Goal: Information Seeking & Learning: Learn about a topic

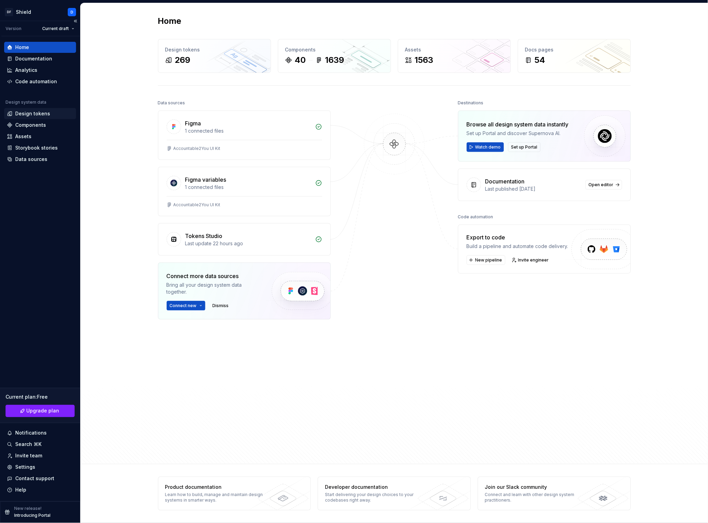
click at [33, 110] on div "Design tokens" at bounding box center [32, 113] width 35 height 7
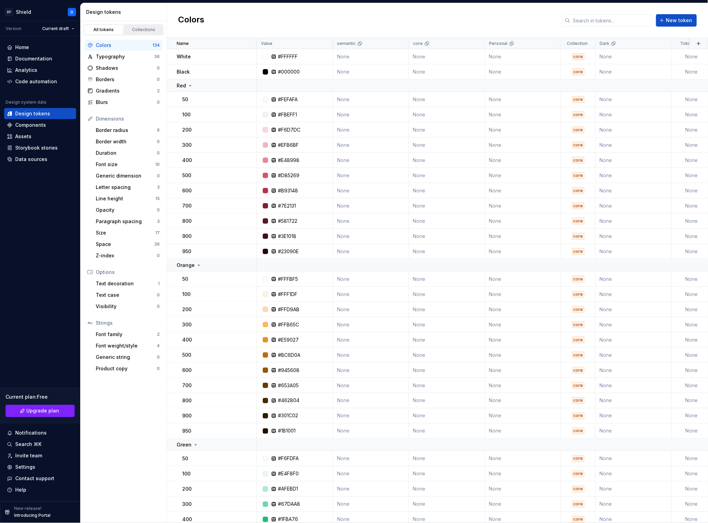
click at [146, 32] on div "Collections" at bounding box center [143, 30] width 35 height 6
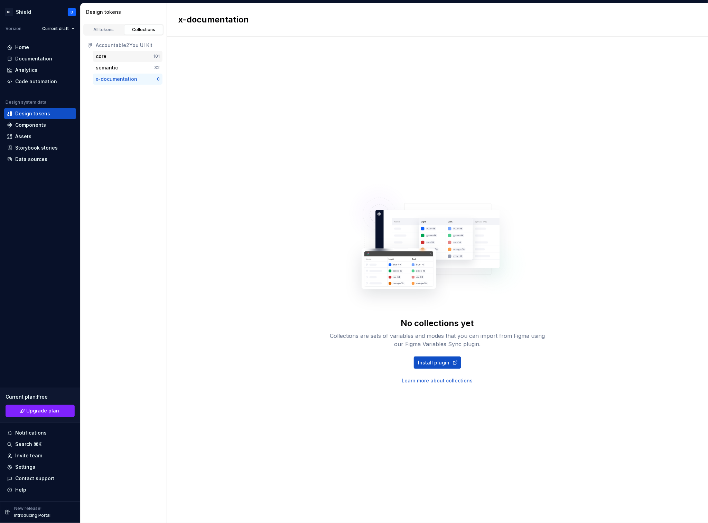
click at [116, 56] on div "core" at bounding box center [125, 56] width 58 height 7
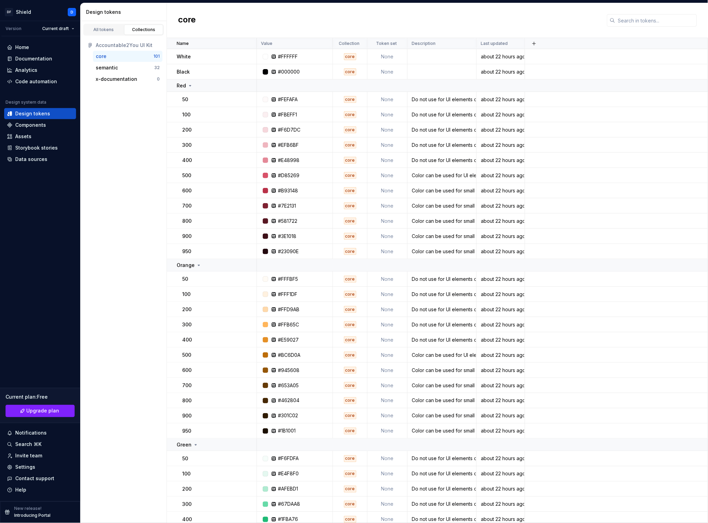
click at [191, 20] on h2 "core" at bounding box center [187, 20] width 18 height 12
click at [184, 21] on h2 "core" at bounding box center [187, 20] width 18 height 12
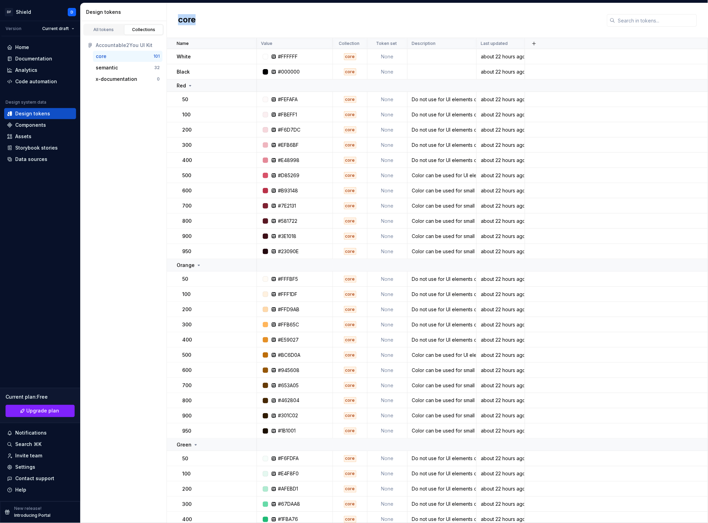
click at [184, 21] on h2 "core" at bounding box center [187, 20] width 18 height 12
click at [39, 160] on div "Data sources" at bounding box center [31, 159] width 32 height 7
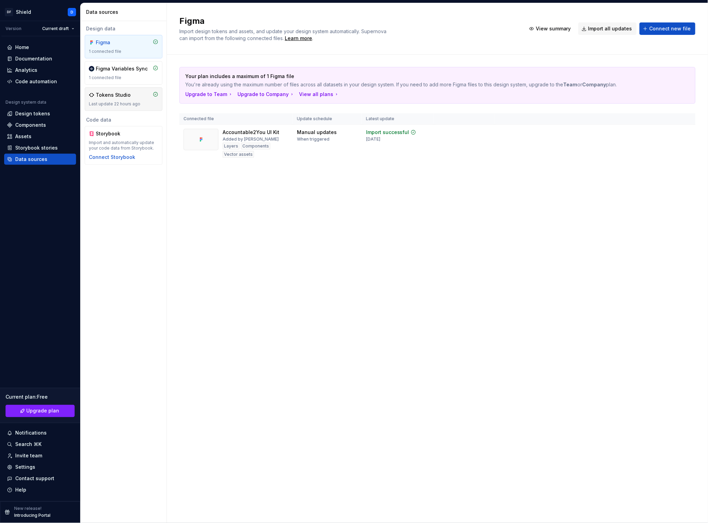
click at [143, 105] on div "Last update 22 hours ago" at bounding box center [123, 104] width 69 height 6
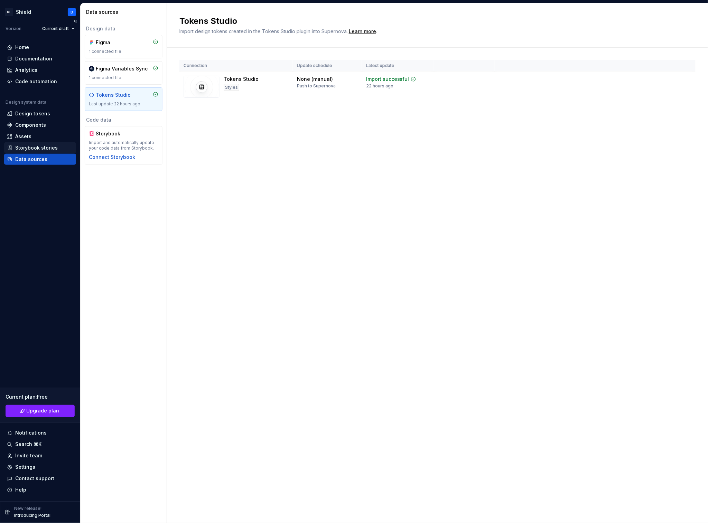
click at [42, 146] on div "Storybook stories" at bounding box center [36, 147] width 42 height 7
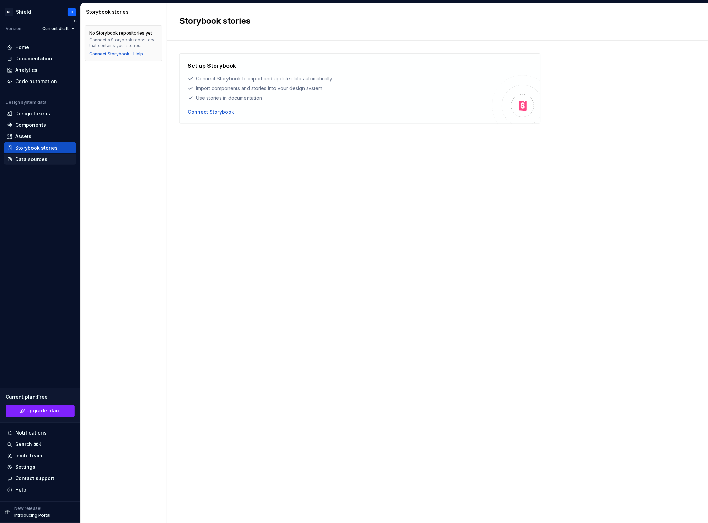
click at [35, 159] on div "Data sources" at bounding box center [31, 159] width 32 height 7
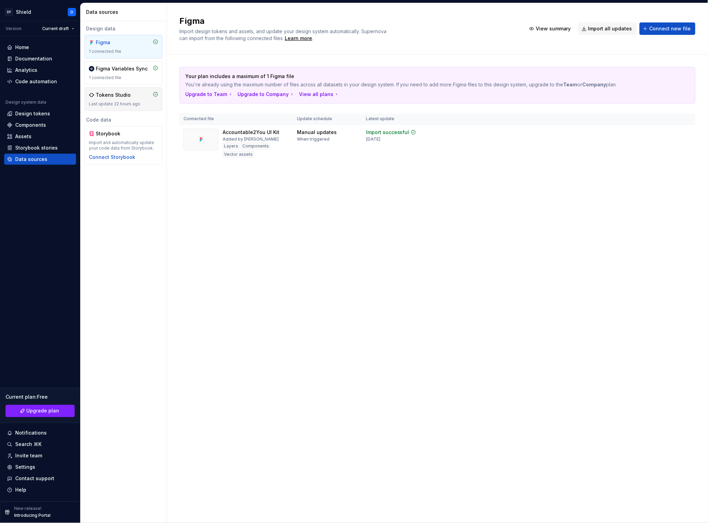
click at [129, 106] on div "Last update 22 hours ago" at bounding box center [123, 104] width 69 height 6
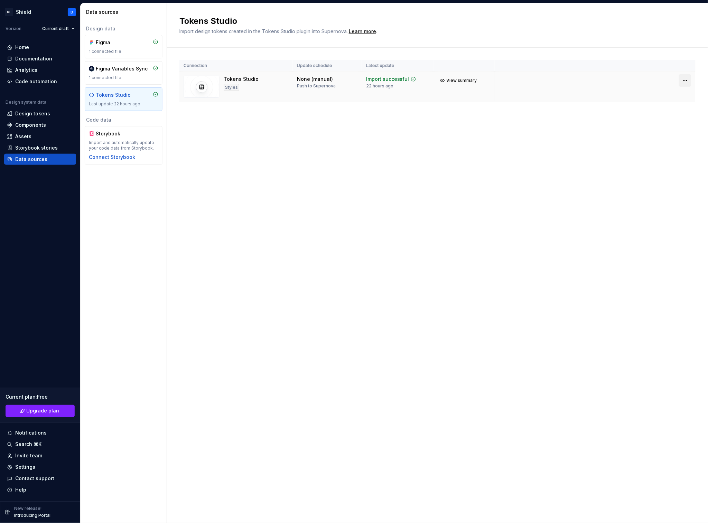
click at [685, 80] on html "DF Shield D Version Current draft Home Documentation Analytics Code automation …" at bounding box center [354, 261] width 708 height 523
click at [673, 95] on div "View import summary" at bounding box center [678, 95] width 55 height 7
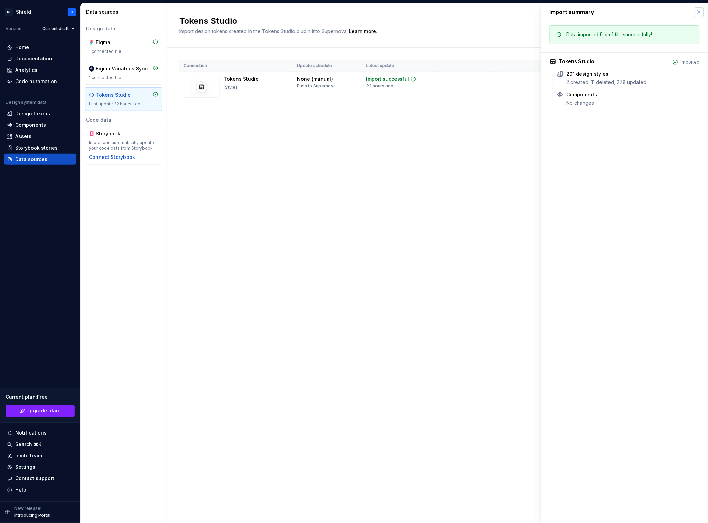
click at [702, 12] on button "button" at bounding box center [699, 12] width 10 height 10
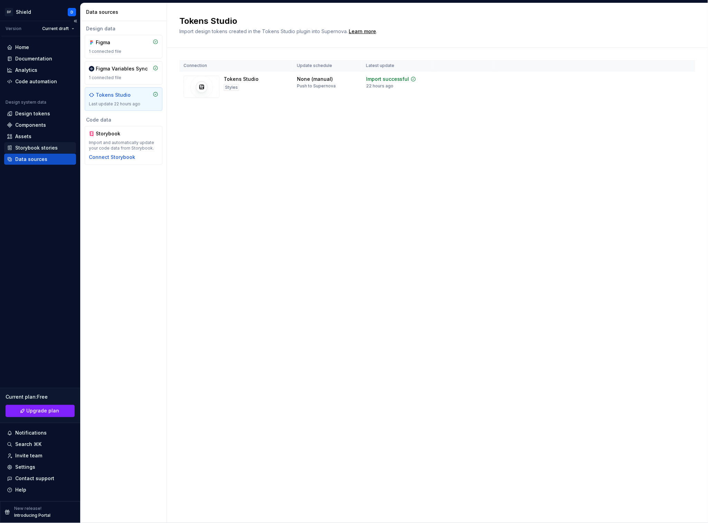
click at [30, 149] on div "Storybook stories" at bounding box center [36, 147] width 42 height 7
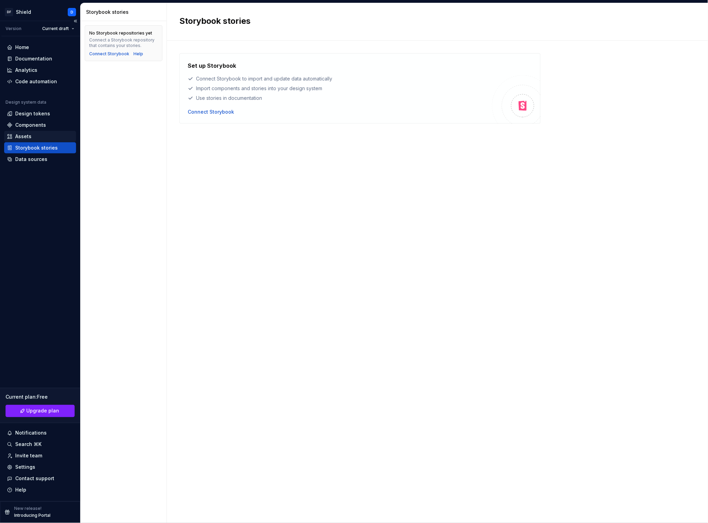
click at [33, 138] on div "Assets" at bounding box center [40, 136] width 66 height 7
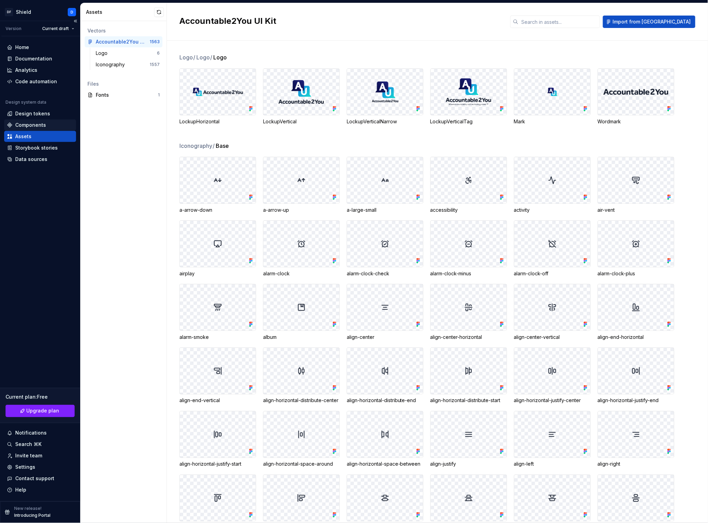
click at [39, 124] on div "Components" at bounding box center [30, 125] width 31 height 7
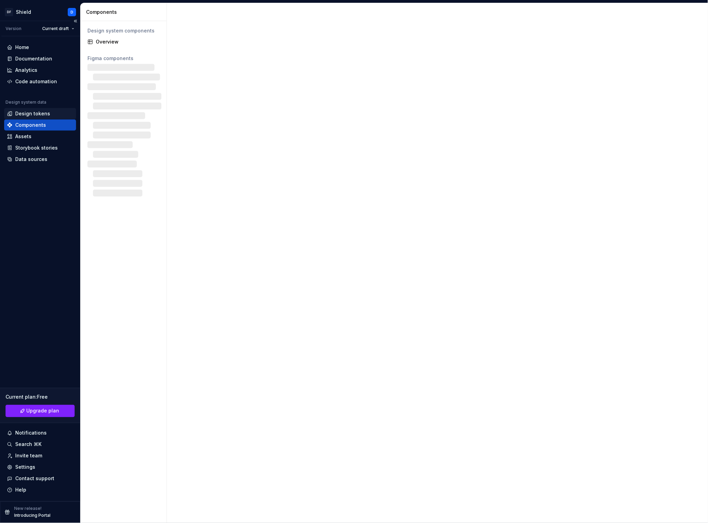
click at [38, 112] on div "Design tokens" at bounding box center [32, 113] width 35 height 7
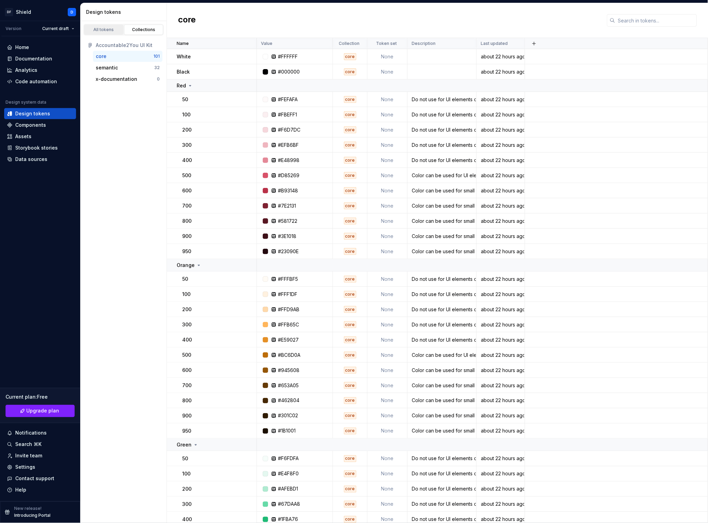
click at [106, 31] on div "All tokens" at bounding box center [103, 30] width 35 height 6
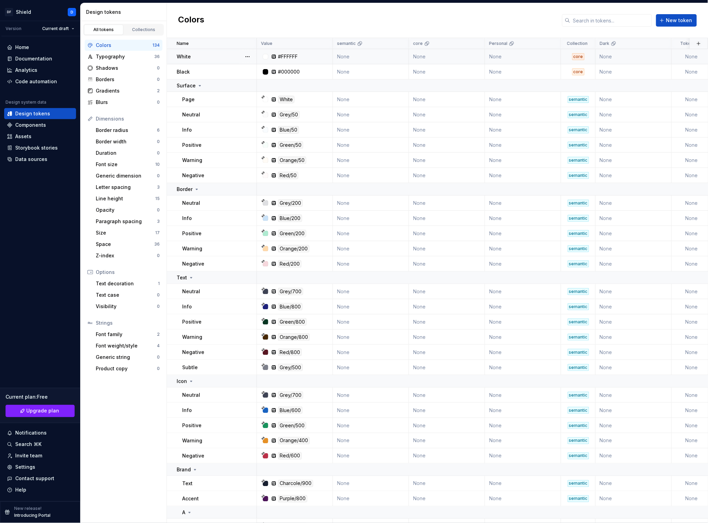
click at [575, 58] on div "core" at bounding box center [578, 56] width 12 height 7
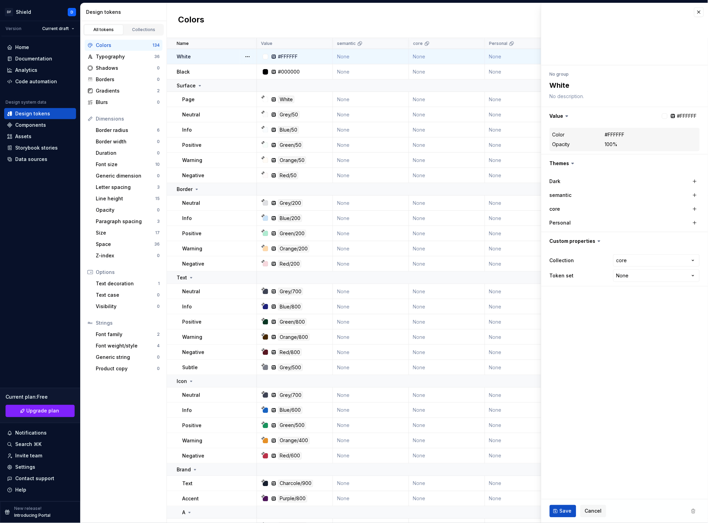
click at [577, 58] on div at bounding box center [624, 34] width 167 height 62
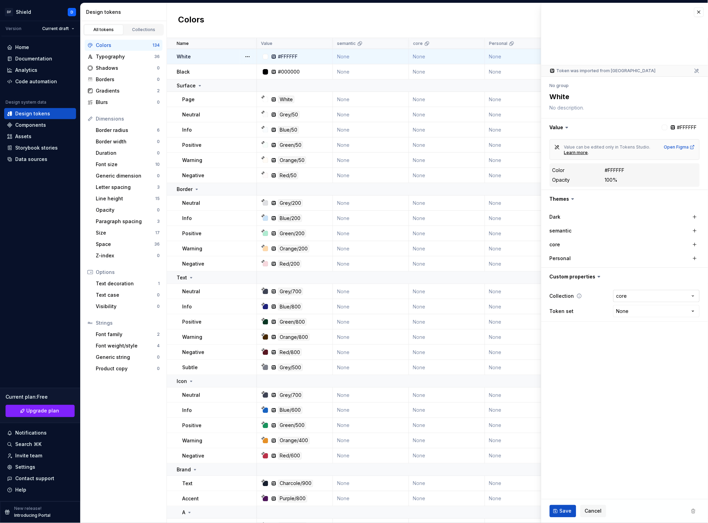
click at [646, 296] on html "DF Shield D Version Current draft Home Documentation Analytics Code automation …" at bounding box center [354, 261] width 708 height 523
click at [579, 294] on icon at bounding box center [579, 296] width 6 height 6
click at [628, 298] on html "DF Shield D Version Current draft Home Documentation Analytics Code automation …" at bounding box center [354, 261] width 708 height 523
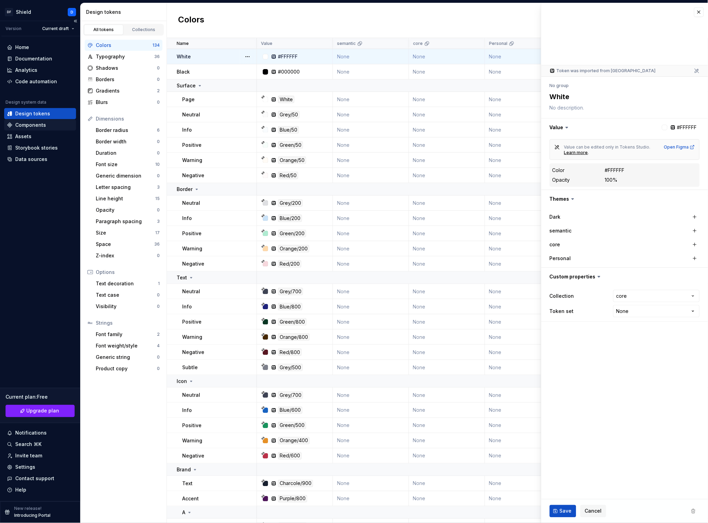
click at [28, 125] on div "Components" at bounding box center [30, 125] width 31 height 7
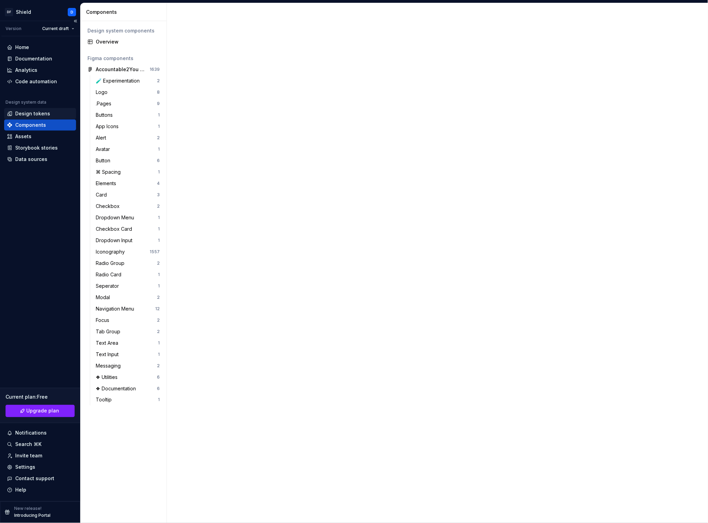
click at [30, 113] on div "Design tokens" at bounding box center [32, 113] width 35 height 7
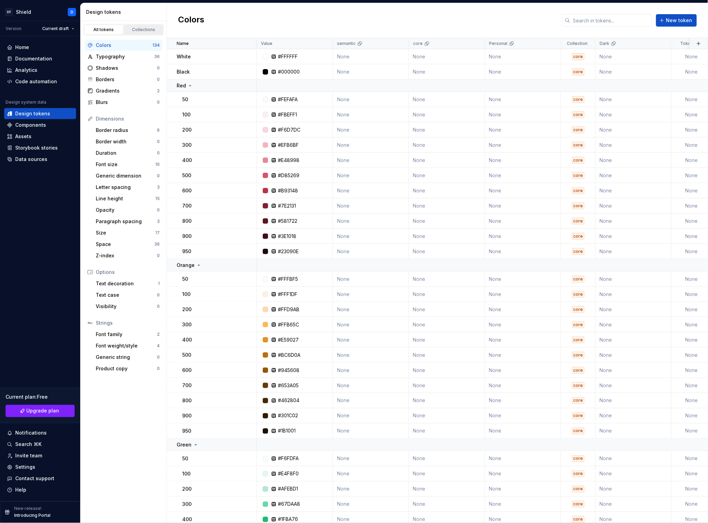
click at [142, 31] on div "Collections" at bounding box center [143, 30] width 35 height 6
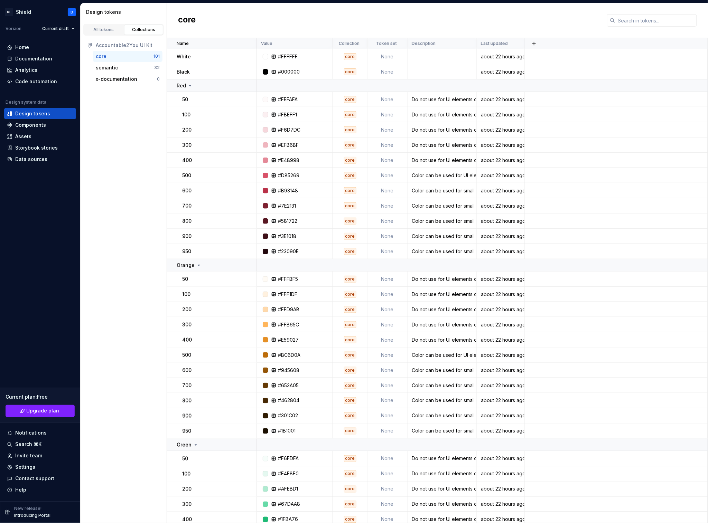
click at [124, 56] on div "core" at bounding box center [125, 56] width 58 height 7
click at [146, 224] on div "All tokens Collections Accountable2You UI Kit core 101 semantic 32 x-documentat…" at bounding box center [123, 272] width 86 height 502
click at [43, 161] on div "Data sources" at bounding box center [31, 159] width 32 height 7
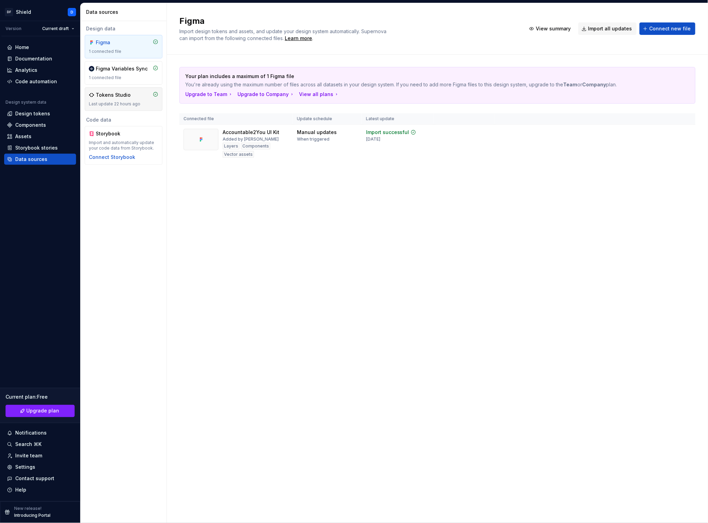
click at [117, 96] on div "Tokens Studio" at bounding box center [113, 95] width 35 height 7
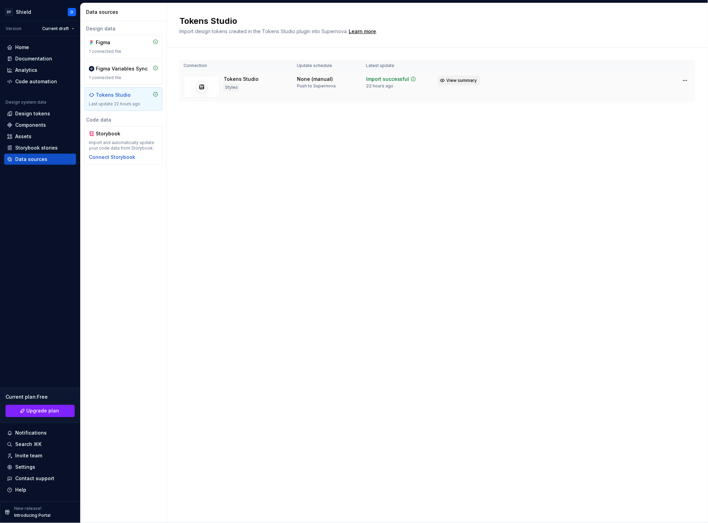
click at [457, 82] on span "View summary" at bounding box center [461, 81] width 30 height 6
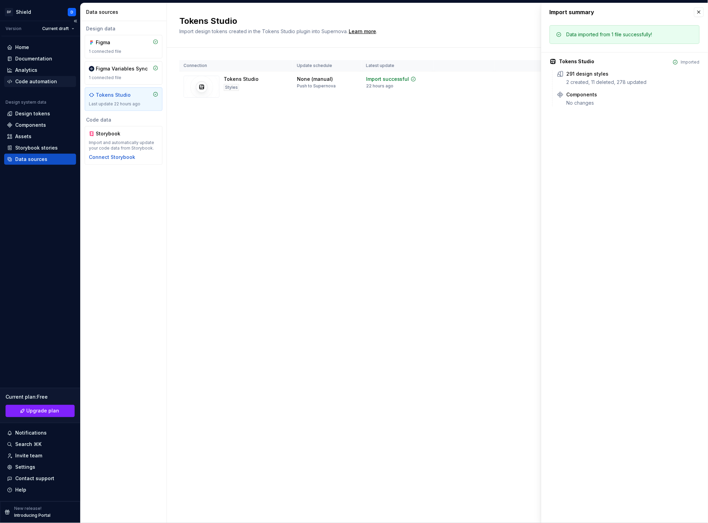
click at [29, 83] on div "Code automation" at bounding box center [36, 81] width 42 height 7
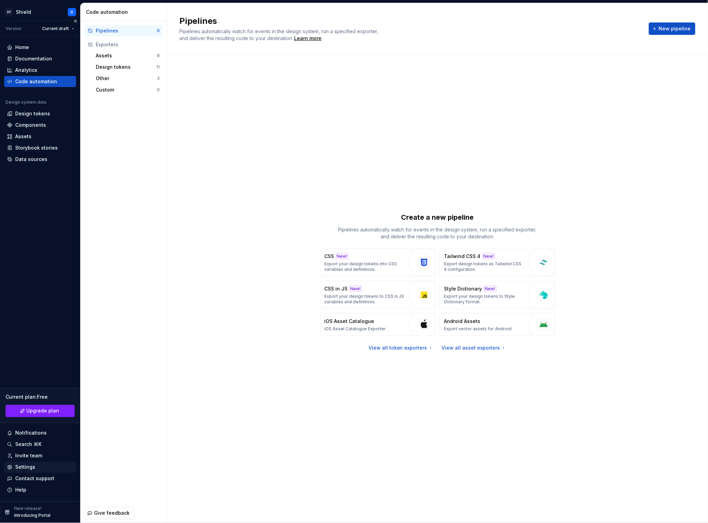
click at [37, 468] on div "Settings" at bounding box center [40, 467] width 66 height 7
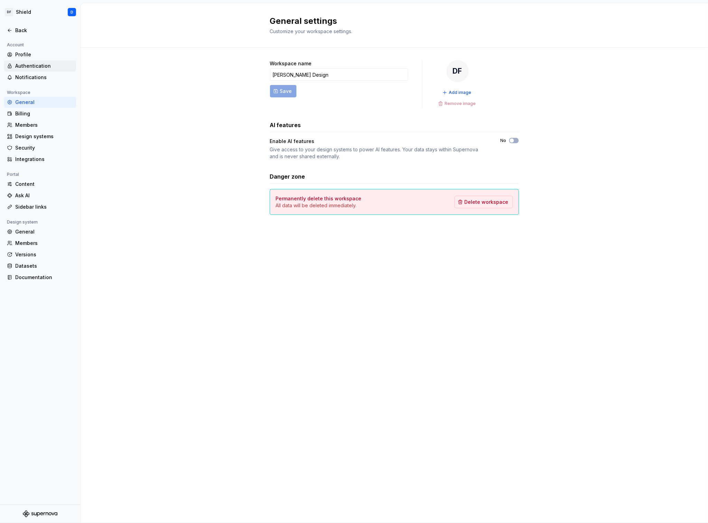
click at [47, 64] on div "Authentication" at bounding box center [44, 66] width 58 height 7
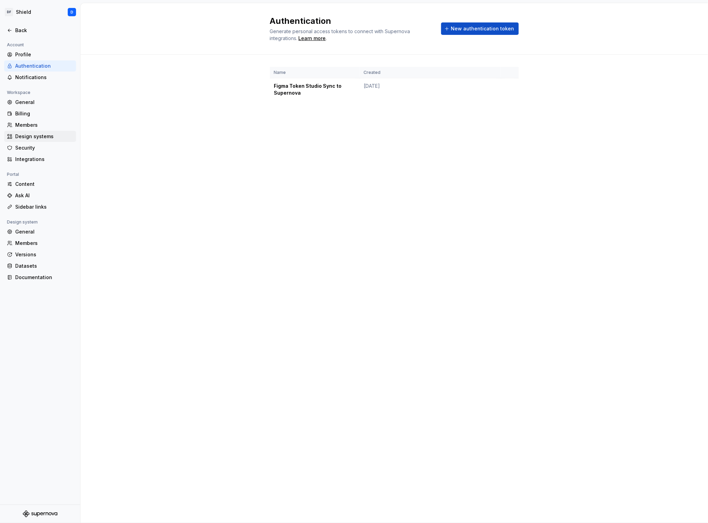
click at [38, 133] on div "Design systems" at bounding box center [44, 136] width 58 height 7
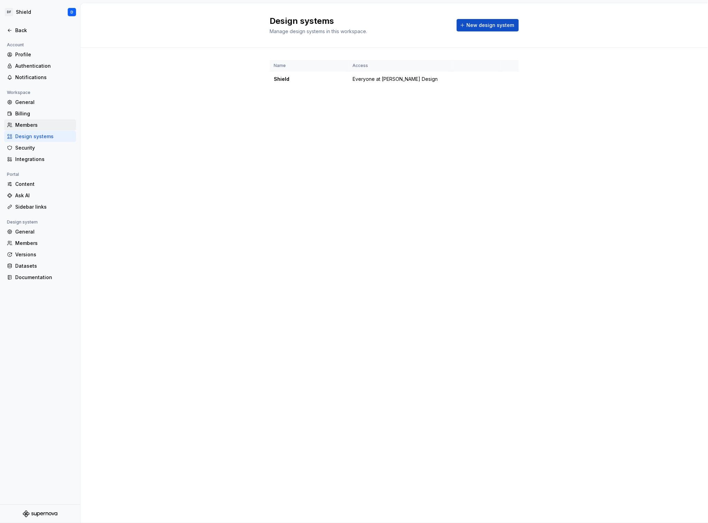
click at [36, 122] on div "Members" at bounding box center [44, 125] width 58 height 7
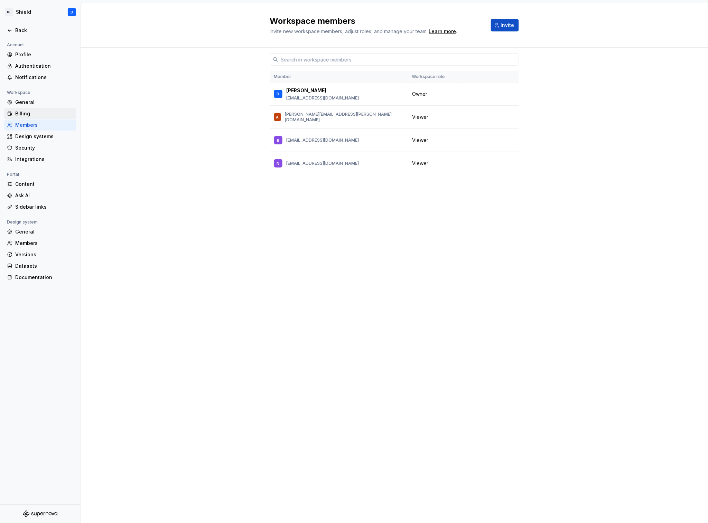
click at [32, 110] on div "Billing" at bounding box center [44, 113] width 58 height 7
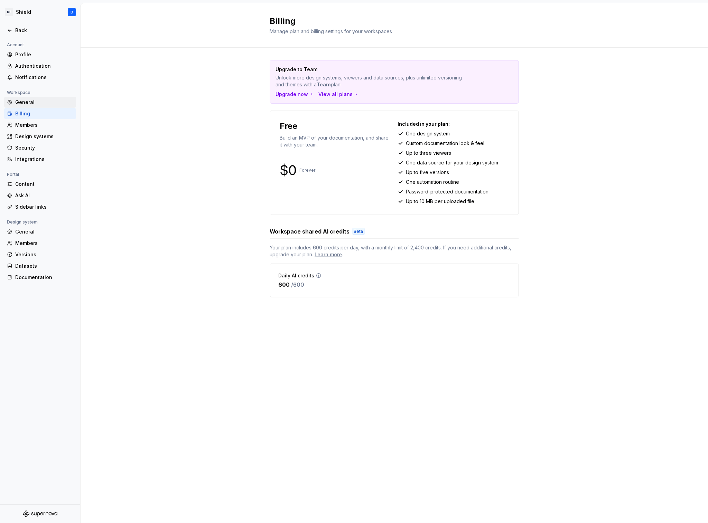
click at [30, 99] on div "General" at bounding box center [44, 102] width 58 height 7
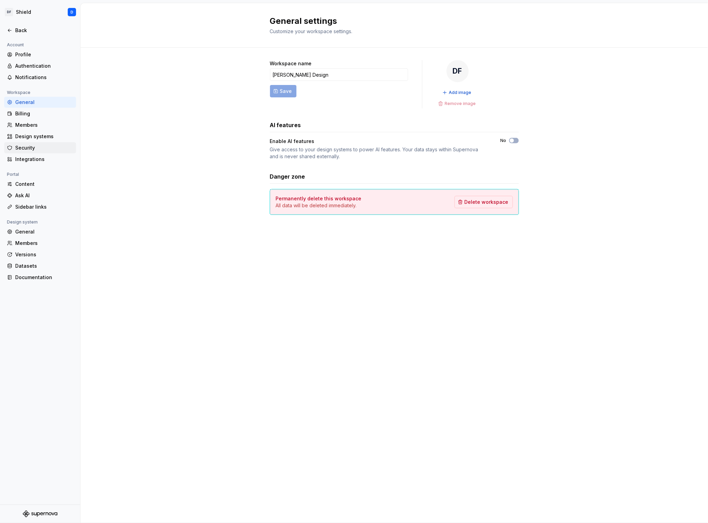
click at [29, 151] on div "Security" at bounding box center [44, 147] width 58 height 7
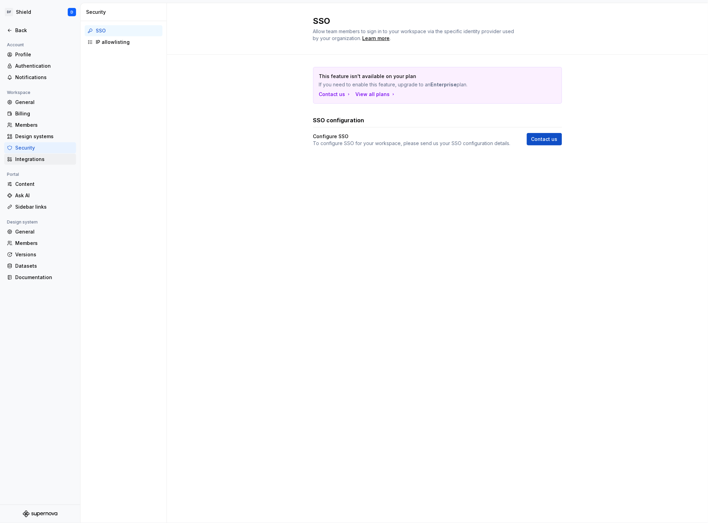
click at [29, 159] on div "Integrations" at bounding box center [44, 159] width 58 height 7
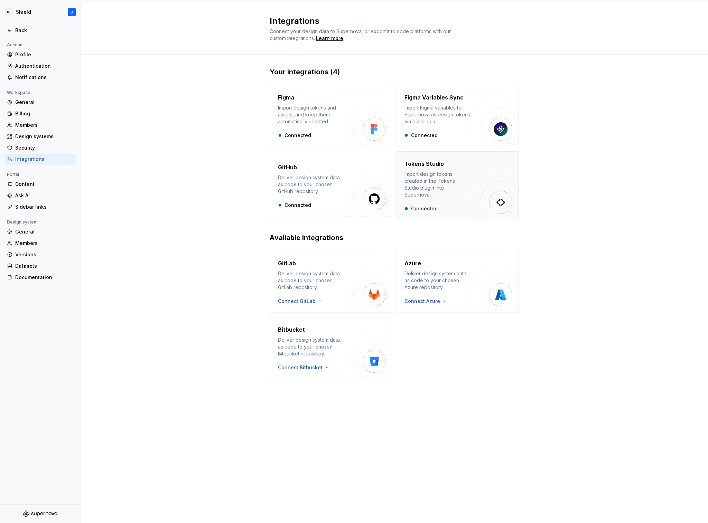
click at [421, 179] on div "Import design tokens created in the Tokens Studio plugin into Supernova." at bounding box center [438, 185] width 66 height 28
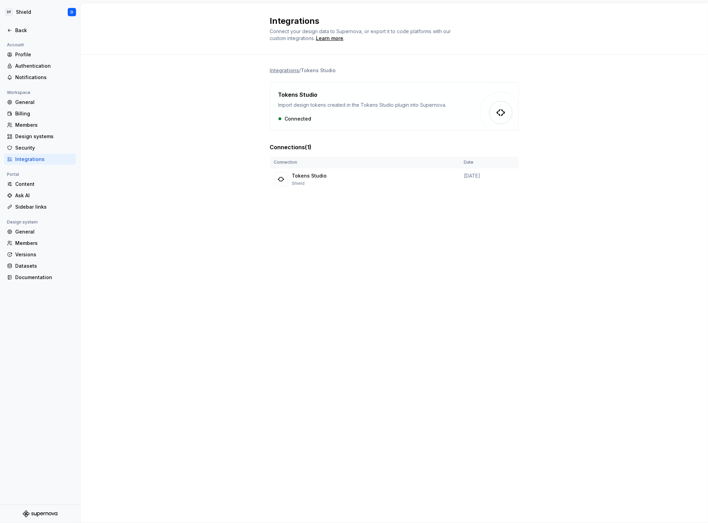
click at [281, 70] on li "Integrations" at bounding box center [284, 70] width 29 height 7
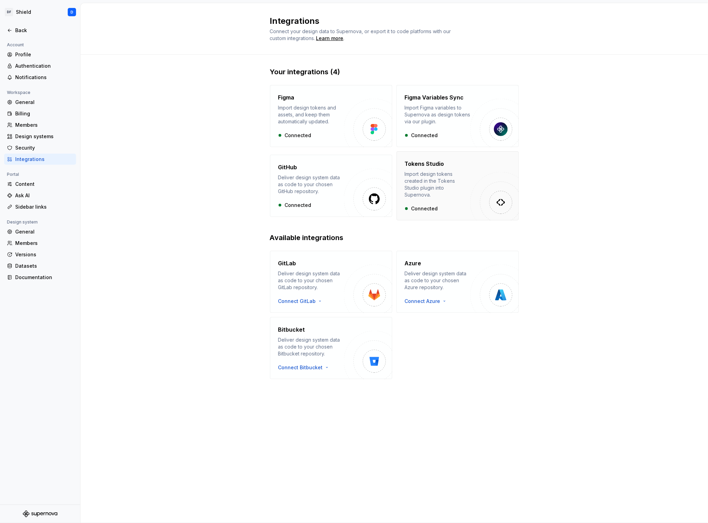
click at [434, 180] on div "Import design tokens created in the Tokens Studio plugin into Supernova." at bounding box center [438, 185] width 66 height 28
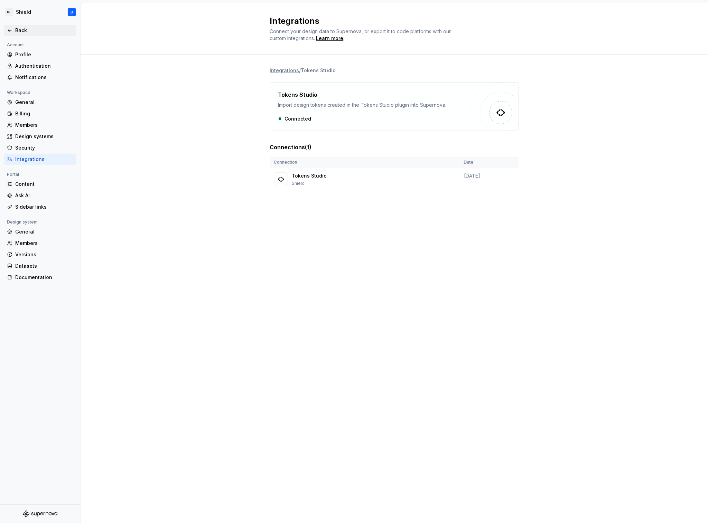
click at [17, 32] on div "Back" at bounding box center [44, 30] width 58 height 7
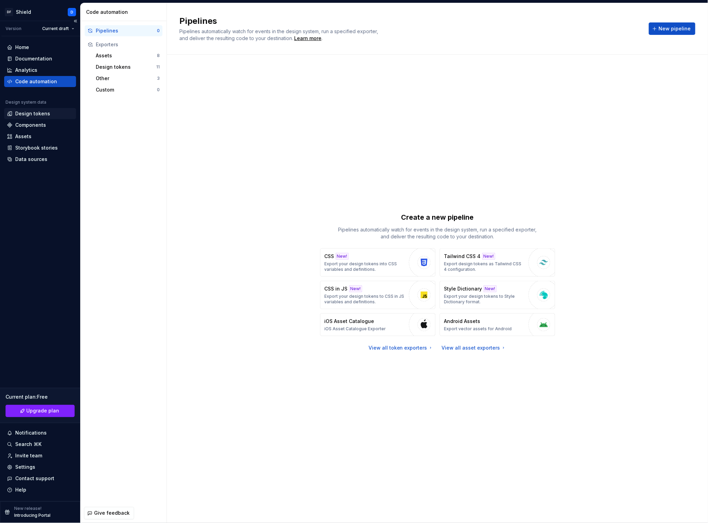
click at [33, 113] on div "Design tokens" at bounding box center [32, 113] width 35 height 7
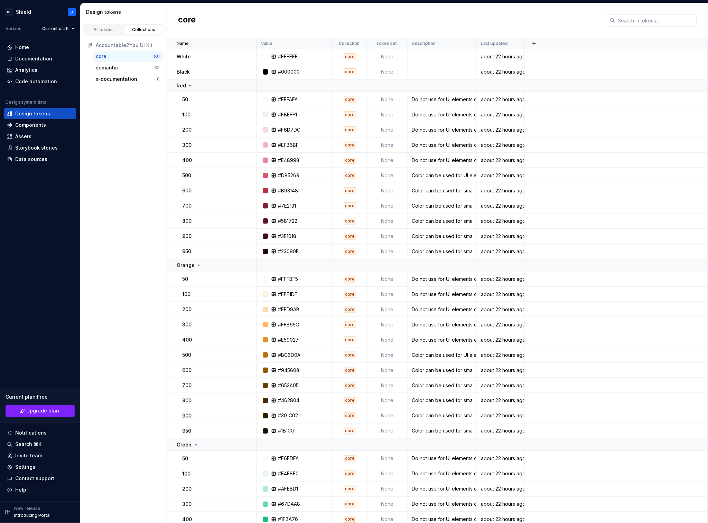
click at [87, 43] on div "Accountable2You UI Kit" at bounding box center [124, 45] width 78 height 11
click at [111, 29] on div "All tokens" at bounding box center [103, 30] width 35 height 6
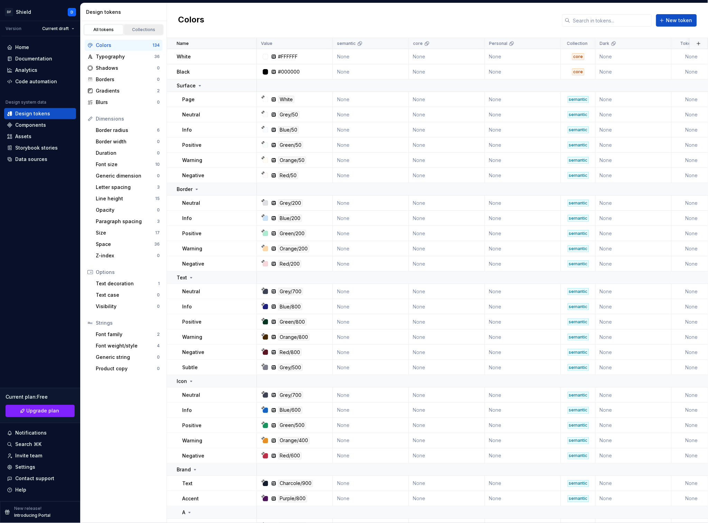
click at [139, 31] on div "Collections" at bounding box center [143, 30] width 35 height 6
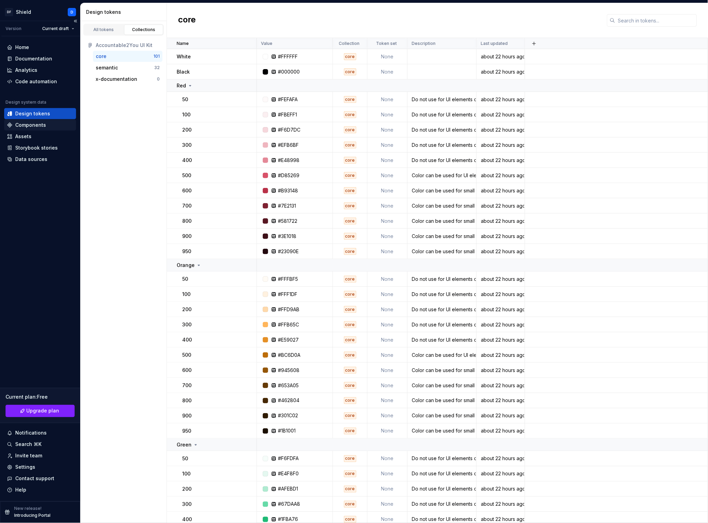
click at [30, 126] on div "Components" at bounding box center [30, 125] width 31 height 7
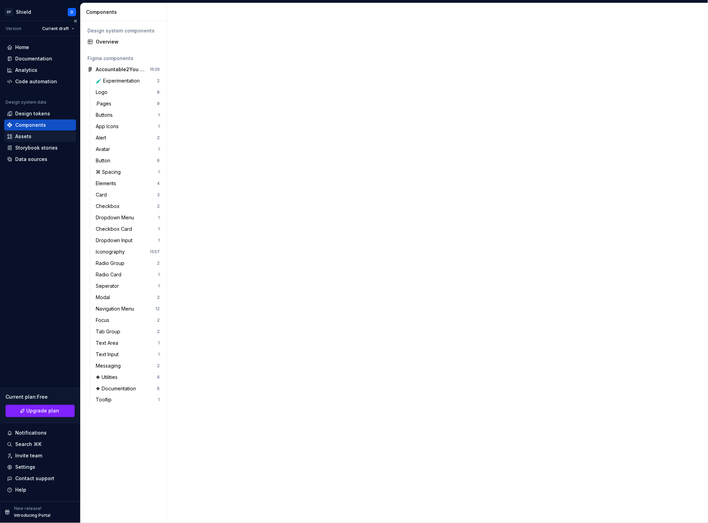
click at [32, 139] on div "Assets" at bounding box center [40, 136] width 66 height 7
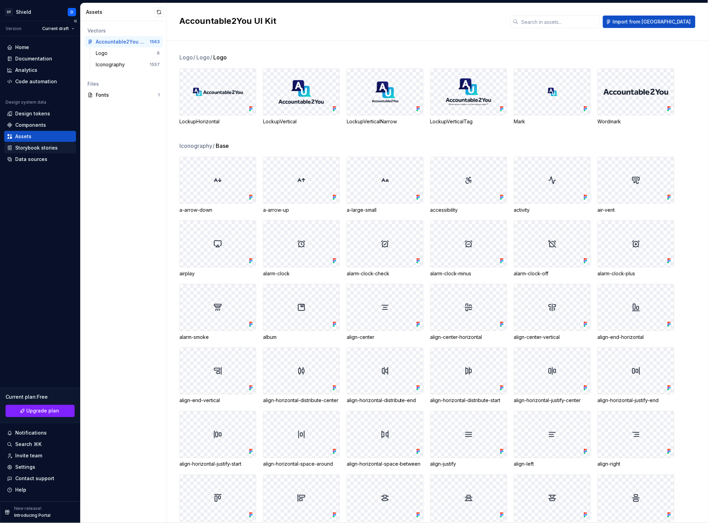
click at [35, 146] on div "Storybook stories" at bounding box center [36, 147] width 42 height 7
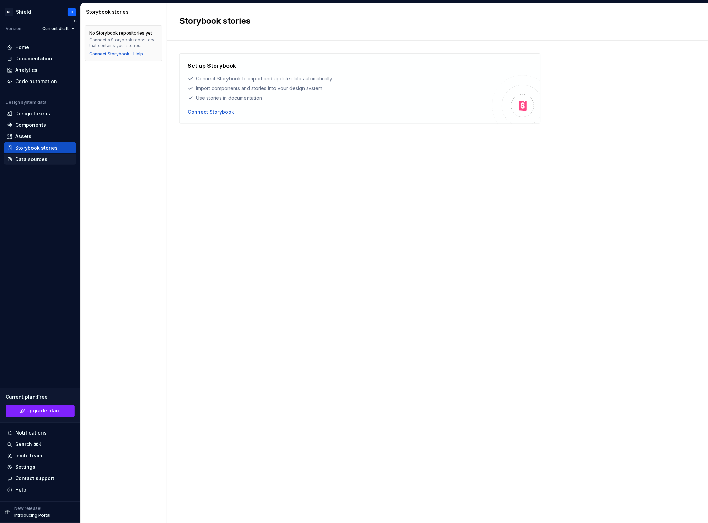
click at [33, 163] on div "Data sources" at bounding box center [40, 159] width 72 height 11
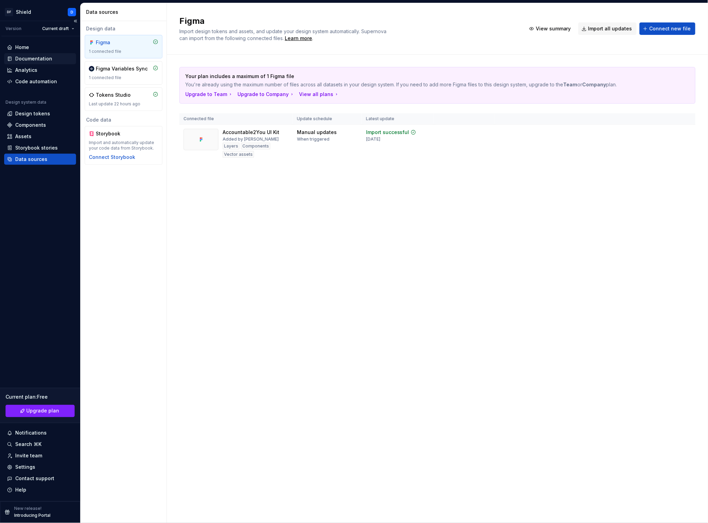
click at [30, 59] on div "Documentation" at bounding box center [33, 58] width 37 height 7
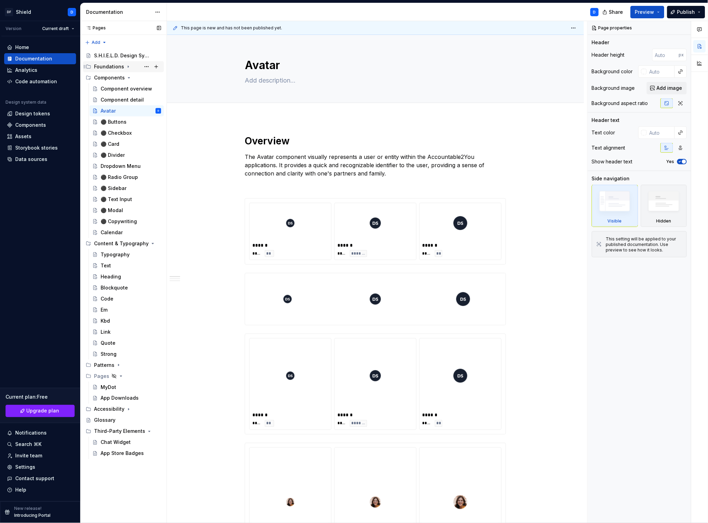
click at [127, 66] on icon "Page tree" at bounding box center [128, 67] width 6 height 6
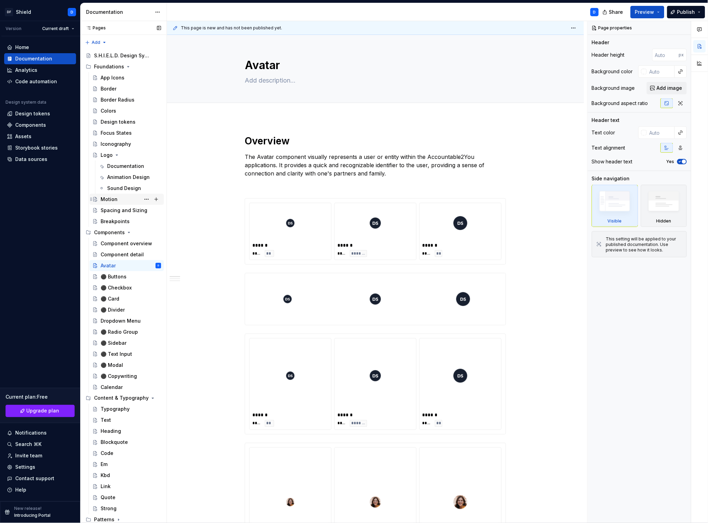
click at [115, 195] on div "Motion" at bounding box center [131, 199] width 60 height 10
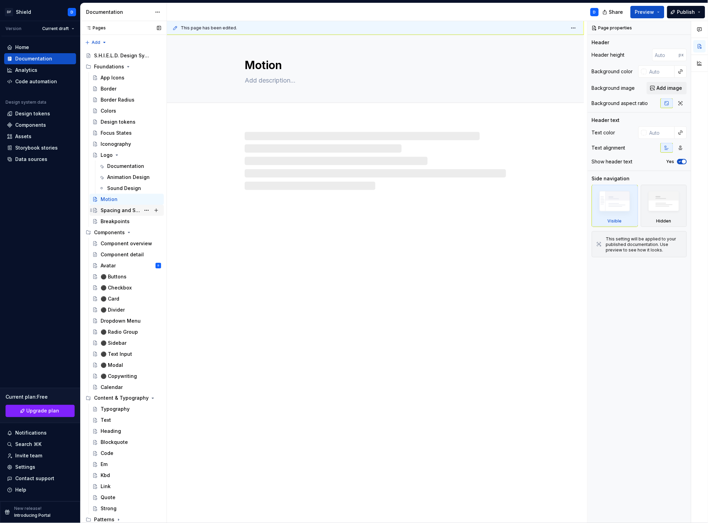
click at [117, 209] on div "Spacing and Sizing" at bounding box center [121, 210] width 40 height 7
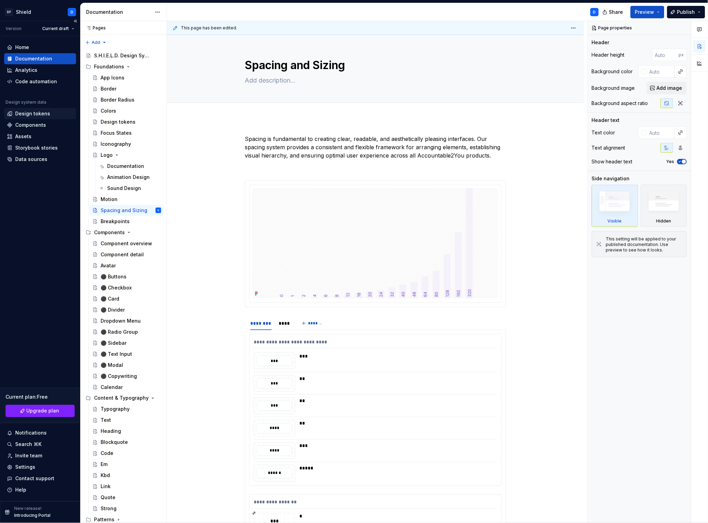
click at [40, 115] on div "Design tokens" at bounding box center [32, 113] width 35 height 7
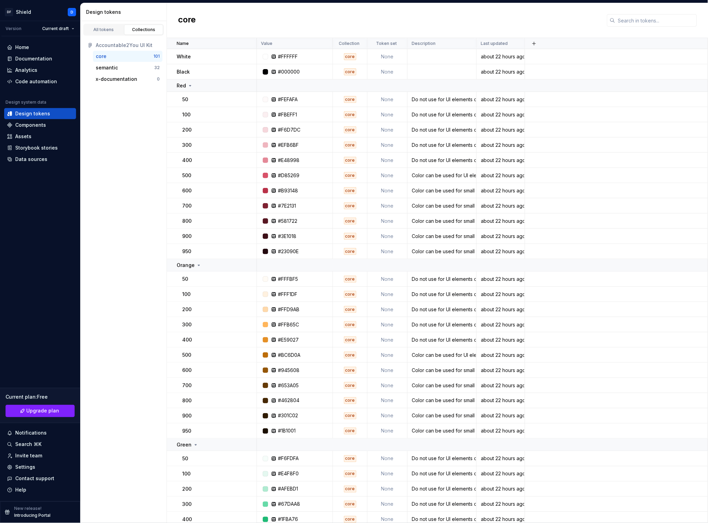
click at [142, 56] on div "core" at bounding box center [125, 56] width 58 height 7
click at [351, 46] on p "Collection" at bounding box center [349, 44] width 21 height 6
click at [362, 45] on div at bounding box center [365, 43] width 6 height 11
click at [349, 56] on div "core" at bounding box center [350, 56] width 12 height 7
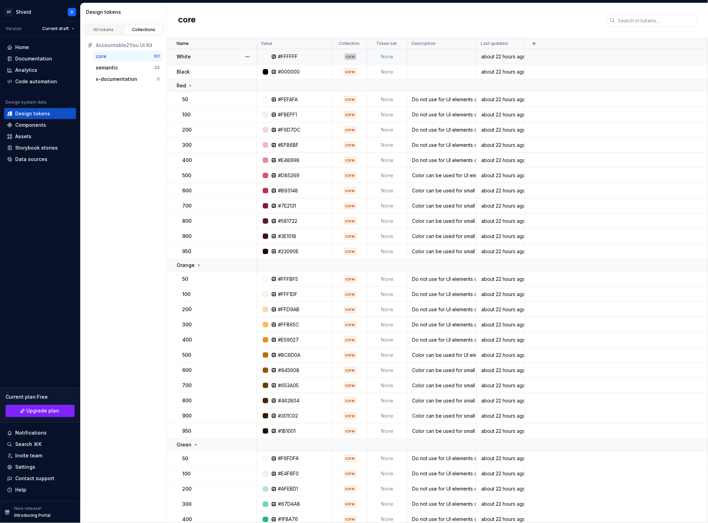
click at [349, 56] on div "core" at bounding box center [350, 56] width 12 height 7
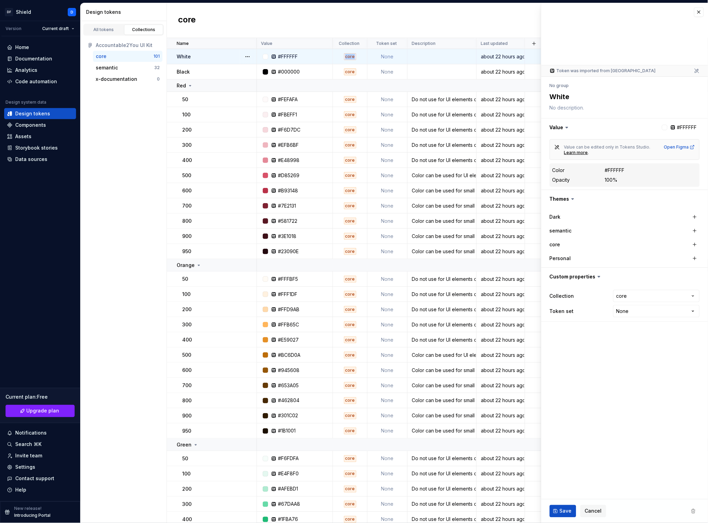
click at [349, 56] on div "core" at bounding box center [350, 56] width 12 height 7
type textarea "*"
click at [633, 299] on html "DF Shield D Version Current draft Home Documentation Analytics Code automation …" at bounding box center [354, 261] width 708 height 523
click at [633, 366] on fieldset "**********" at bounding box center [624, 263] width 167 height 520
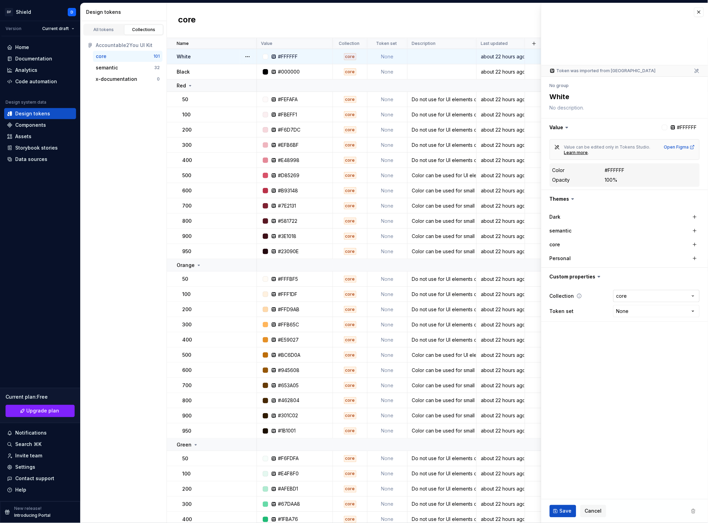
click at [630, 295] on html "DF Shield D Version Current draft Home Documentation Analytics Code automation …" at bounding box center [354, 261] width 708 height 523
click at [590, 346] on html "DF Shield D Version Current draft Home Documentation Analytics Code automation …" at bounding box center [354, 261] width 708 height 523
click at [631, 313] on html "DF Shield D Version Current draft Home Documentation Analytics Code automation …" at bounding box center [354, 261] width 708 height 523
select select "**********"
click at [630, 307] on html "DF Shield D Version Current draft Home Documentation Analytics Code automation …" at bounding box center [354, 261] width 708 height 523
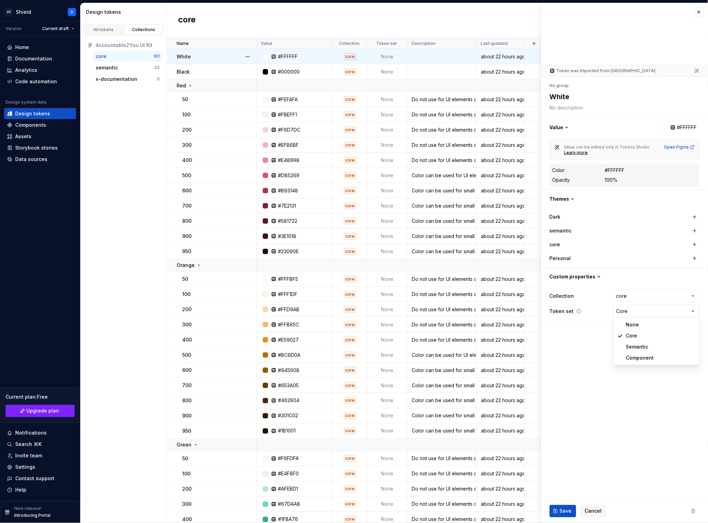
click at [630, 307] on html "DF Shield D Version Current draft Home Documentation Analytics Code automation …" at bounding box center [354, 261] width 708 height 523
click at [349, 40] on div "Collection" at bounding box center [350, 43] width 35 height 11
click at [349, 41] on p "Collection" at bounding box center [349, 44] width 21 height 6
click at [40, 150] on div "Storybook stories" at bounding box center [36, 147] width 42 height 7
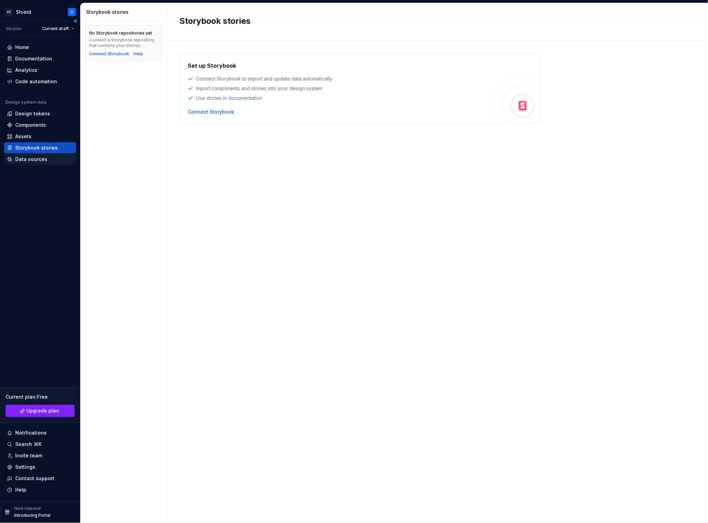
click at [38, 159] on div "Data sources" at bounding box center [31, 159] width 32 height 7
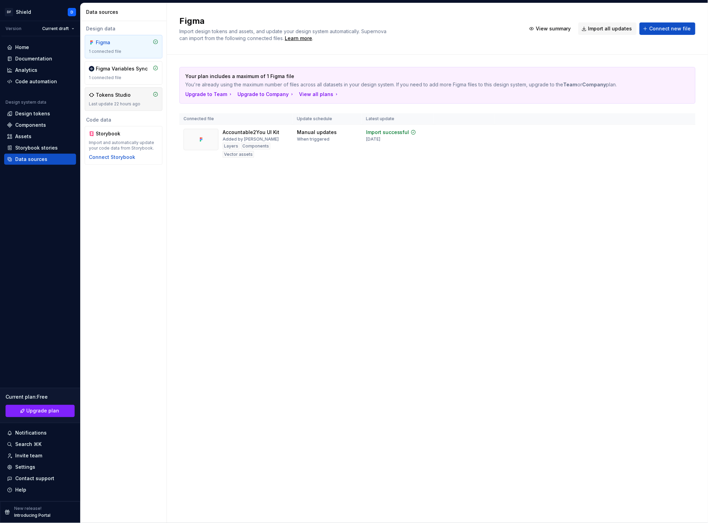
click at [123, 95] on div "Tokens Studio" at bounding box center [113, 95] width 35 height 7
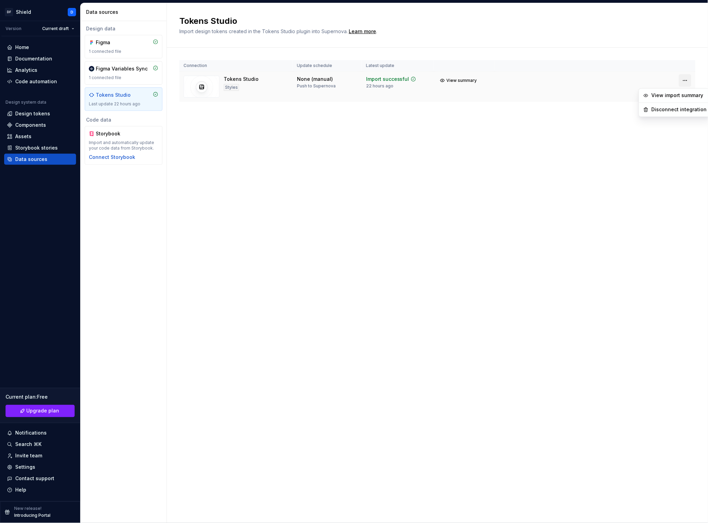
click at [687, 81] on html "DF Shield D Version Current draft Home Documentation Analytics Code automation …" at bounding box center [354, 261] width 708 height 523
click at [676, 108] on div "Disconnect integration" at bounding box center [678, 109] width 55 height 7
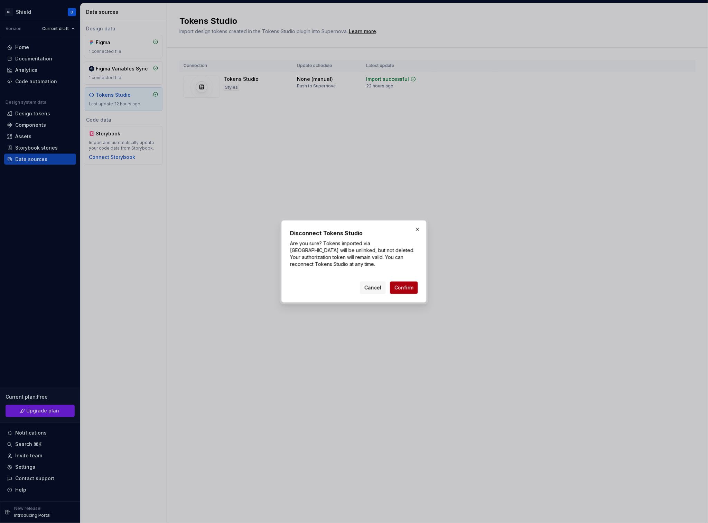
click at [408, 287] on span "Confirm" at bounding box center [403, 287] width 19 height 7
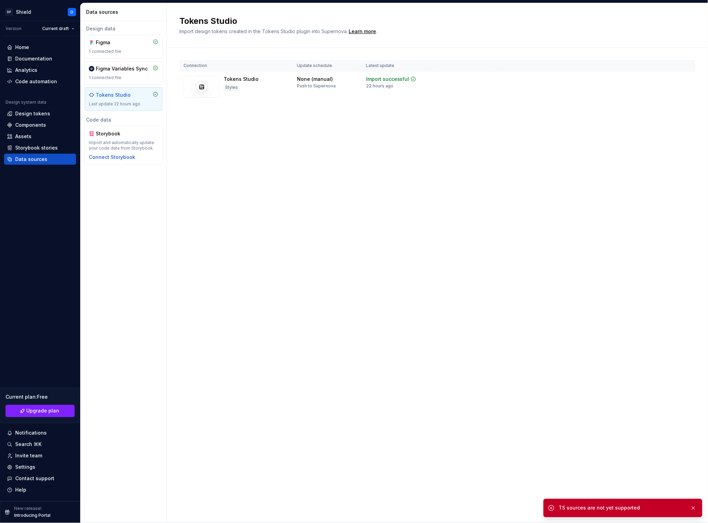
click at [37, 114] on div "Design tokens" at bounding box center [32, 113] width 35 height 7
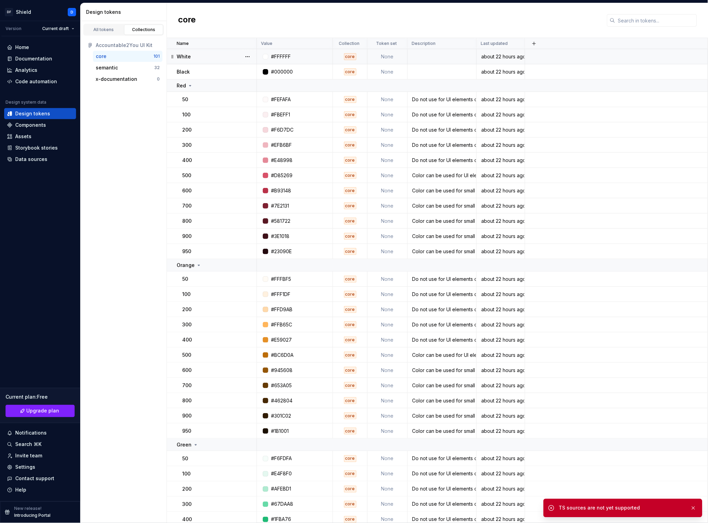
click at [345, 57] on div "core" at bounding box center [350, 56] width 12 height 7
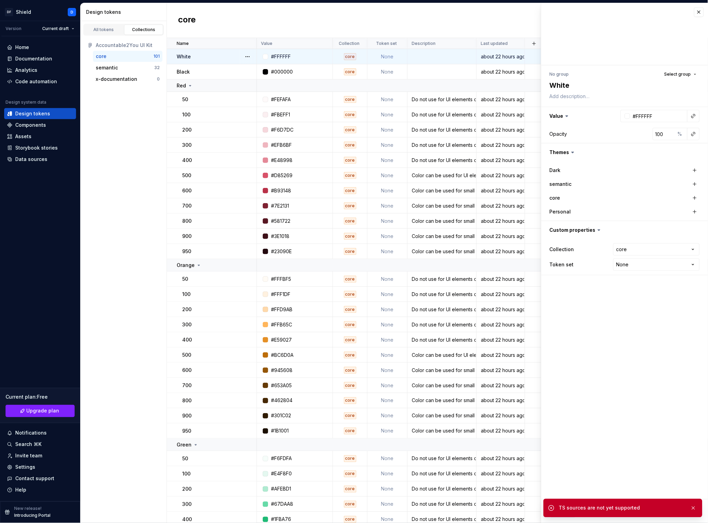
click at [142, 58] on div "core" at bounding box center [125, 56] width 58 height 7
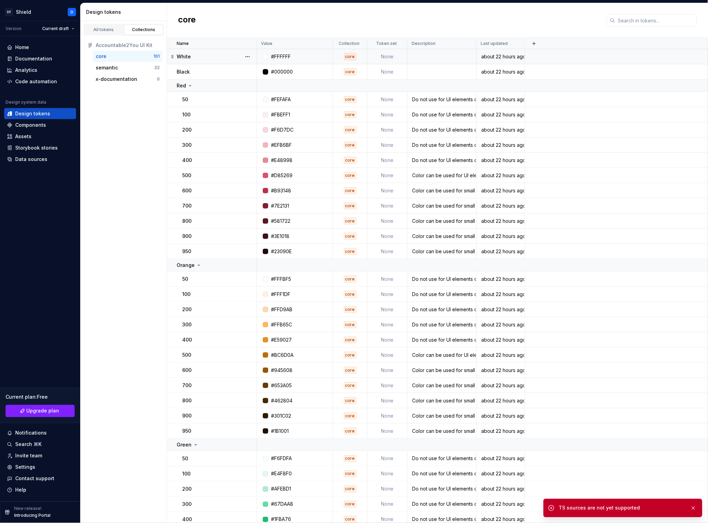
click at [348, 52] on td "core" at bounding box center [350, 56] width 35 height 15
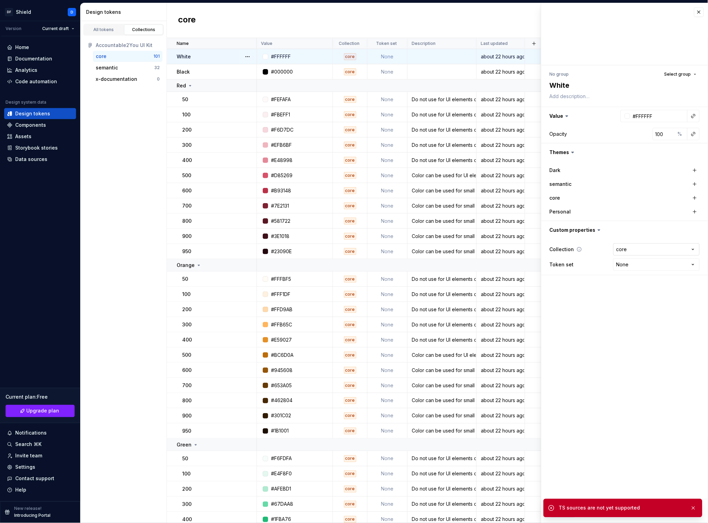
click at [652, 251] on html "DF Shield D Version Current draft Home Documentation Analytics Code automation …" at bounding box center [354, 261] width 708 height 523
click at [695, 76] on button "Select group" at bounding box center [680, 74] width 38 height 10
click at [608, 415] on fieldset "**********" at bounding box center [624, 263] width 167 height 520
click at [563, 197] on div "core" at bounding box center [583, 197] width 69 height 7
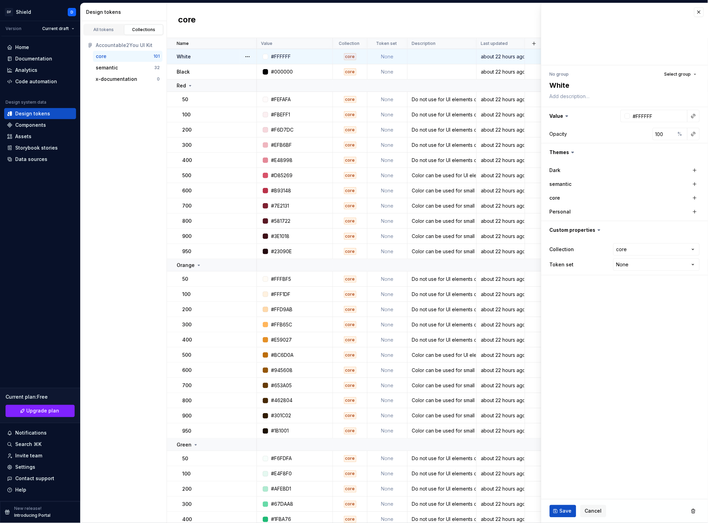
click at [558, 197] on label "core" at bounding box center [554, 197] width 11 height 7
click at [697, 200] on button "button" at bounding box center [695, 198] width 10 height 10
click at [624, 197] on button "button" at bounding box center [623, 198] width 12 height 12
click at [575, 154] on icon at bounding box center [572, 152] width 7 height 7
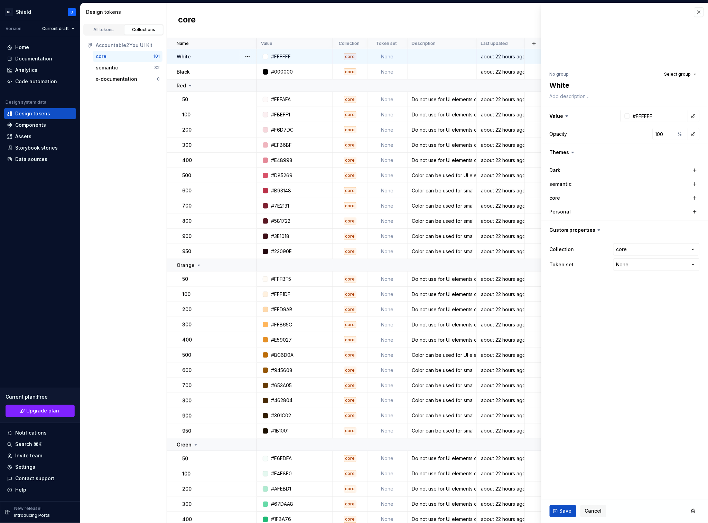
click at [571, 152] on icon at bounding box center [572, 152] width 2 height 1
click at [575, 153] on icon at bounding box center [572, 152] width 7 height 7
click at [558, 157] on button "button" at bounding box center [624, 152] width 167 height 18
click at [110, 30] on div "All tokens" at bounding box center [103, 30] width 35 height 6
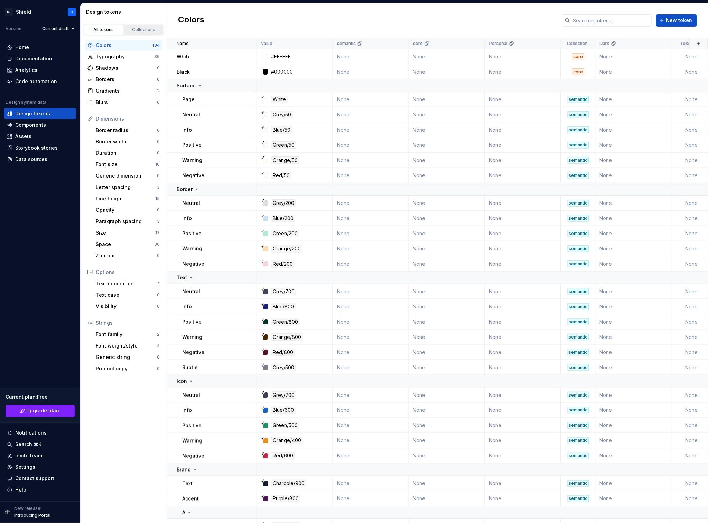
click at [148, 31] on div "Collections" at bounding box center [143, 30] width 35 height 6
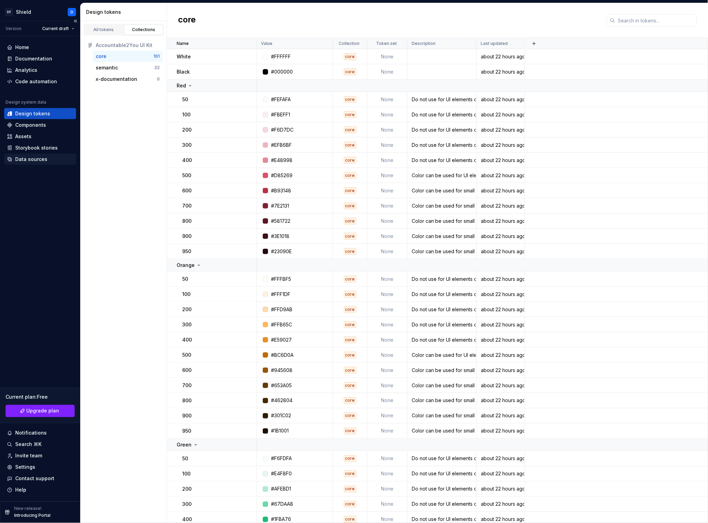
click at [38, 159] on div "Data sources" at bounding box center [31, 159] width 32 height 7
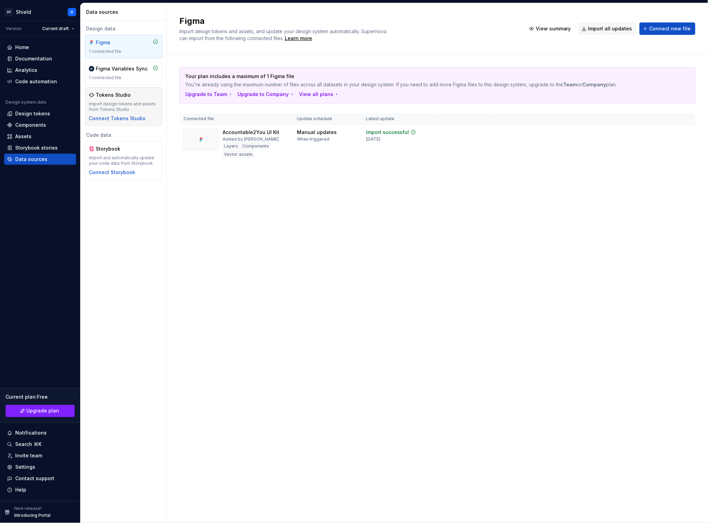
click at [143, 106] on div "Import design tokens and assets from Tokens Studio" at bounding box center [123, 106] width 69 height 11
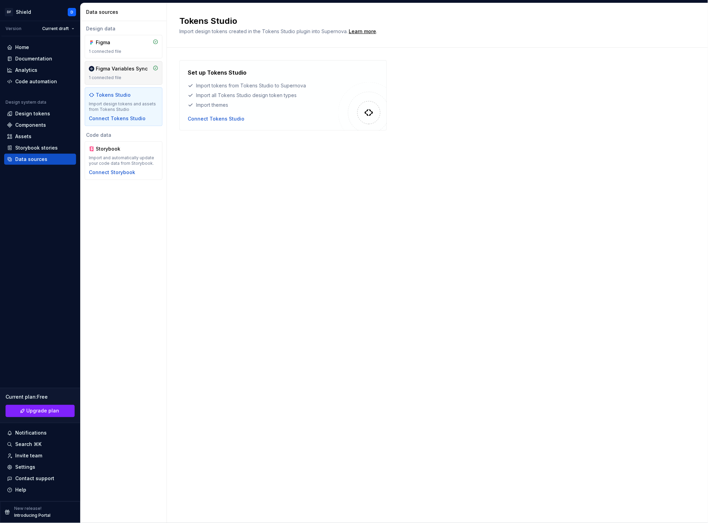
click at [117, 76] on div "1 connected file" at bounding box center [123, 78] width 69 height 6
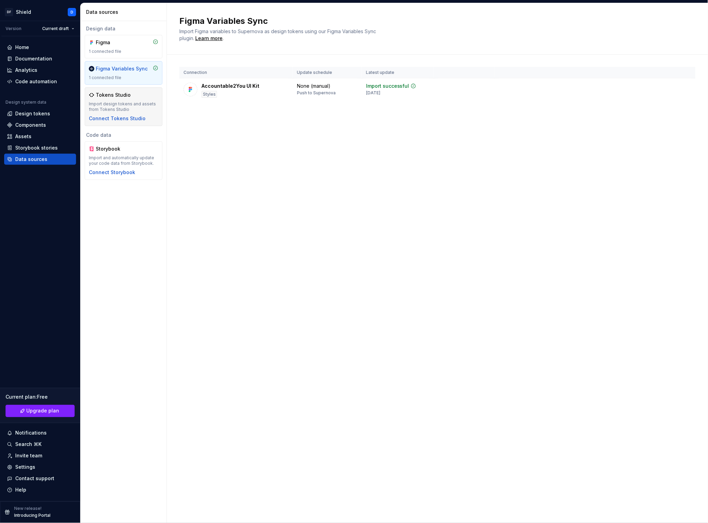
click at [120, 97] on div "Tokens Studio" at bounding box center [113, 95] width 35 height 7
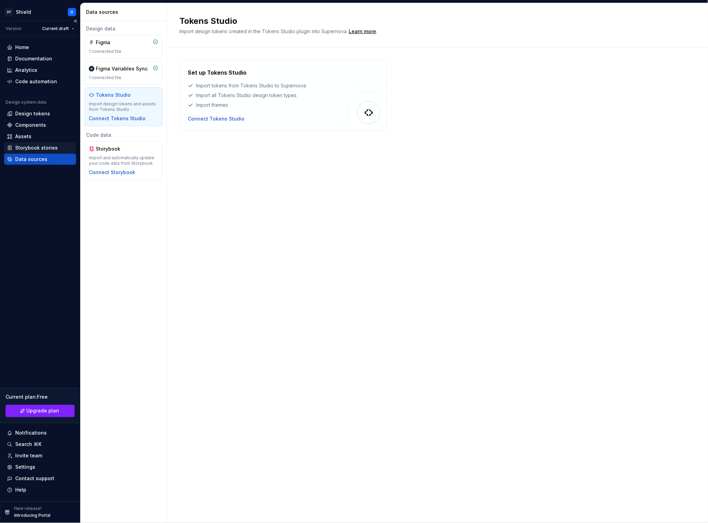
click at [22, 148] on div "Storybook stories" at bounding box center [36, 147] width 42 height 7
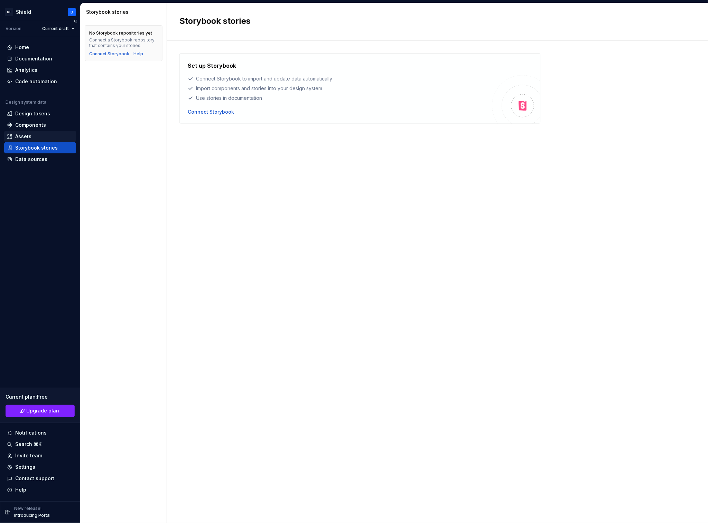
click at [28, 137] on div "Assets" at bounding box center [23, 136] width 16 height 7
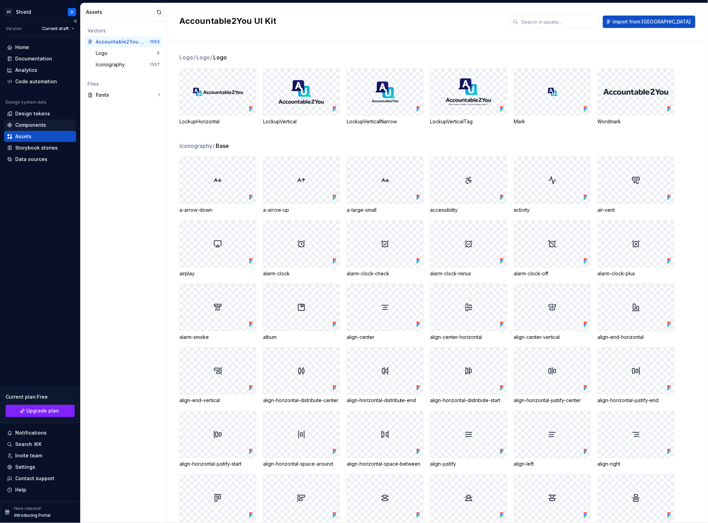
click at [32, 126] on div "Components" at bounding box center [30, 125] width 31 height 7
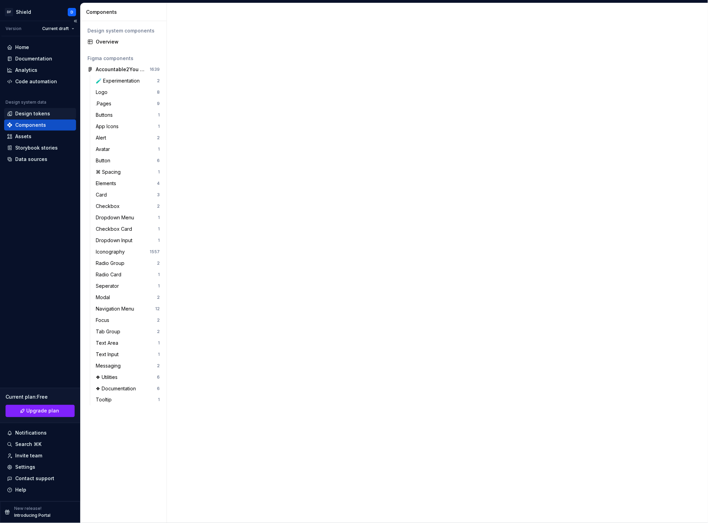
click at [35, 113] on div "Design tokens" at bounding box center [32, 113] width 35 height 7
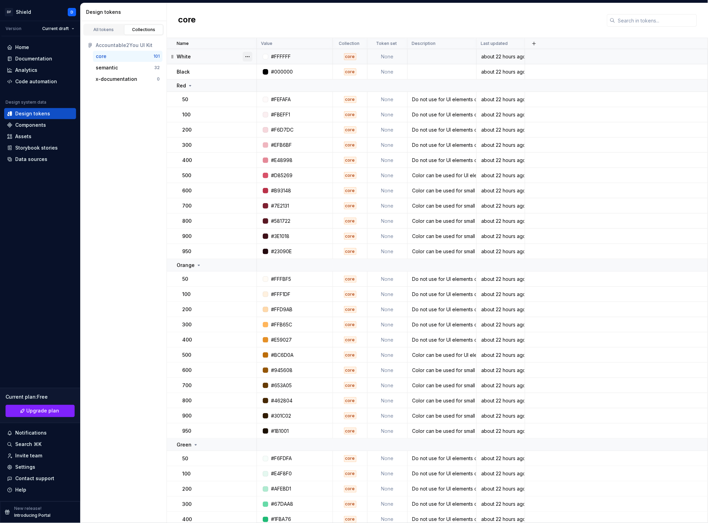
click at [243, 56] on button "button" at bounding box center [248, 57] width 10 height 10
click at [231, 56] on html "DF Shield D Version Current draft Home Documentation Analytics Code automation …" at bounding box center [354, 261] width 708 height 523
click at [199, 60] on td "White" at bounding box center [212, 56] width 90 height 15
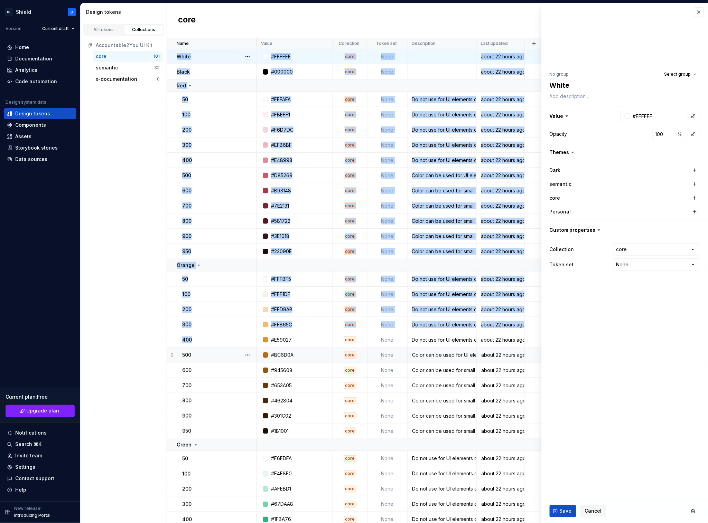
click at [224, 347] on td "400" at bounding box center [212, 339] width 90 height 15
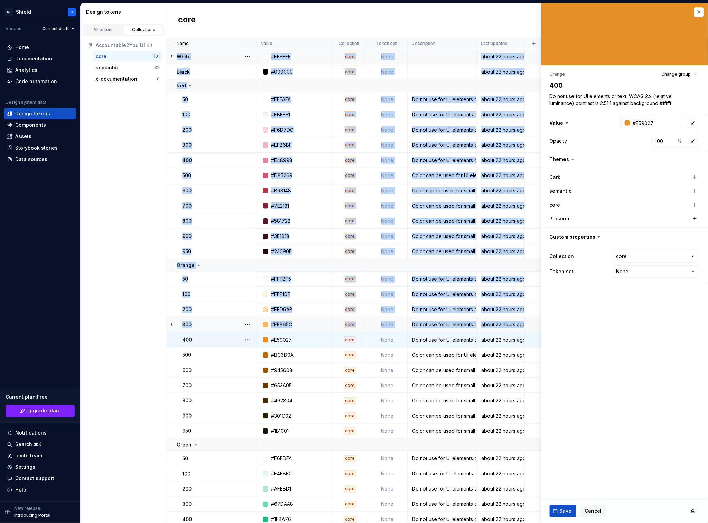
click at [226, 330] on td "300" at bounding box center [212, 324] width 90 height 15
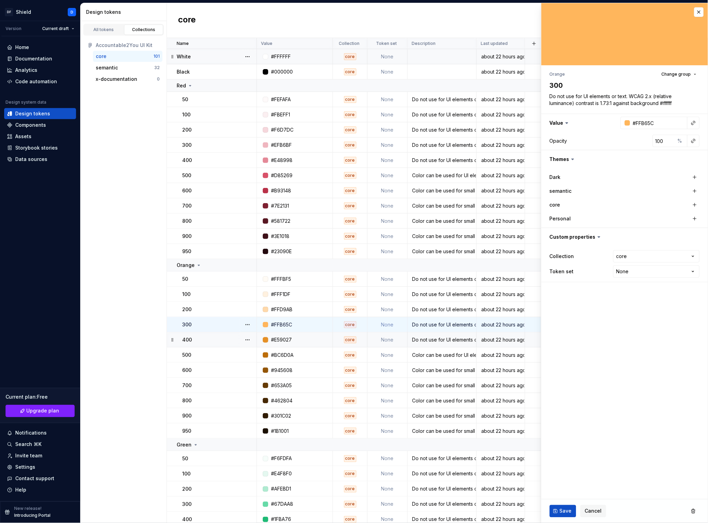
click at [210, 51] on td "White" at bounding box center [212, 56] width 90 height 15
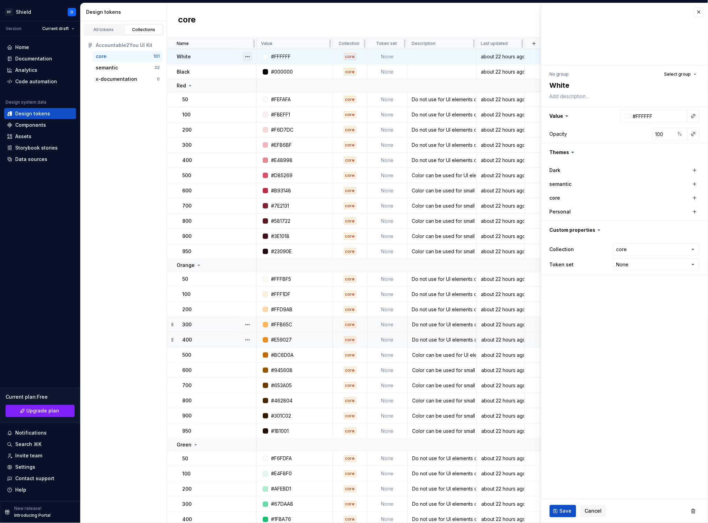
click at [248, 57] on button "button" at bounding box center [248, 57] width 10 height 10
click at [217, 70] on div "Black" at bounding box center [216, 71] width 79 height 7
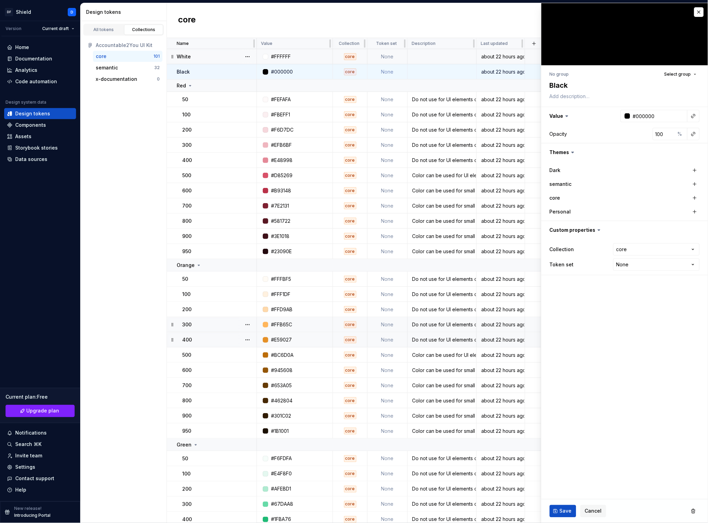
click at [218, 59] on div "White" at bounding box center [216, 56] width 79 height 7
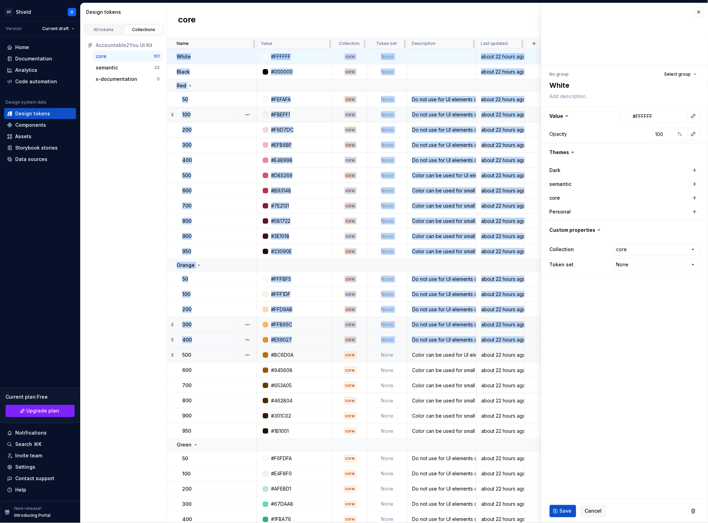
click at [216, 351] on td "500" at bounding box center [212, 355] width 90 height 15
type textarea "*"
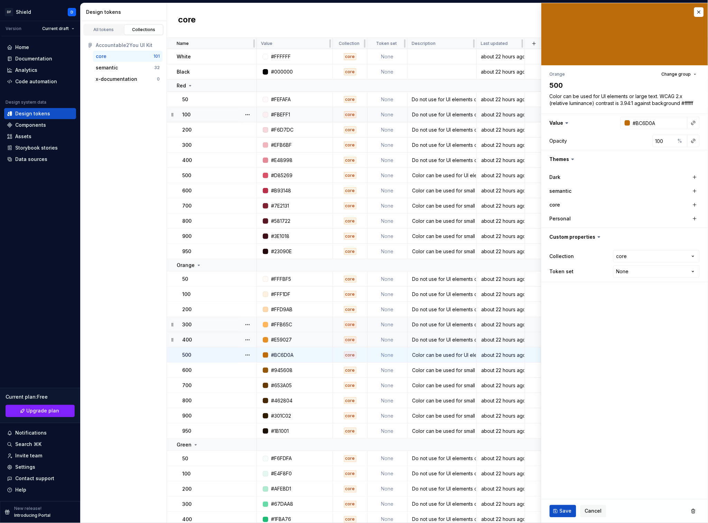
click at [128, 329] on div "All tokens Collections Accountable2You UI Kit core 101 semantic 32 x-documentat…" at bounding box center [123, 272] width 86 height 502
click at [122, 57] on div "core" at bounding box center [125, 56] width 58 height 7
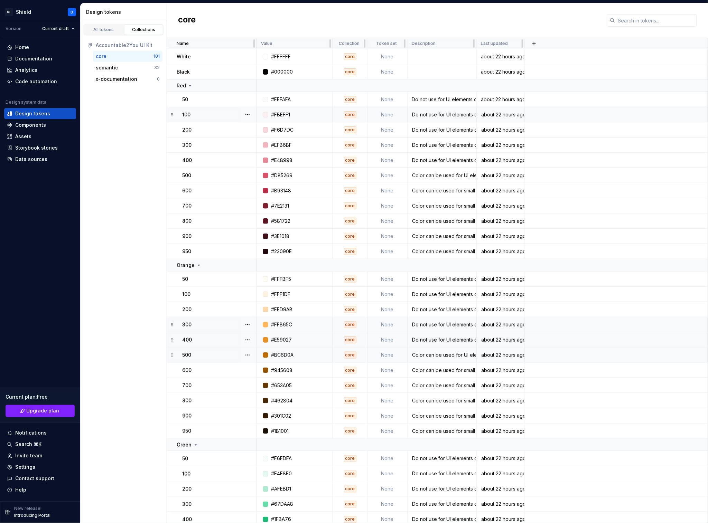
click at [122, 57] on div "core" at bounding box center [125, 56] width 58 height 7
click at [158, 55] on div "101" at bounding box center [156, 57] width 6 height 6
click at [32, 466] on div "Settings" at bounding box center [25, 467] width 20 height 7
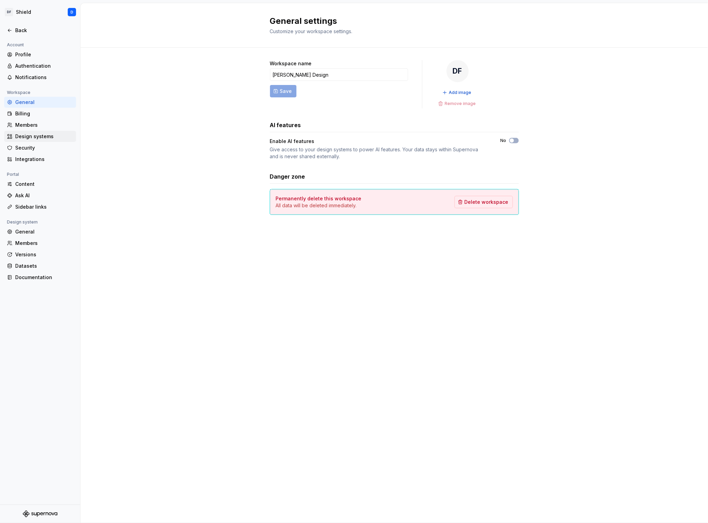
click at [38, 134] on div "Design systems" at bounding box center [44, 136] width 58 height 7
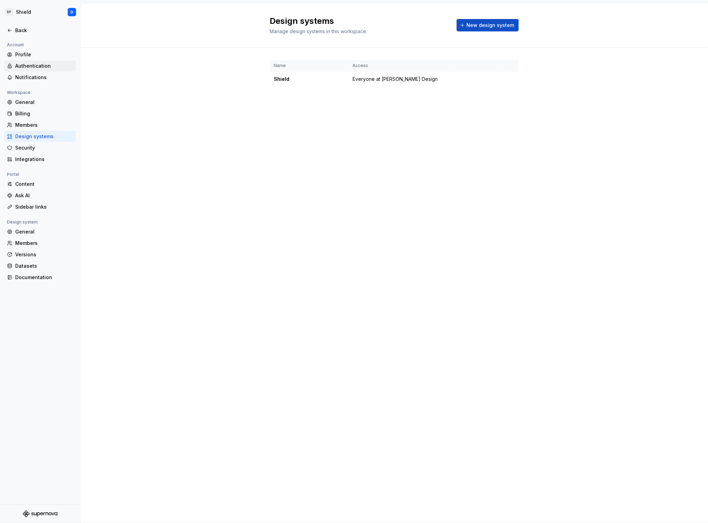
click at [44, 67] on div "Authentication" at bounding box center [44, 66] width 58 height 7
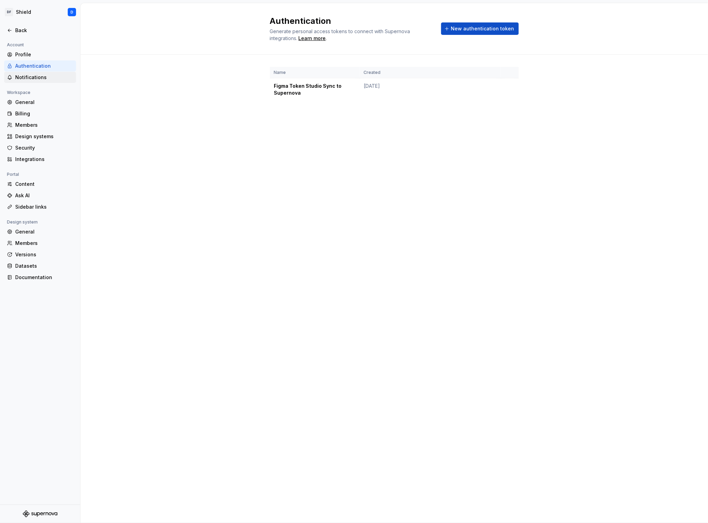
click at [40, 76] on div "Notifications" at bounding box center [44, 77] width 58 height 7
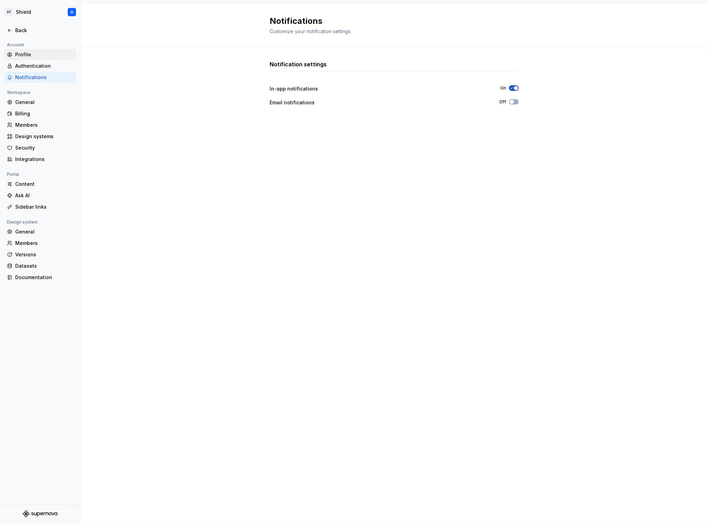
click at [31, 54] on div "Profile" at bounding box center [44, 54] width 58 height 7
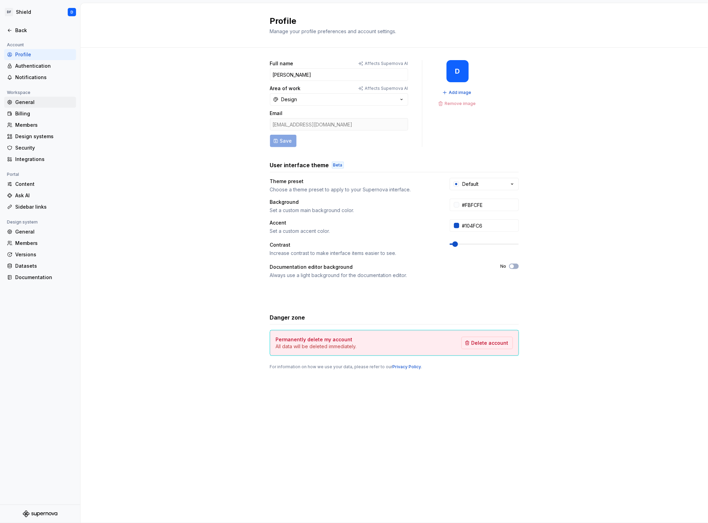
click at [24, 104] on div "General" at bounding box center [44, 102] width 58 height 7
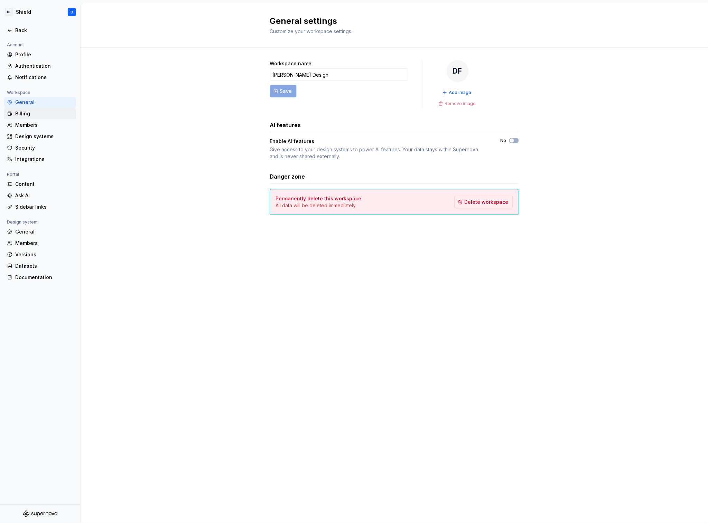
click at [26, 117] on div "Billing" at bounding box center [40, 113] width 72 height 11
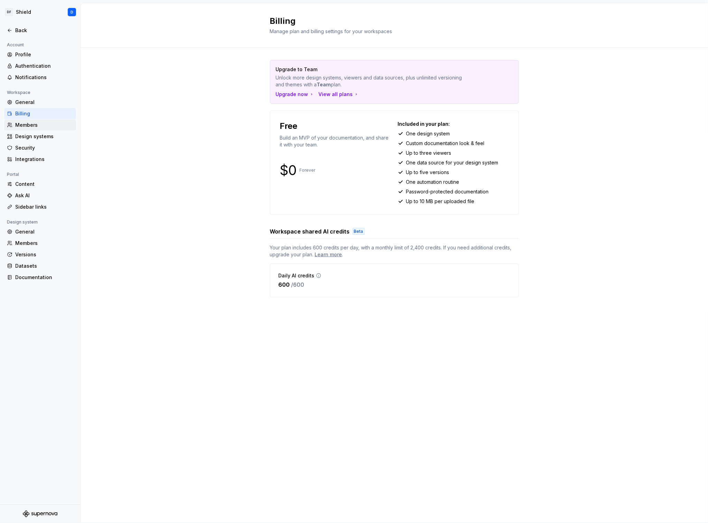
click at [26, 127] on div "Members" at bounding box center [44, 125] width 58 height 7
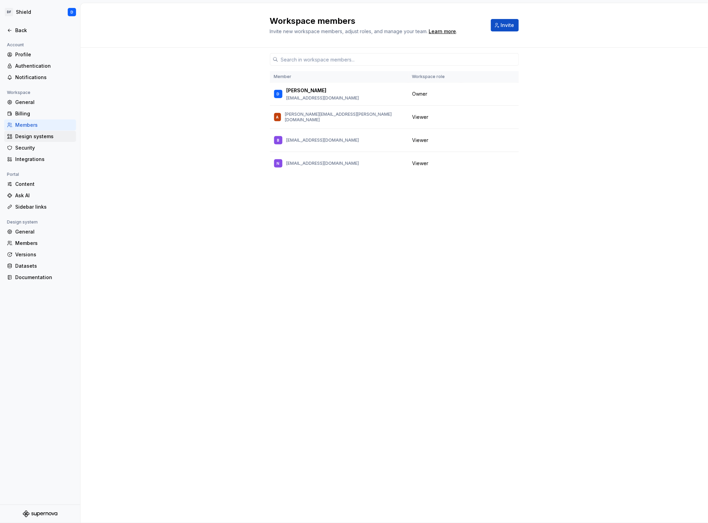
click at [26, 137] on div "Design systems" at bounding box center [44, 136] width 58 height 7
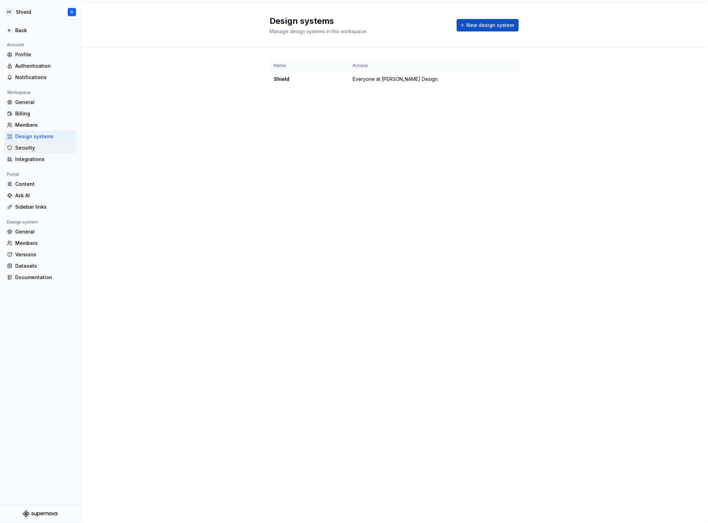
click at [26, 152] on div "Security" at bounding box center [40, 147] width 72 height 11
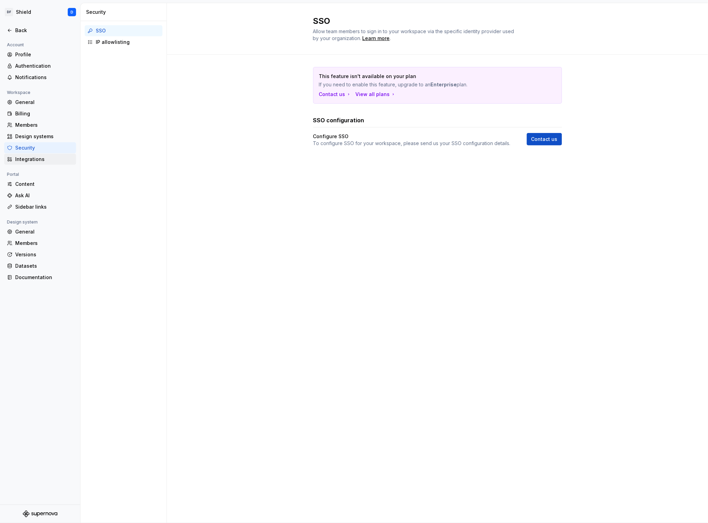
click at [28, 159] on div "Integrations" at bounding box center [44, 159] width 58 height 7
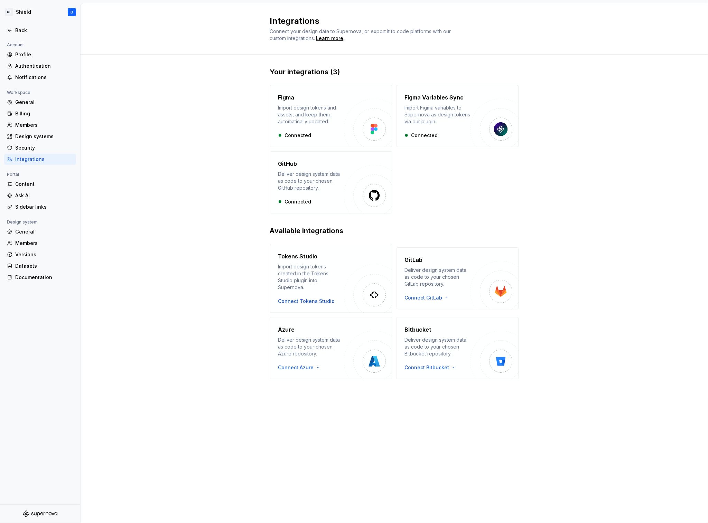
click at [158, 187] on div "Your integrations (3) Figma Import design tokens and assets, and keep them auto…" at bounding box center [393, 230] width 627 height 351
click at [20, 30] on div "Back" at bounding box center [44, 30] width 58 height 7
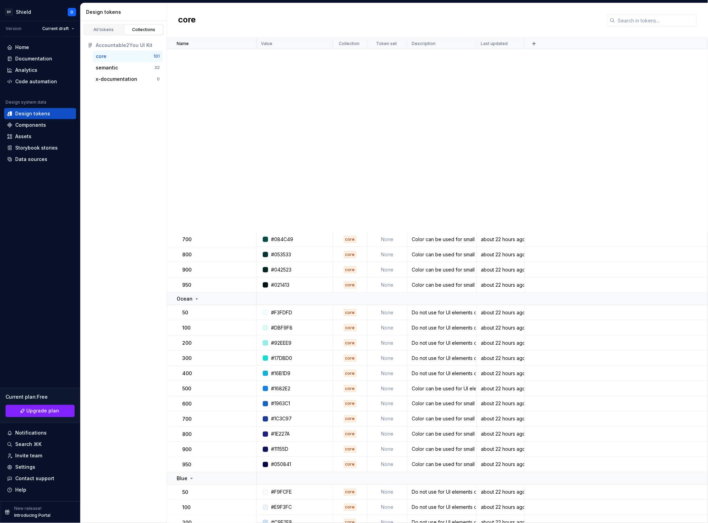
scroll to position [1173, 0]
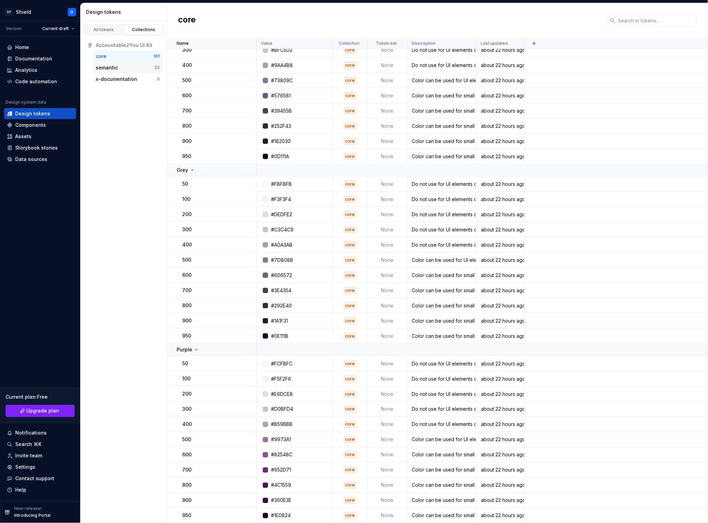
click at [132, 68] on div "semantic" at bounding box center [125, 67] width 58 height 7
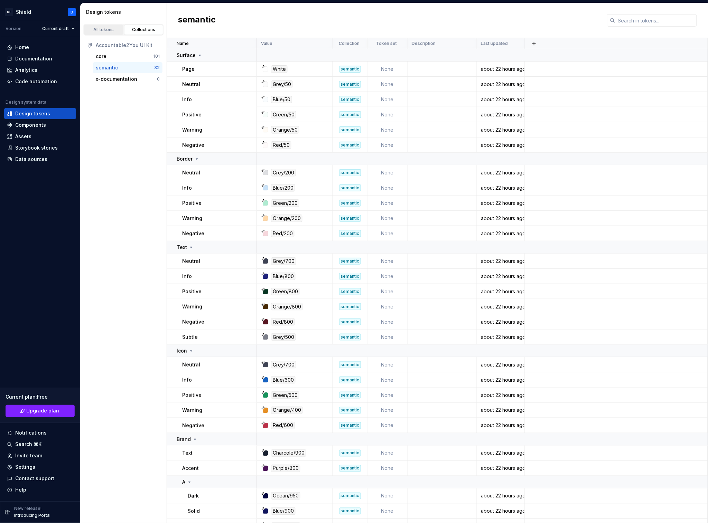
click at [111, 33] on link "All tokens" at bounding box center [103, 30] width 39 height 10
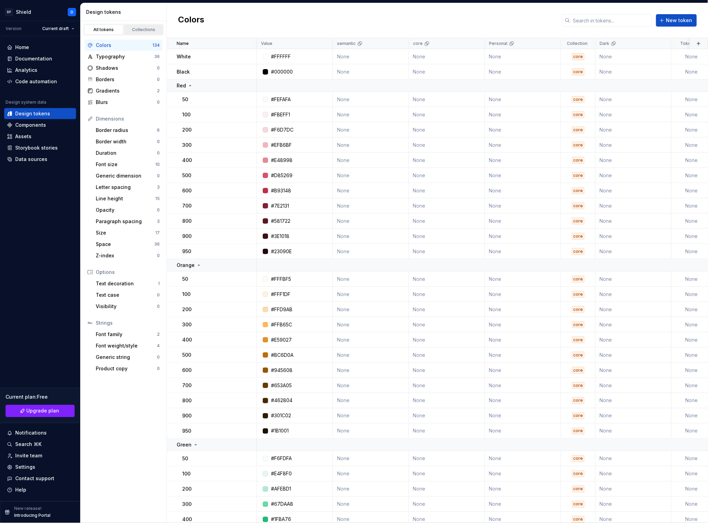
click at [145, 30] on div "Collections" at bounding box center [143, 30] width 35 height 6
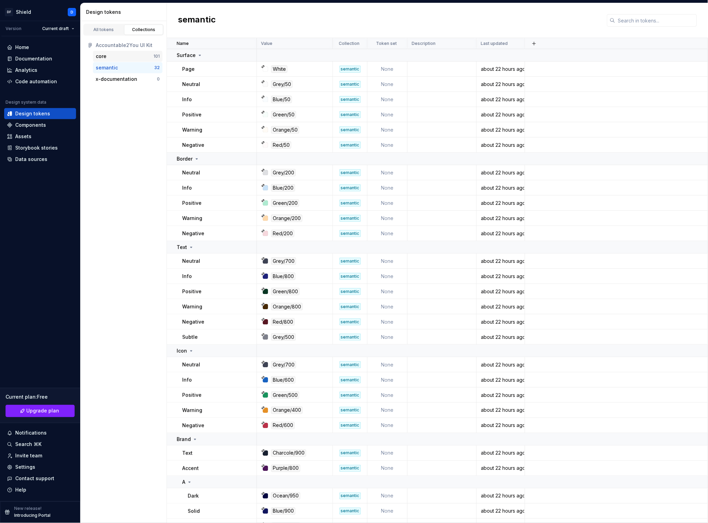
click at [117, 58] on div "core" at bounding box center [125, 56] width 58 height 7
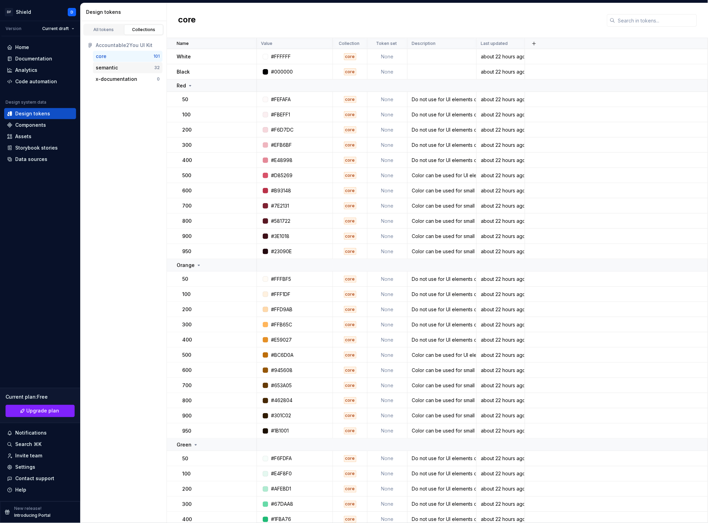
click at [117, 67] on div "semantic" at bounding box center [125, 67] width 58 height 7
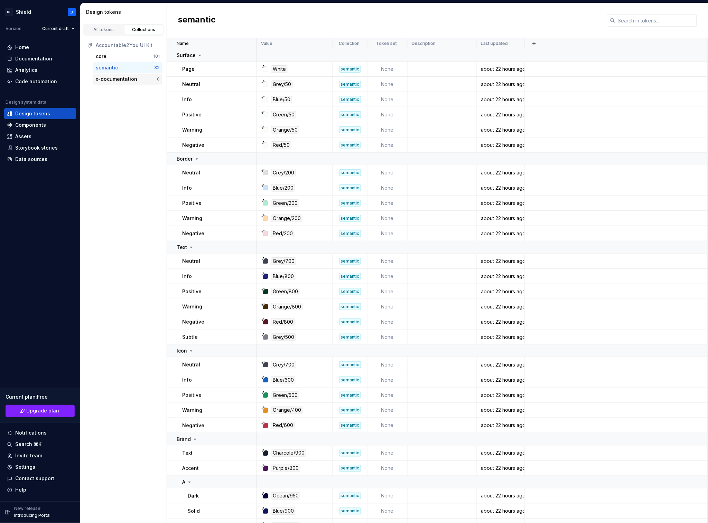
click at [123, 79] on div "x-documentation" at bounding box center [116, 79] width 41 height 7
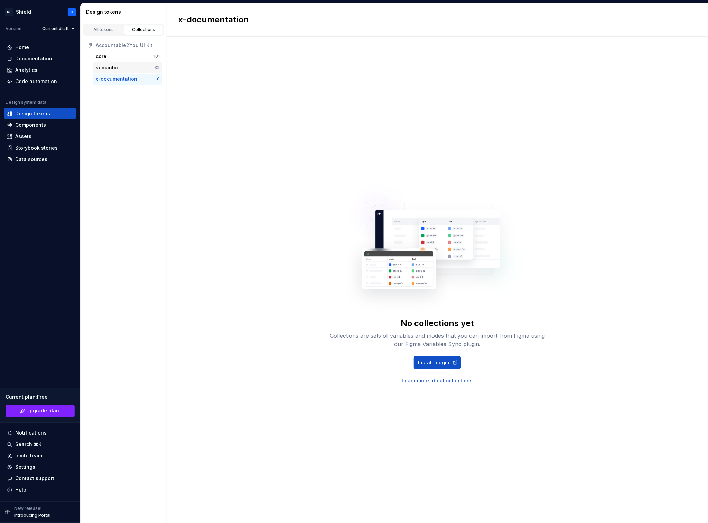
click at [117, 63] on div "semantic 32" at bounding box center [127, 67] width 69 height 11
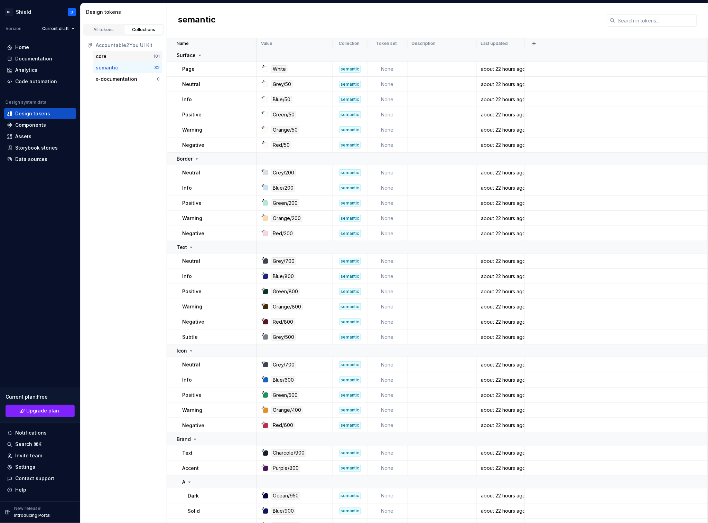
click at [117, 55] on div "core" at bounding box center [125, 56] width 58 height 7
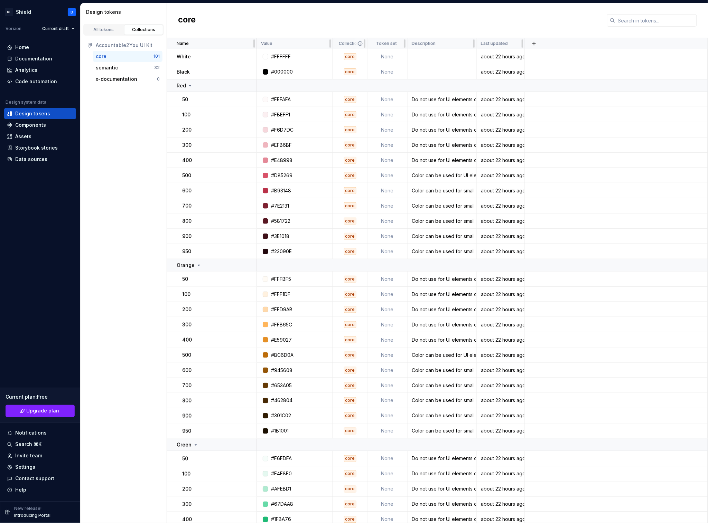
click at [351, 43] on p "Collection" at bounding box center [349, 44] width 21 height 6
click at [360, 43] on icon at bounding box center [360, 43] width 4 height 4
click at [352, 54] on div "core" at bounding box center [350, 56] width 12 height 7
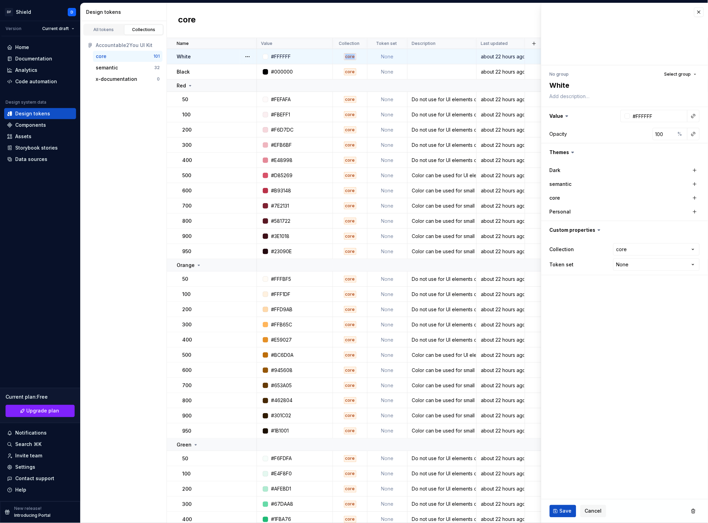
type textarea "*"
click at [625, 255] on html "DF Shield D Version Current draft Home Documentation Analytics Code automation …" at bounding box center [354, 261] width 708 height 523
click at [594, 355] on html "DF Shield D Version Current draft Home Documentation Analytics Code automation …" at bounding box center [354, 261] width 708 height 523
click at [41, 159] on div "Data sources" at bounding box center [31, 159] width 32 height 7
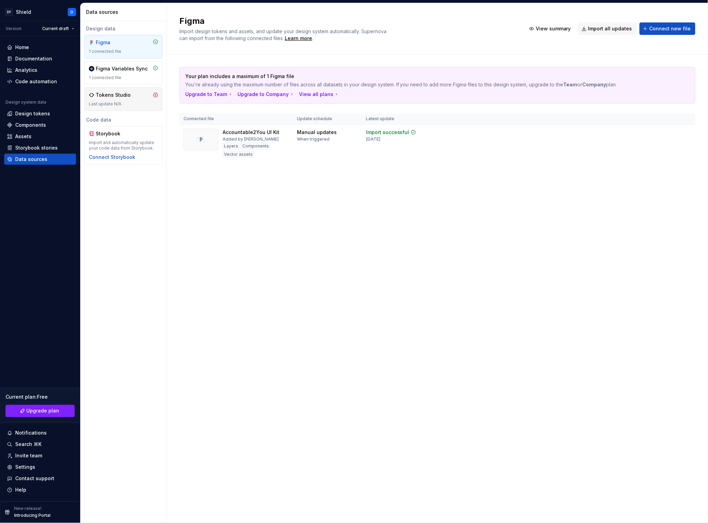
click at [131, 105] on div "Last update N/A" at bounding box center [123, 104] width 69 height 6
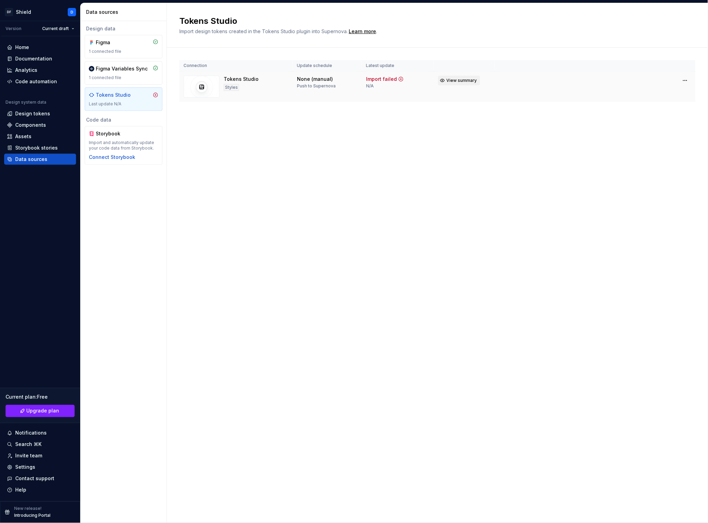
click at [456, 79] on span "View summary" at bounding box center [461, 81] width 30 height 6
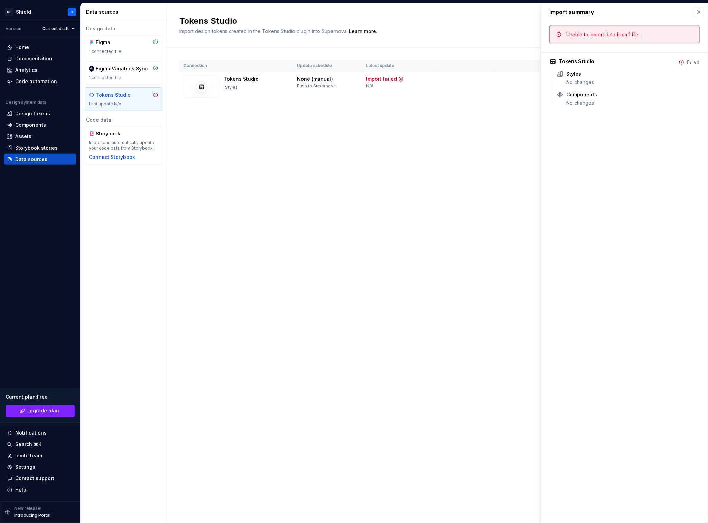
click at [493, 104] on div "Connection Update schedule Latest update Tokens Studio Styles None (manual) Pus…" at bounding box center [437, 88] width 516 height 80
click at [700, 10] on button "button" at bounding box center [699, 12] width 10 height 10
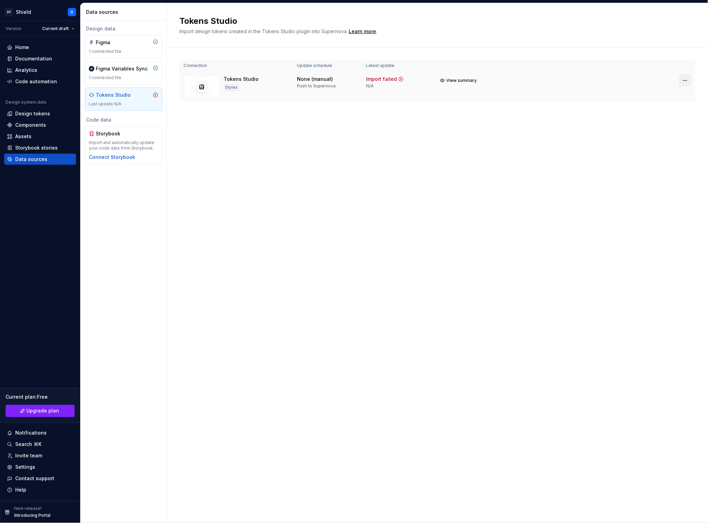
click at [688, 77] on html "DF Shield D Version Current draft Home Documentation Analytics Code automation …" at bounding box center [354, 261] width 708 height 523
click at [681, 98] on div "View import summary" at bounding box center [678, 95] width 55 height 7
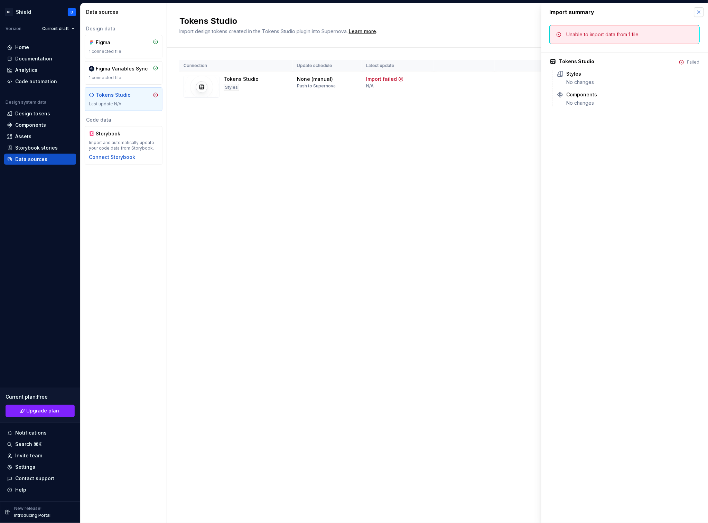
click at [699, 11] on button "button" at bounding box center [699, 12] width 10 height 10
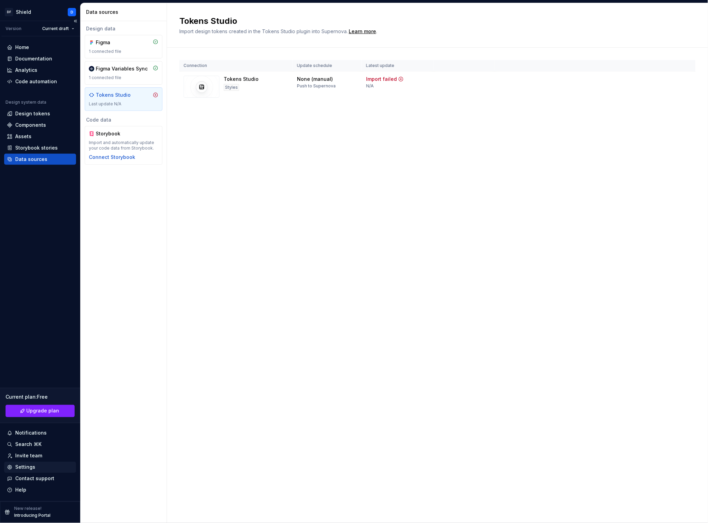
click at [23, 466] on div "Settings" at bounding box center [25, 467] width 20 height 7
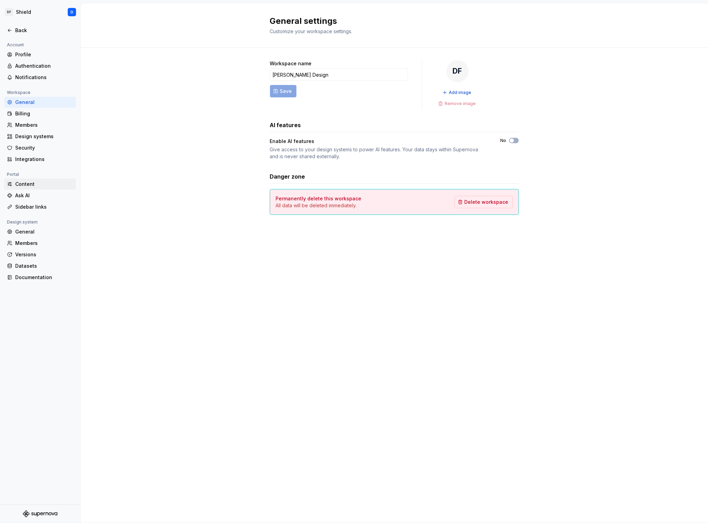
click at [37, 182] on div "Content" at bounding box center [44, 184] width 58 height 7
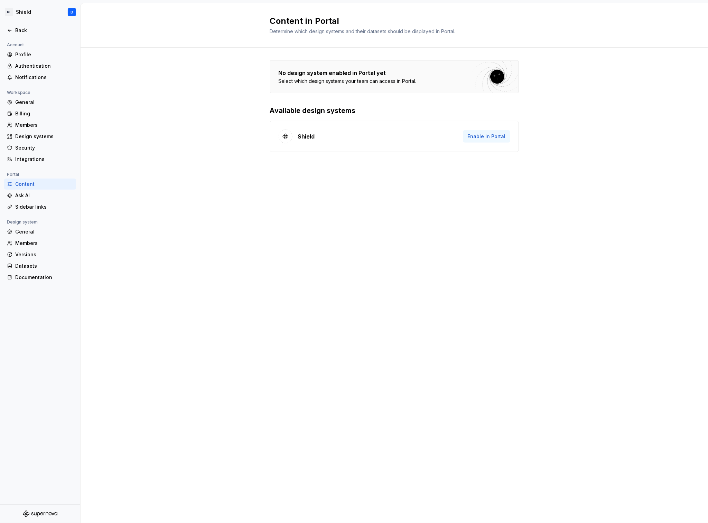
click at [481, 136] on span "Enable in Portal" at bounding box center [486, 136] width 38 height 7
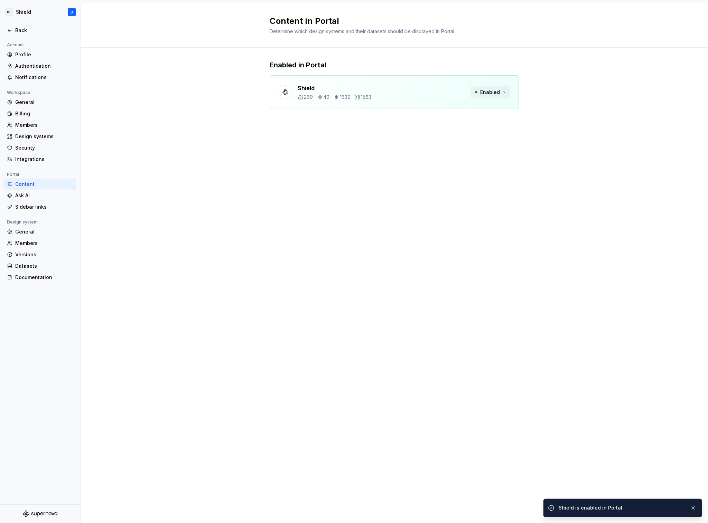
click at [485, 93] on span "Enabled" at bounding box center [490, 92] width 20 height 7
click at [475, 105] on div "Disable from Portal" at bounding box center [477, 107] width 46 height 7
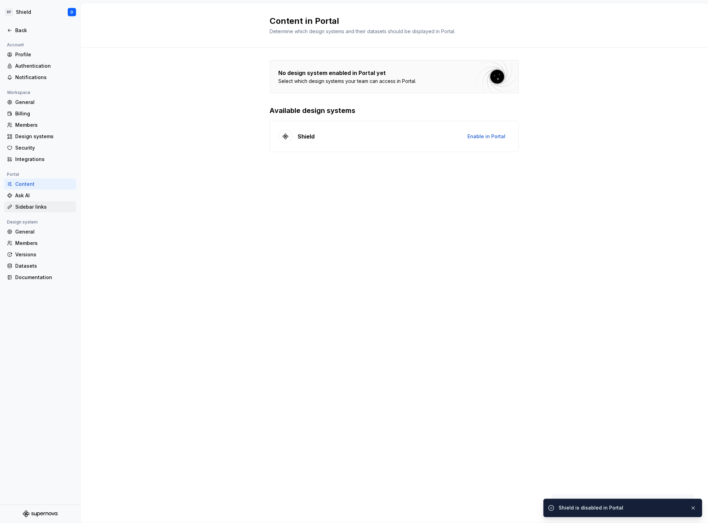
click at [36, 205] on div "Sidebar links" at bounding box center [44, 206] width 58 height 7
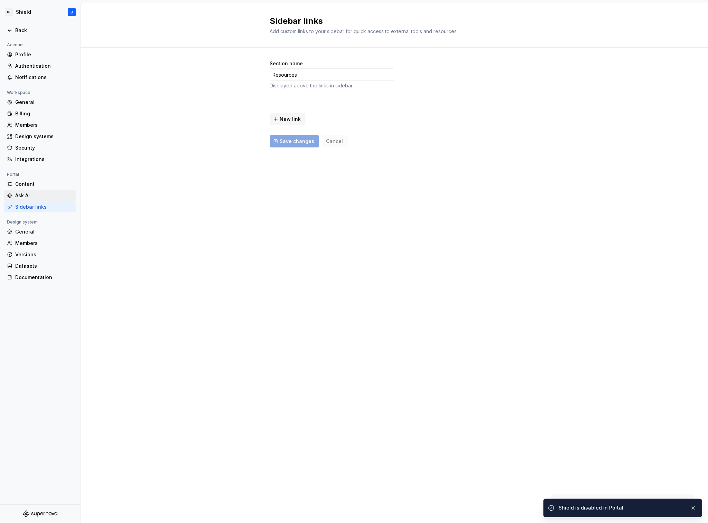
click at [38, 198] on div "Ask AI" at bounding box center [44, 195] width 58 height 7
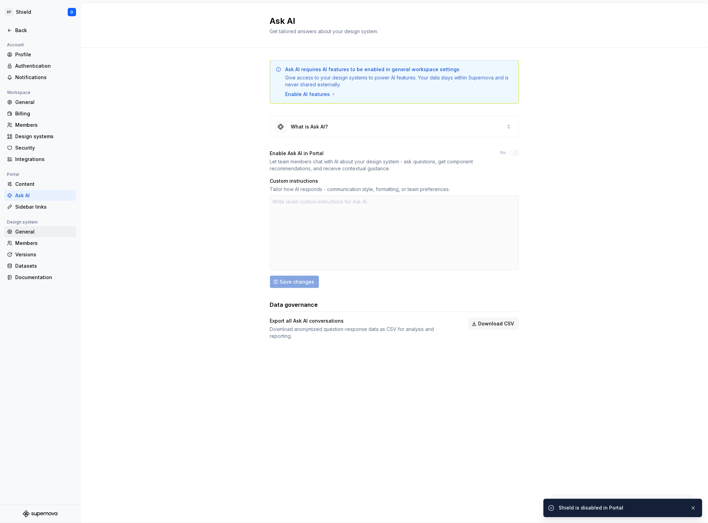
click at [42, 231] on div "General" at bounding box center [44, 231] width 58 height 7
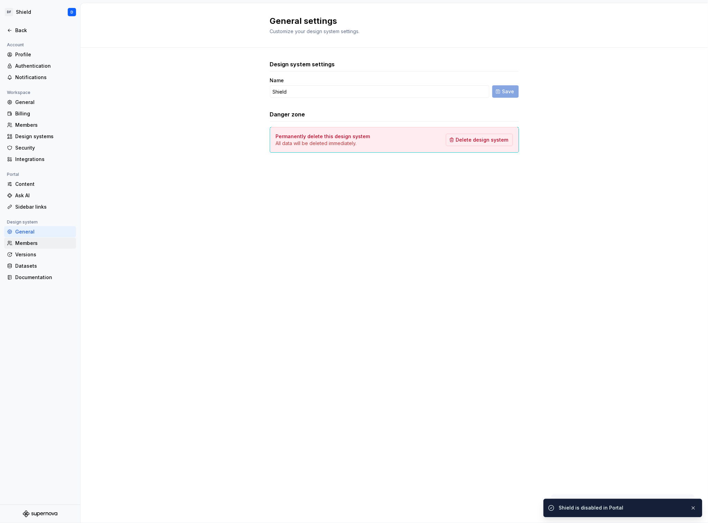
click at [38, 242] on div "Members" at bounding box center [44, 243] width 58 height 7
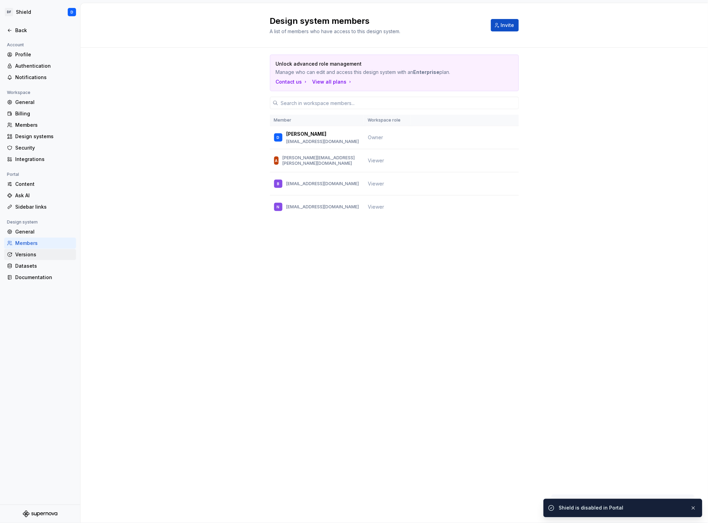
click at [37, 253] on div "Versions" at bounding box center [44, 254] width 58 height 7
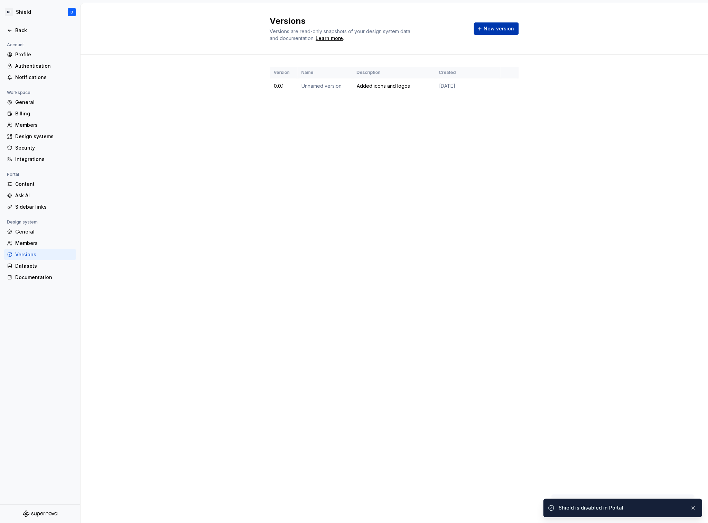
click at [491, 26] on span "New version" at bounding box center [499, 28] width 30 height 7
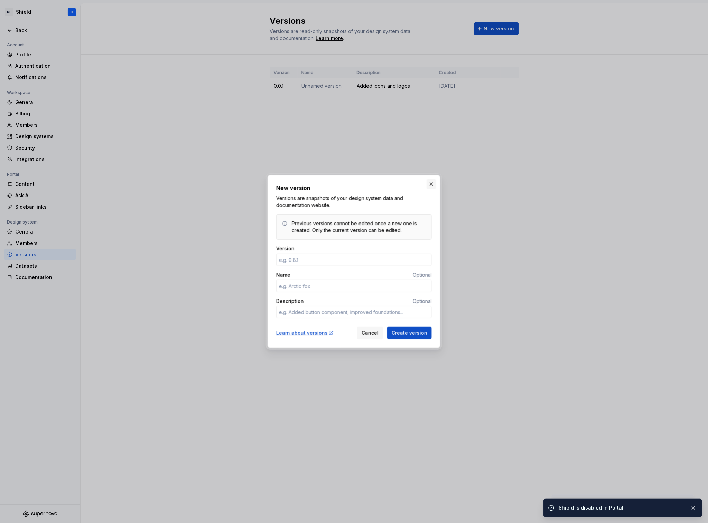
click at [435, 186] on button "button" at bounding box center [431, 184] width 10 height 10
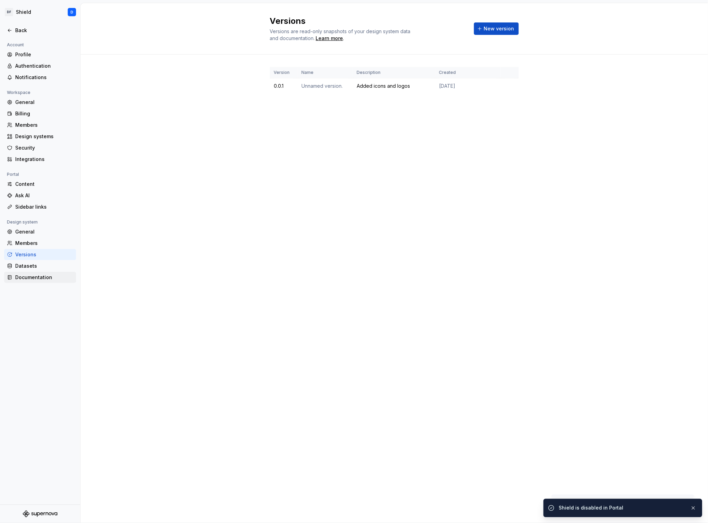
click at [40, 277] on div "Documentation" at bounding box center [44, 277] width 58 height 7
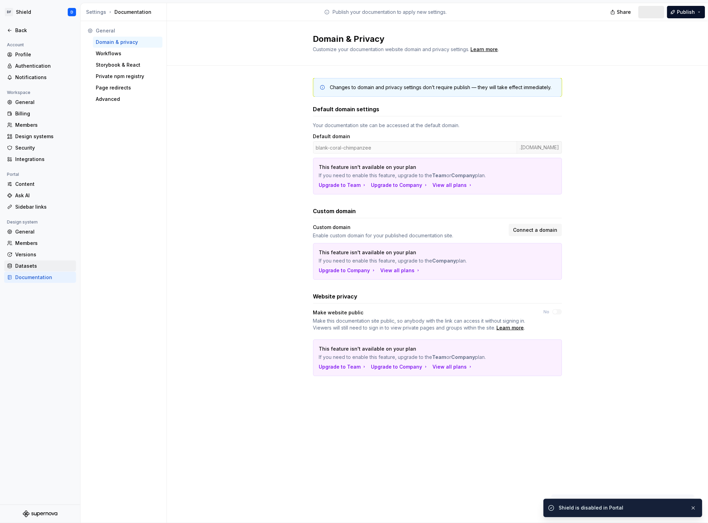
click at [30, 265] on div "Datasets" at bounding box center [44, 266] width 58 height 7
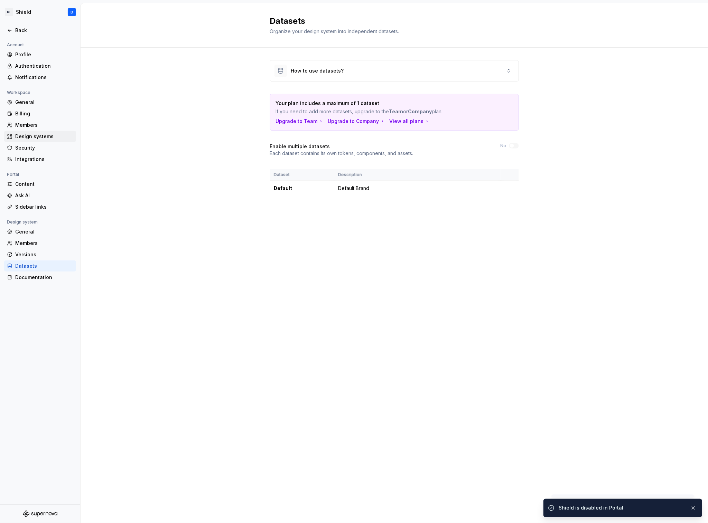
click at [32, 134] on div "Design systems" at bounding box center [44, 136] width 58 height 7
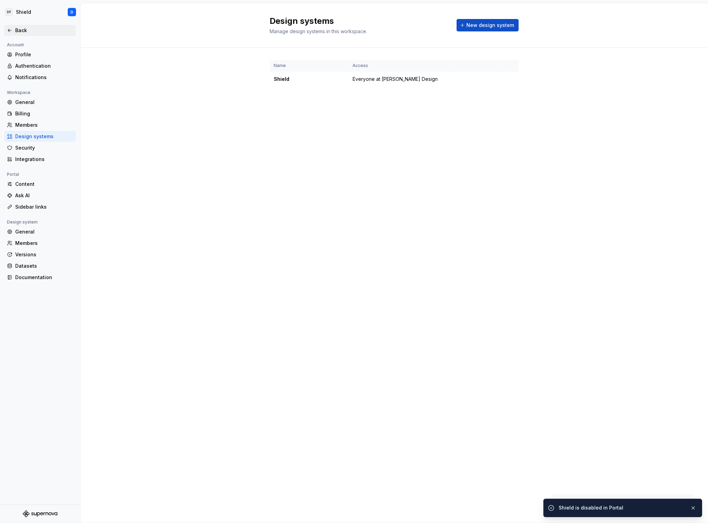
click at [24, 29] on div "Back" at bounding box center [44, 30] width 58 height 7
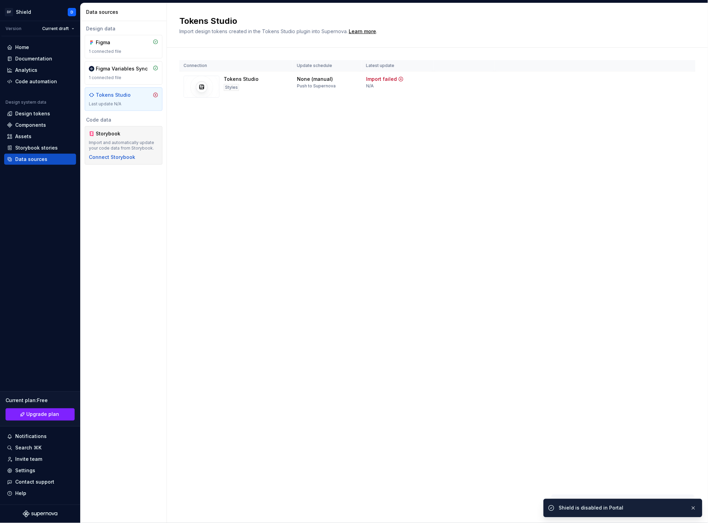
click at [122, 135] on div "Storybook" at bounding box center [112, 133] width 33 height 7
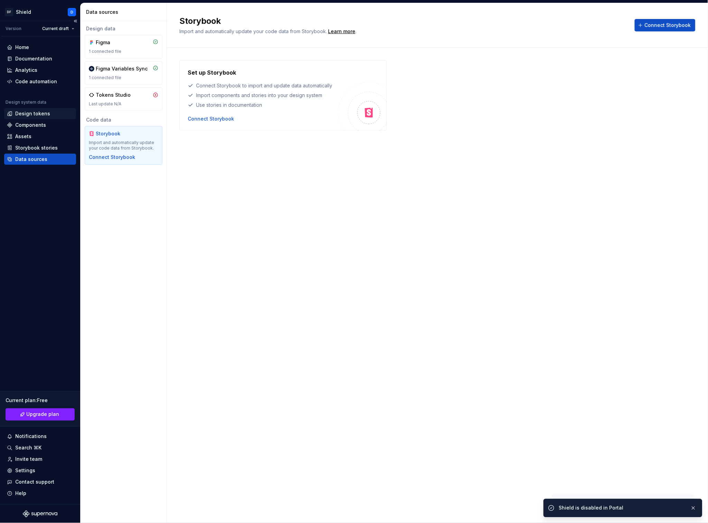
click at [32, 115] on div "Design tokens" at bounding box center [32, 113] width 35 height 7
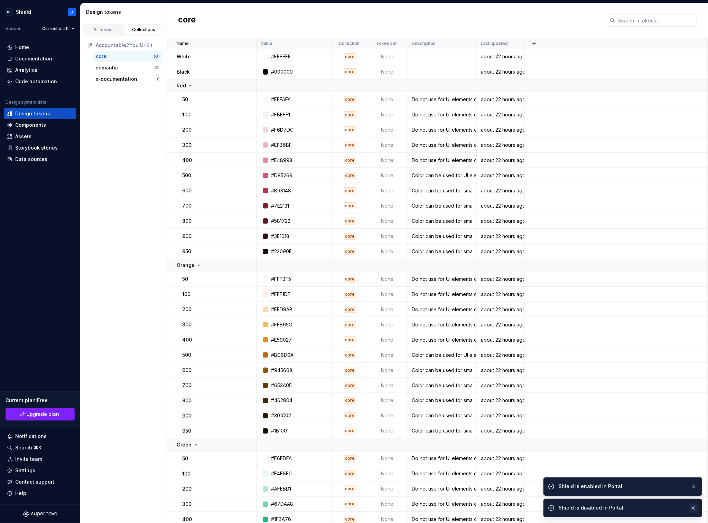
click at [697, 509] on button "button" at bounding box center [693, 508] width 9 height 10
click at [694, 505] on button "button" at bounding box center [693, 508] width 9 height 10
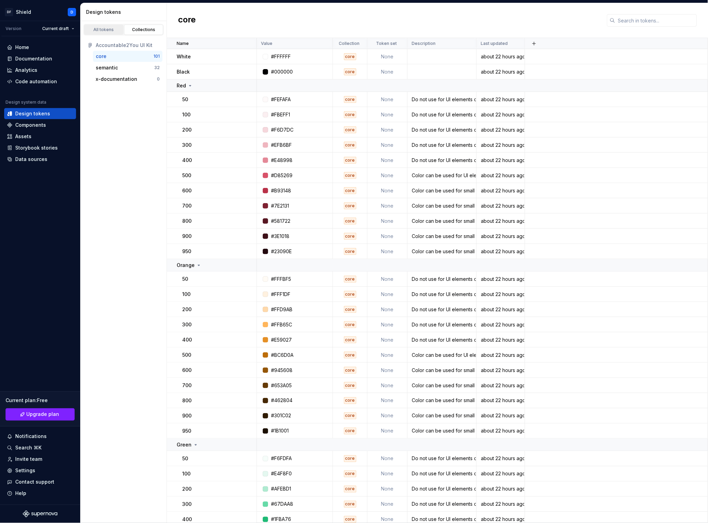
click at [105, 30] on div "All tokens" at bounding box center [103, 30] width 35 height 6
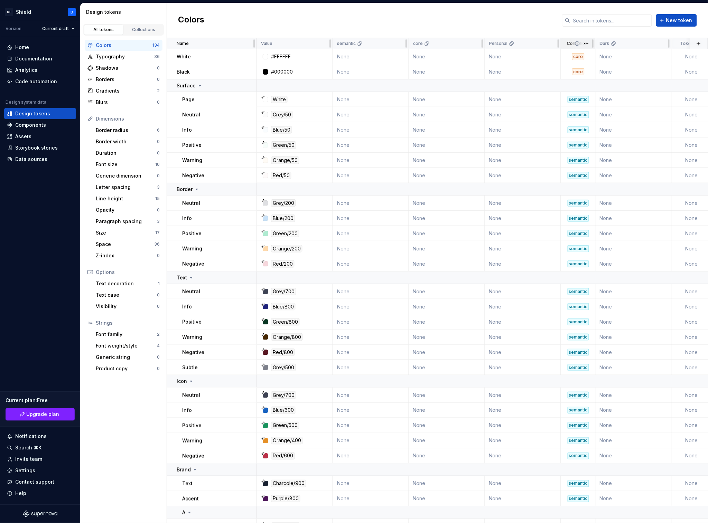
click at [568, 47] on div "Collection" at bounding box center [578, 43] width 35 height 11
click at [583, 47] on html "DF Shield D Version Current draft Home Documentation Analytics Code automation …" at bounding box center [354, 261] width 708 height 523
click at [570, 46] on html "DF Shield D Version Current draft Home Documentation Analytics Code automation …" at bounding box center [354, 261] width 708 height 523
click at [572, 43] on span at bounding box center [582, 43] width 25 height 11
click at [576, 61] on td "core" at bounding box center [578, 56] width 35 height 15
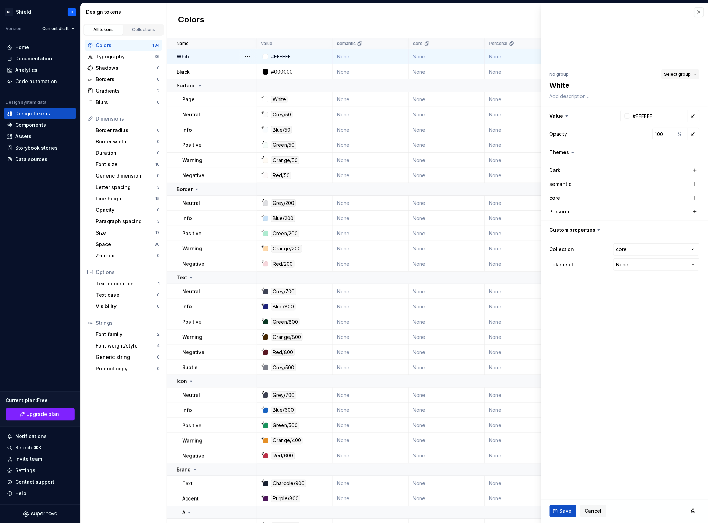
click at [687, 75] on span "Select group" at bounding box center [677, 75] width 27 height 6
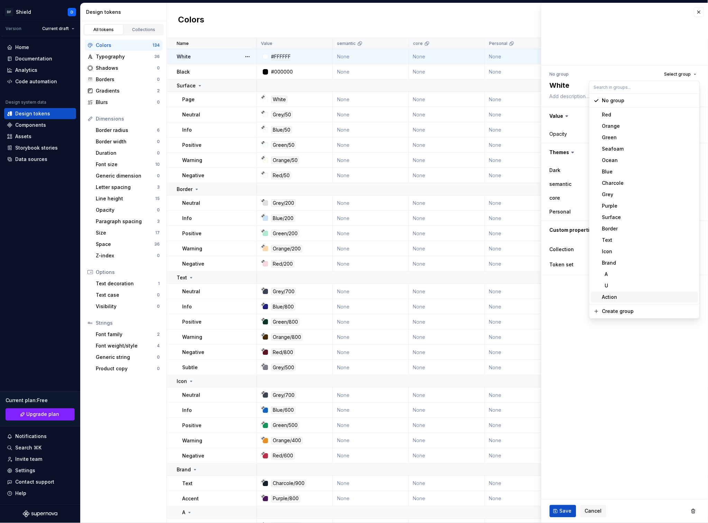
click at [647, 372] on fieldset "**********" at bounding box center [624, 263] width 167 height 520
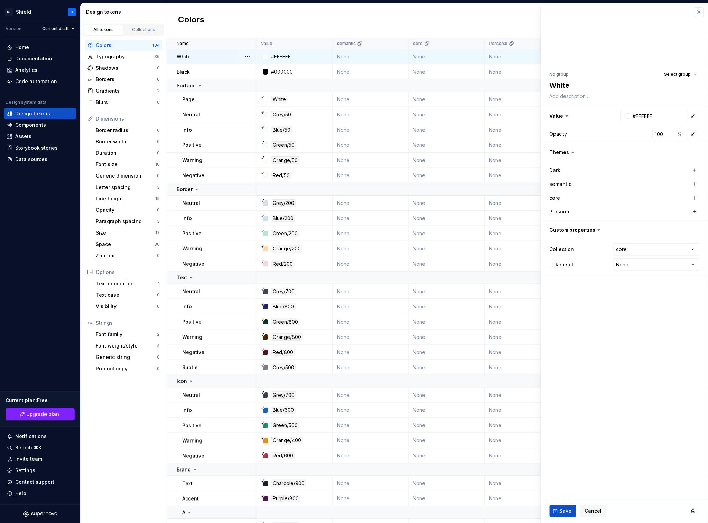
click at [617, 299] on fieldset "**********" at bounding box center [624, 263] width 167 height 520
click at [562, 193] on div "core" at bounding box center [624, 198] width 150 height 10
click at [559, 199] on label "core" at bounding box center [554, 197] width 11 height 7
click at [571, 153] on icon at bounding box center [572, 152] width 7 height 7
click at [572, 153] on icon at bounding box center [572, 152] width 2 height 1
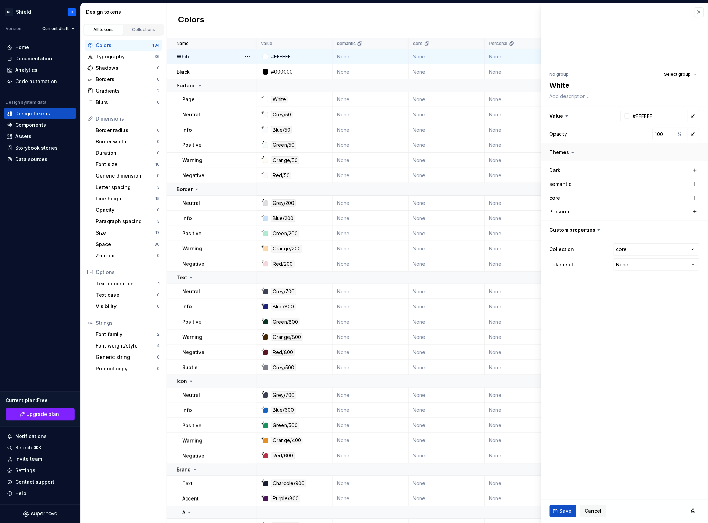
click at [562, 156] on button "button" at bounding box center [624, 152] width 167 height 18
click at [563, 150] on button "button" at bounding box center [624, 152] width 167 height 18
click at [634, 251] on html "DF Shield D Version Current draft Home Documentation Analytics Code automation …" at bounding box center [354, 261] width 708 height 523
click at [589, 322] on html "DF Shield D Version Current draft Home Documentation Analytics Code automation …" at bounding box center [354, 261] width 708 height 523
click at [53, 295] on div "Home Documentation Analytics Code automation Design system data Design tokens C…" at bounding box center [40, 270] width 80 height 468
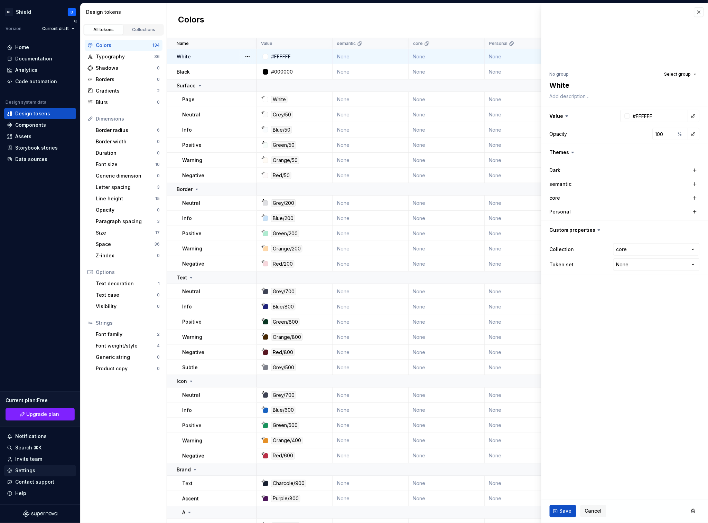
click at [32, 471] on div "Settings" at bounding box center [25, 470] width 20 height 7
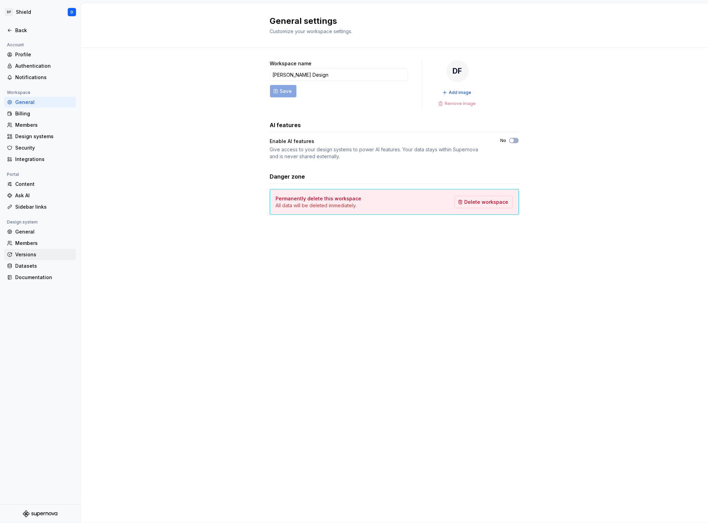
click at [35, 253] on div "Versions" at bounding box center [44, 254] width 58 height 7
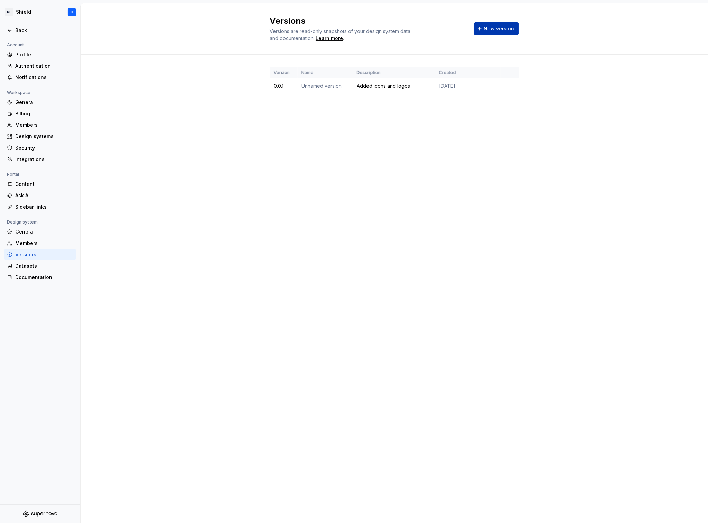
click at [509, 28] on span "New version" at bounding box center [499, 28] width 30 height 7
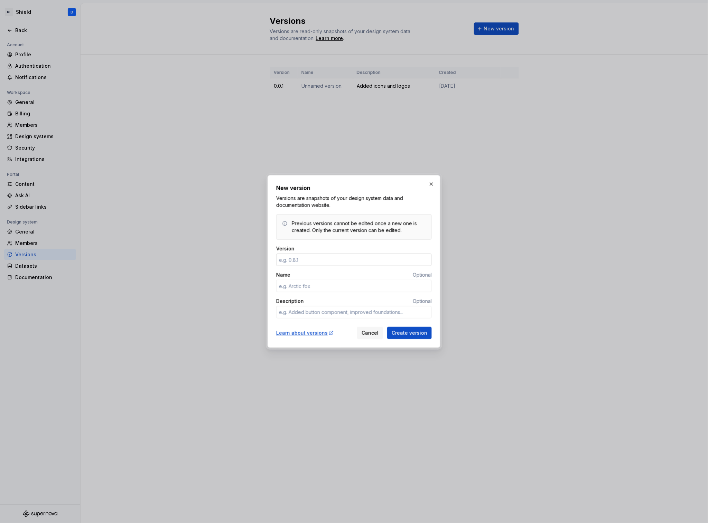
click at [382, 265] on input "Version" at bounding box center [353, 260] width 155 height 12
type textarea "*"
type input "0.0.2"
click at [323, 289] on input "Name" at bounding box center [353, 286] width 155 height 12
click at [290, 311] on textarea "Description" at bounding box center [353, 312] width 155 height 12
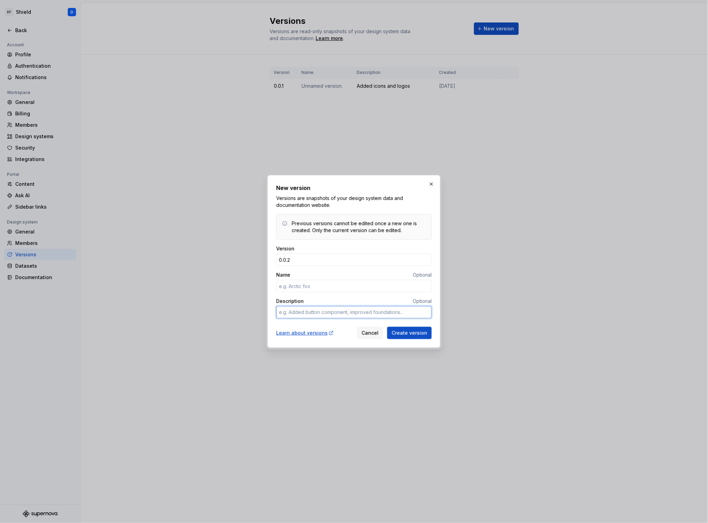
type textarea "*"
type textarea "L"
type textarea "*"
type textarea "La"
type textarea "*"
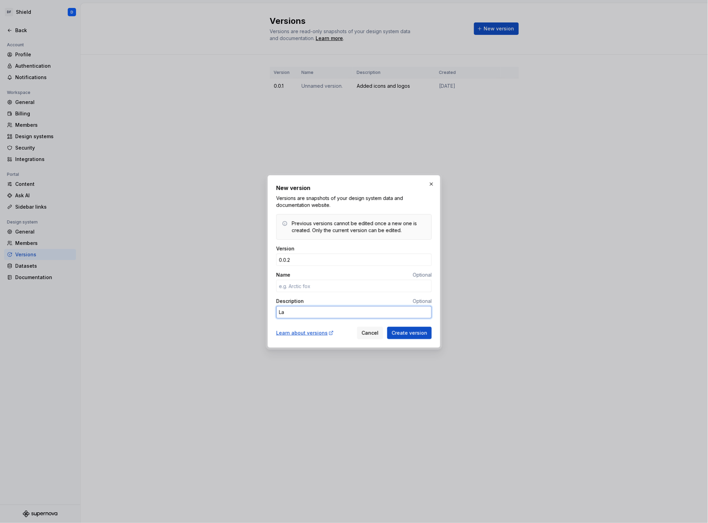
type textarea "Lat"
type textarea "*"
type textarea "Late"
type textarea "*"
type textarea "Lates"
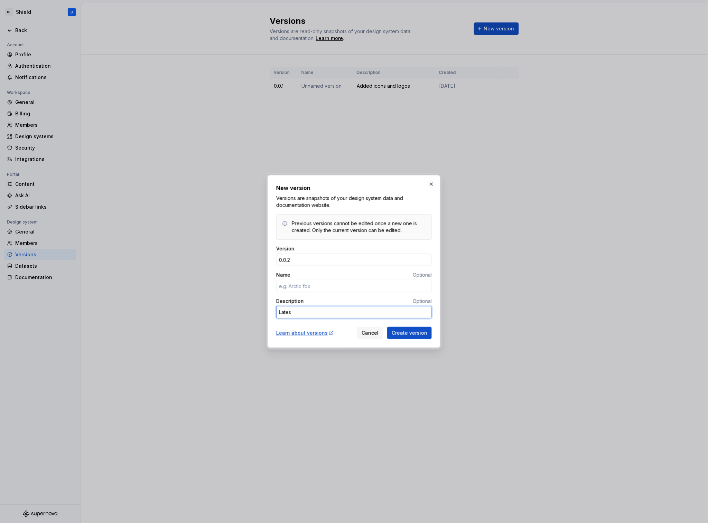
type textarea "*"
type textarea "Latest"
type textarea "*"
type textarea "Latest v"
type textarea "*"
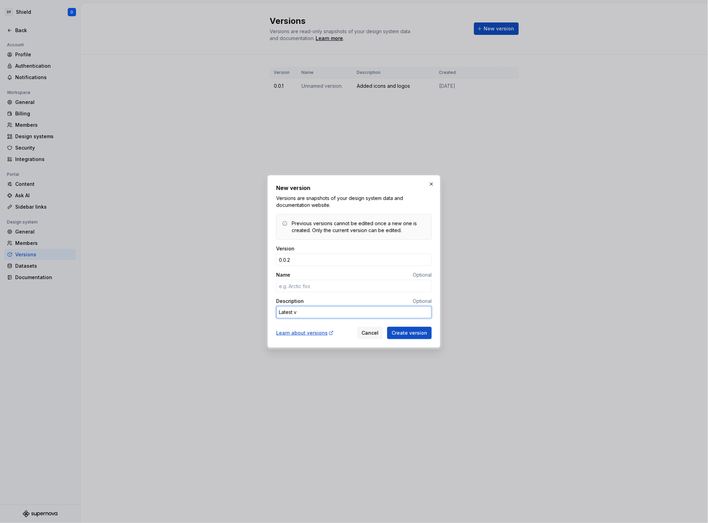
type textarea "Latest ve"
type textarea "*"
type textarea "Latest ver"
type textarea "*"
type textarea "Latest vers"
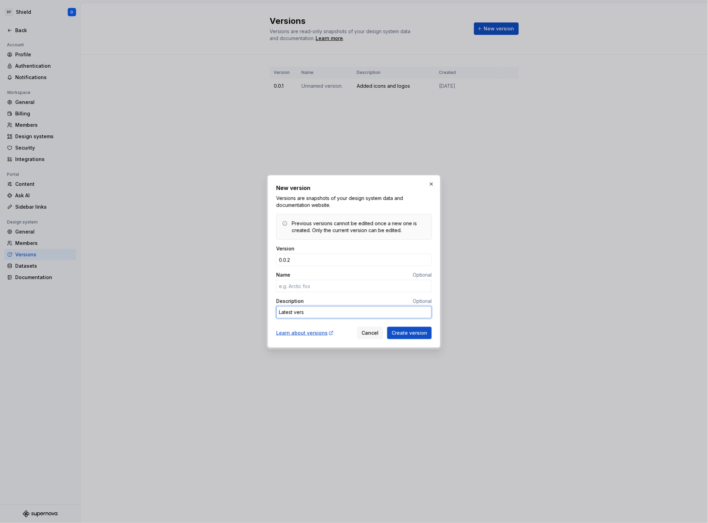
type textarea "*"
type textarea "Latest versi"
type textarea "*"
type textarea "Latest versio"
type textarea "*"
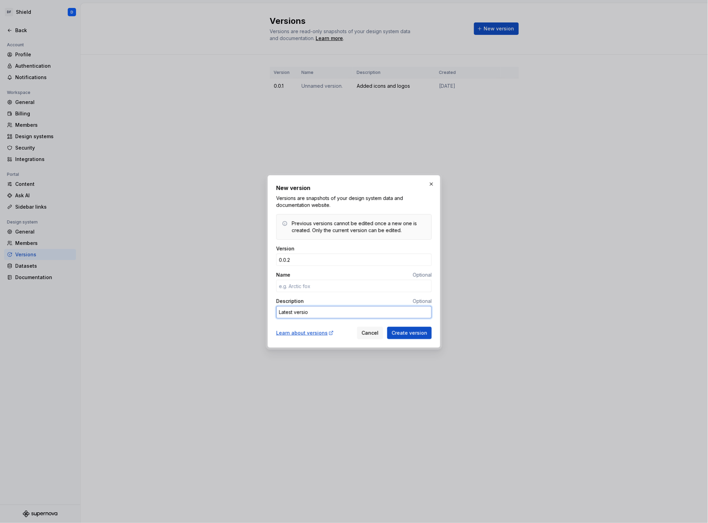
type textarea "Latest version"
type textarea "*"
type textarea "Latest version"
type textarea "*"
type textarea "Latest version u"
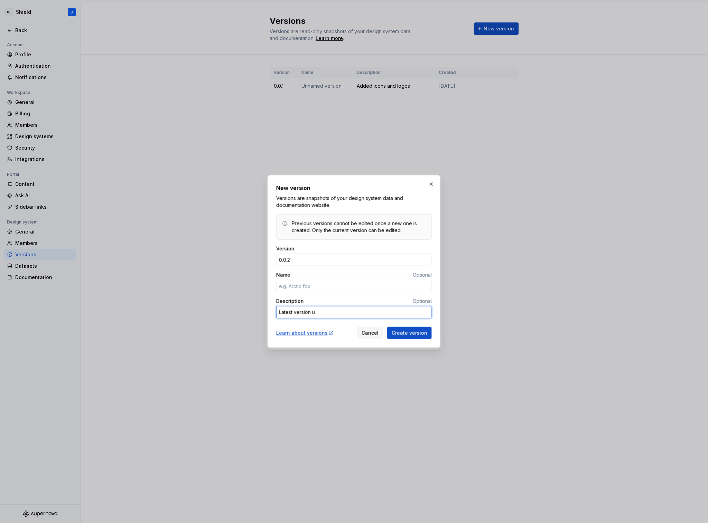
type textarea "*"
type textarea "Latest version up"
type textarea "*"
type textarea "Latest version up"
type textarea "*"
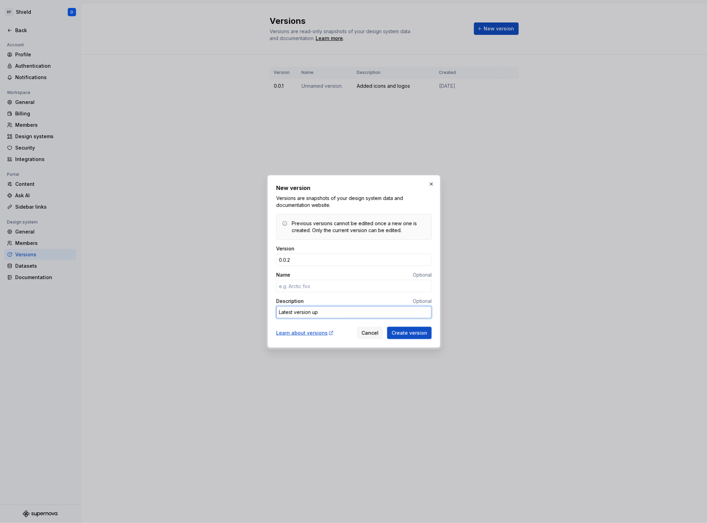
type textarea "Latest version up u"
type textarea "*"
type textarea "Latest version up un"
type textarea "*"
type textarea "Latest version up unt"
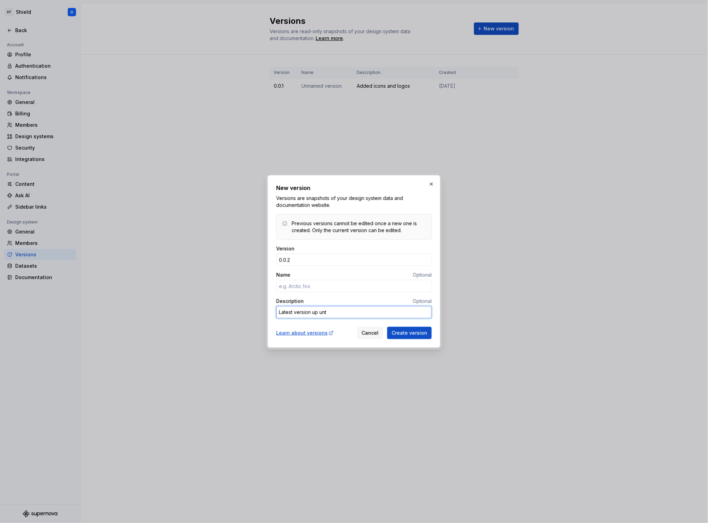
type textarea "*"
type textarea "Latest version up unti"
type textarea "*"
type textarea "Latest version up until"
type textarea "*"
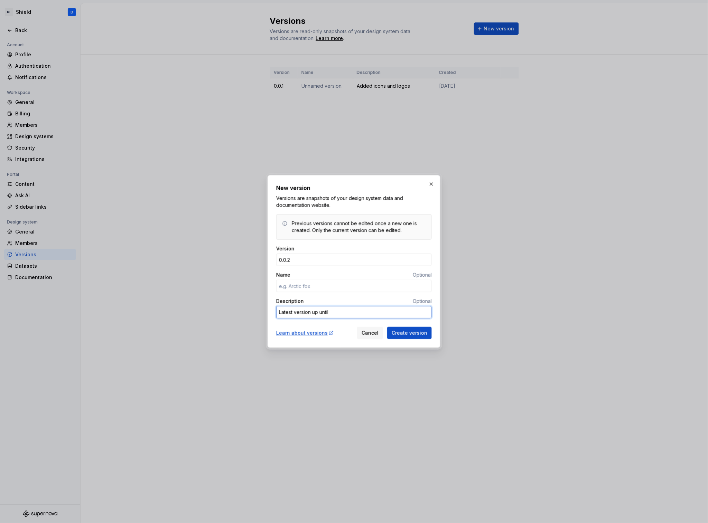
type textarea "Latest version up until"
type textarea "*"
type textarea "Latest version up until t"
type textarea "*"
type textarea "Latest version up until to"
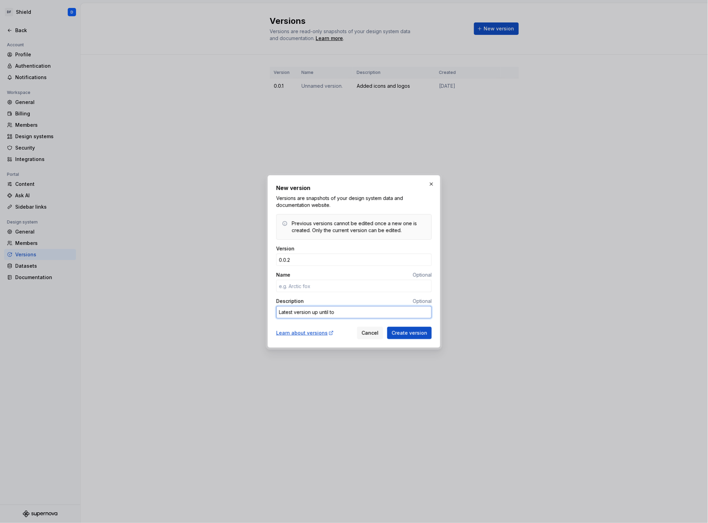
type textarea "*"
type textarea "Latest version up until tok"
type textarea "*"
type textarea "Latest version up until toke"
type textarea "*"
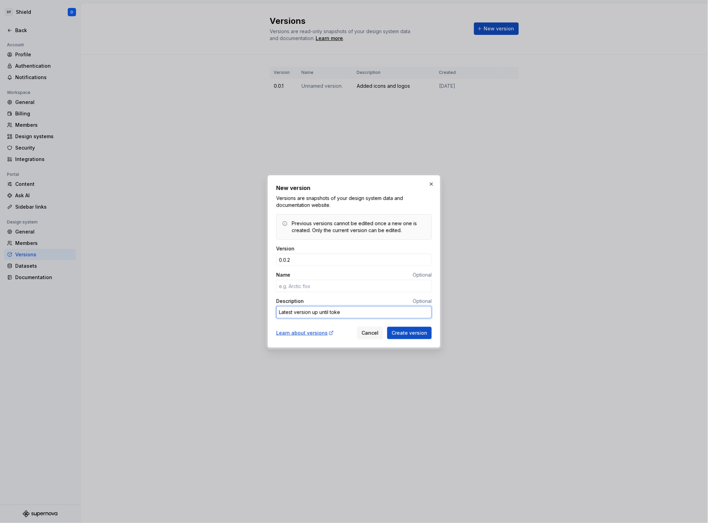
type textarea "Latest version up until token"
type textarea "*"
type textarea "Latest version up until token"
type textarea "*"
type textarea "Latest version up until token s"
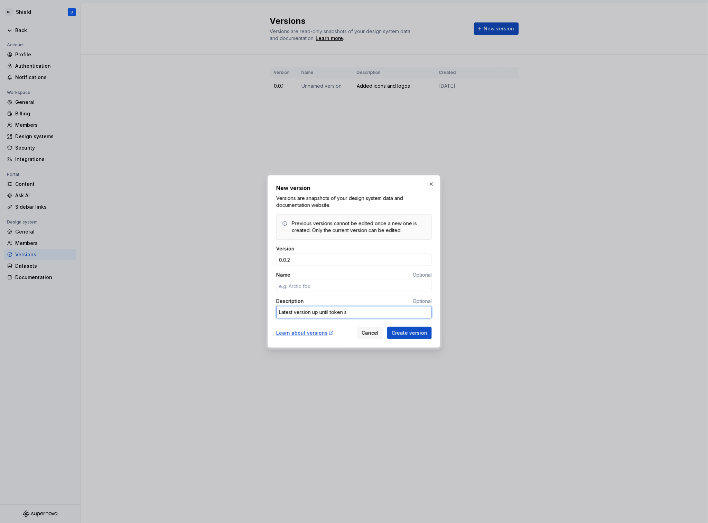
type textarea "*"
type textarea "Latest version up until token stu"
type textarea "*"
type textarea "Latest version up until token studi"
type textarea "*"
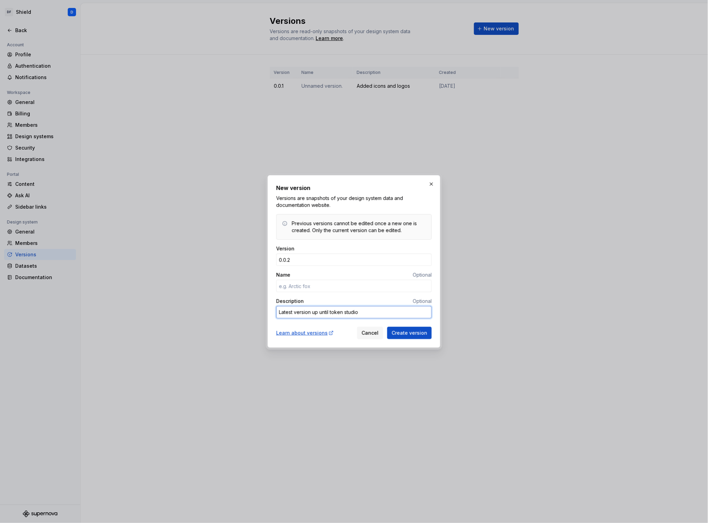
type textarea "Latest version up until token studio"
type textarea "*"
type textarea "Latest version up until token studio w"
type textarea "*"
type textarea "Latest version up until token studio wo"
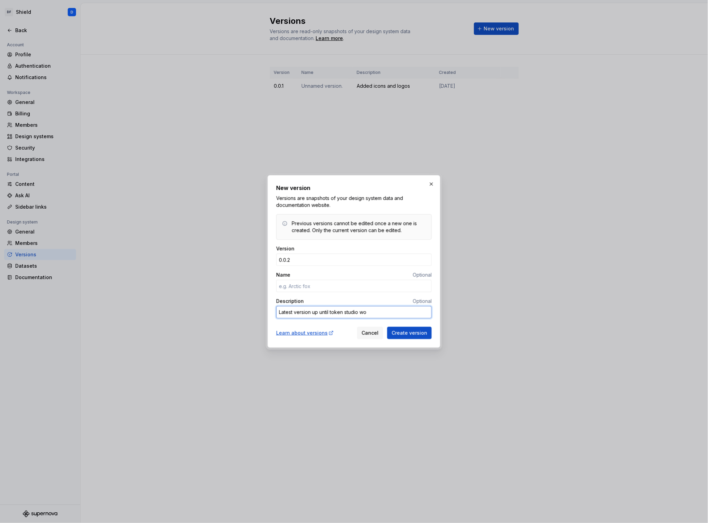
type textarea "*"
type textarea "Latest version up until token studio won"
type textarea "*"
type textarea "Latest version up until token studio won'"
type textarea "*"
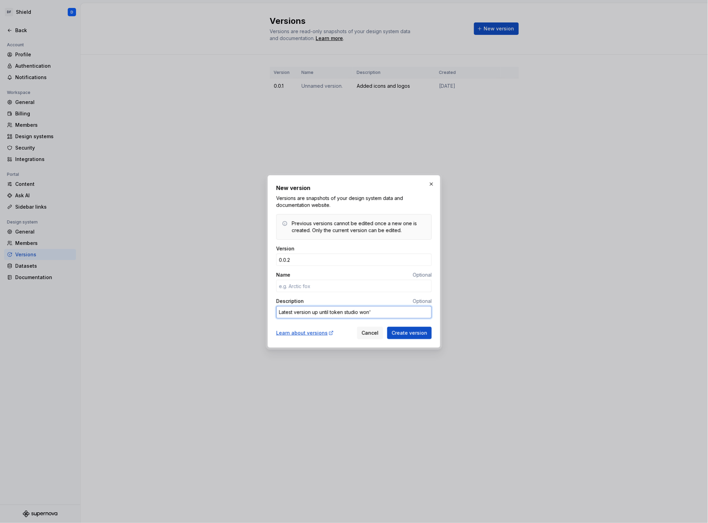
type textarea "Latest version up until token studio won't"
type textarea "*"
type textarea "Latest version up until token studio won't"
type textarea "*"
type textarea "Latest version up until token studio won't m"
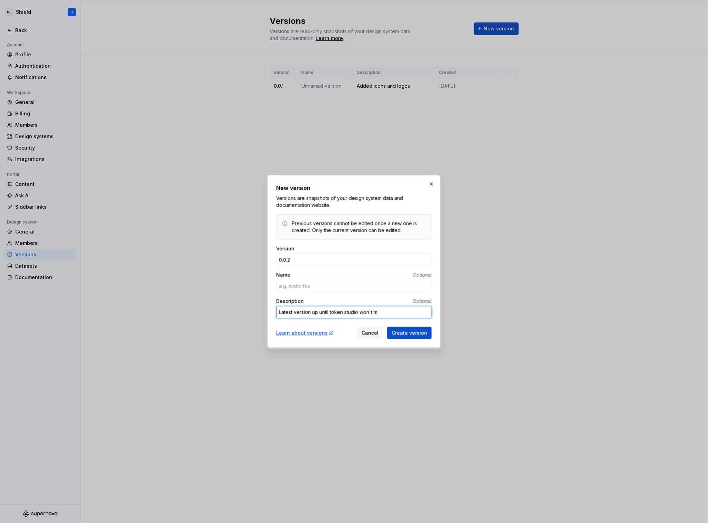
type textarea "*"
type textarea "Latest version up until token studio won't me"
type textarea "*"
type textarea "Latest version up until token studio won't mer"
type textarea "*"
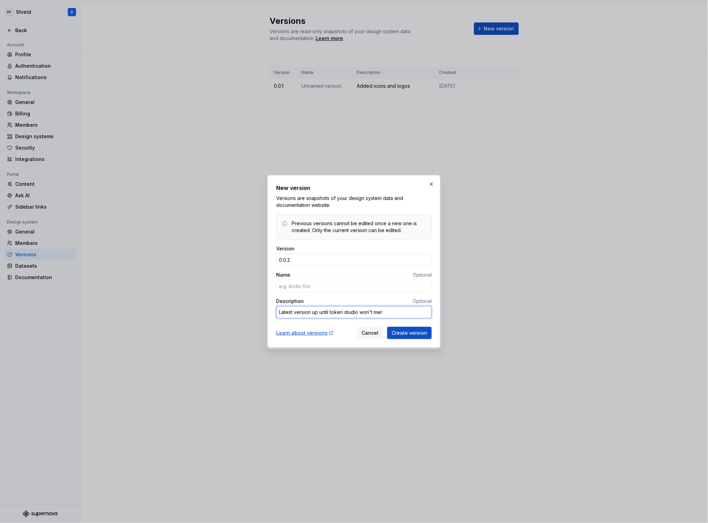
type textarea "Latest version up until token studio won't merg"
type textarea "*"
type textarea "Latest version up until token studio won't merge"
type textarea "*"
type textarea "Latest version up until token studio won't merge"
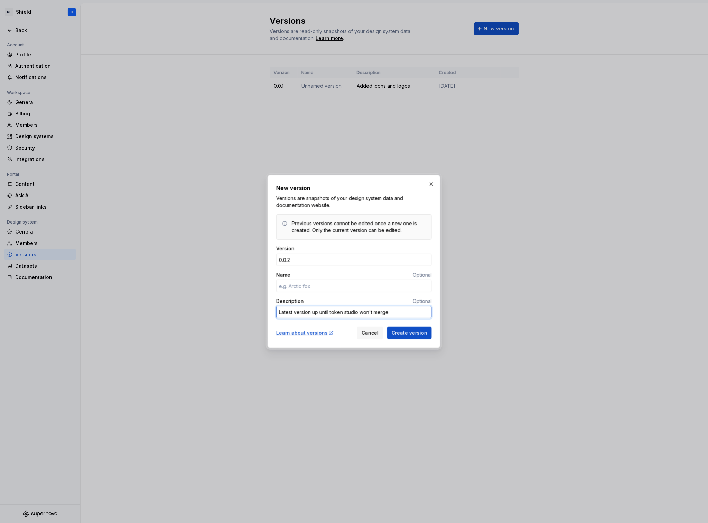
type textarea "*"
type textarea "Latest version up until token studio won't merge du"
type textarea "*"
type textarea "Latest version up until token studio won't merge due"
type textarea "*"
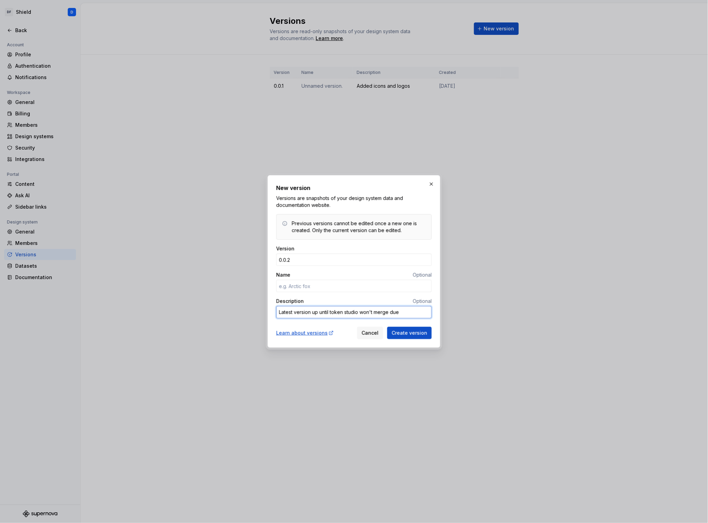
type textarea "Latest version up until token studio won't merge due"
type textarea "*"
type textarea "Latest version up until token studio won't merge due t"
type textarea "*"
type textarea "Latest version up until token studio won't merge due to"
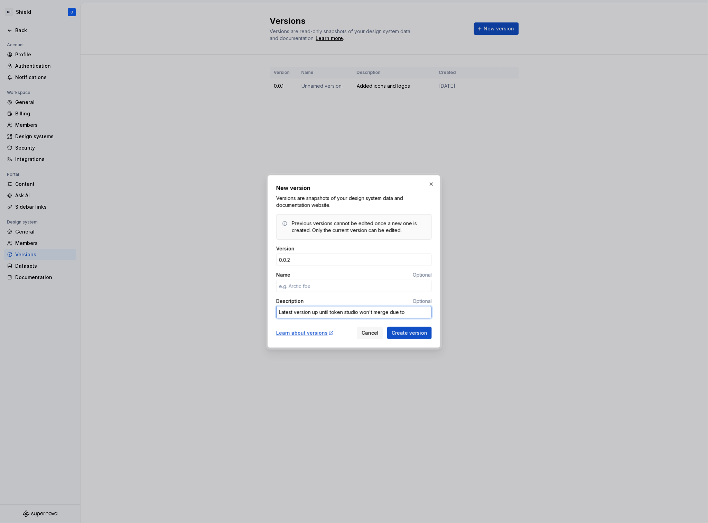
type textarea "*"
type textarea "Latest version up until token studio won't merge due to"
type textarea "*"
type textarea "Latest version up until token studio won't merge due to c"
type textarea "*"
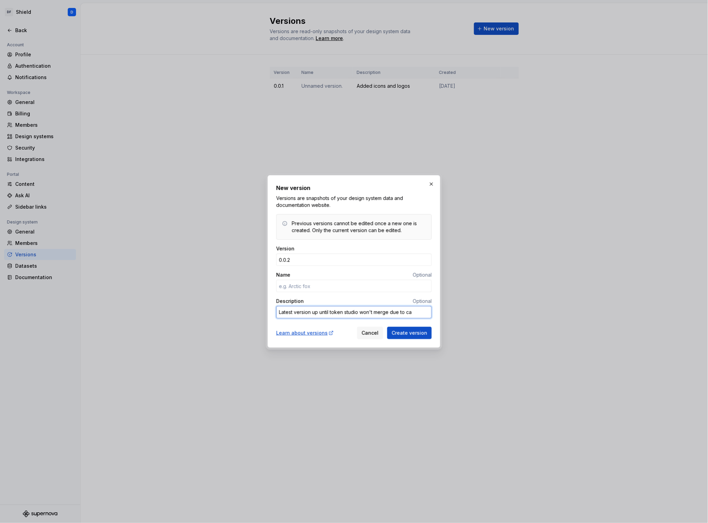
type textarea "Latest version up until token studio won't merge due to cap"
type textarea "*"
type textarea "Latest version up until token studio won't merge due to capi"
type textarea "*"
type textarea "Latest version up until token studio won't merge due to capit"
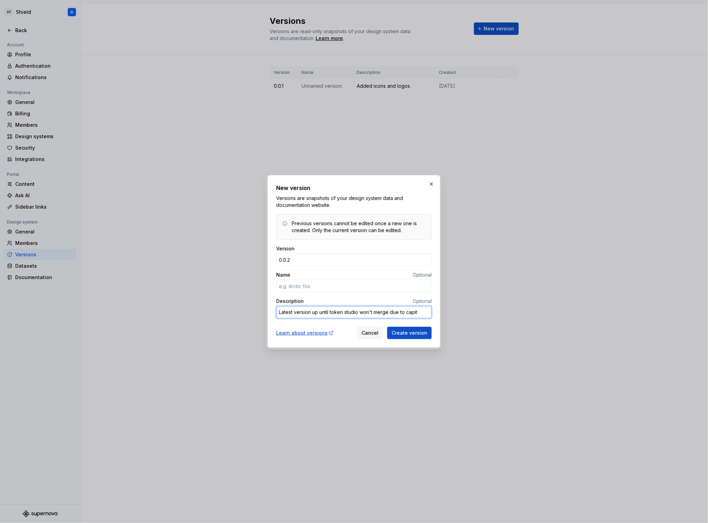
type textarea "*"
type textarea "Latest version up until token studio won't merge due to capita"
type textarea "*"
type textarea "Latest version up until token studio won't merge due to capital"
type textarea "*"
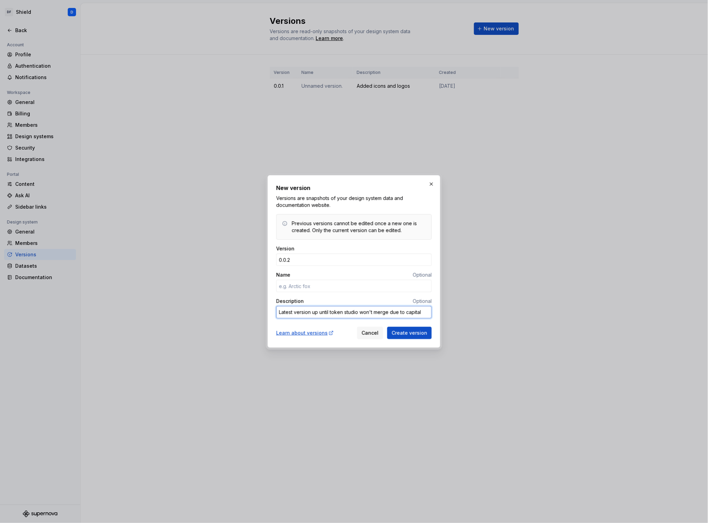
type textarea "Latest version up until token studio won't merge due to capitali"
type textarea "*"
type textarea "Latest version up until token studio won't merge due to capitaliz"
type textarea "*"
type textarea "Latest version up until token studio won't merge due to capitaliza"
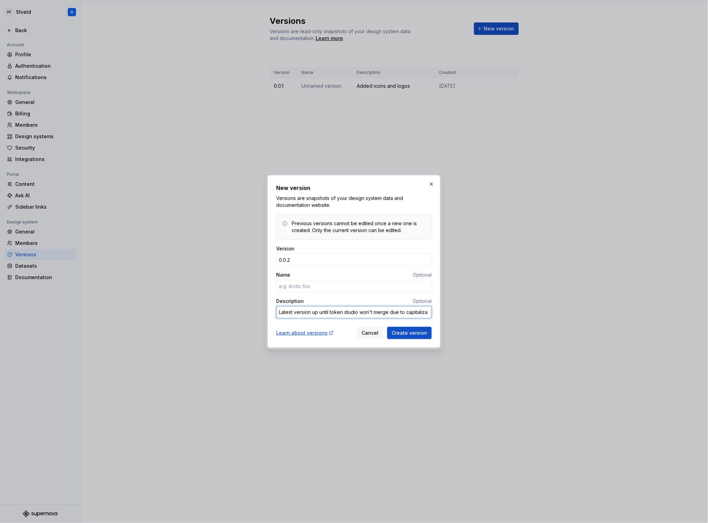
type textarea "*"
type textarea "Latest version up until token studio won't merge due to capitalizat"
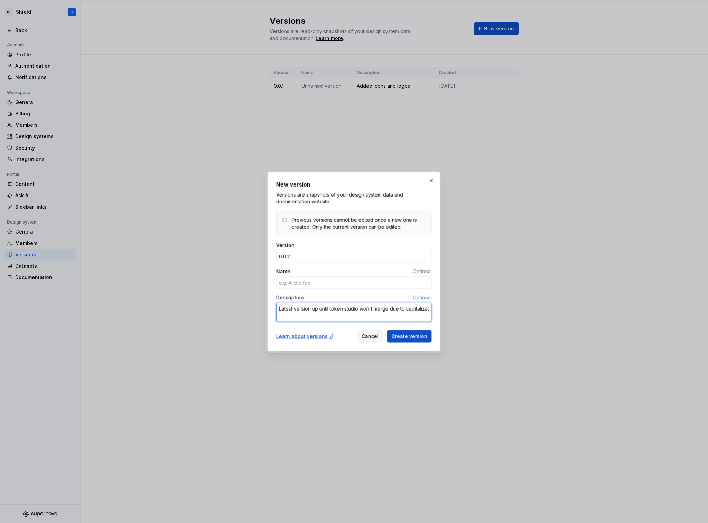
type textarea "*"
type textarea "Latest version up until token studio won't merge due to capitalizatio"
type textarea "*"
type textarea "Latest version up until token studio won't merge due to capitalization"
type textarea "*"
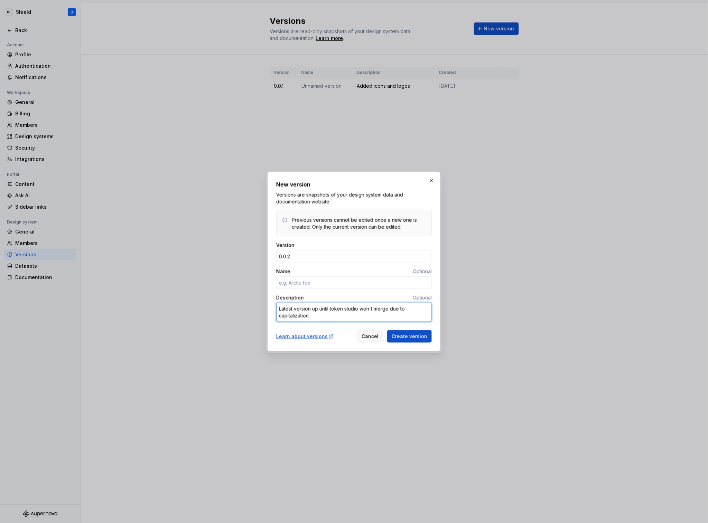
type textarea "Latest version up until token studio won't merge due to capitalization"
type textarea "*"
type textarea "Latest version up until token studio won't merge due to capitalization co"
type textarea "*"
type textarea "Latest version up until token studio won't merge due to capitalization conf"
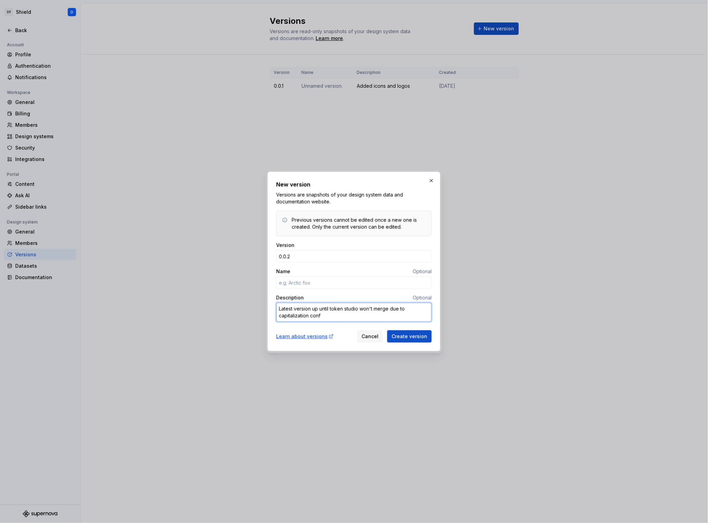
type textarea "*"
type textarea "Latest version up until token studio won't merge due to capitalization confl"
type textarea "*"
type textarea "Latest version up until token studio won't merge due to capitalization confli"
type textarea "*"
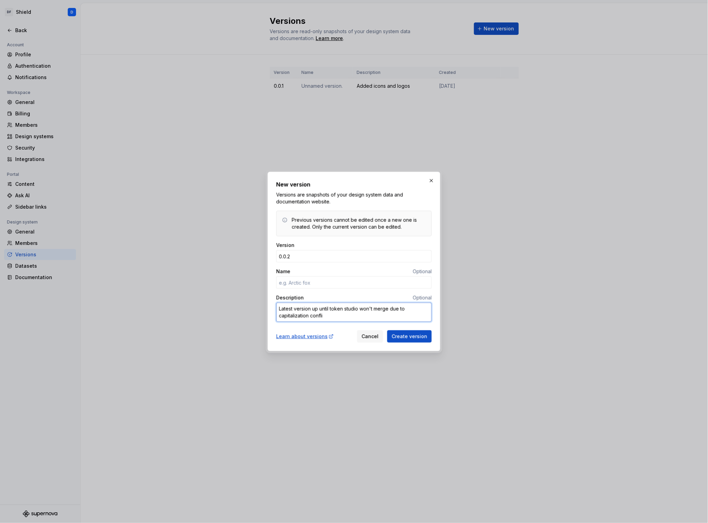
type textarea "Latest version up until token studio won't merge due to capitalization conflic"
type textarea "*"
type textarea "Latest version up until token studio won't merge due to capitalization conflict"
type textarea "*"
type textarea "Latest version up until token studio won't merge due to capitalization conflict"
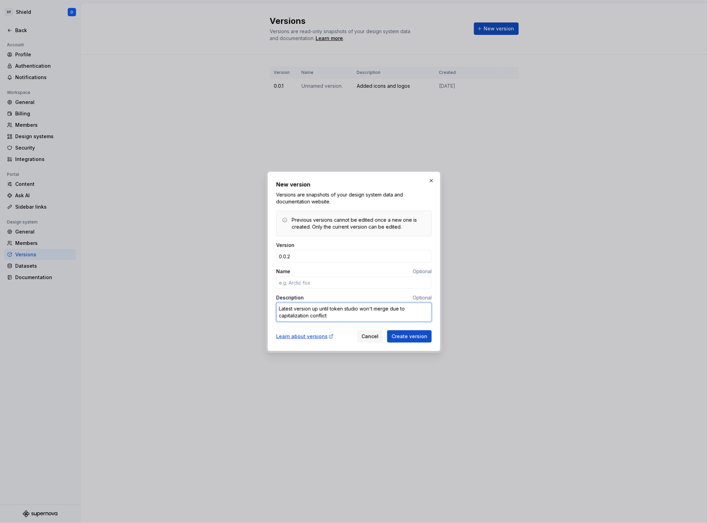
type textarea "*"
type textarea "Latest version up until token studio won't merge due to capitalization conflict…"
type textarea "*"
type textarea "Latest version up until token studio won't merge due to capitalization conflict…"
type textarea "*"
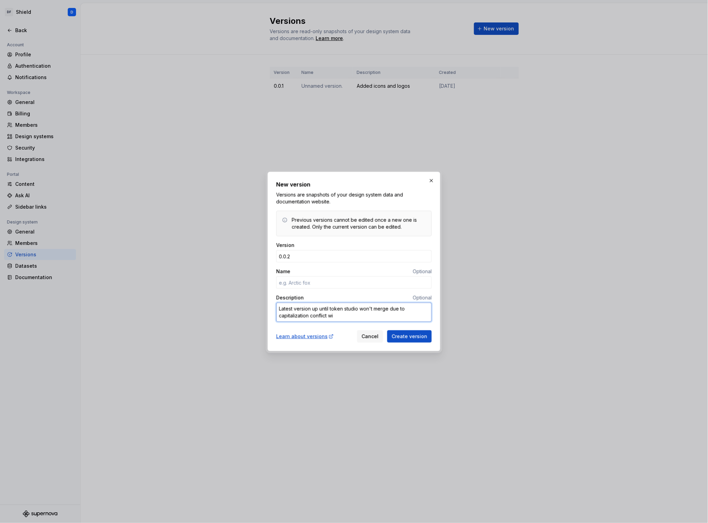
type textarea "Latest version up until token studio won't merge due to capitalization conflict…"
type textarea "*"
type textarea "Latest version up until token studio won't merge due to capitalization conflict…"
type textarea "*"
type textarea "Latest version up until token studio won't merge due to capitalization conflict…"
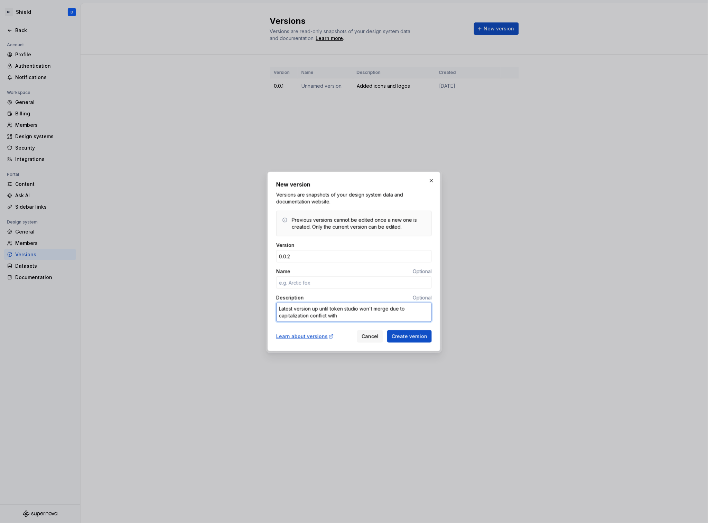
type textarea "*"
type textarea "Latest version up until token studio won't merge due to capitalization conflict…"
type textarea "*"
type textarea "Latest version up until token studio won't merge due to capitalization conflict…"
type textarea "*"
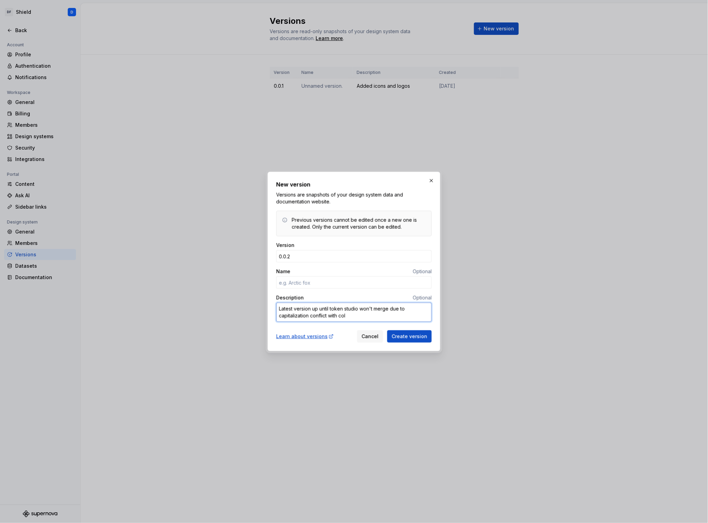
type textarea "Latest version up until token studio won't merge due to capitalization conflict…"
type textarea "*"
type textarea "Latest version up until token studio won't merge due to capitalization conflict…"
type textarea "*"
type textarea "Latest version up until token studio won't merge due to capitalization conflict…"
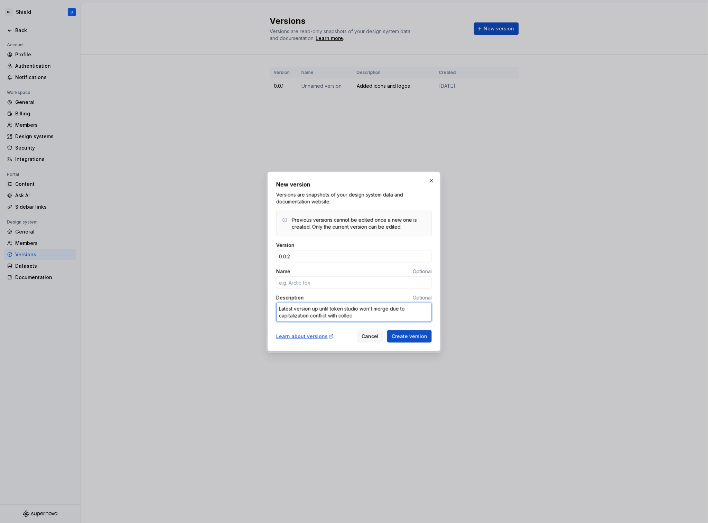
type textarea "*"
type textarea "Latest version up until token studio won't merge due to capitalization conflict…"
type textarea "*"
type textarea "Latest version up until token studio won't merge due to capitalization conflict…"
type textarea "*"
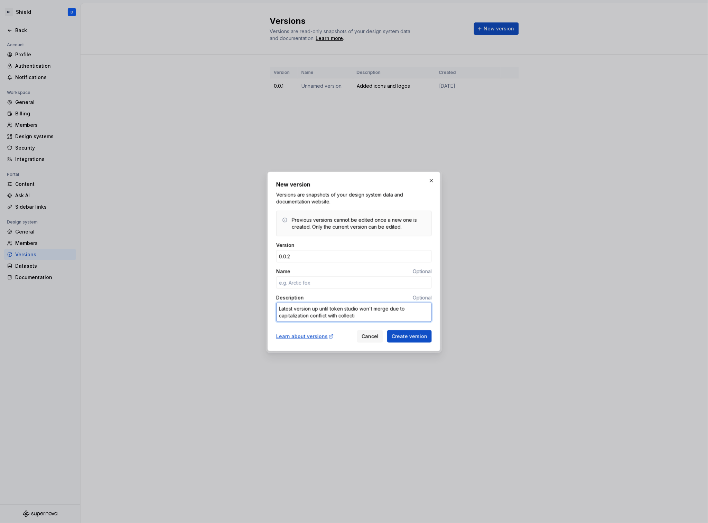
type textarea "Latest version up until token studio won't merge due to capitalization conflict…"
type textarea "*"
type textarea "Latest version up until token studio won't merge due to capitalization conflict…"
type textarea "*"
type textarea "Latest version up until token studio won't merge due to capitalization conflict…"
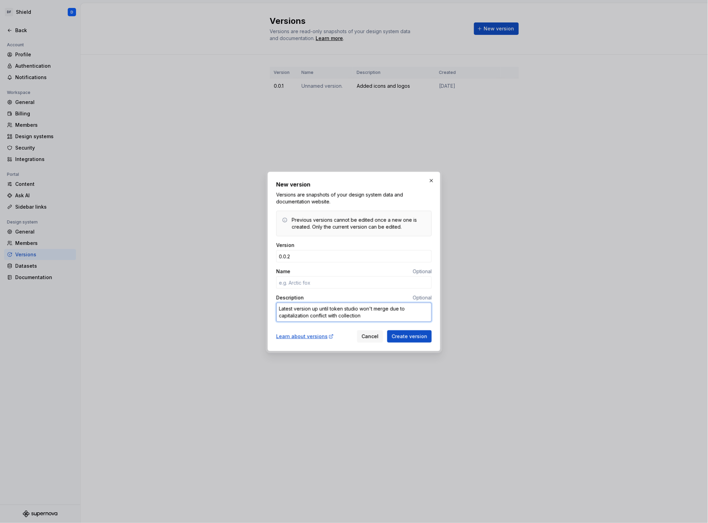
type textarea "*"
type textarea "Latest version up until token studio won't merge due to capitalization conflict…"
type textarea "*"
type textarea "Latest version up until token studio won't merge due to capitalization conflict…"
type textarea "*"
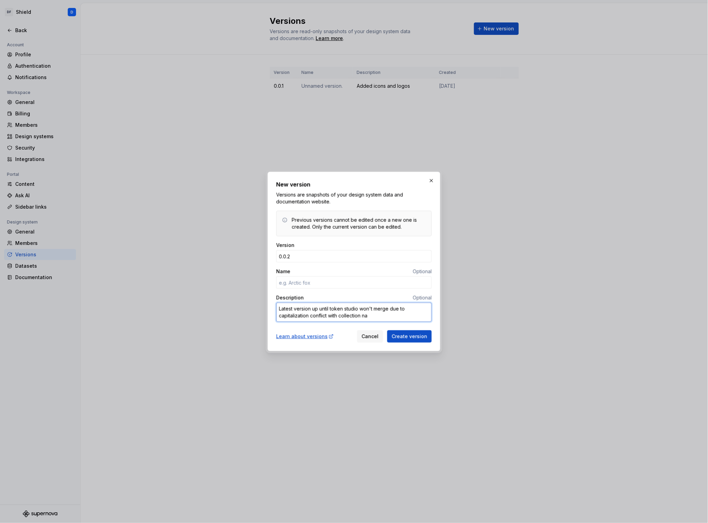
type textarea "Latest version up until token studio won't merge due to capitalization conflict…"
type textarea "*"
type textarea "Latest version up until token studio won't merge due to capitalization conflict…"
type textarea "*"
type textarea "Latest version up until token studio won't merge due to capitalization conflict…"
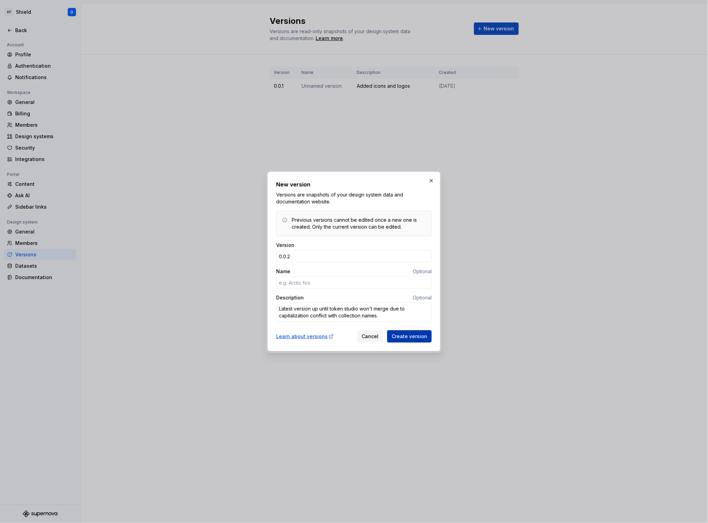
click at [417, 338] on span "Create version" at bounding box center [409, 336] width 36 height 7
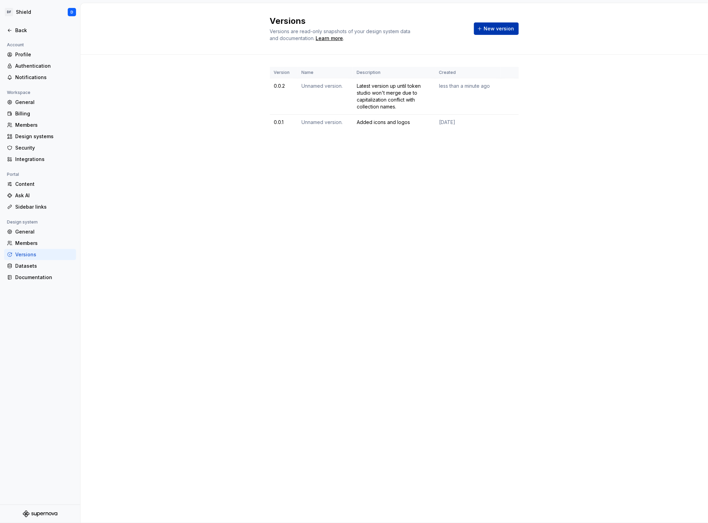
click at [497, 29] on span "New version" at bounding box center [499, 28] width 30 height 7
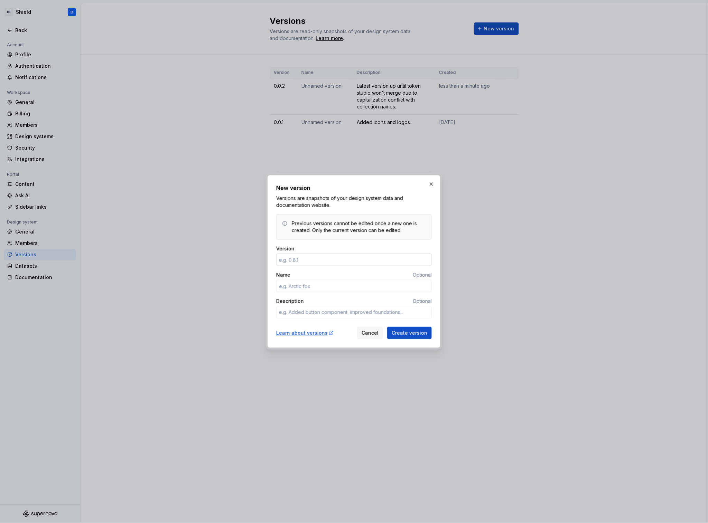
click at [338, 260] on input "Version" at bounding box center [353, 260] width 155 height 12
type textarea "*"
type input "0.0.3"
type textarea "*"
type textarea "V"
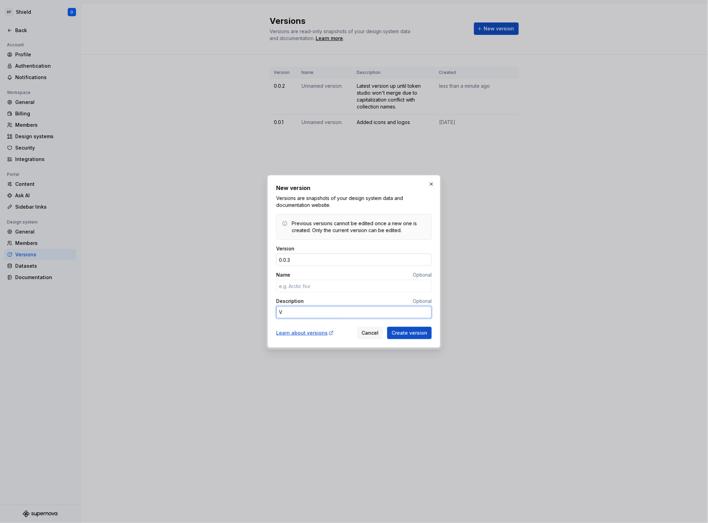
type textarea "*"
type textarea "Ve"
type textarea "*"
type textarea "Ver"
type textarea "*"
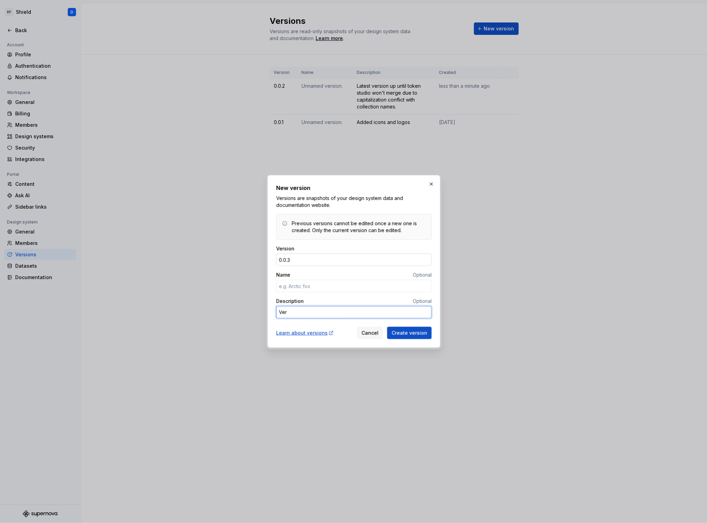
type textarea "Vers"
type textarea "*"
type textarea "Versi"
type textarea "*"
click at [401, 332] on span "Create version" at bounding box center [409, 333] width 36 height 7
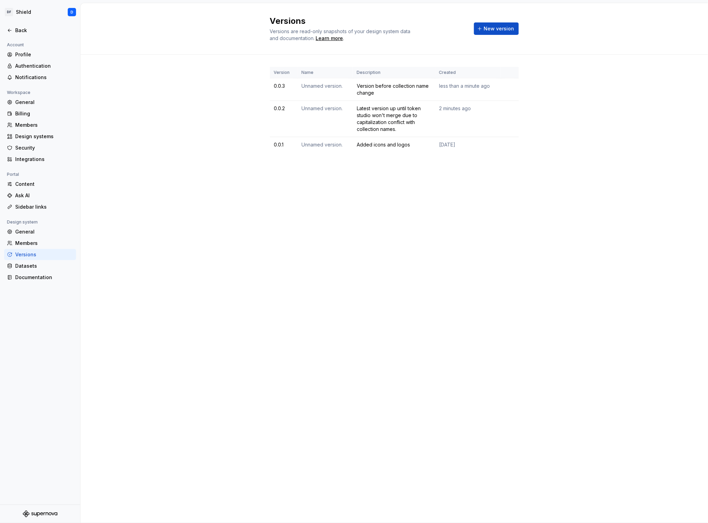
click at [387, 276] on div "Versions Versions are read-only snapshots of your design system data and docume…" at bounding box center [393, 263] width 627 height 520
click at [23, 27] on div "Back" at bounding box center [44, 30] width 58 height 7
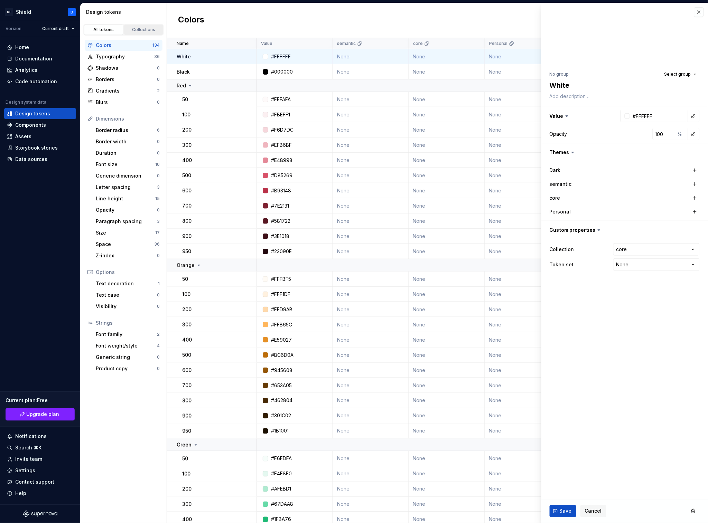
click at [138, 32] on div "Collections" at bounding box center [143, 30] width 35 height 6
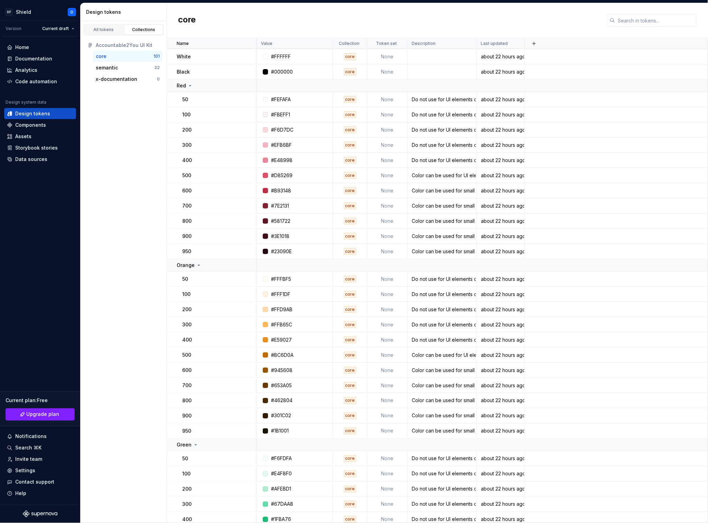
click at [133, 56] on div "core" at bounding box center [125, 56] width 58 height 7
click at [200, 56] on div "White" at bounding box center [216, 56] width 79 height 7
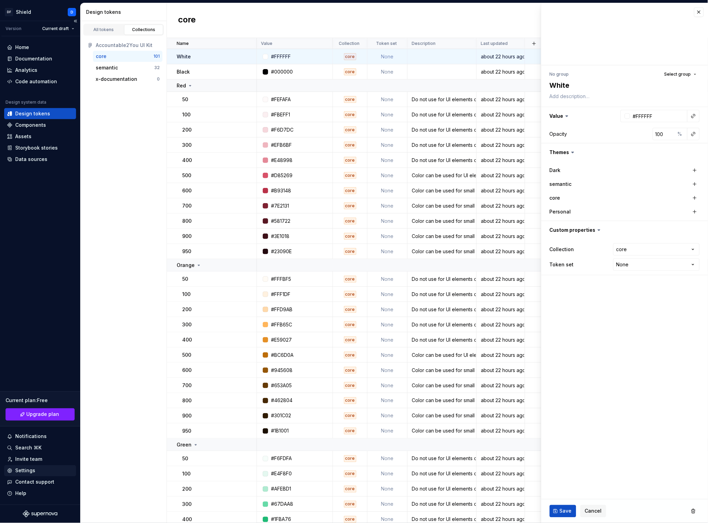
click at [25, 471] on div "Settings" at bounding box center [25, 470] width 20 height 7
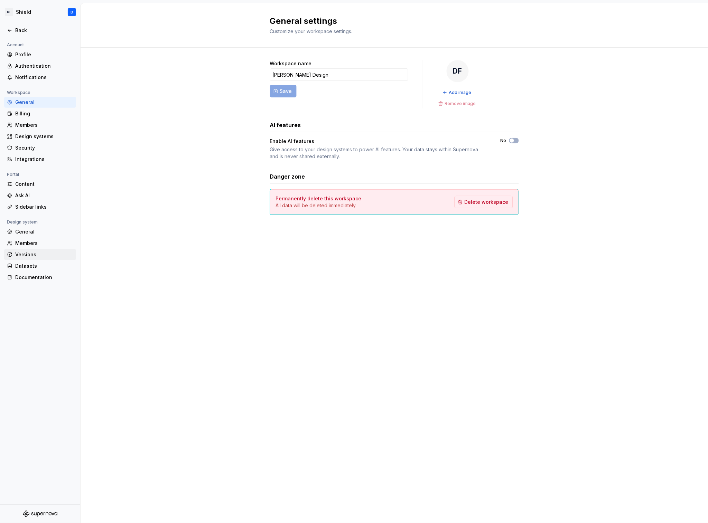
click at [30, 256] on div "Versions" at bounding box center [44, 254] width 58 height 7
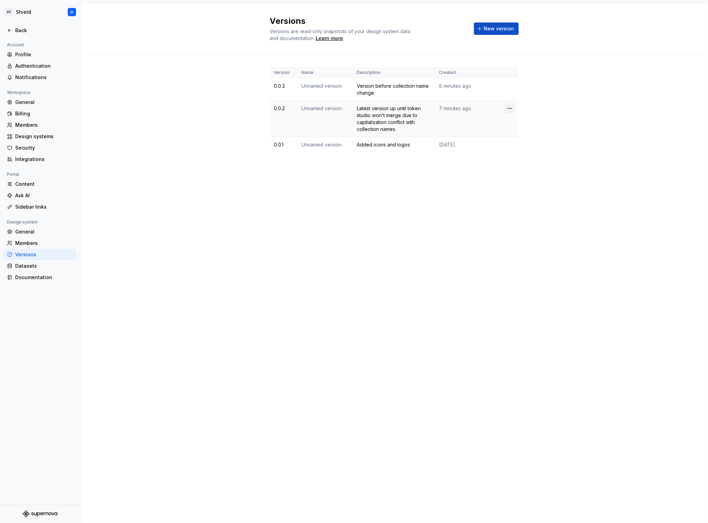
click at [509, 109] on html "DF Shield D Back Account Profile Authentication Notifications Workspace General…" at bounding box center [354, 261] width 708 height 523
click at [405, 231] on html "DF Shield D Back Account Profile Authentication Notifications Workspace General…" at bounding box center [354, 261] width 708 height 523
click at [11, 27] on div "Back" at bounding box center [40, 30] width 66 height 7
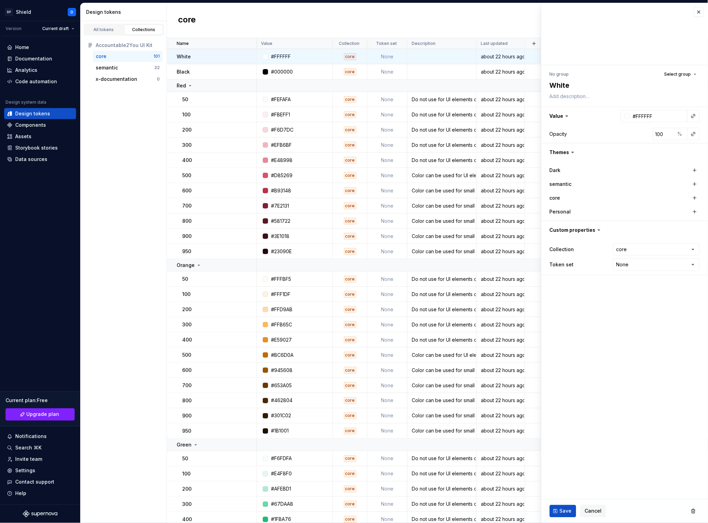
click at [144, 29] on div "Collections" at bounding box center [143, 30] width 35 height 6
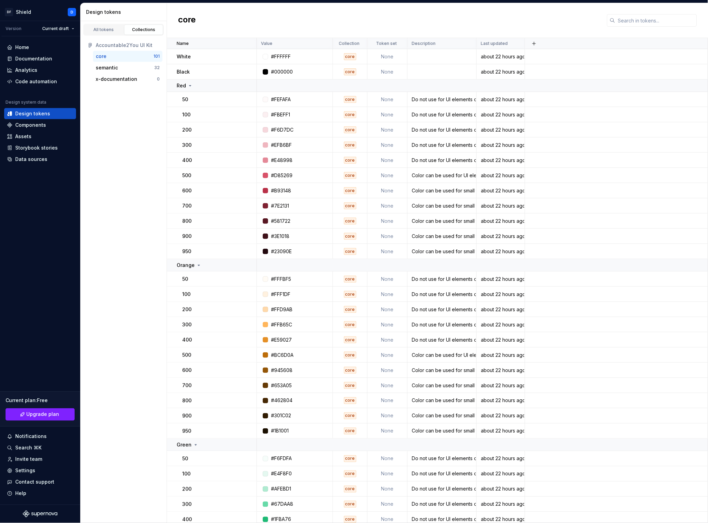
click at [150, 29] on div "Collections" at bounding box center [143, 30] width 35 height 6
click at [140, 56] on div "core" at bounding box center [125, 56] width 58 height 7
click at [531, 46] on button "button" at bounding box center [534, 44] width 10 height 10
click at [479, 55] on div "New theme" at bounding box center [482, 56] width 28 height 7
click at [476, 68] on div "New custom property" at bounding box center [494, 70] width 52 height 7
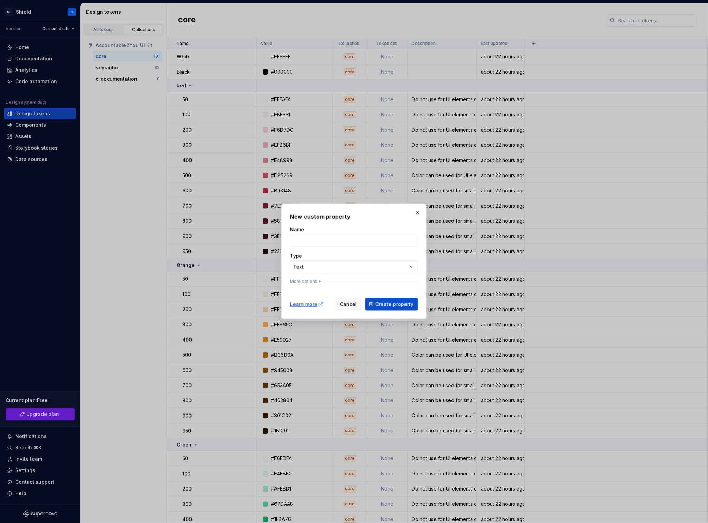
click at [357, 269] on div "**********" at bounding box center [354, 261] width 708 height 523
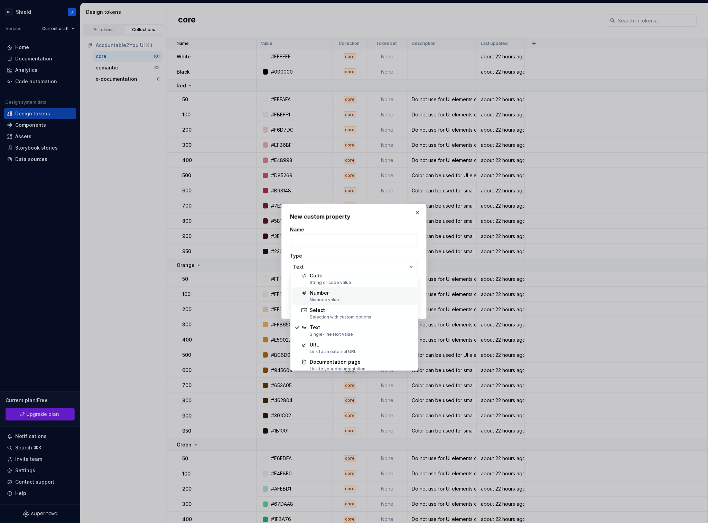
scroll to position [27, 0]
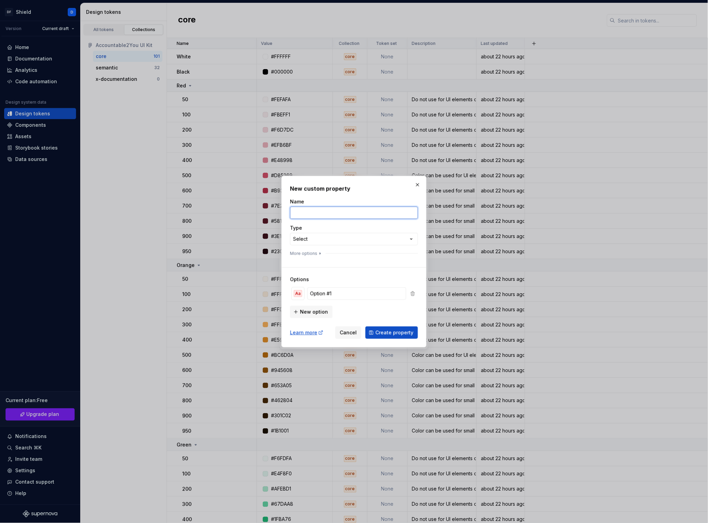
click at [326, 213] on input "Name" at bounding box center [354, 213] width 128 height 12
click at [333, 207] on input "Name" at bounding box center [354, 213] width 128 height 12
click at [328, 208] on input "Name" at bounding box center [354, 213] width 128 height 12
click at [333, 243] on div "**********" at bounding box center [354, 261] width 708 height 523
click at [329, 294] on input "Option #1" at bounding box center [356, 293] width 99 height 12
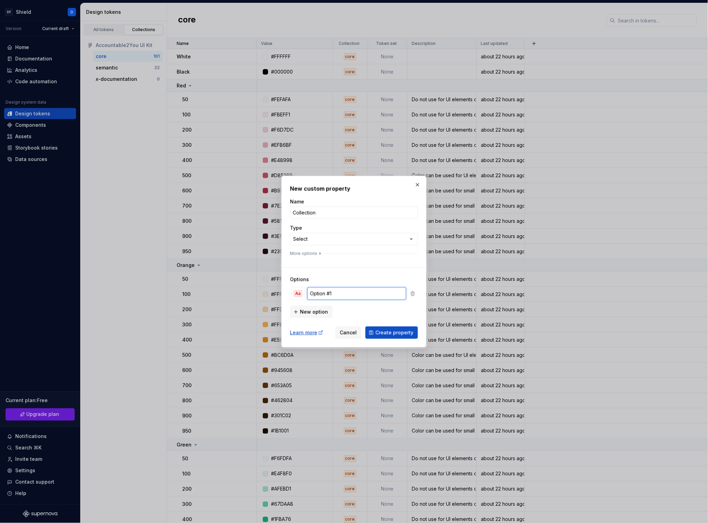
click at [329, 294] on input "Option #1" at bounding box center [356, 293] width 99 height 12
click at [298, 292] on div "Aa" at bounding box center [298, 293] width 8 height 7
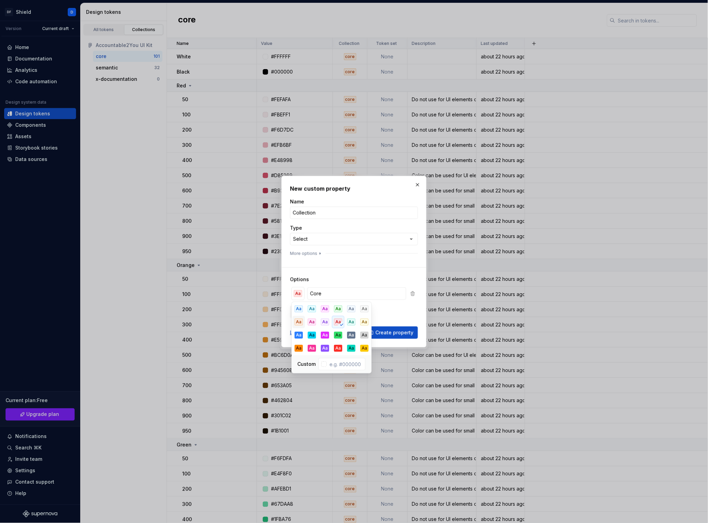
click at [298, 322] on div "Aa" at bounding box center [298, 322] width 8 height 7
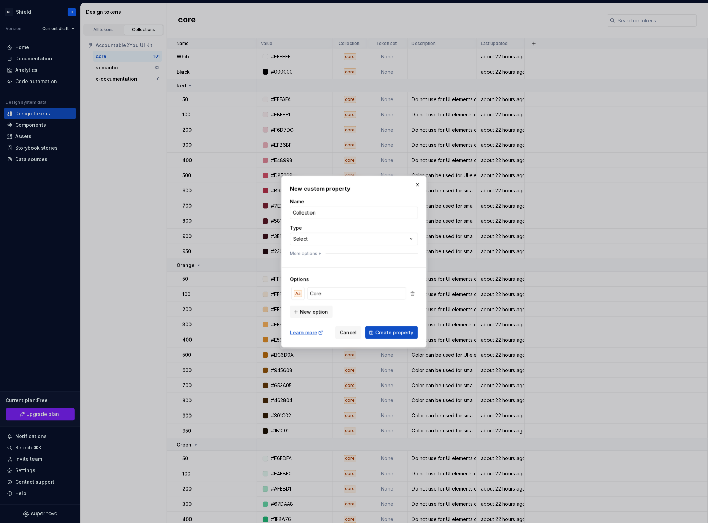
click at [390, 314] on div "New option" at bounding box center [354, 311] width 128 height 14
click at [320, 309] on span "New option" at bounding box center [314, 312] width 28 height 7
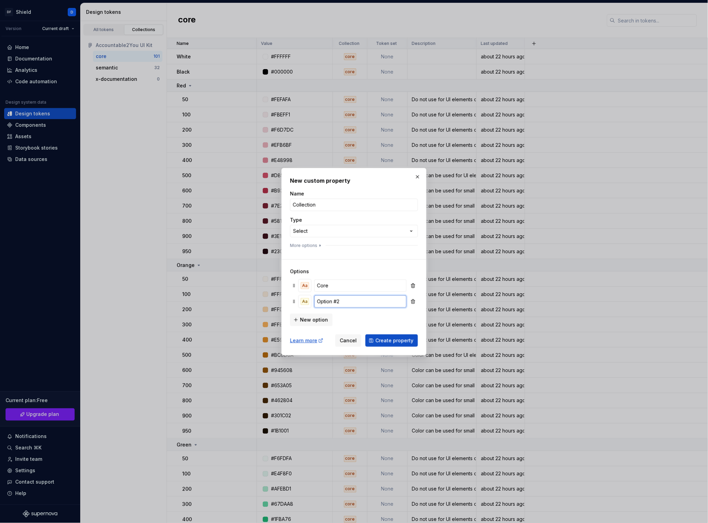
click at [335, 304] on input "Option #2" at bounding box center [360, 301] width 92 height 12
click at [306, 301] on div "Aa" at bounding box center [305, 301] width 8 height 7
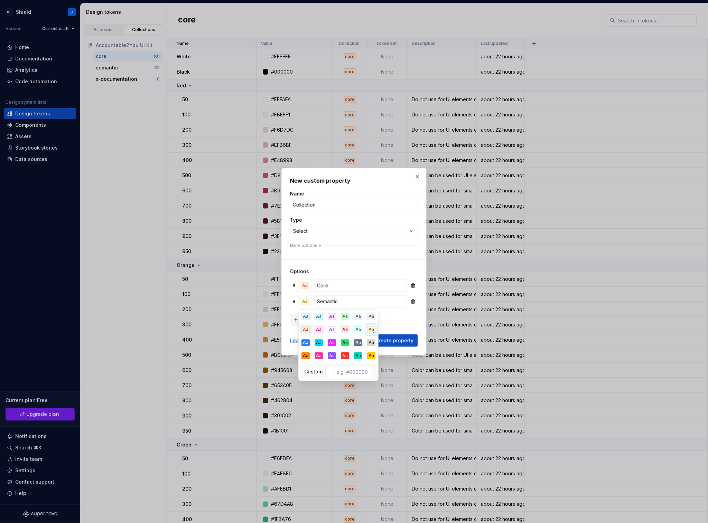
click at [308, 328] on div "Aa" at bounding box center [305, 329] width 8 height 7
click at [408, 318] on div "New option" at bounding box center [354, 319] width 128 height 14
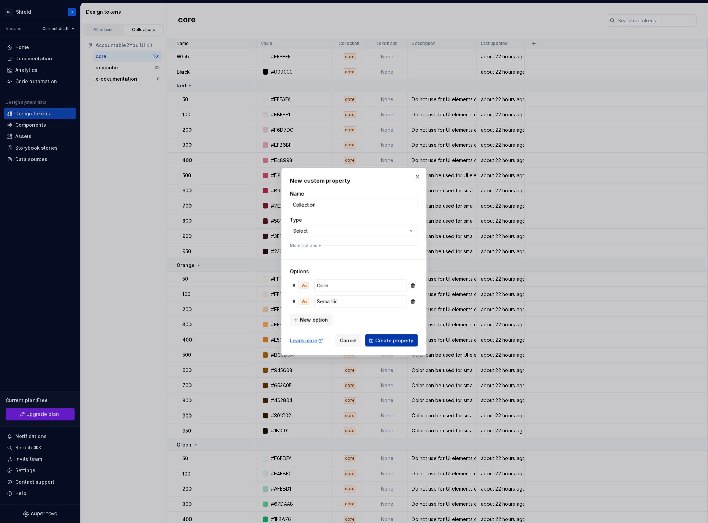
click at [393, 343] on span "Create property" at bounding box center [394, 340] width 38 height 7
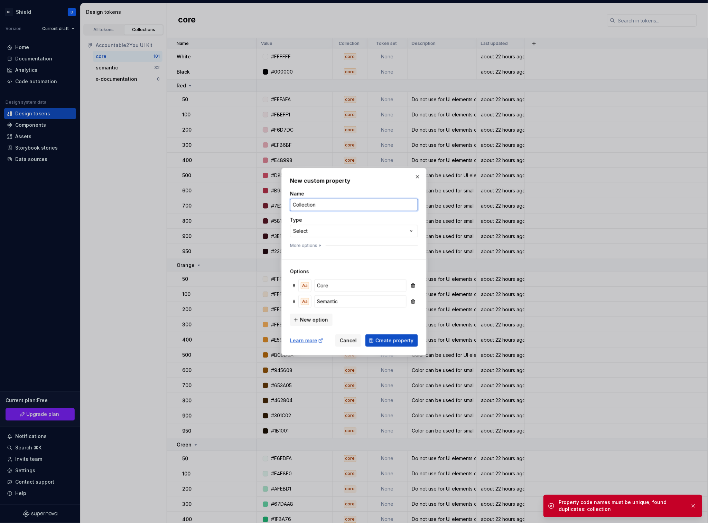
click at [325, 207] on input "Collection" at bounding box center [354, 205] width 128 height 12
click at [405, 341] on span "Create property" at bounding box center [394, 340] width 38 height 7
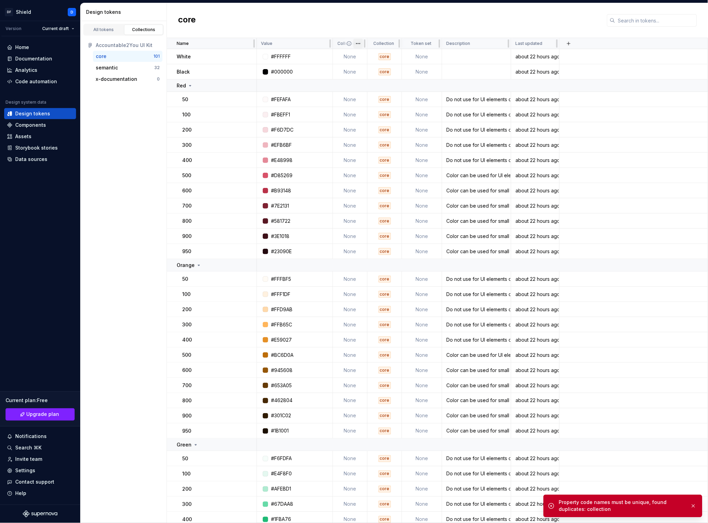
click at [358, 43] on html "DF Shield D Version Current draft Home Documentation Analytics Code automation …" at bounding box center [354, 261] width 708 height 523
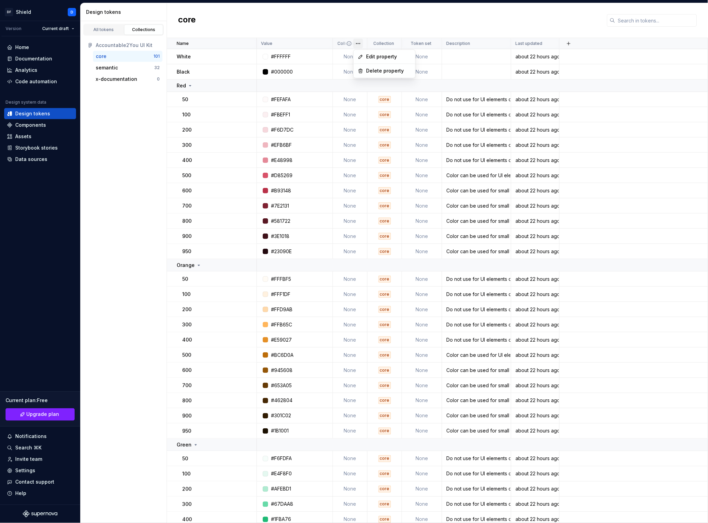
click at [393, 44] on html "DF Shield D Version Current draft Home Documentation Analytics Code automation …" at bounding box center [354, 261] width 708 height 523
click at [389, 42] on span at bounding box center [395, 43] width 14 height 11
click at [395, 43] on icon at bounding box center [395, 44] width 6 height 6
click at [383, 43] on p "Collection" at bounding box center [383, 44] width 21 height 6
click at [387, 58] on div "core" at bounding box center [384, 56] width 12 height 7
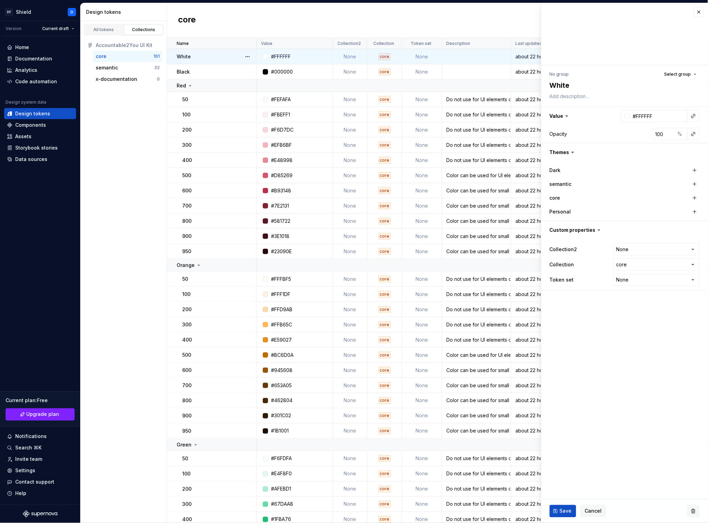
click at [696, 512] on button "button" at bounding box center [693, 511] width 12 height 12
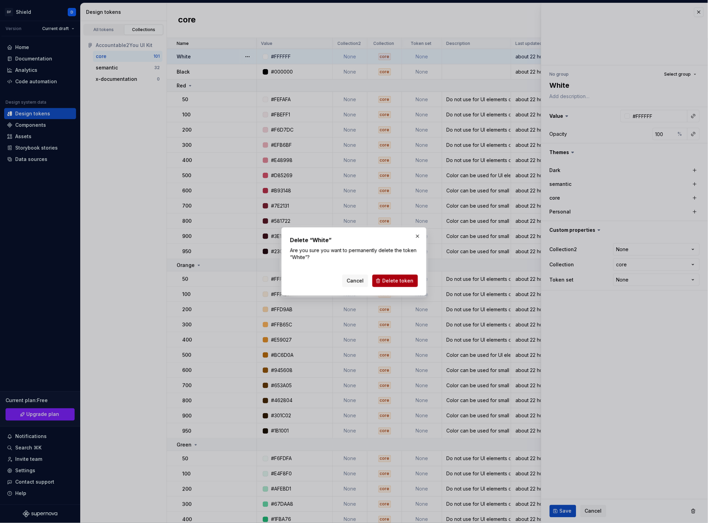
click at [401, 281] on span "Delete token" at bounding box center [397, 280] width 31 height 7
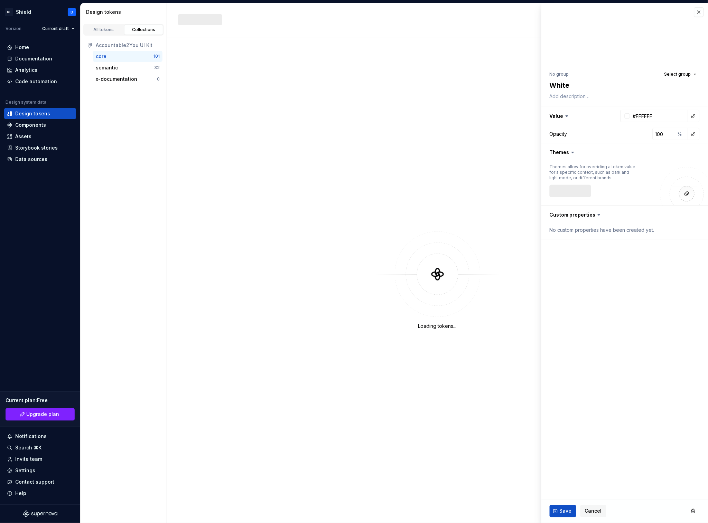
type textarea "*"
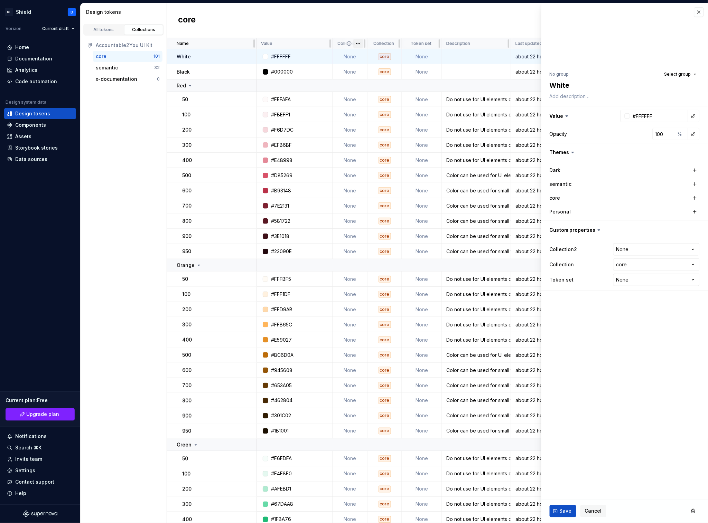
click at [359, 43] on html "DF Shield D Version Current draft Home Documentation Analytics Code automation …" at bounding box center [354, 261] width 708 height 523
click at [368, 70] on div "Delete property" at bounding box center [388, 70] width 45 height 7
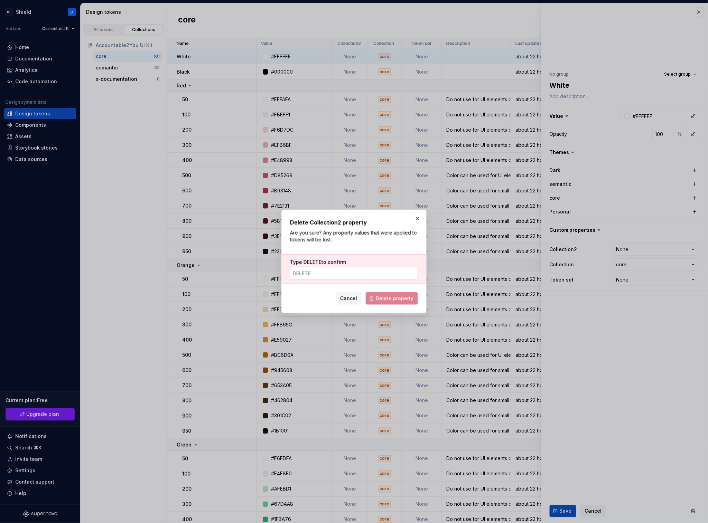
click at [358, 272] on input "Type DELETE to confirm" at bounding box center [354, 273] width 128 height 12
type input "DELETE"
click at [409, 298] on span "Delete property" at bounding box center [395, 298] width 38 height 7
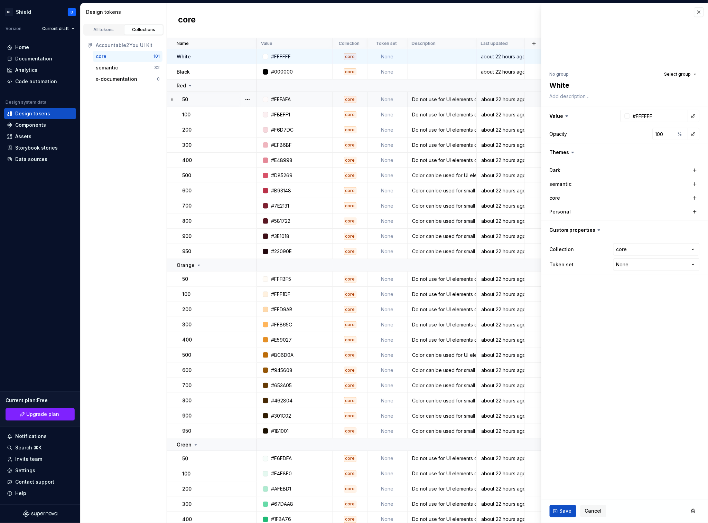
click at [354, 102] on div "core" at bounding box center [350, 99] width 12 height 7
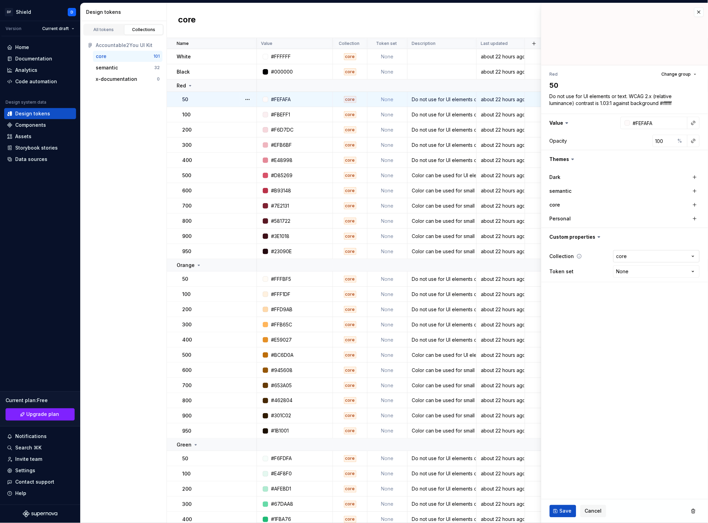
click at [619, 262] on html "DF Shield D Version Current draft Home Documentation Analytics Code automation …" at bounding box center [354, 261] width 708 height 523
click at [350, 61] on html "DF Shield D Version Current draft Home Documentation Analytics Code automation …" at bounding box center [354, 261] width 708 height 523
click at [349, 58] on div "core" at bounding box center [350, 56] width 12 height 7
type textarea "*"
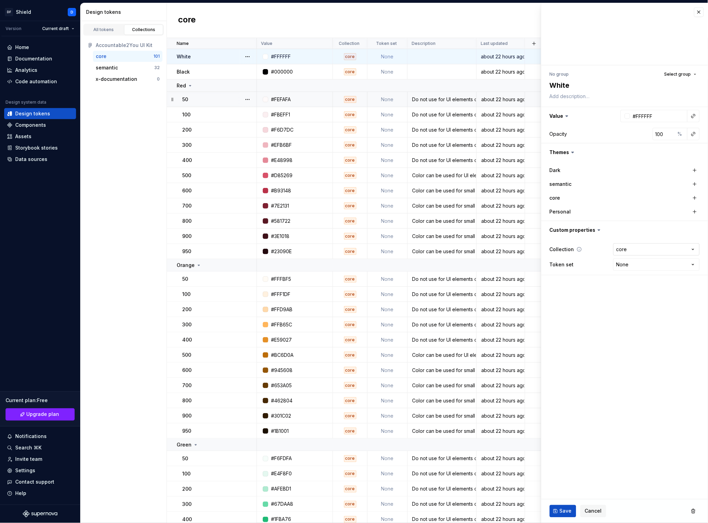
click at [632, 253] on html "DF Shield D Version Current draft Home Documentation Analytics Code automation …" at bounding box center [354, 261] width 708 height 523
select select
click at [356, 71] on div "core" at bounding box center [350, 71] width 34 height 7
type textarea "*"
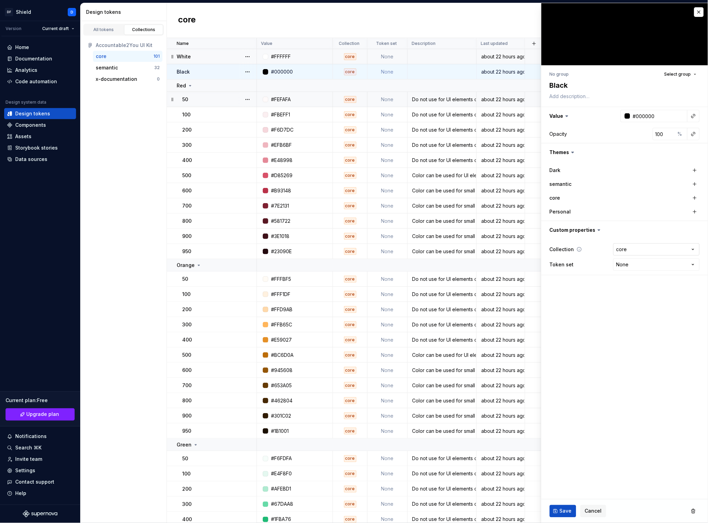
click at [632, 251] on html "DF Shield D Version Current draft Home Documentation Analytics Code automation …" at bounding box center [354, 261] width 708 height 523
select select
click at [354, 60] on td "core" at bounding box center [350, 56] width 35 height 15
type textarea "*"
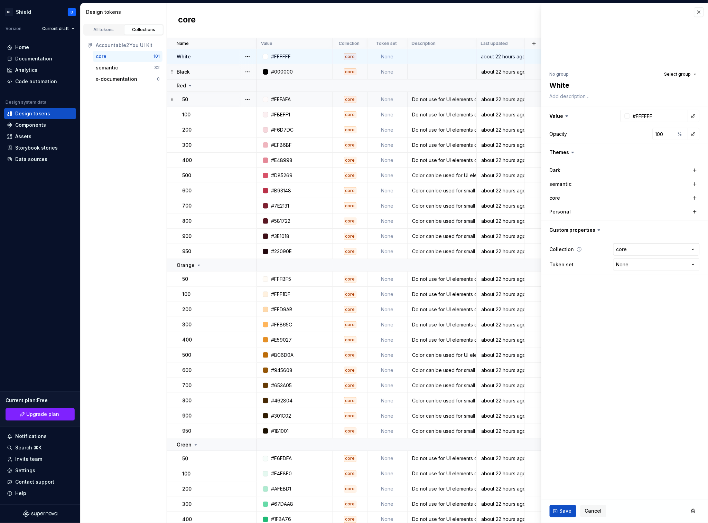
click at [632, 249] on html "DF Shield D Version Current draft Home Documentation Analytics Code automation …" at bounding box center [354, 261] width 708 height 523
select select
click at [579, 250] on icon at bounding box center [579, 250] width 6 height 6
click at [564, 510] on span "Save" at bounding box center [565, 511] width 12 height 7
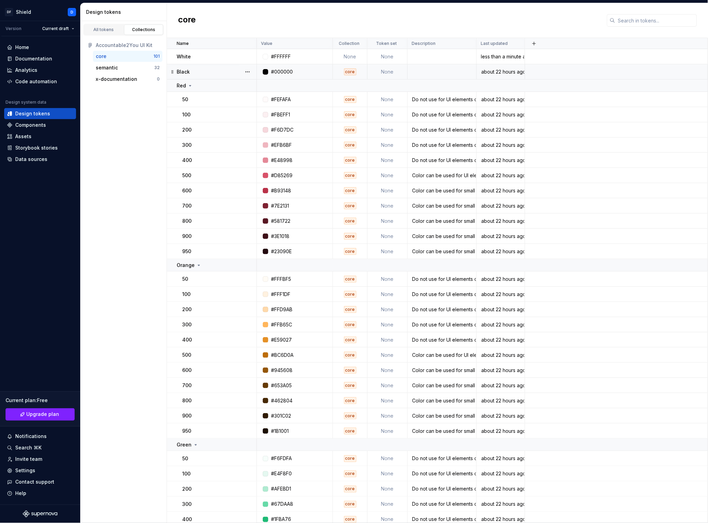
click at [353, 72] on div "core" at bounding box center [350, 71] width 12 height 7
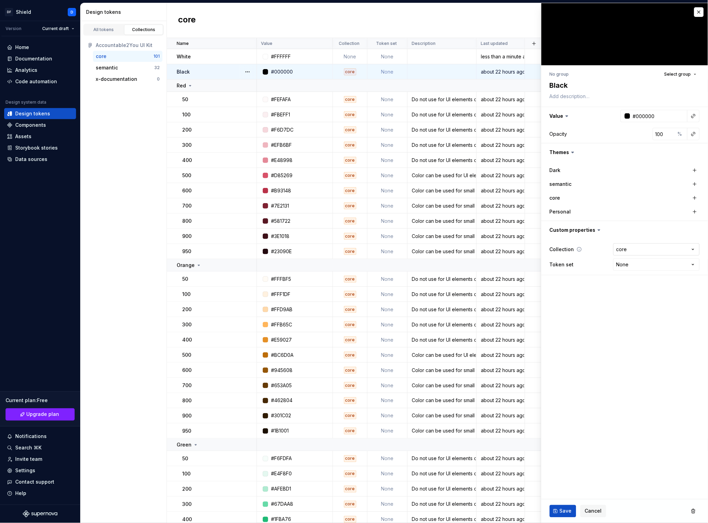
click at [634, 247] on html "DF Shield D Version Current draft Home Documentation Analytics Code automation …" at bounding box center [354, 261] width 708 height 523
type textarea "*"
select select
click at [563, 510] on span "Save" at bounding box center [565, 511] width 12 height 7
click at [354, 101] on div "core" at bounding box center [350, 99] width 12 height 7
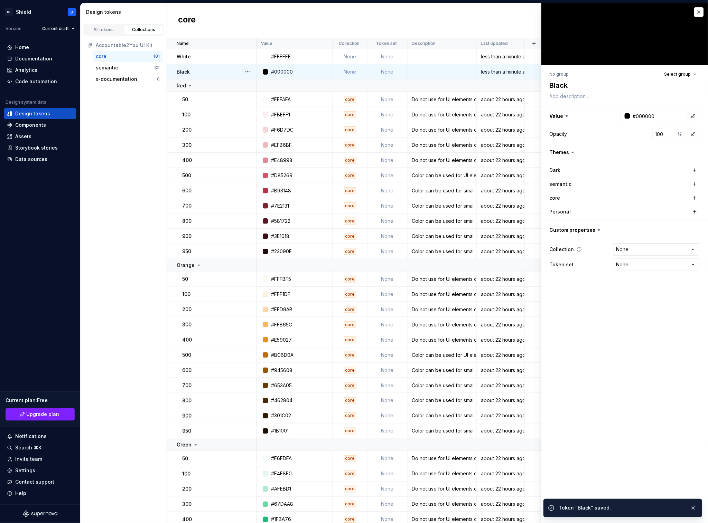
click at [634, 249] on html "DF Shield D Version Current draft Home Documentation Analytics Code automation …" at bounding box center [354, 261] width 708 height 523
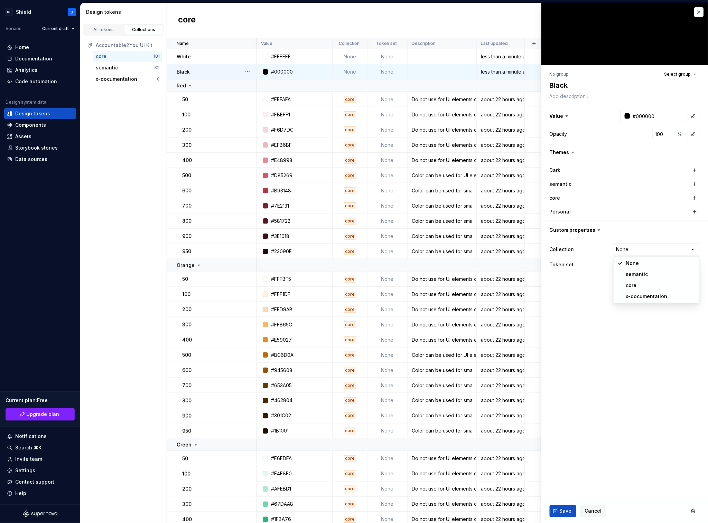
type textarea "*"
click at [615, 452] on html "DF Shield D Version Current draft Home Documentation Analytics Code automation …" at bounding box center [354, 261] width 708 height 523
click at [628, 250] on html "DF Shield D Version Current draft Home Documentation Analytics Code automation …" at bounding box center [354, 261] width 708 height 523
select select "**********"
click at [557, 514] on button "Save" at bounding box center [562, 511] width 27 height 12
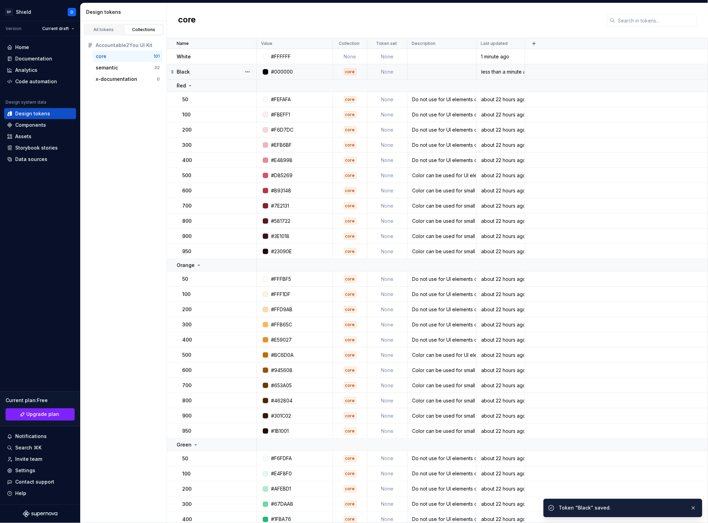
click at [351, 60] on td "None" at bounding box center [350, 56] width 35 height 15
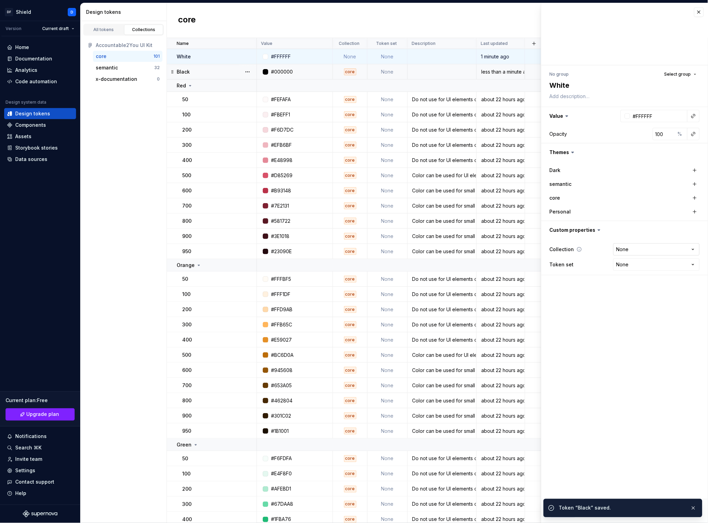
click at [634, 249] on html "DF Shield D Version Current draft Home Documentation Analytics Code automation …" at bounding box center [354, 261] width 708 height 523
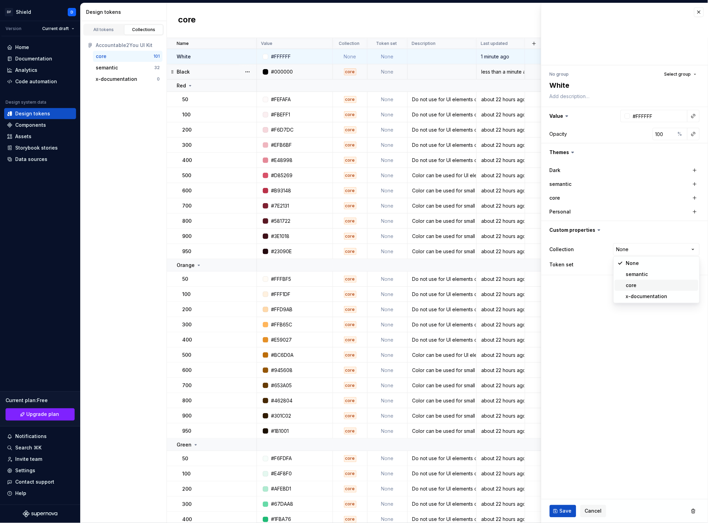
type textarea "*"
select select "**********"
click at [562, 513] on span "Save" at bounding box center [565, 511] width 12 height 7
type textarea "*"
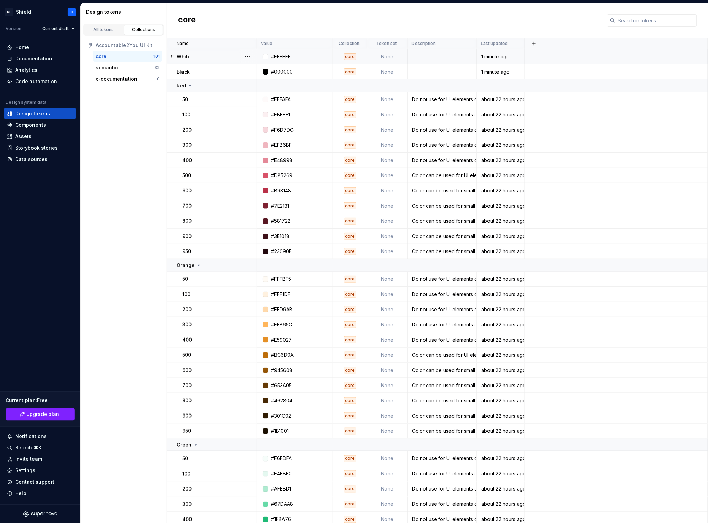
click at [253, 58] on div at bounding box center [247, 56] width 18 height 15
click at [252, 58] on button "button" at bounding box center [248, 57] width 10 height 10
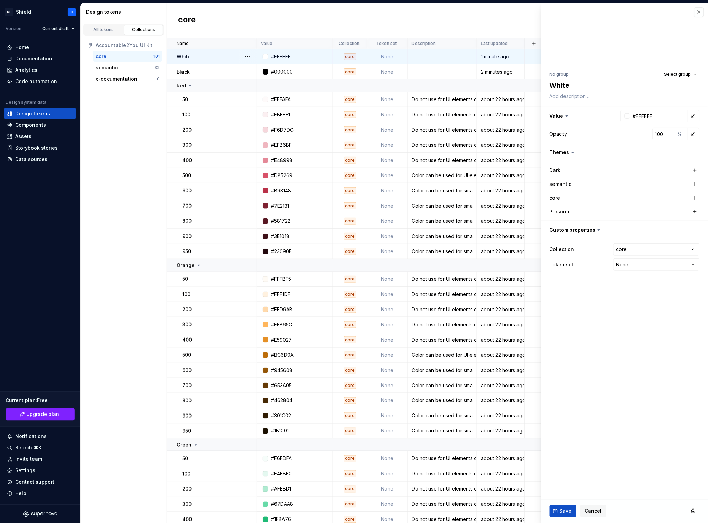
click at [230, 62] on td "White" at bounding box center [212, 56] width 90 height 15
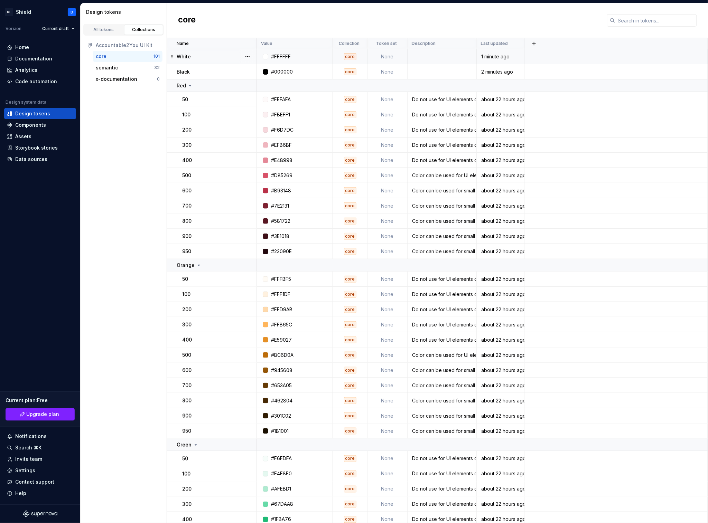
click at [203, 54] on div "White" at bounding box center [216, 56] width 79 height 7
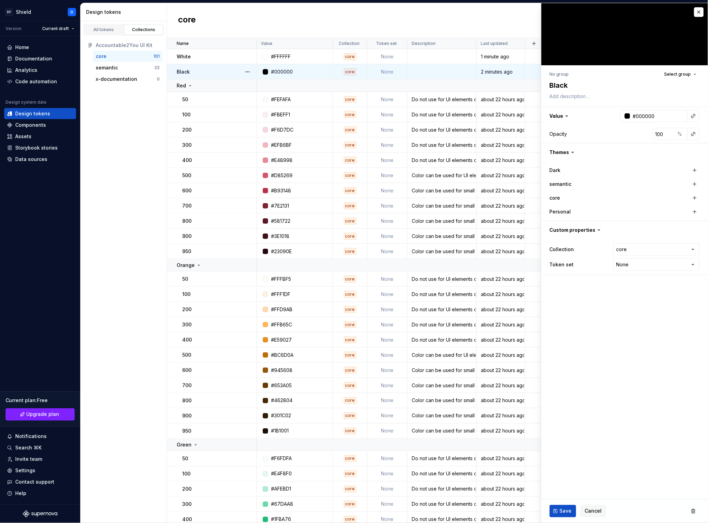
click at [207, 59] on div "White" at bounding box center [216, 56] width 79 height 7
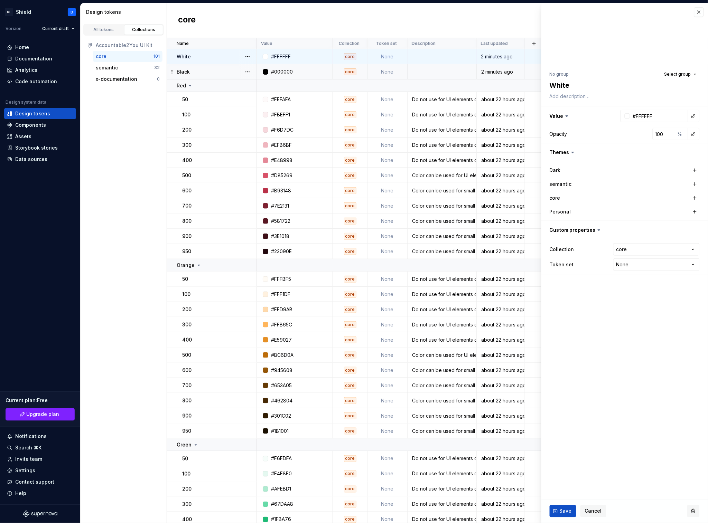
click at [697, 516] on button "button" at bounding box center [693, 511] width 12 height 12
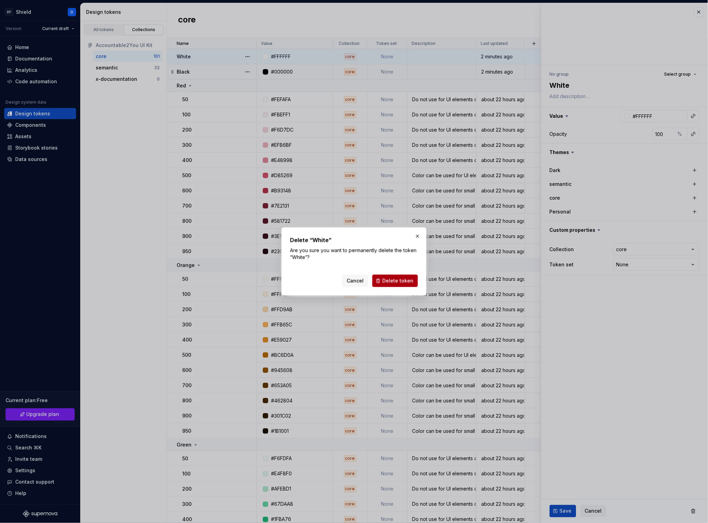
click at [396, 281] on span "Delete token" at bounding box center [397, 280] width 31 height 7
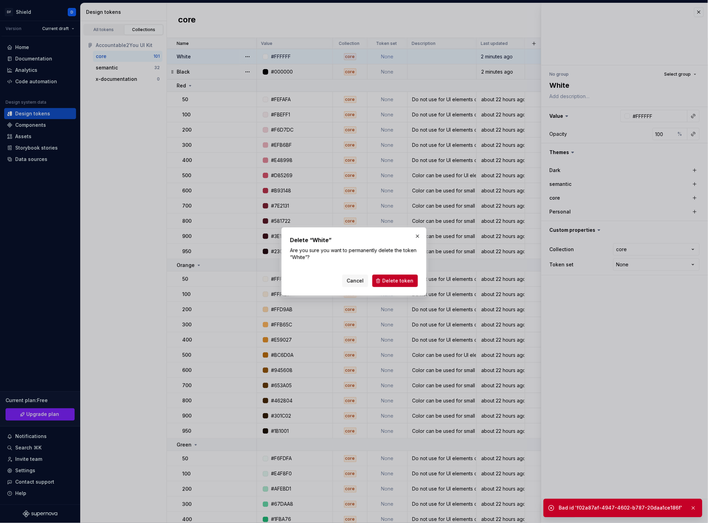
type textarea "*"
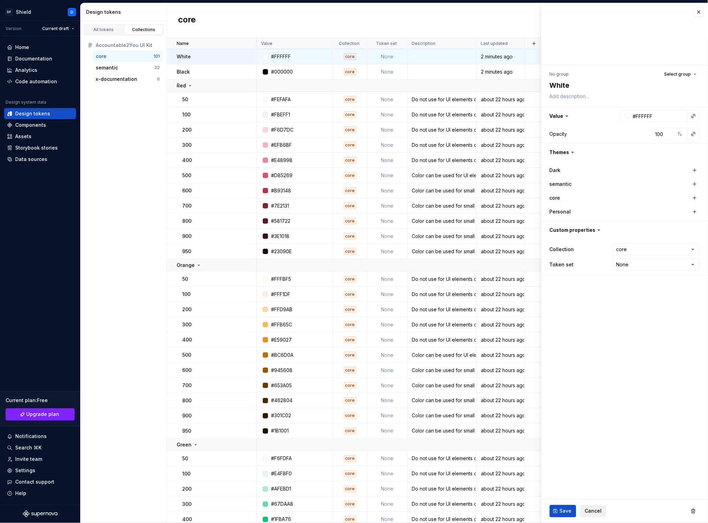
click at [592, 511] on span "Cancel" at bounding box center [593, 511] width 17 height 7
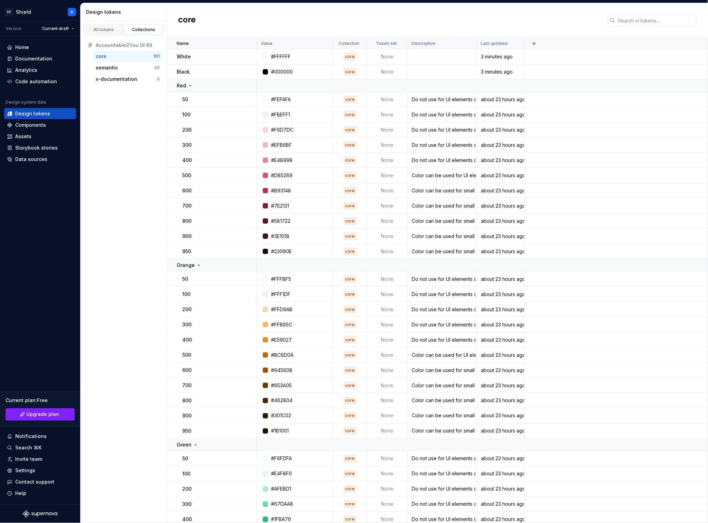
click at [592, 511] on td at bounding box center [616, 504] width 183 height 15
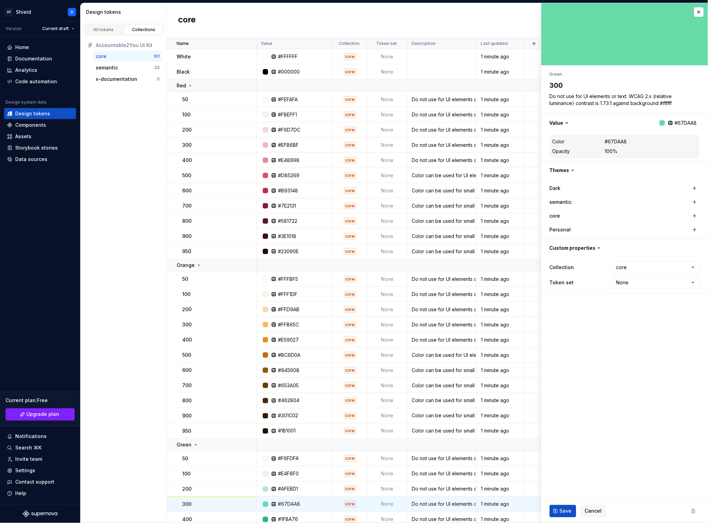
type textarea "*"
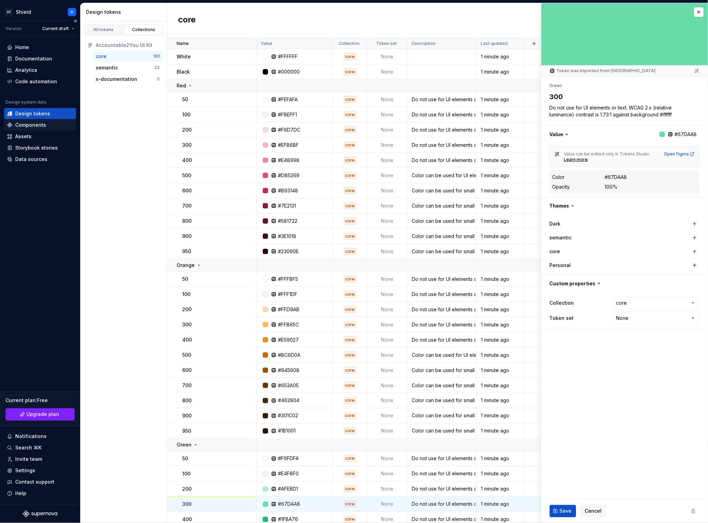
click at [37, 130] on div "Components" at bounding box center [40, 125] width 72 height 11
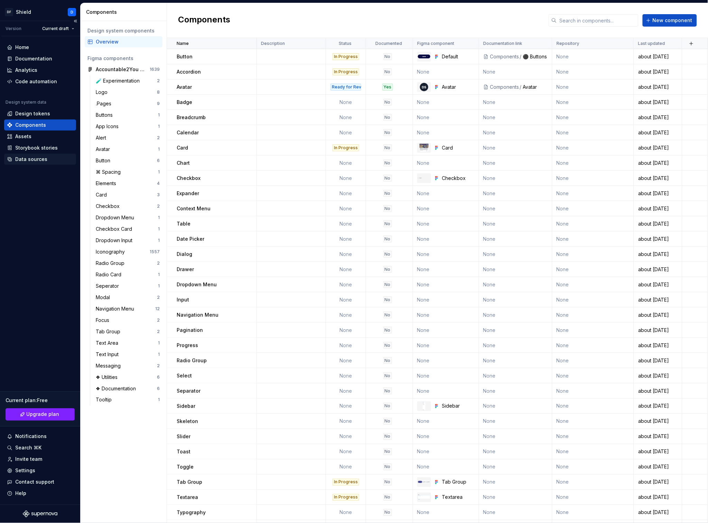
click at [38, 161] on div "Data sources" at bounding box center [31, 159] width 32 height 7
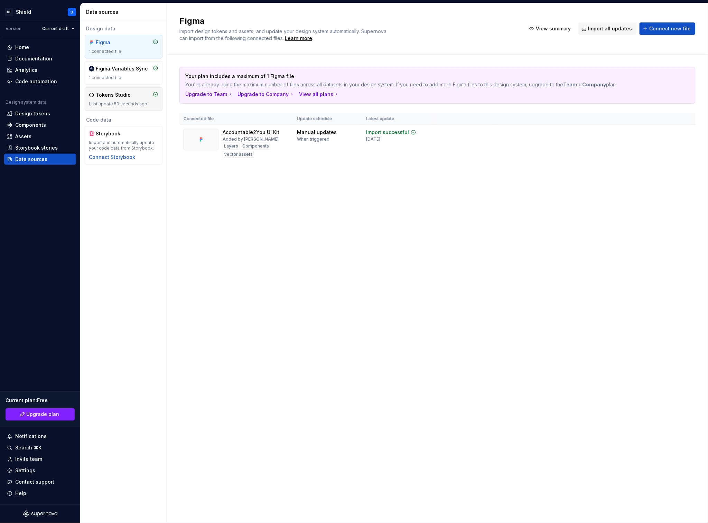
click at [126, 101] on div "Tokens Studio Last update 50 seconds ago" at bounding box center [123, 99] width 69 height 15
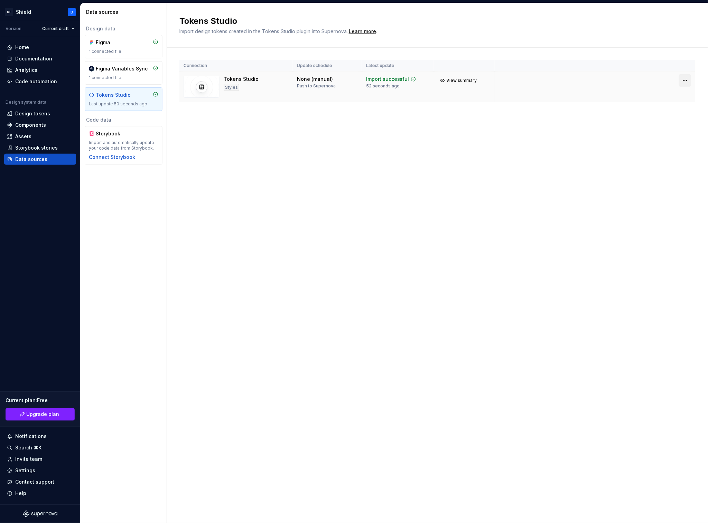
click at [685, 81] on html "DF Shield D Version Current draft Home Documentation Analytics Code automation …" at bounding box center [354, 261] width 708 height 523
click at [665, 110] on div "Disconnect integration" at bounding box center [678, 109] width 55 height 7
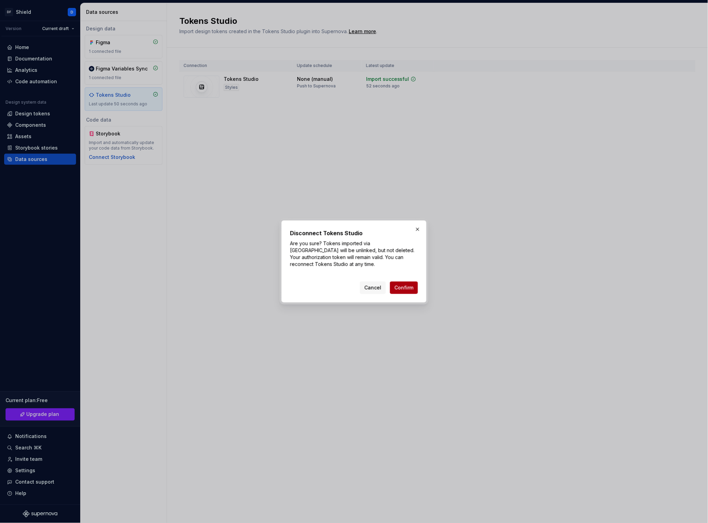
click at [404, 288] on span "Confirm" at bounding box center [403, 287] width 19 height 7
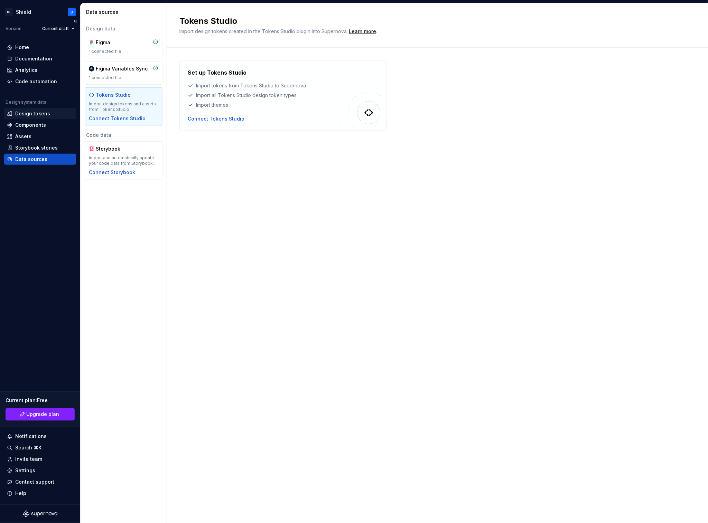
click at [34, 113] on div "Design tokens" at bounding box center [32, 113] width 35 height 7
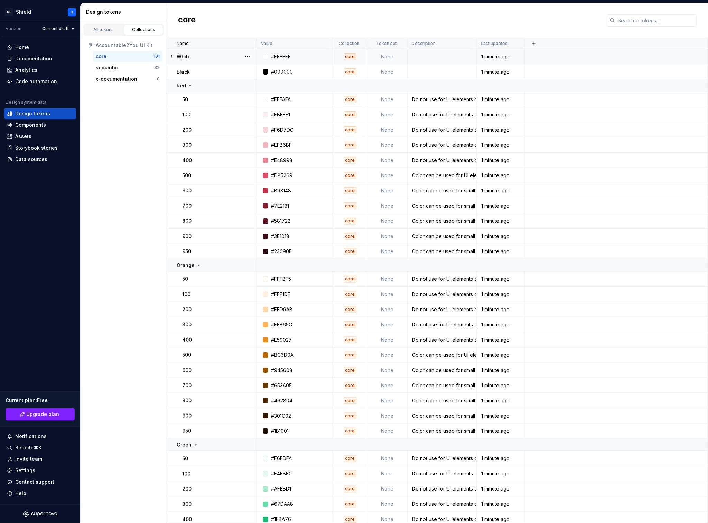
click at [384, 58] on td "None" at bounding box center [387, 56] width 40 height 15
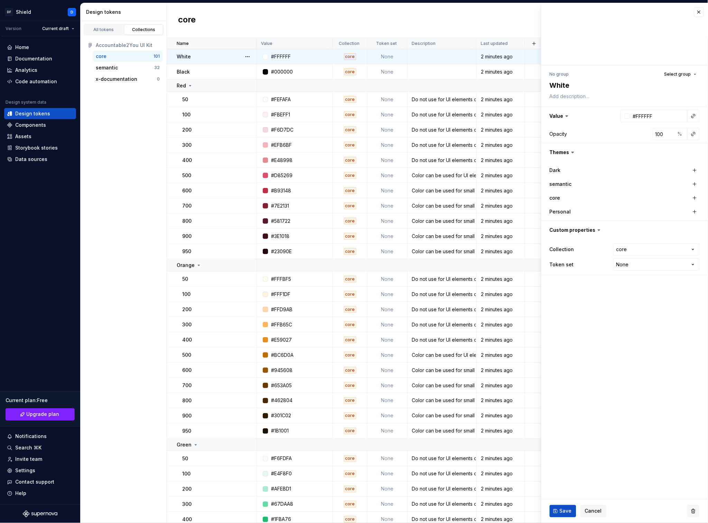
click at [692, 512] on button "button" at bounding box center [693, 511] width 12 height 12
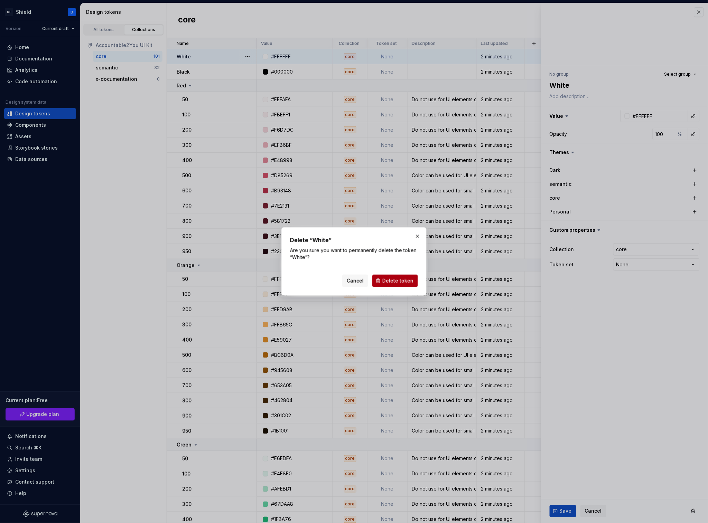
click at [392, 276] on button "Delete token" at bounding box center [395, 281] width 46 height 12
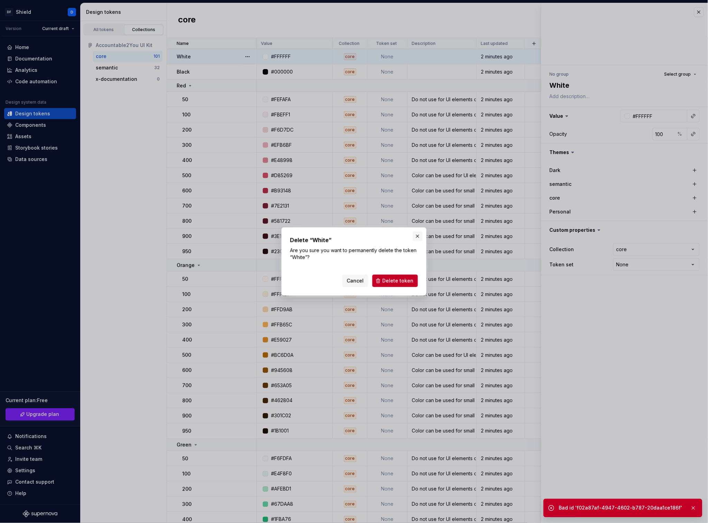
click at [418, 236] on button "button" at bounding box center [417, 236] width 10 height 10
type textarea "*"
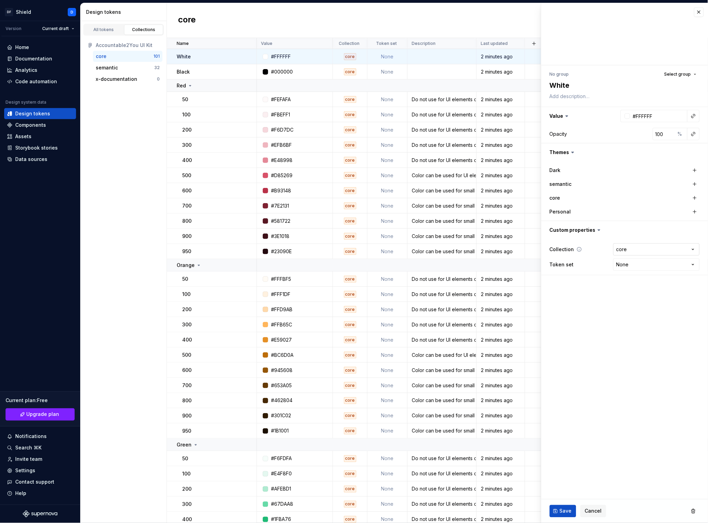
click at [659, 248] on html "DF Shield D Version Current draft Home Documentation Analytics Code automation …" at bounding box center [354, 261] width 708 height 523
click at [677, 72] on span "Select group" at bounding box center [677, 75] width 27 height 6
click at [600, 397] on fieldset "**********" at bounding box center [624, 263] width 167 height 520
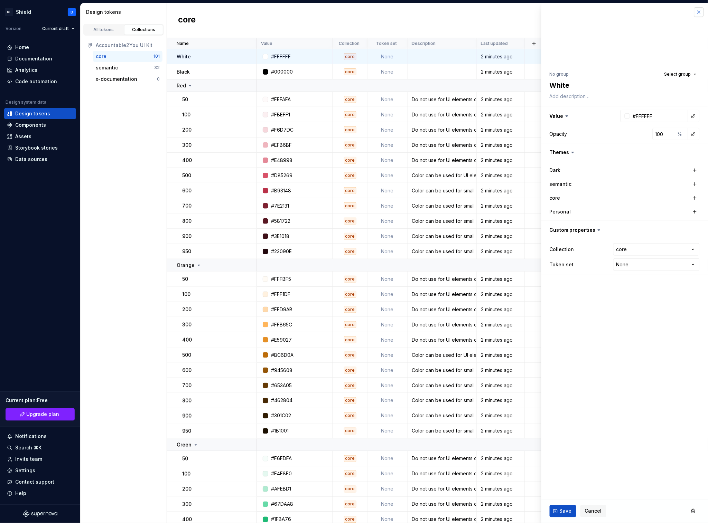
click at [698, 12] on button "button" at bounding box center [699, 12] width 10 height 10
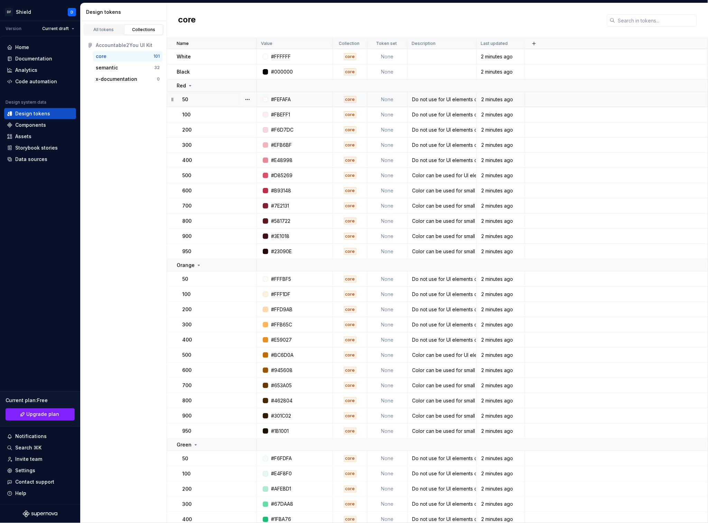
type textarea "*"
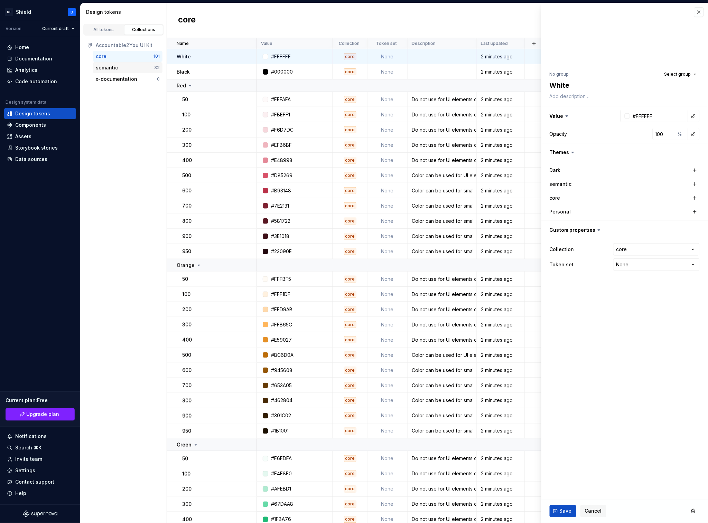
click at [118, 70] on div "semantic" at bounding box center [125, 67] width 58 height 7
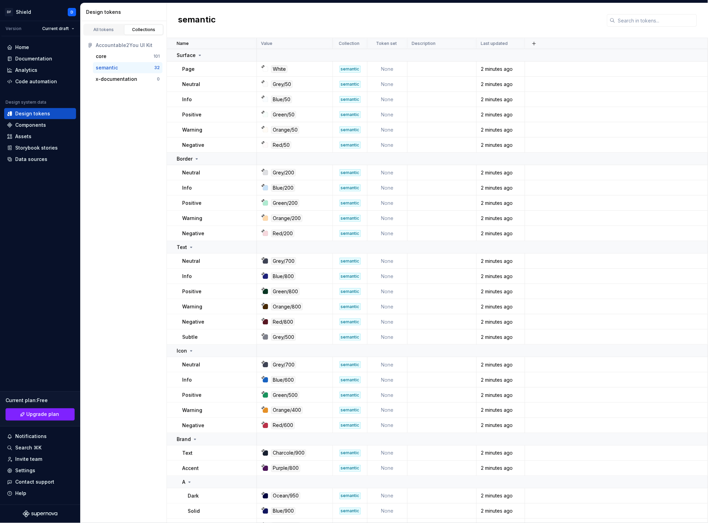
click at [110, 69] on div "semantic" at bounding box center [107, 67] width 22 height 7
click at [115, 46] on div "Accountable2You UI Kit" at bounding box center [128, 45] width 64 height 7
click at [104, 56] on div "core" at bounding box center [101, 56] width 11 height 7
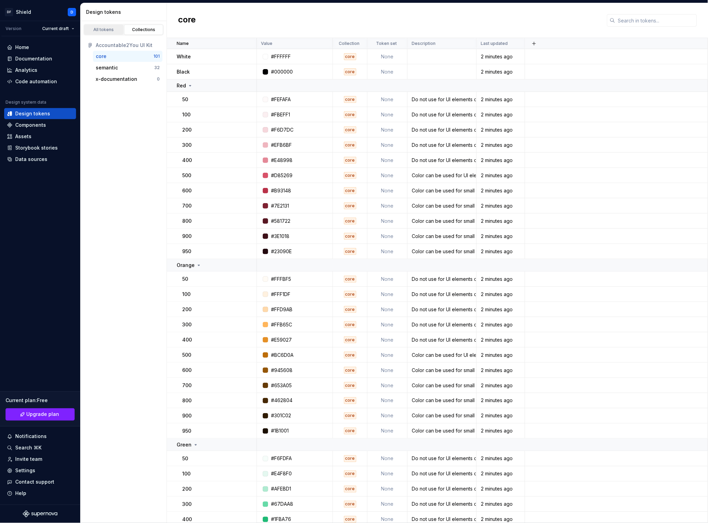
click at [107, 34] on link "All tokens" at bounding box center [103, 30] width 39 height 10
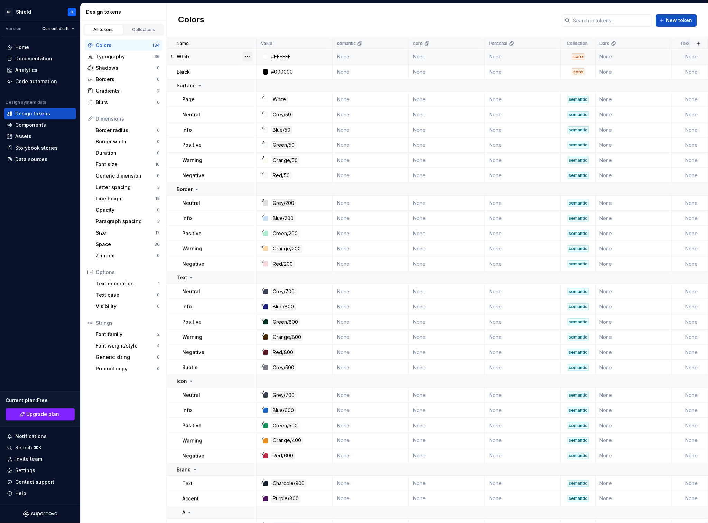
click at [247, 58] on button "button" at bounding box center [248, 57] width 10 height 10
click at [269, 95] on div "Delete token" at bounding box center [277, 95] width 45 height 7
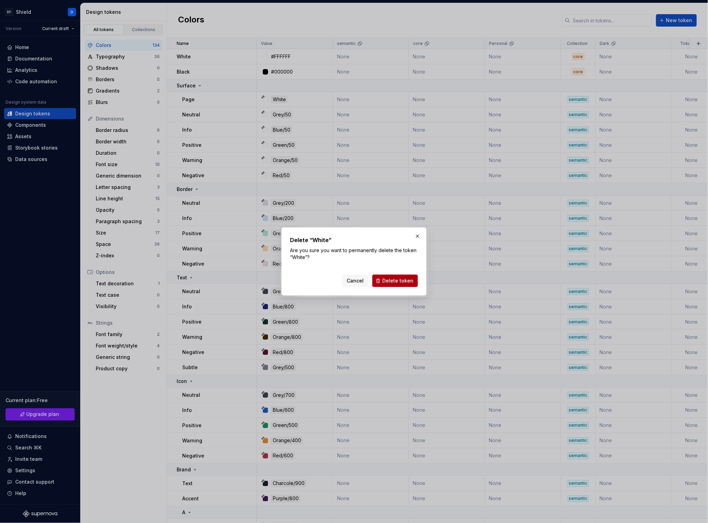
click at [392, 281] on span "Delete token" at bounding box center [397, 280] width 31 height 7
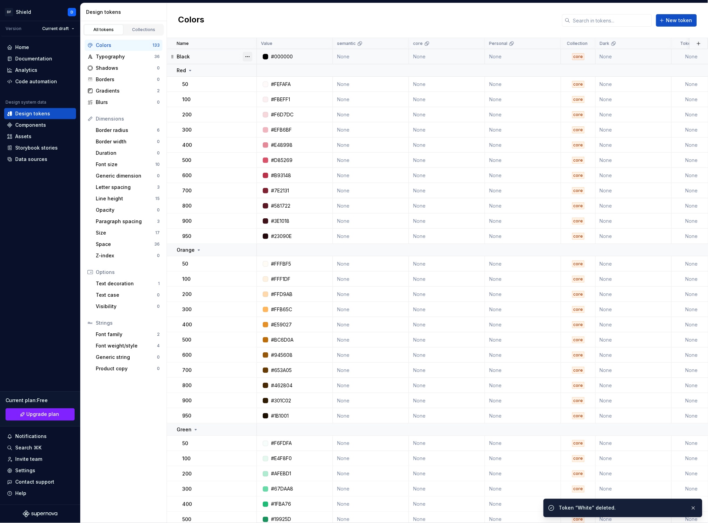
click at [250, 57] on button "button" at bounding box center [248, 57] width 10 height 10
click at [259, 97] on div "Delete token" at bounding box center [277, 95] width 45 height 7
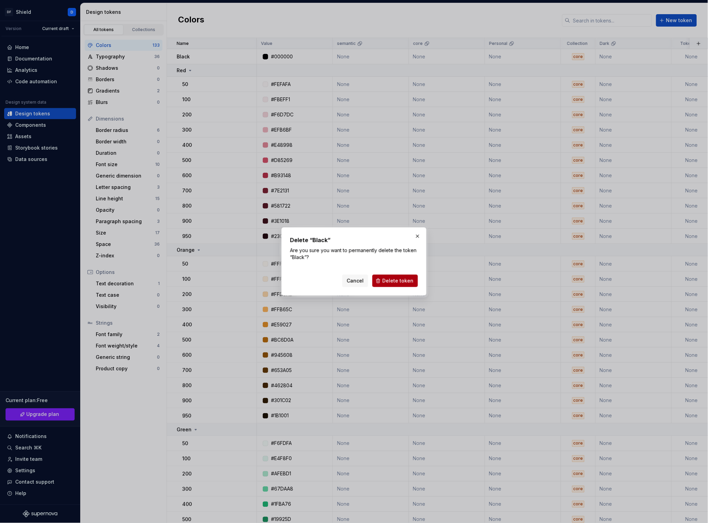
click at [398, 282] on span "Delete token" at bounding box center [397, 280] width 31 height 7
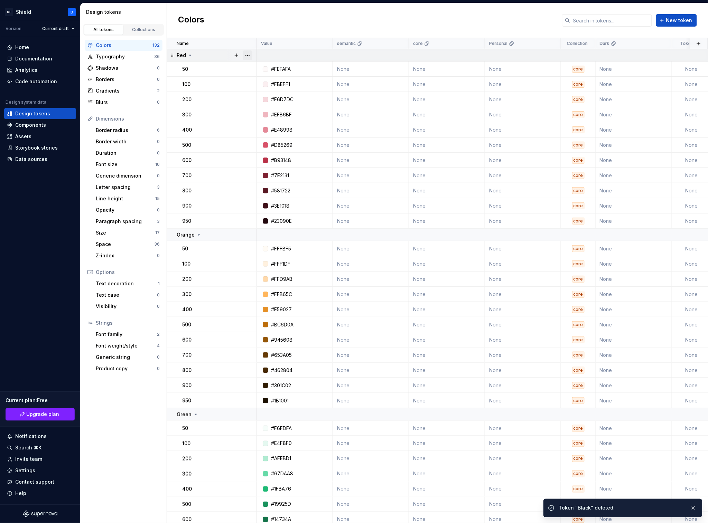
click at [250, 57] on button "button" at bounding box center [248, 55] width 10 height 10
click at [273, 134] on div "Delete group" at bounding box center [277, 133] width 45 height 7
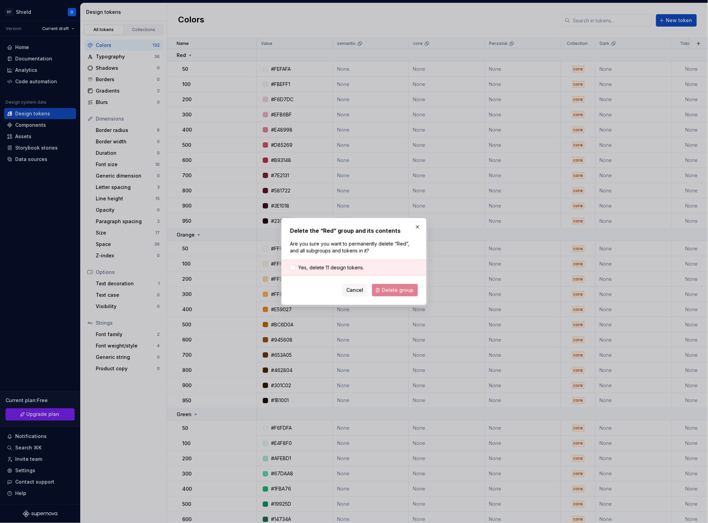
click at [390, 288] on div "Cancel Delete group" at bounding box center [354, 290] width 128 height 12
click at [309, 270] on span "Yes, delete 11 design tokens." at bounding box center [331, 267] width 66 height 7
click at [402, 293] on span "Delete group" at bounding box center [397, 290] width 31 height 7
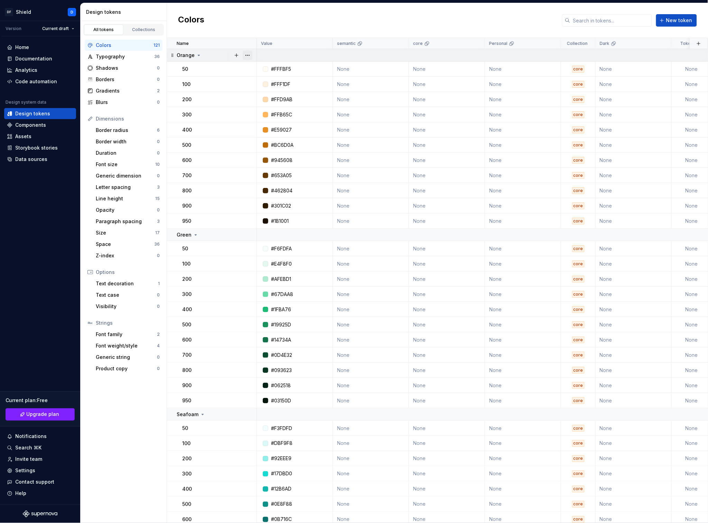
click at [249, 54] on button "button" at bounding box center [248, 55] width 10 height 10
click at [268, 132] on div "Delete group" at bounding box center [277, 133] width 45 height 7
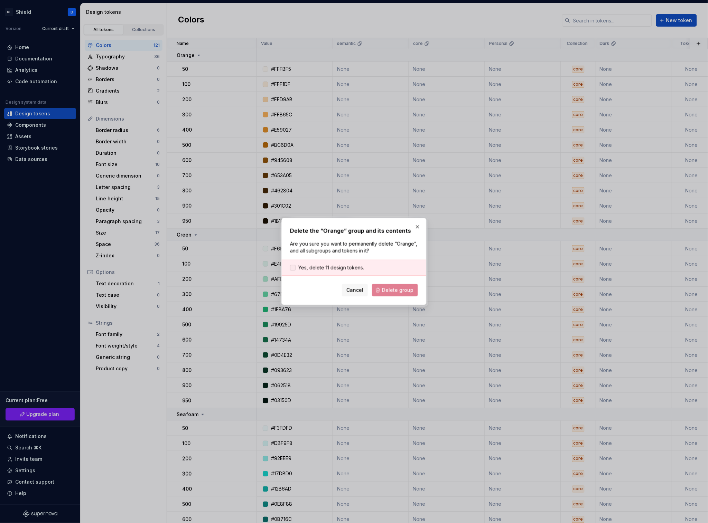
click at [344, 268] on span "Yes, delete 11 design tokens." at bounding box center [331, 267] width 66 height 7
click at [390, 289] on span "Delete group" at bounding box center [397, 290] width 31 height 7
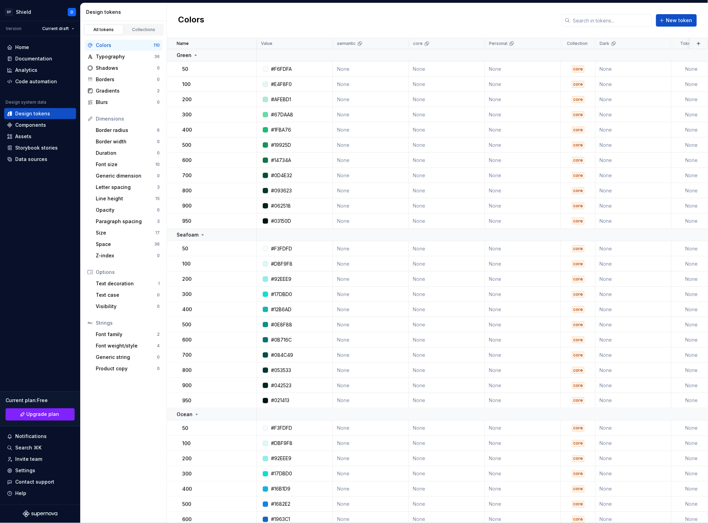
click at [250, 56] on button "button" at bounding box center [248, 55] width 10 height 10
click at [268, 133] on div "Delete group" at bounding box center [277, 133] width 45 height 7
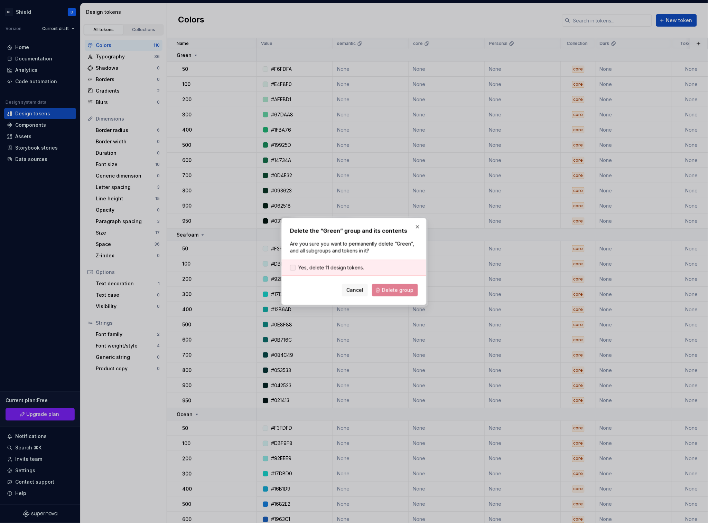
click at [324, 269] on span "Yes, delete 11 design tokens." at bounding box center [331, 267] width 66 height 7
click at [399, 294] on button "Delete group" at bounding box center [395, 290] width 46 height 12
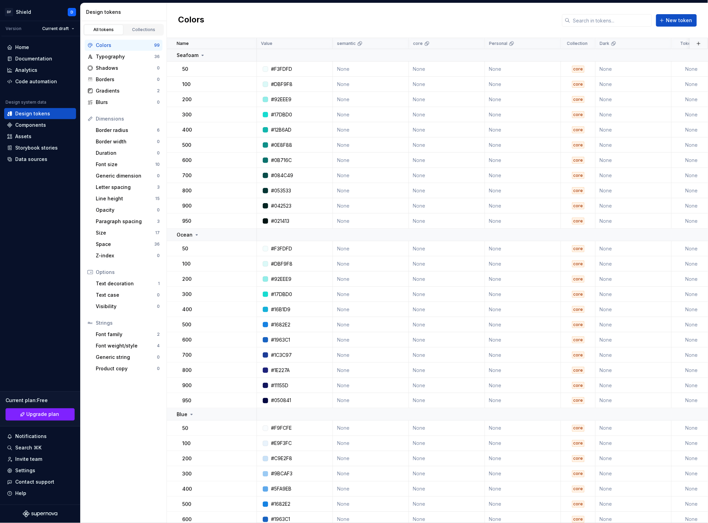
click at [249, 55] on button "button" at bounding box center [248, 55] width 10 height 10
click at [275, 136] on div "Delete group" at bounding box center [277, 133] width 45 height 7
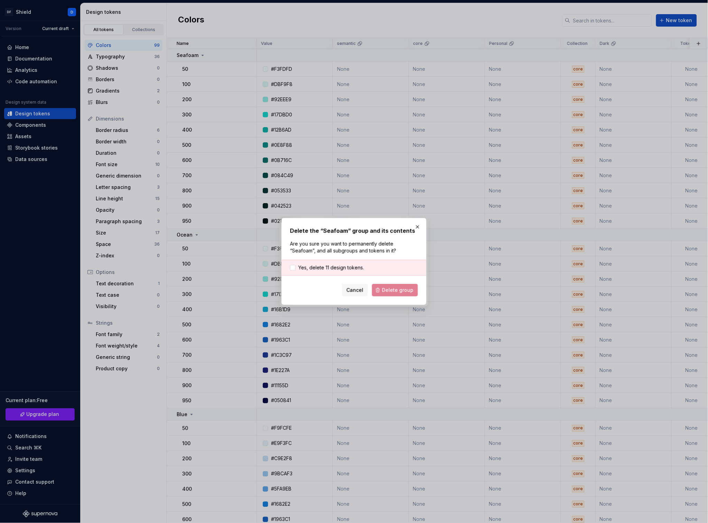
click at [330, 272] on div "Yes, delete 11 design tokens." at bounding box center [354, 268] width 144 height 16
click at [332, 272] on div "Yes, delete 11 design tokens." at bounding box center [354, 268] width 144 height 16
click at [330, 269] on span "Yes, delete 11 design tokens." at bounding box center [331, 267] width 66 height 7
click at [391, 290] on span "Delete group" at bounding box center [397, 290] width 31 height 7
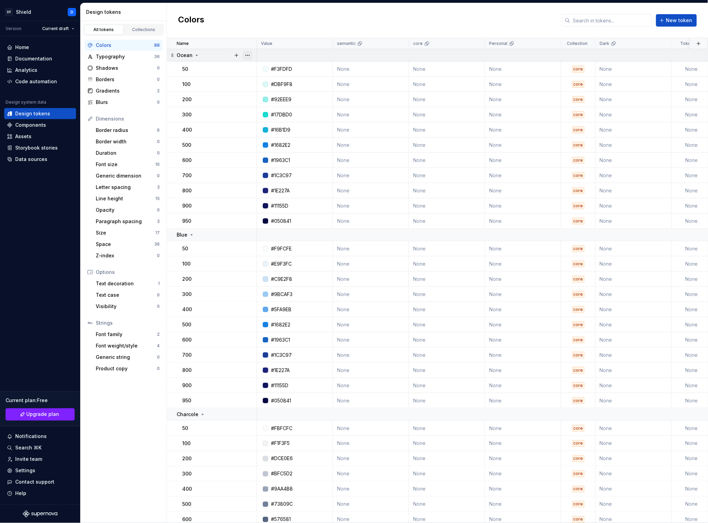
click at [250, 55] on button "button" at bounding box center [248, 55] width 10 height 10
click at [276, 137] on div "Delete group" at bounding box center [273, 133] width 59 height 11
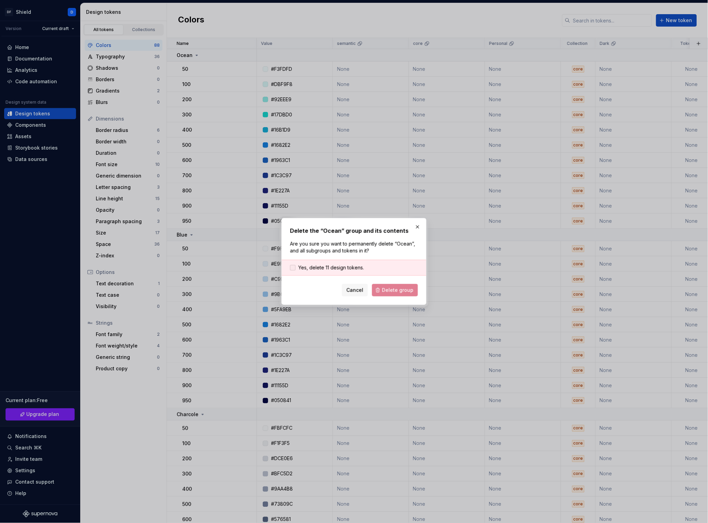
click at [341, 267] on span "Yes, delete 11 design tokens." at bounding box center [331, 267] width 66 height 7
click at [394, 294] on button "Delete group" at bounding box center [395, 290] width 46 height 12
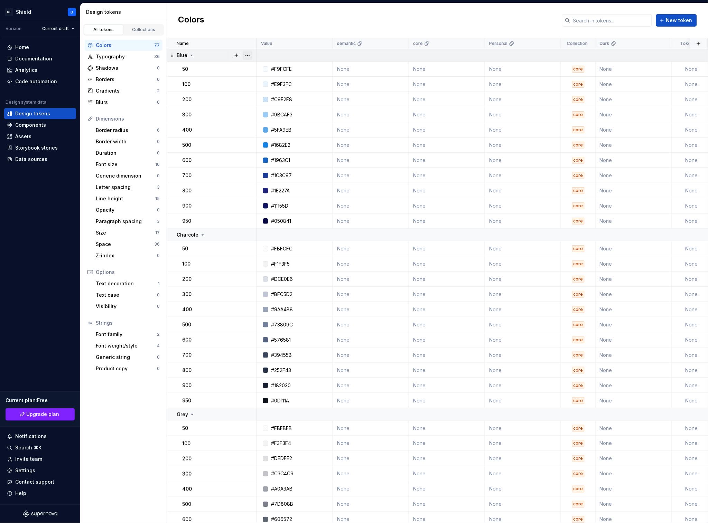
click at [246, 56] on button "button" at bounding box center [248, 55] width 10 height 10
click at [269, 134] on div "Delete group" at bounding box center [277, 133] width 45 height 7
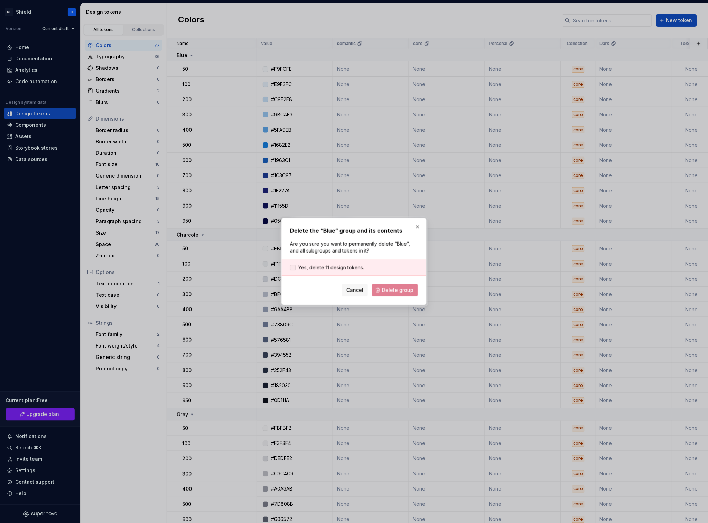
click at [321, 270] on span "Yes, delete 11 design tokens." at bounding box center [331, 267] width 66 height 7
click at [396, 286] on button "Delete group" at bounding box center [395, 290] width 46 height 12
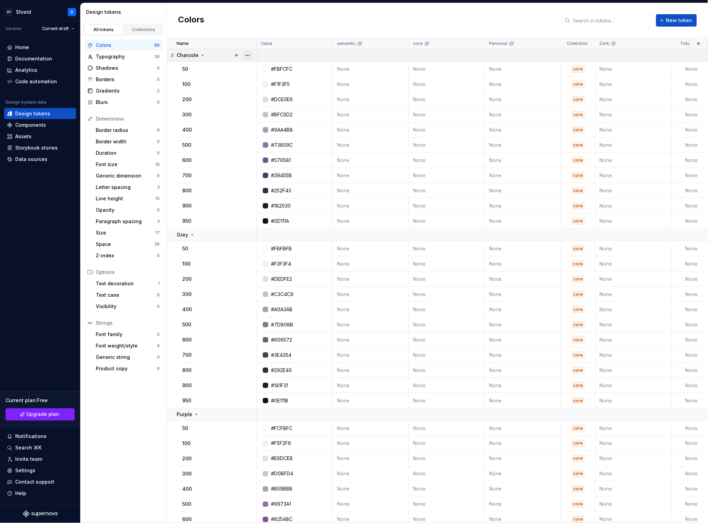
click at [248, 56] on button "button" at bounding box center [248, 55] width 10 height 10
click at [278, 131] on div "Delete group" at bounding box center [277, 133] width 45 height 7
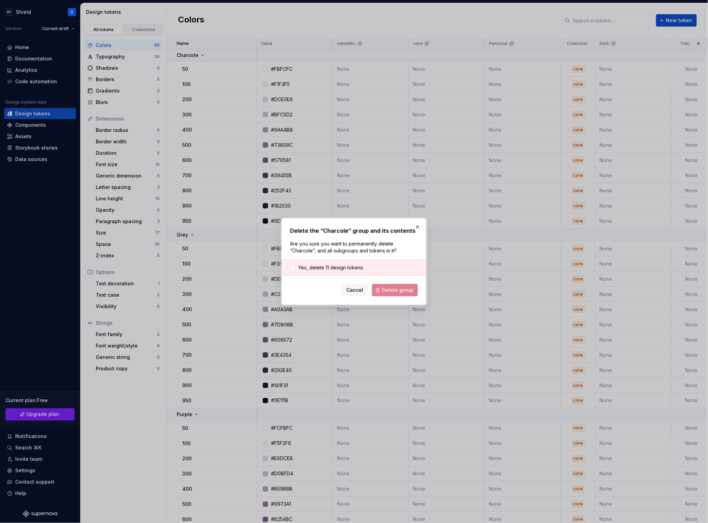
click at [349, 261] on div "Yes, delete 11 design tokens." at bounding box center [354, 268] width 144 height 16
click at [347, 264] on span "Yes, delete 11 design tokens." at bounding box center [331, 267] width 66 height 7
click at [394, 291] on span "Delete group" at bounding box center [397, 290] width 31 height 7
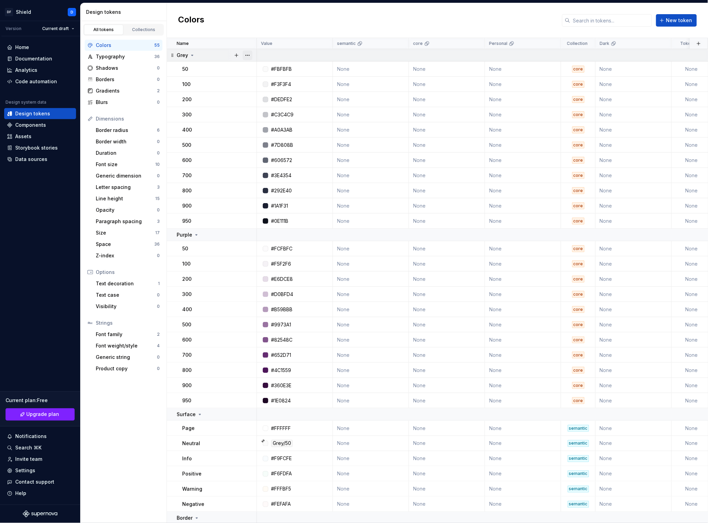
click at [248, 56] on button "button" at bounding box center [248, 55] width 10 height 10
click at [275, 133] on div "Delete group" at bounding box center [277, 133] width 45 height 7
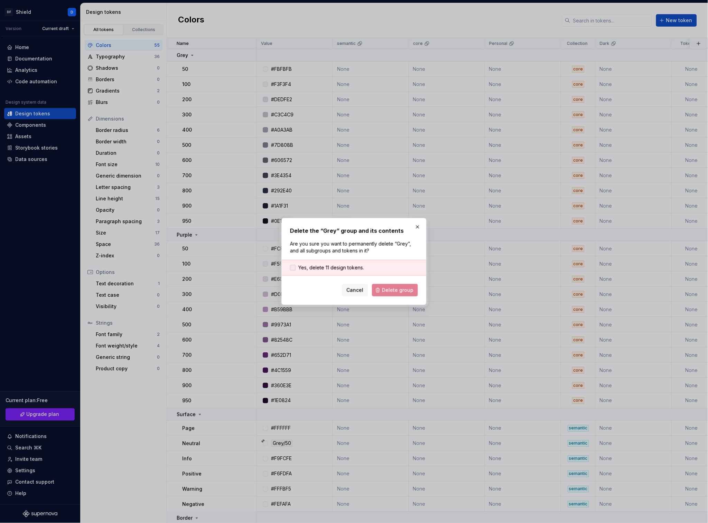
click at [342, 265] on span "Yes, delete 11 design tokens." at bounding box center [331, 267] width 66 height 7
click at [396, 293] on span "Delete group" at bounding box center [397, 290] width 31 height 7
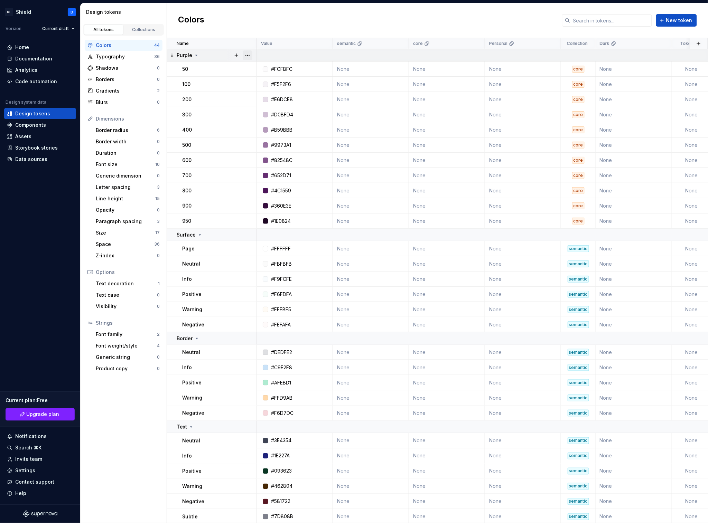
click at [248, 56] on button "button" at bounding box center [248, 55] width 10 height 10
click at [267, 132] on div "Delete group" at bounding box center [277, 133] width 45 height 7
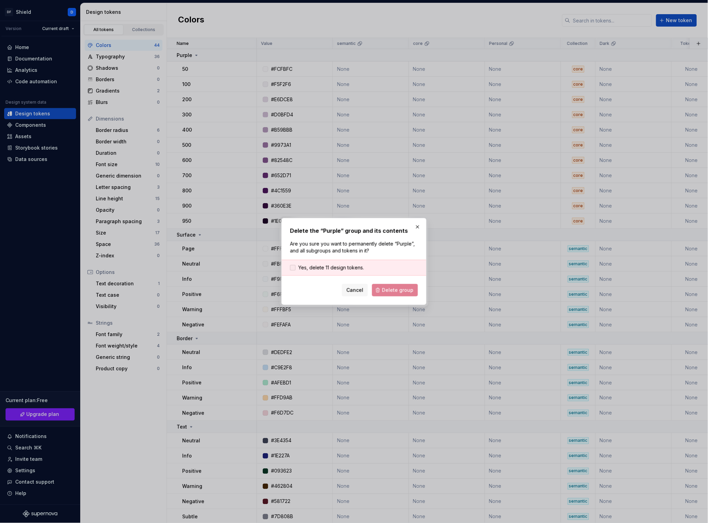
click at [336, 269] on span "Yes, delete 11 design tokens." at bounding box center [331, 267] width 66 height 7
click at [398, 293] on span "Delete group" at bounding box center [397, 290] width 31 height 7
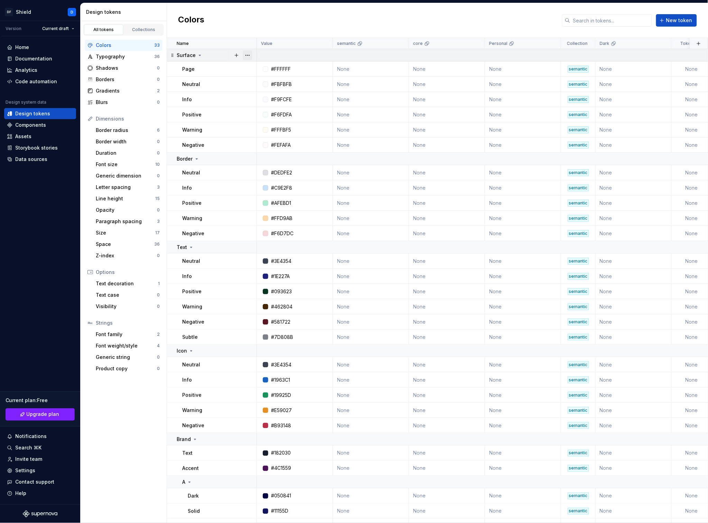
click at [248, 55] on button "button" at bounding box center [248, 55] width 10 height 10
click at [273, 133] on div "Delete group" at bounding box center [277, 133] width 45 height 7
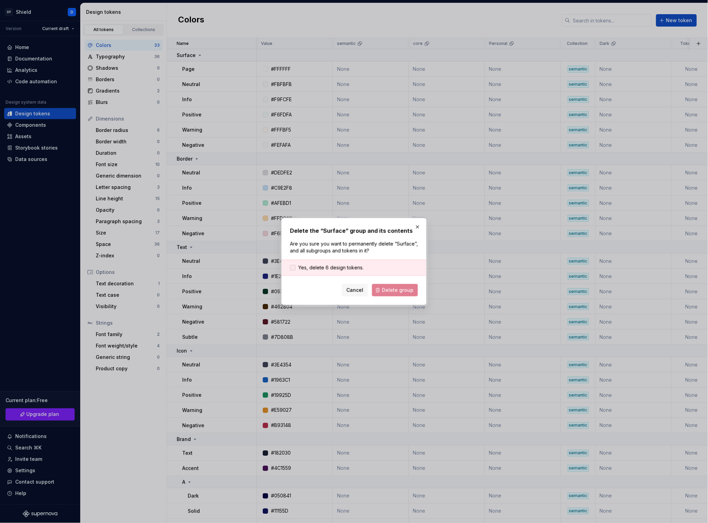
click at [343, 265] on span "Yes, delete 6 design tokens." at bounding box center [330, 267] width 65 height 7
click at [387, 290] on span "Delete group" at bounding box center [397, 290] width 31 height 7
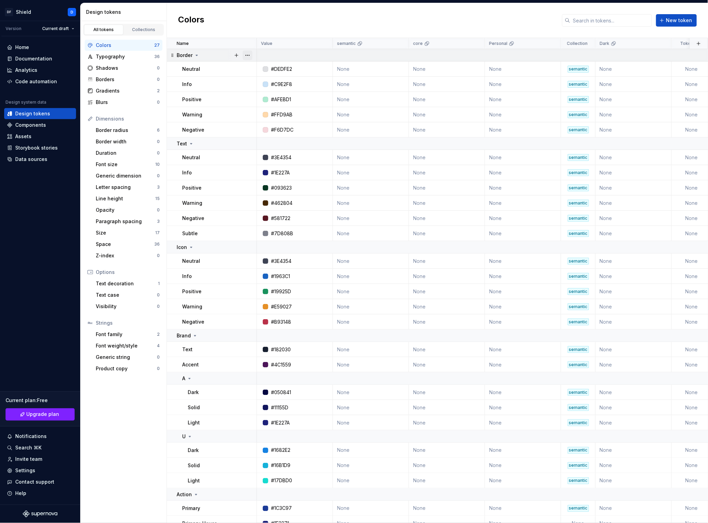
click at [246, 56] on button "button" at bounding box center [248, 55] width 10 height 10
click at [265, 135] on div "Delete group" at bounding box center [277, 133] width 45 height 7
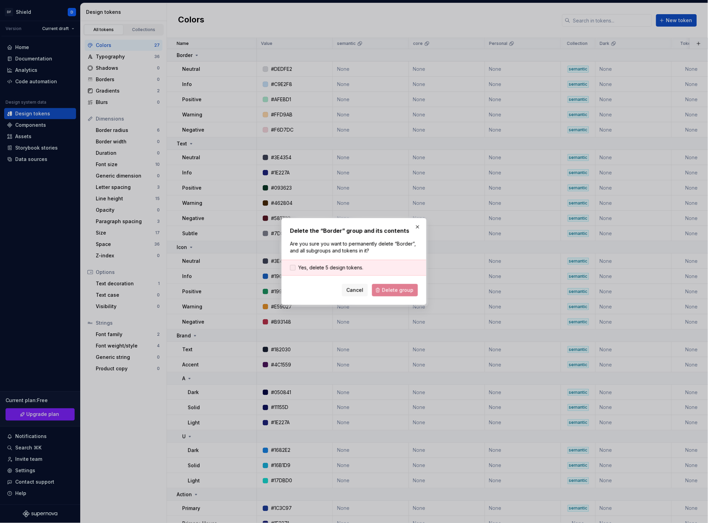
click at [338, 265] on span "Yes, delete 5 design tokens." at bounding box center [330, 267] width 65 height 7
click at [393, 290] on span "Delete group" at bounding box center [397, 290] width 31 height 7
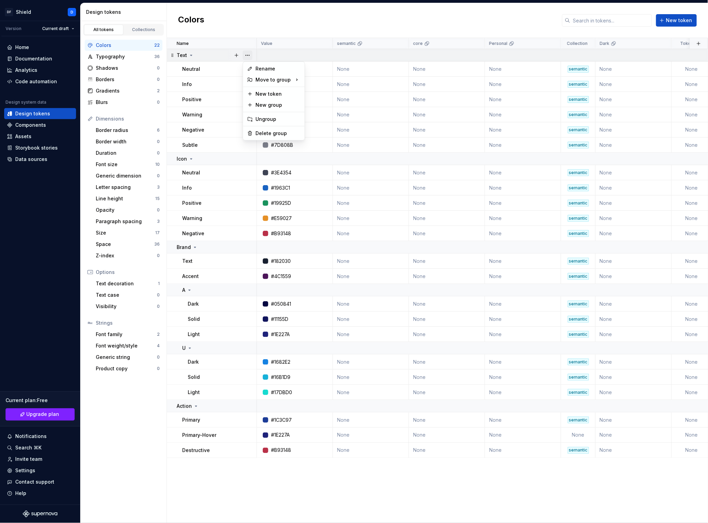
click at [248, 56] on button "button" at bounding box center [248, 55] width 10 height 10
click at [272, 134] on div "Delete group" at bounding box center [277, 133] width 45 height 7
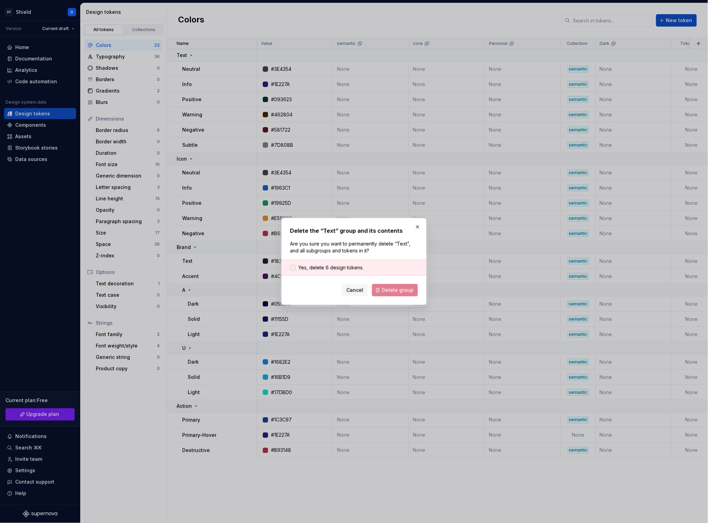
click at [338, 269] on span "Yes, delete 6 design tokens." at bounding box center [330, 267] width 65 height 7
click at [392, 294] on button "Delete group" at bounding box center [395, 290] width 46 height 12
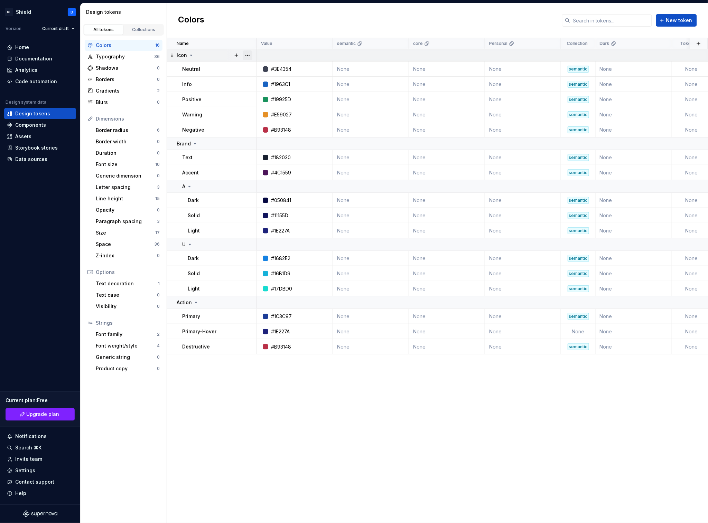
click at [248, 57] on button "button" at bounding box center [248, 55] width 10 height 10
click at [271, 135] on div "Delete group" at bounding box center [277, 133] width 45 height 7
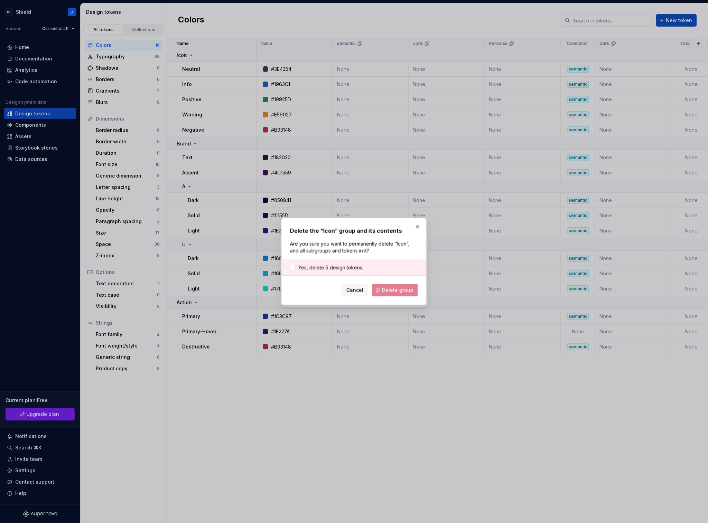
click at [355, 272] on div "Yes, delete 5 design tokens." at bounding box center [354, 268] width 144 height 16
click at [349, 265] on span "Yes, delete 5 design tokens." at bounding box center [330, 267] width 65 height 7
click at [396, 292] on span "Delete group" at bounding box center [397, 290] width 31 height 7
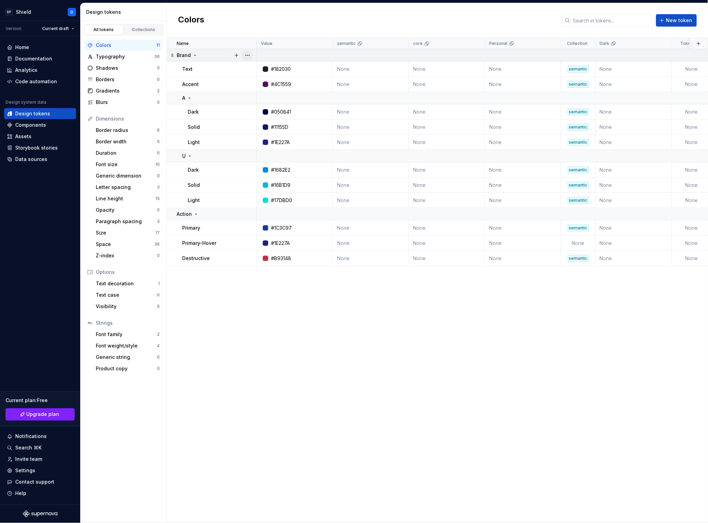
click at [250, 54] on button "button" at bounding box center [248, 55] width 10 height 10
click at [272, 131] on div "Delete group" at bounding box center [277, 133] width 45 height 7
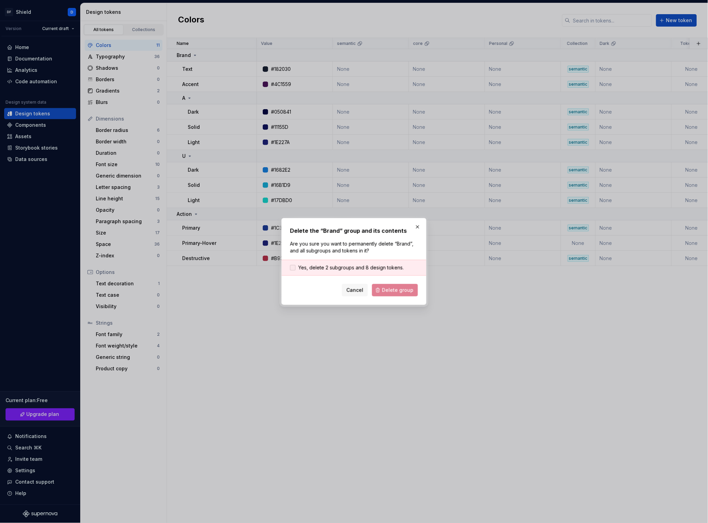
click at [326, 270] on span "Yes, delete 2 subgroups and 8 design tokens." at bounding box center [350, 267] width 105 height 7
click at [398, 295] on button "Delete group" at bounding box center [395, 290] width 46 height 12
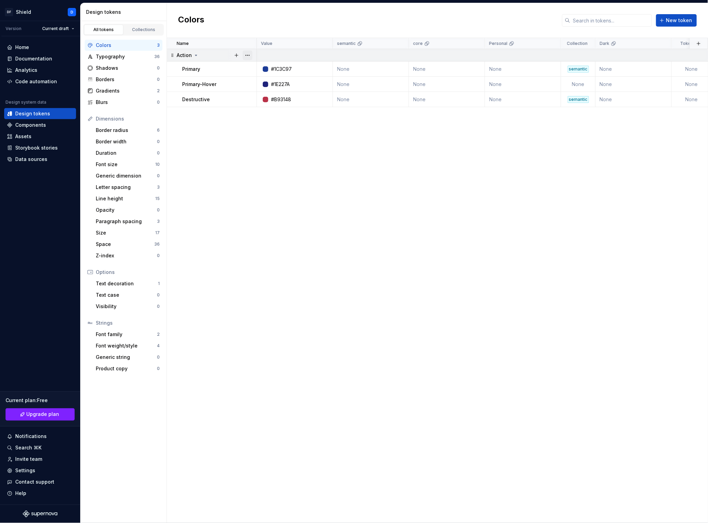
click at [248, 55] on button "button" at bounding box center [248, 55] width 10 height 10
click at [277, 133] on div "Delete group" at bounding box center [277, 133] width 45 height 7
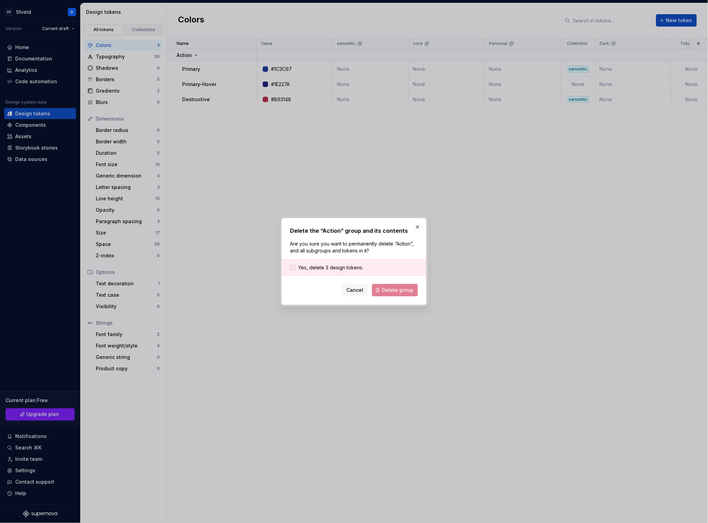
click at [349, 265] on span "Yes, delete 3 design tokens." at bounding box center [330, 267] width 65 height 7
click at [399, 293] on span "Delete group" at bounding box center [397, 290] width 31 height 7
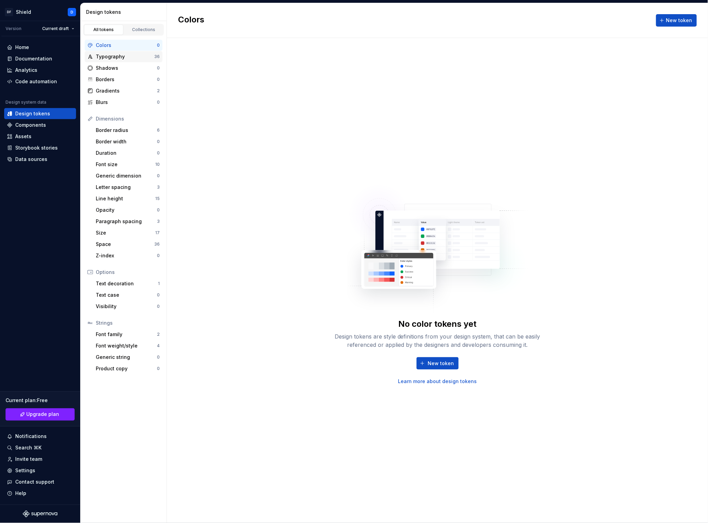
click at [125, 54] on div "Typography" at bounding box center [125, 56] width 58 height 7
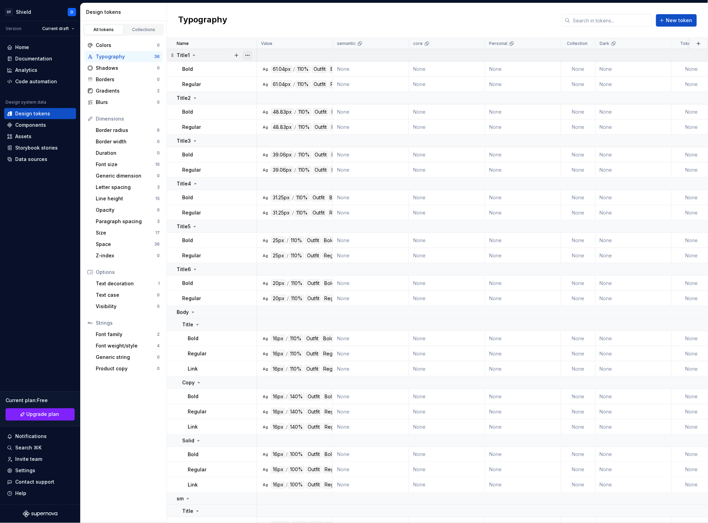
click at [249, 56] on button "button" at bounding box center [248, 55] width 10 height 10
click at [268, 133] on div "Delete group" at bounding box center [277, 133] width 45 height 7
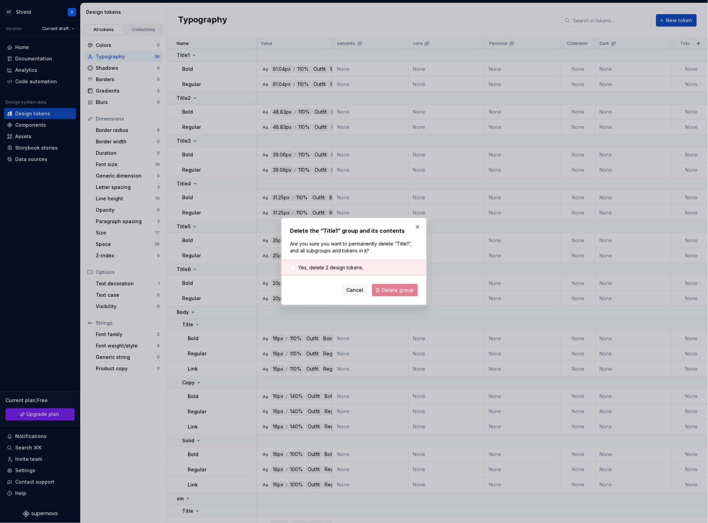
click at [403, 293] on div "Cancel Delete group" at bounding box center [354, 290] width 128 height 12
click at [340, 268] on span "Yes, delete 2 design tokens." at bounding box center [330, 267] width 65 height 7
click at [396, 293] on span "Delete group" at bounding box center [397, 290] width 31 height 7
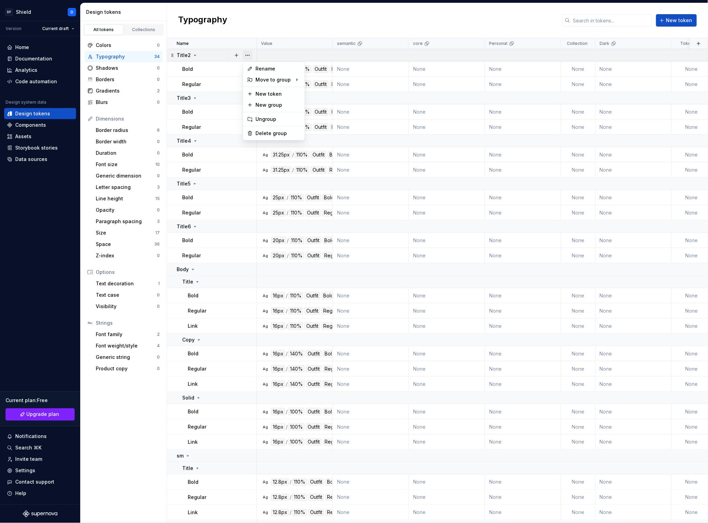
click at [249, 57] on button "button" at bounding box center [248, 55] width 10 height 10
click at [274, 133] on div "Delete group" at bounding box center [277, 133] width 45 height 7
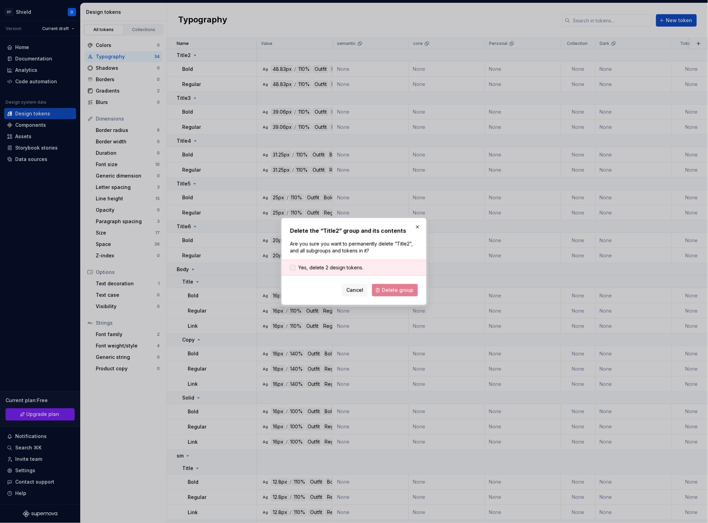
click at [349, 267] on span "Yes, delete 2 design tokens." at bounding box center [330, 267] width 65 height 7
click at [407, 288] on span "Delete group" at bounding box center [397, 290] width 31 height 7
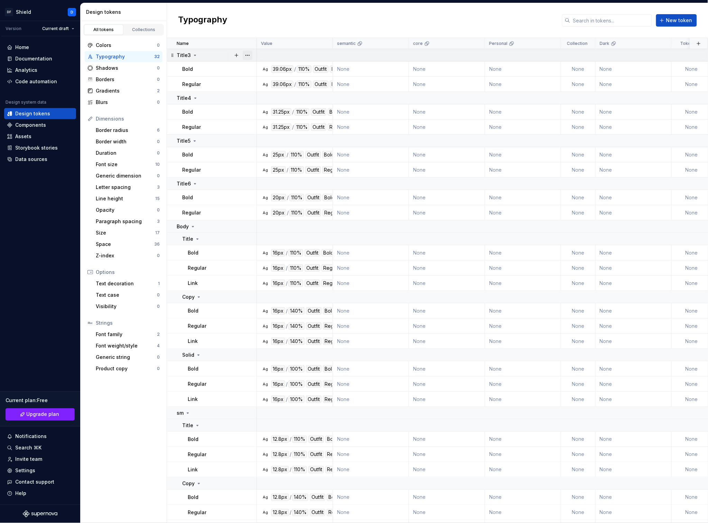
click at [251, 56] on button "button" at bounding box center [248, 55] width 10 height 10
click at [270, 133] on div "Delete group" at bounding box center [277, 133] width 45 height 7
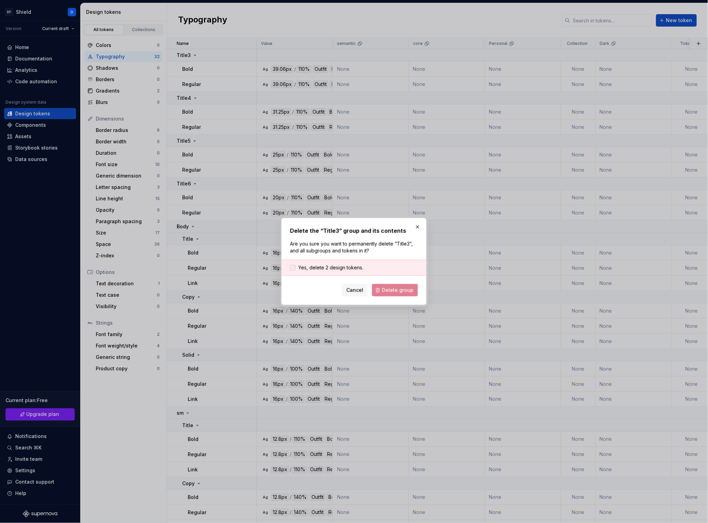
click at [326, 268] on span "Yes, delete 2 design tokens." at bounding box center [330, 267] width 65 height 7
click at [388, 290] on span "Delete group" at bounding box center [397, 290] width 31 height 7
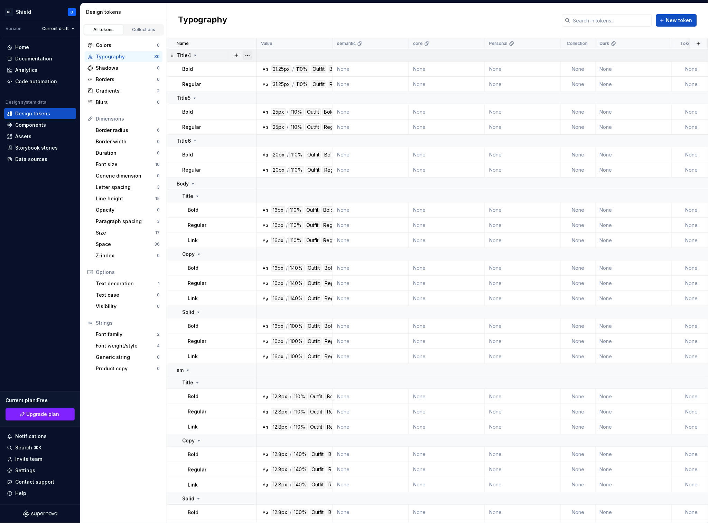
click at [249, 54] on button "button" at bounding box center [248, 55] width 10 height 10
click at [281, 133] on div "Delete group" at bounding box center [277, 133] width 45 height 7
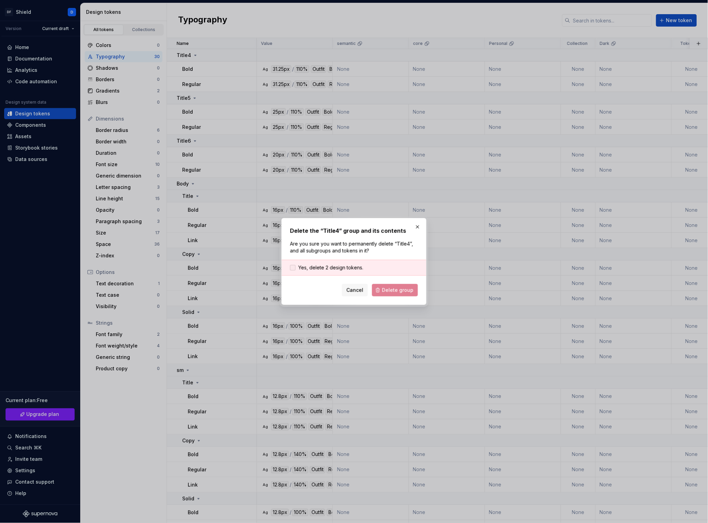
click at [348, 270] on span "Yes, delete 2 design tokens." at bounding box center [330, 267] width 65 height 7
click at [396, 294] on button "Delete group" at bounding box center [395, 290] width 46 height 12
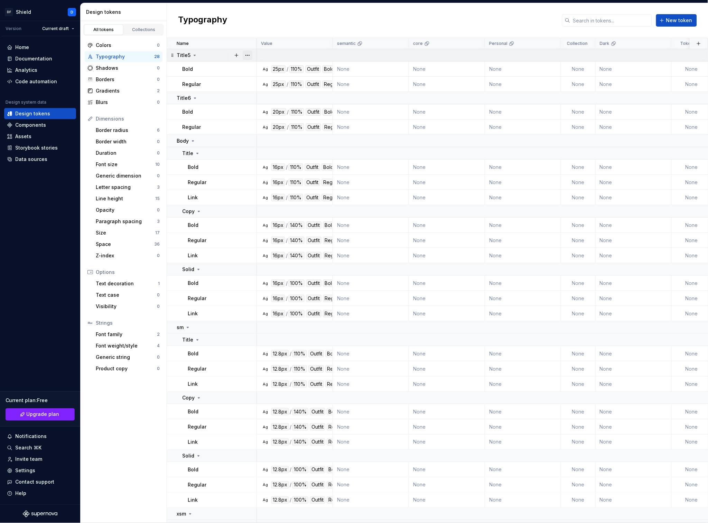
click at [245, 54] on button "button" at bounding box center [248, 55] width 10 height 10
click at [271, 135] on div "Delete group" at bounding box center [277, 133] width 45 height 7
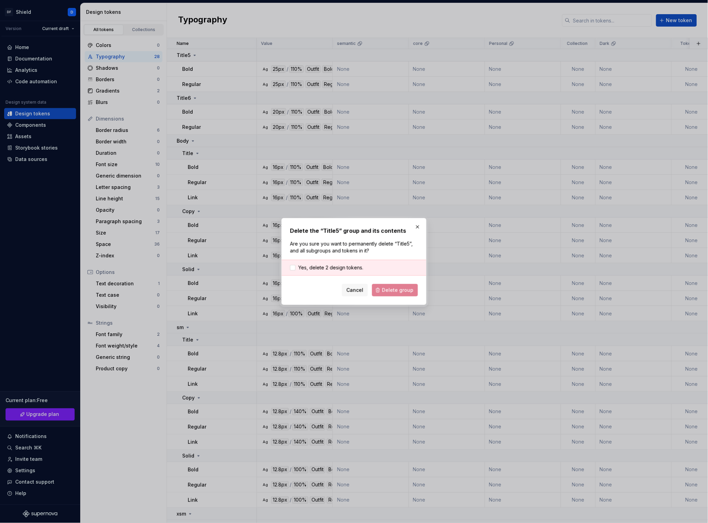
click at [341, 271] on div "Yes, delete 2 design tokens." at bounding box center [354, 268] width 144 height 16
click at [357, 274] on div "Yes, delete 2 design tokens." at bounding box center [354, 268] width 144 height 16
click at [347, 267] on span "Yes, delete 2 design tokens." at bounding box center [330, 267] width 65 height 7
click at [393, 293] on span "Delete group" at bounding box center [397, 290] width 31 height 7
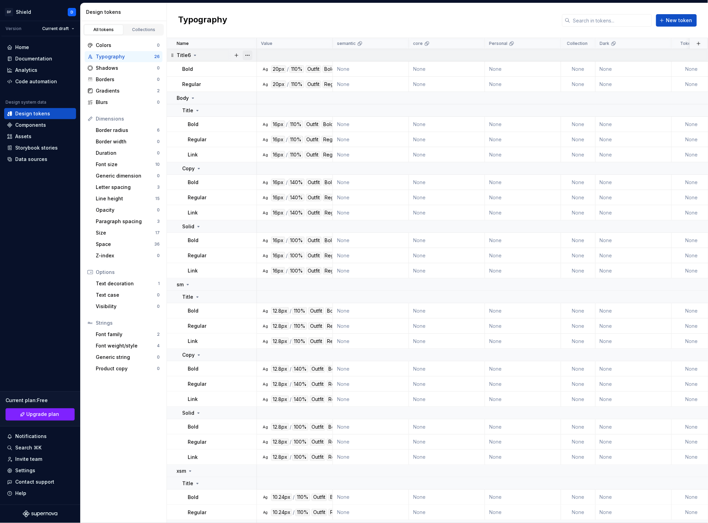
click at [247, 54] on button "button" at bounding box center [248, 55] width 10 height 10
click at [265, 137] on div "Delete group" at bounding box center [273, 133] width 59 height 11
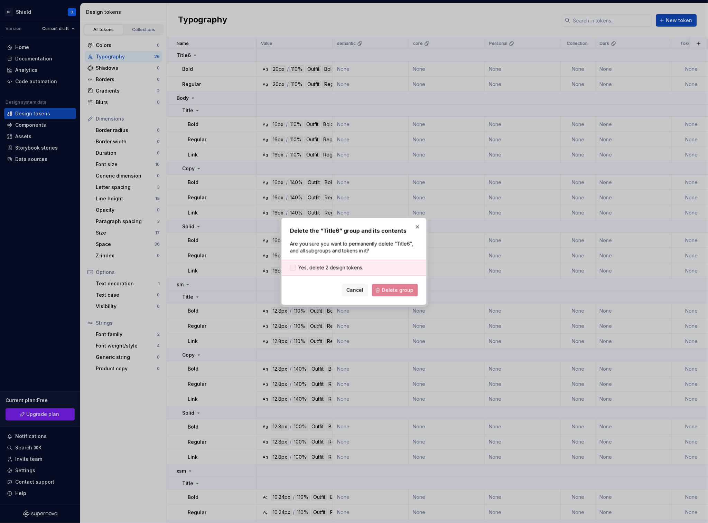
click at [323, 264] on span "Yes, delete 2 design tokens." at bounding box center [330, 267] width 65 height 7
click at [390, 295] on button "Delete group" at bounding box center [395, 290] width 46 height 12
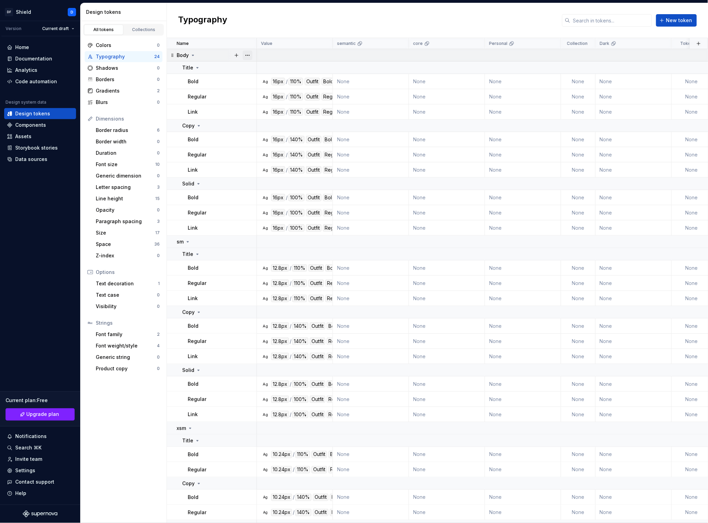
click at [249, 56] on button "button" at bounding box center [248, 55] width 10 height 10
click at [272, 136] on div "Delete group" at bounding box center [277, 133] width 45 height 7
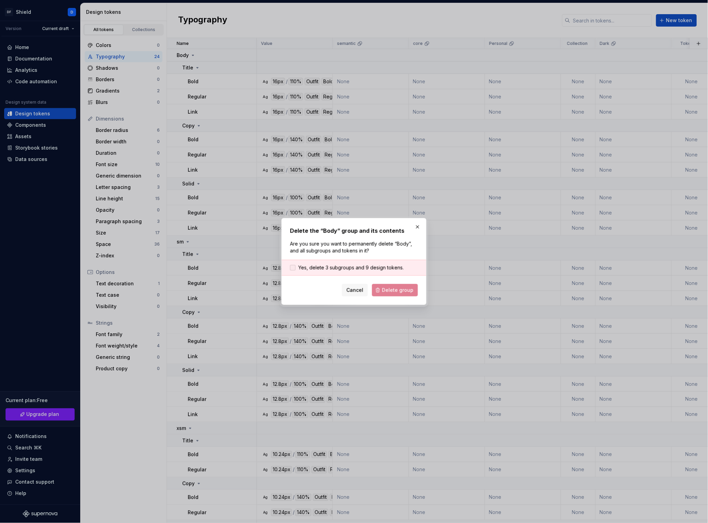
click at [355, 265] on span "Yes, delete 3 subgroups and 9 design tokens." at bounding box center [350, 267] width 105 height 7
click at [399, 291] on span "Delete group" at bounding box center [397, 290] width 31 height 7
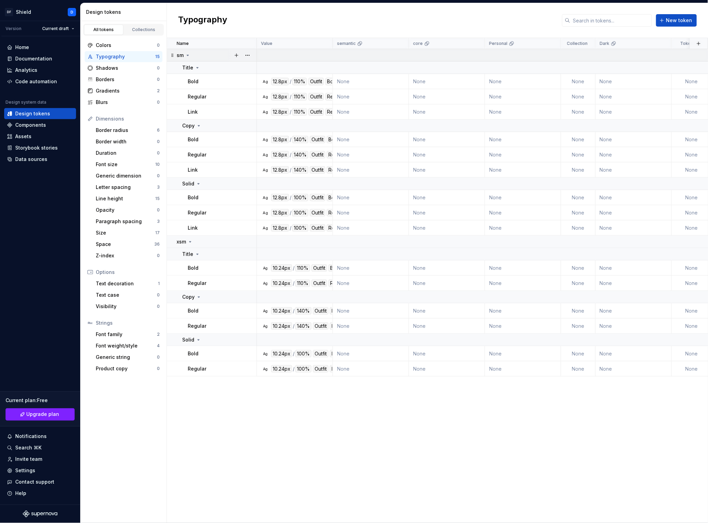
click at [253, 54] on div at bounding box center [241, 55] width 29 height 12
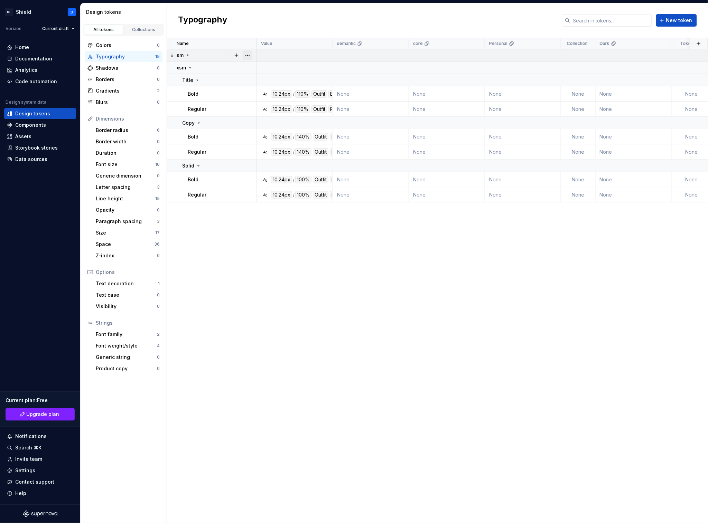
click at [249, 56] on button "button" at bounding box center [248, 55] width 10 height 10
click at [268, 131] on div "Delete group" at bounding box center [277, 133] width 45 height 7
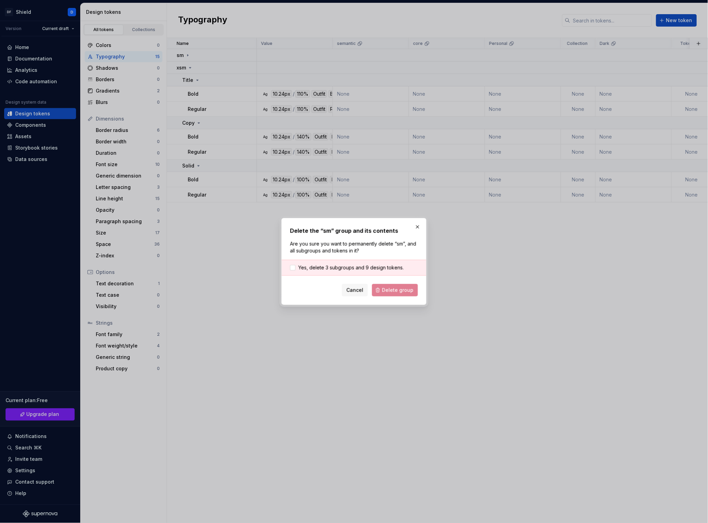
click at [367, 263] on div "Yes, delete 3 subgroups and 9 design tokens." at bounding box center [354, 268] width 144 height 16
click at [367, 266] on span "Yes, delete 3 subgroups and 9 design tokens." at bounding box center [350, 267] width 105 height 7
click at [404, 294] on button "Delete group" at bounding box center [395, 290] width 46 height 12
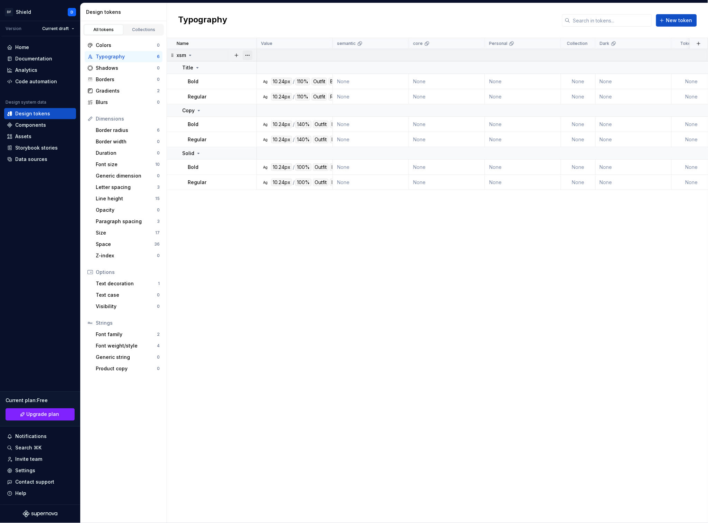
click at [247, 54] on button "button" at bounding box center [248, 55] width 10 height 10
click at [283, 134] on div "Delete group" at bounding box center [277, 133] width 45 height 7
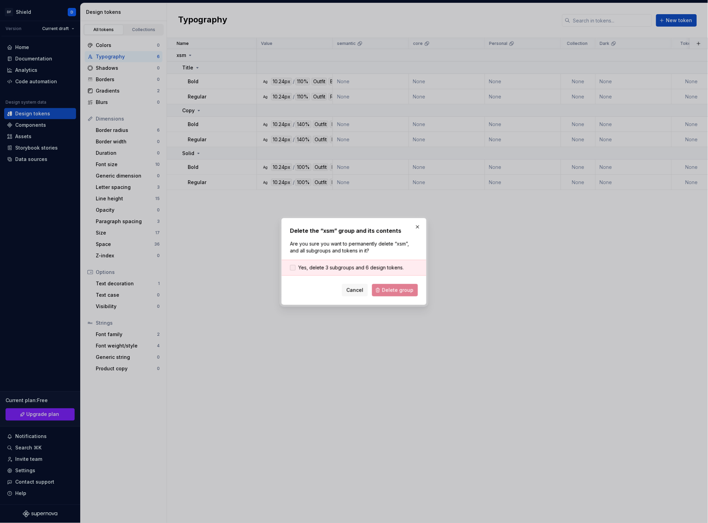
click at [373, 269] on span "Yes, delete 3 subgroups and 6 design tokens." at bounding box center [350, 267] width 105 height 7
click at [394, 291] on span "Delete group" at bounding box center [397, 290] width 31 height 7
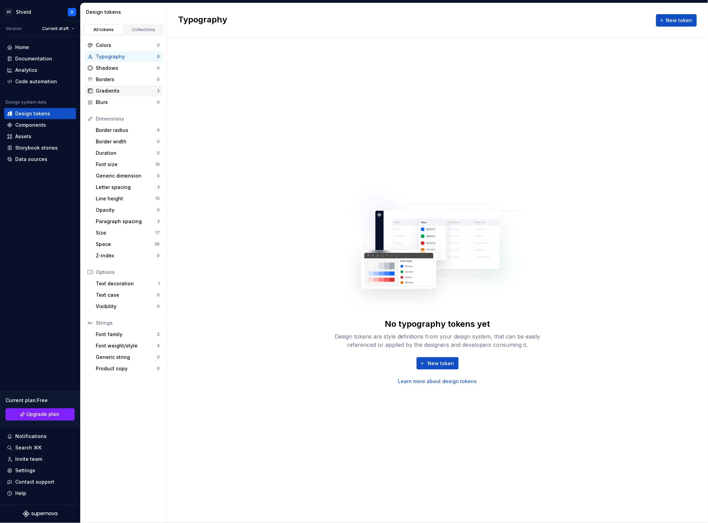
click at [132, 91] on div "Gradients" at bounding box center [126, 90] width 61 height 7
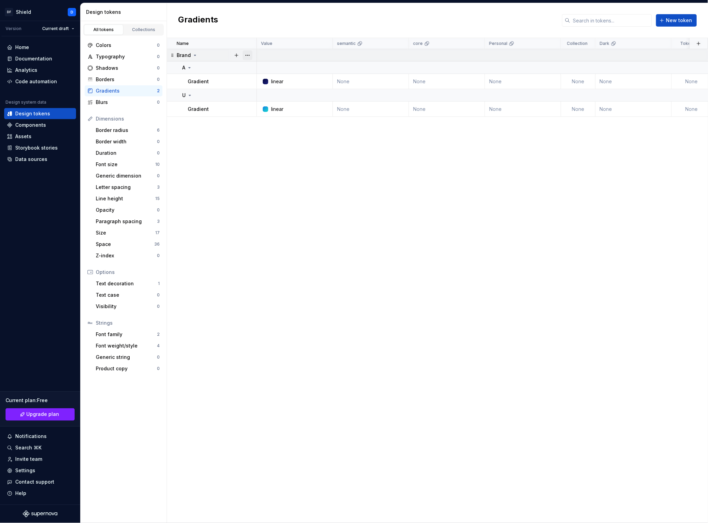
click at [249, 56] on button "button" at bounding box center [248, 55] width 10 height 10
click at [269, 133] on div "Delete group" at bounding box center [277, 133] width 45 height 7
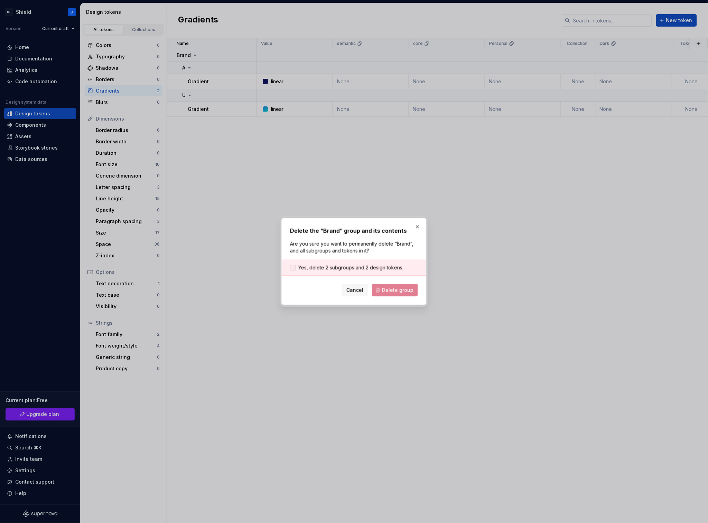
click at [352, 264] on span "Yes, delete 2 subgroups and 2 design tokens." at bounding box center [350, 267] width 105 height 7
click at [413, 292] on span "Delete group" at bounding box center [397, 290] width 31 height 7
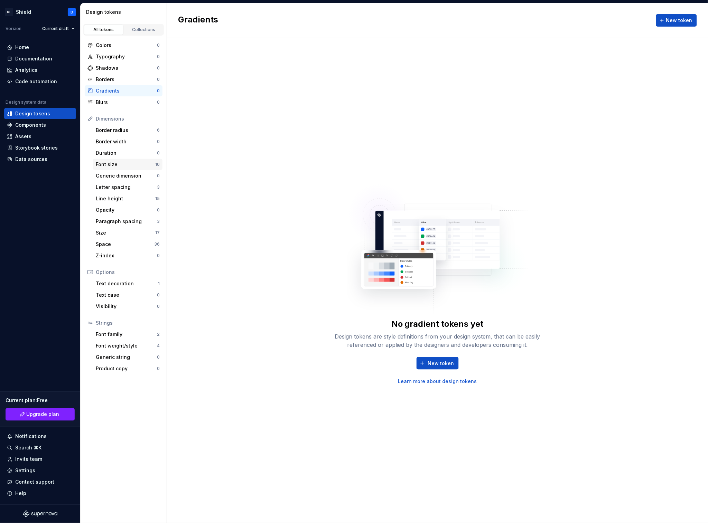
click at [115, 162] on div "Font size" at bounding box center [125, 164] width 59 height 7
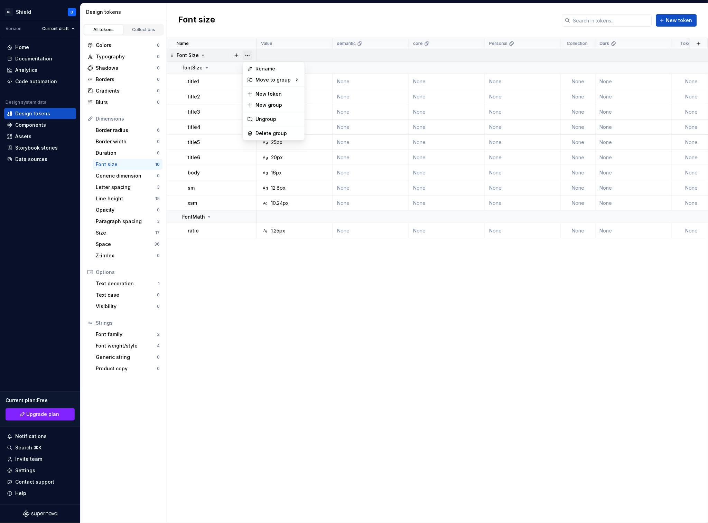
click at [246, 55] on button "button" at bounding box center [248, 55] width 10 height 10
click at [268, 130] on div "Delete group" at bounding box center [277, 133] width 45 height 7
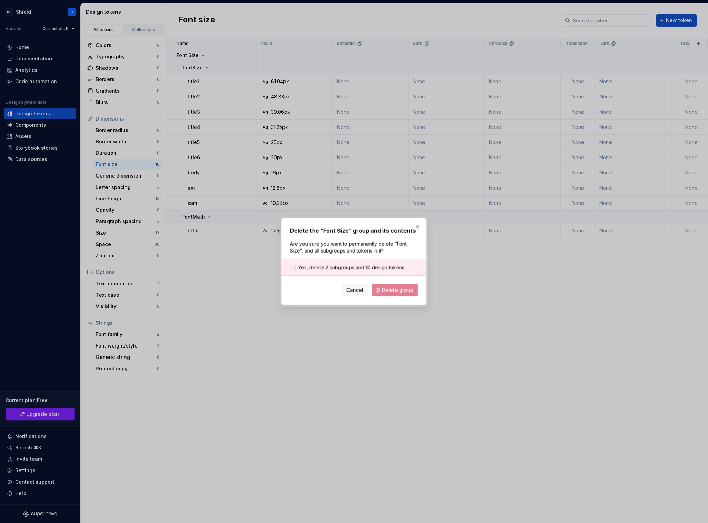
click at [321, 271] on span "Yes, delete 2 subgroups and 10 design tokens." at bounding box center [351, 267] width 107 height 7
click at [390, 293] on span "Delete group" at bounding box center [397, 290] width 31 height 7
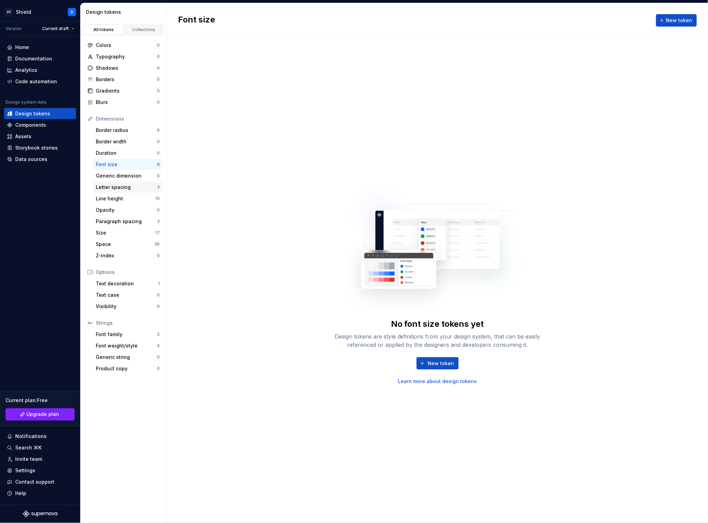
click at [138, 186] on div "Letter spacing" at bounding box center [126, 187] width 61 height 7
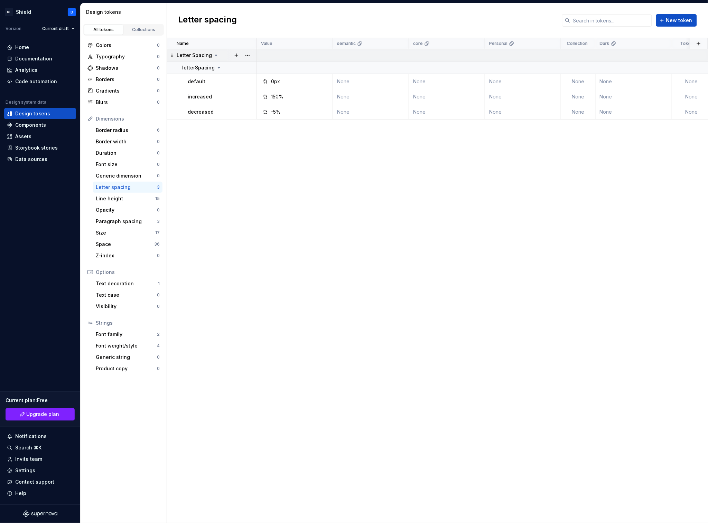
click at [253, 55] on div at bounding box center [241, 55] width 29 height 12
click at [250, 56] on button "button" at bounding box center [248, 55] width 10 height 10
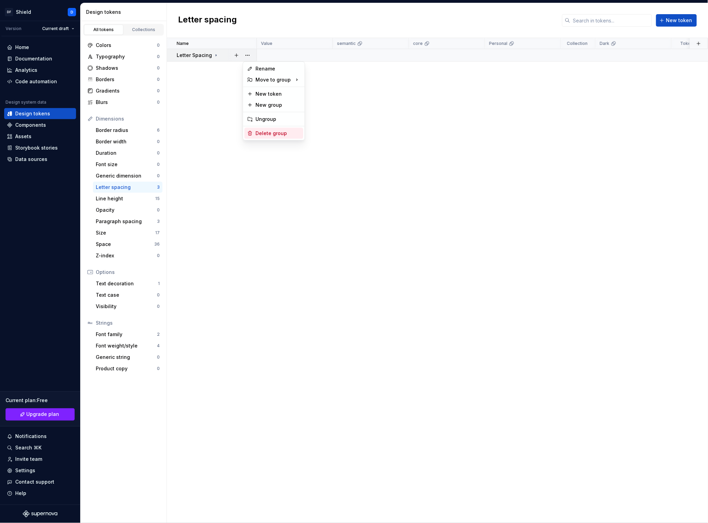
click at [267, 133] on div "Delete group" at bounding box center [277, 133] width 45 height 7
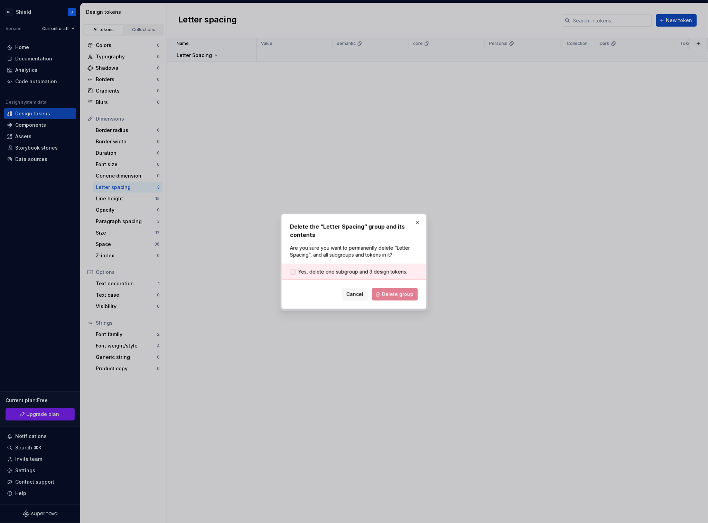
click at [376, 274] on span "Yes, delete one subgroup and 3 design tokens." at bounding box center [352, 271] width 109 height 7
click at [400, 297] on span "Delete group" at bounding box center [397, 294] width 31 height 7
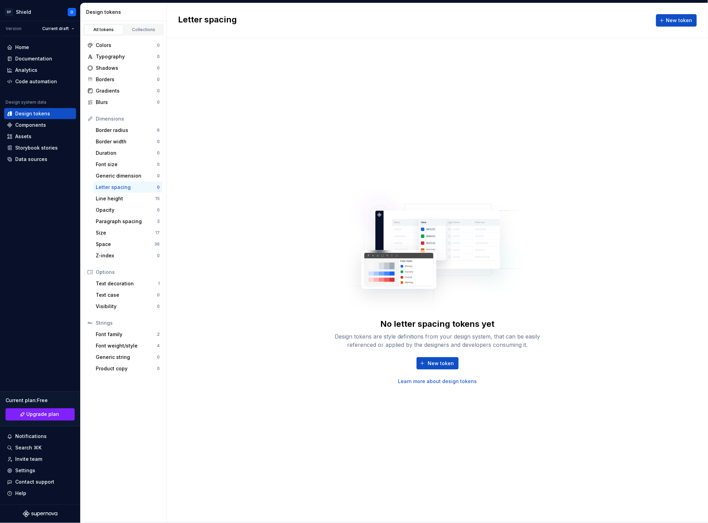
click at [130, 234] on div "Size" at bounding box center [125, 232] width 59 height 7
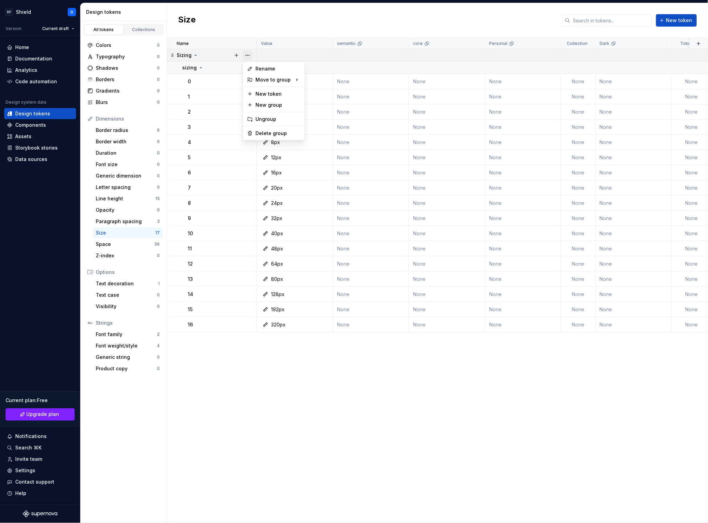
click at [250, 57] on button "button" at bounding box center [248, 55] width 10 height 10
click at [272, 134] on div "Delete group" at bounding box center [277, 133] width 45 height 7
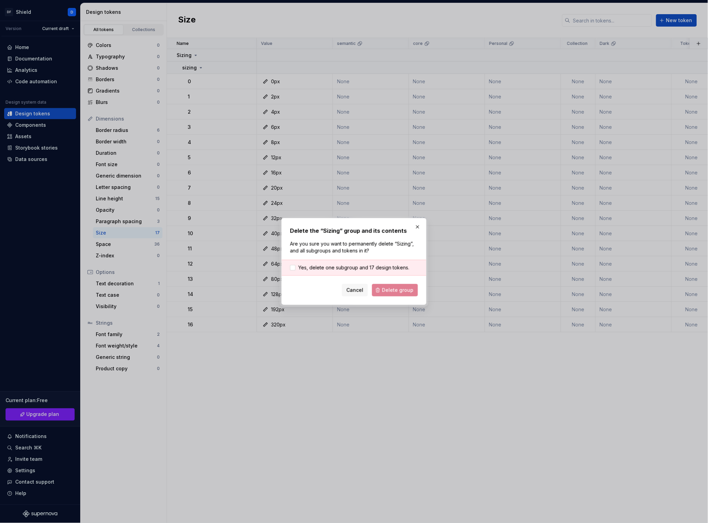
click at [354, 263] on div "Yes, delete one subgroup and 17 design tokens." at bounding box center [354, 268] width 144 height 16
click at [373, 274] on div "Yes, delete one subgroup and 17 design tokens." at bounding box center [354, 268] width 144 height 16
click at [366, 269] on span "Yes, delete one subgroup and 17 design tokens." at bounding box center [353, 267] width 111 height 7
click at [388, 290] on span "Delete group" at bounding box center [397, 290] width 31 height 7
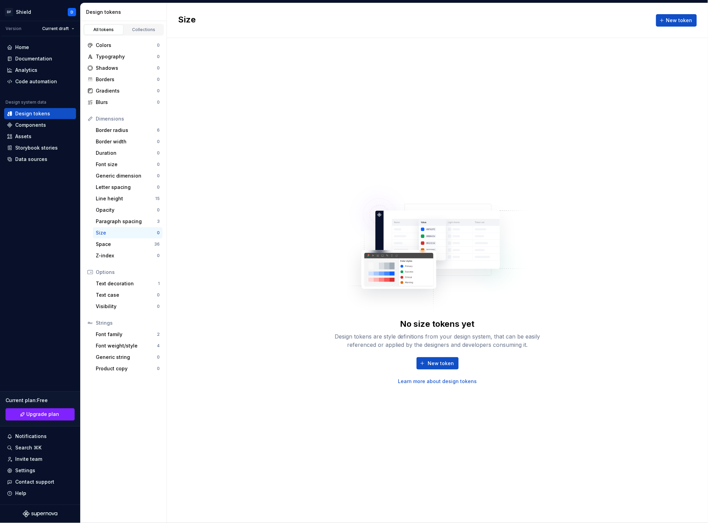
click at [115, 245] on div "Space" at bounding box center [125, 244] width 58 height 7
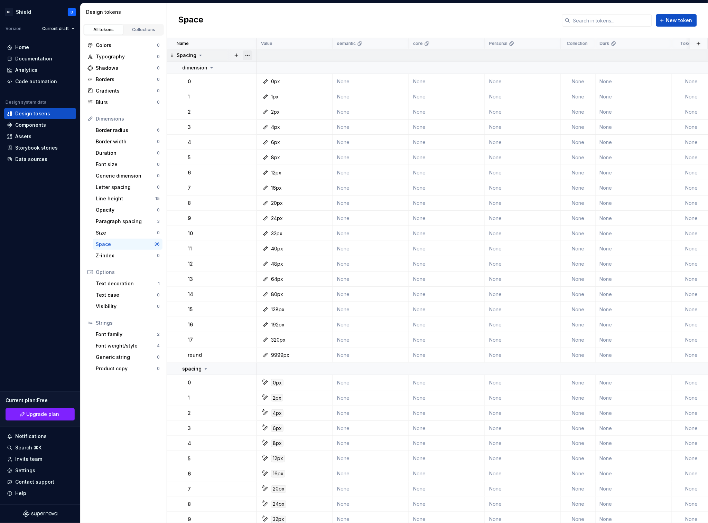
click at [249, 58] on button "button" at bounding box center [248, 55] width 10 height 10
click at [278, 133] on div "Delete group" at bounding box center [277, 133] width 45 height 7
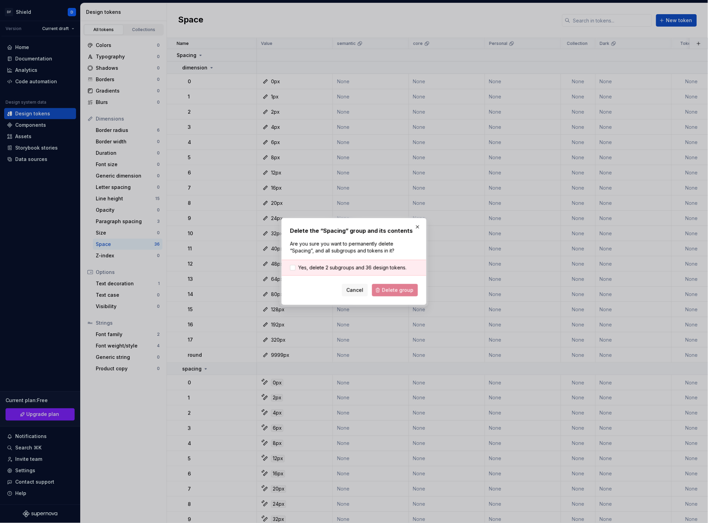
click at [371, 272] on div "Yes, delete 2 subgroups and 36 design tokens." at bounding box center [354, 268] width 144 height 16
click at [370, 267] on span "Yes, delete 2 subgroups and 36 design tokens." at bounding box center [352, 267] width 108 height 7
click at [398, 291] on span "Delete group" at bounding box center [397, 290] width 31 height 7
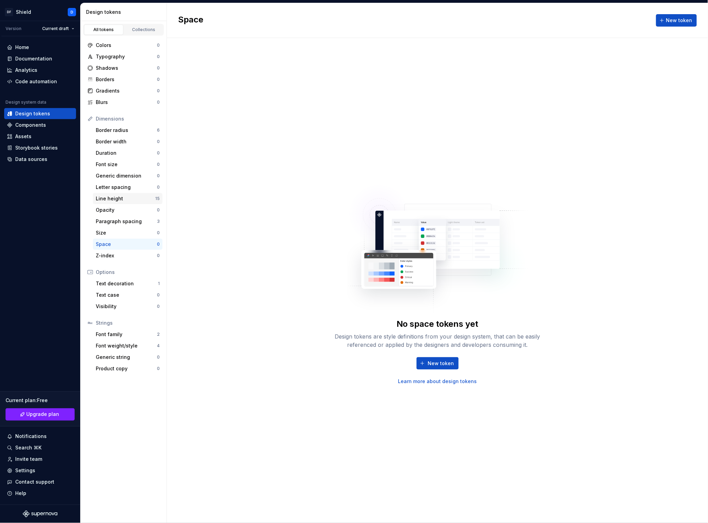
click at [136, 196] on div "Line height" at bounding box center [125, 198] width 59 height 7
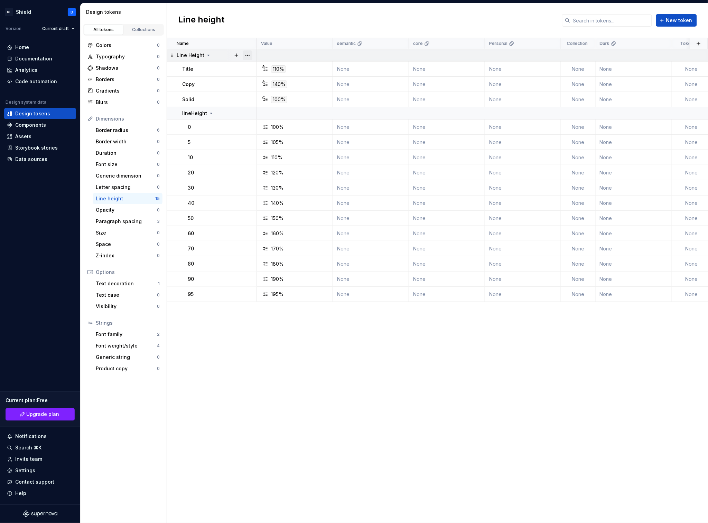
click at [249, 57] on button "button" at bounding box center [248, 55] width 10 height 10
click at [281, 136] on div "Delete group" at bounding box center [277, 133] width 45 height 7
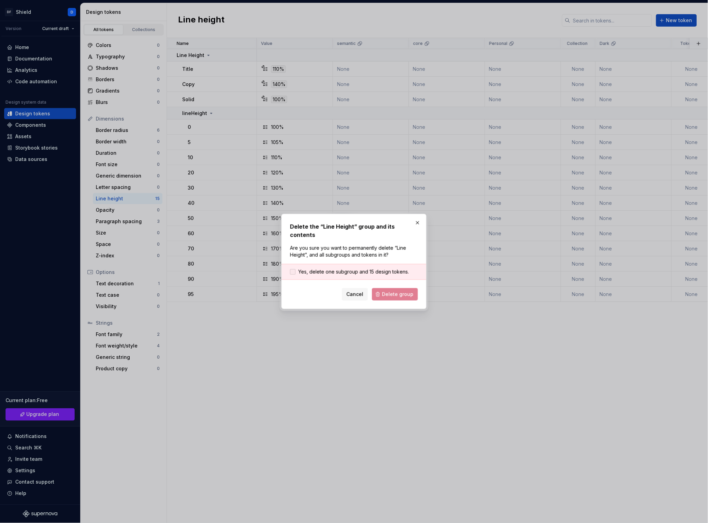
click at [358, 268] on span "Yes, delete one subgroup and 15 design tokens." at bounding box center [353, 271] width 111 height 7
click at [401, 291] on span "Delete group" at bounding box center [397, 294] width 31 height 7
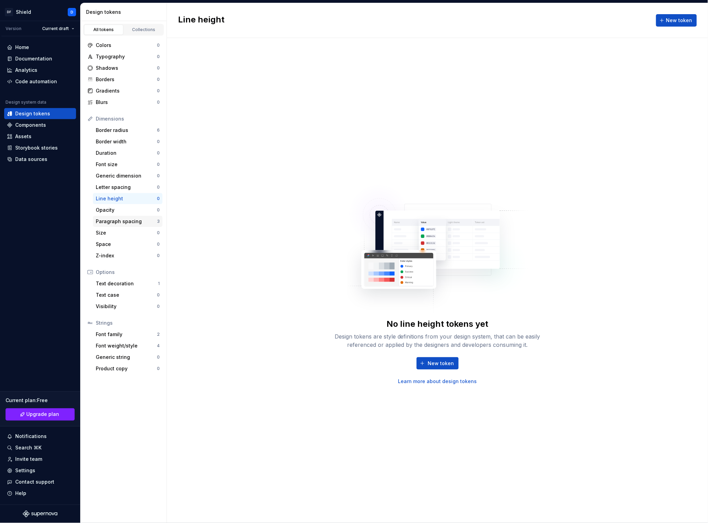
click at [123, 223] on div "Paragraph spacing" at bounding box center [126, 221] width 61 height 7
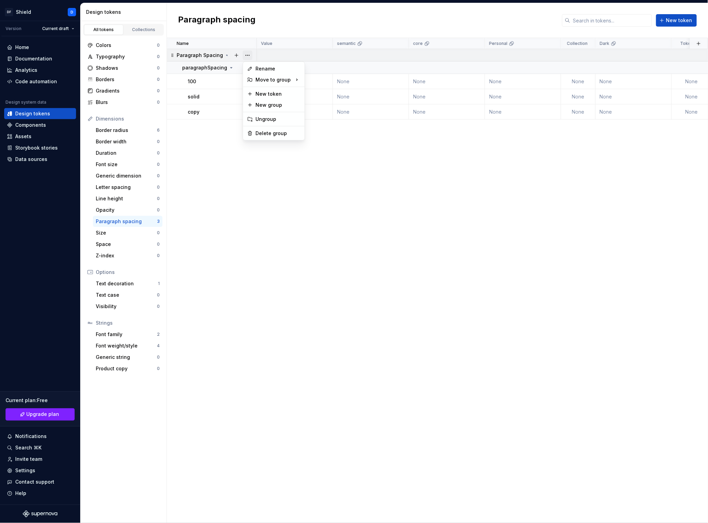
click at [246, 56] on button "button" at bounding box center [248, 55] width 10 height 10
click at [278, 133] on div "Delete group" at bounding box center [277, 133] width 45 height 7
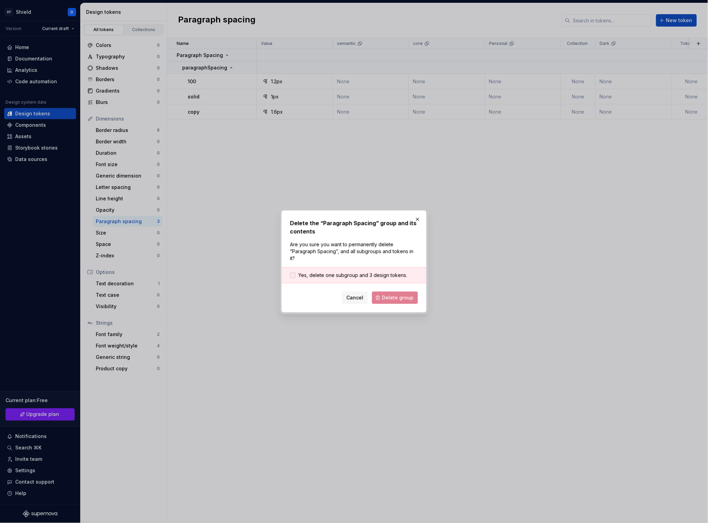
click at [348, 273] on span "Yes, delete one subgroup and 3 design tokens." at bounding box center [352, 275] width 109 height 7
click at [407, 302] on button "Delete group" at bounding box center [395, 298] width 46 height 12
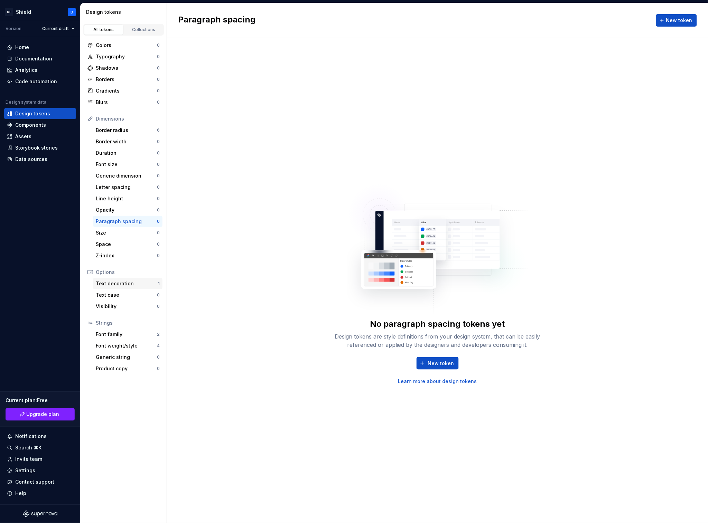
click at [131, 283] on div "Text decoration" at bounding box center [127, 283] width 62 height 7
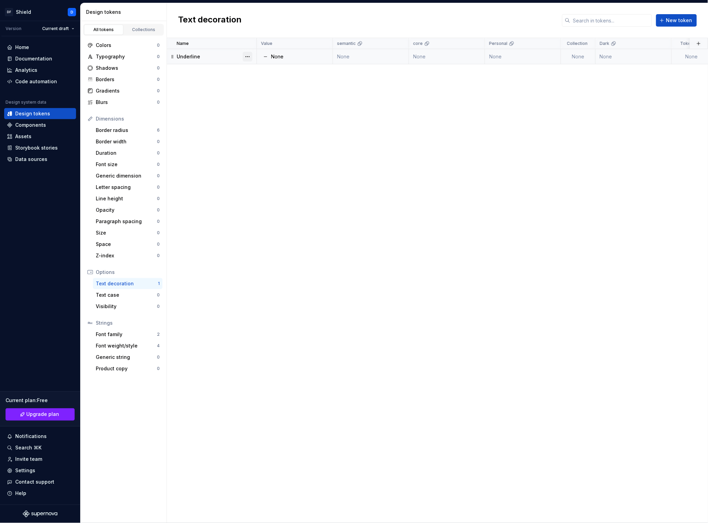
click at [246, 54] on button "button" at bounding box center [248, 57] width 10 height 10
click at [270, 94] on div "Delete token" at bounding box center [277, 95] width 45 height 7
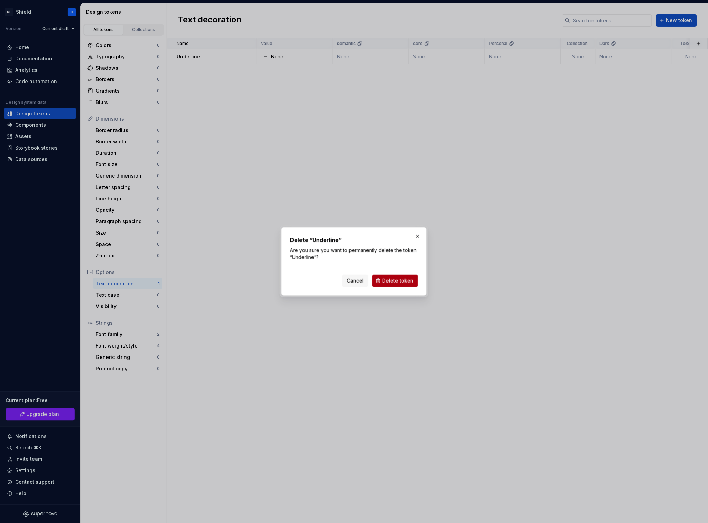
click at [401, 282] on span "Delete token" at bounding box center [397, 280] width 31 height 7
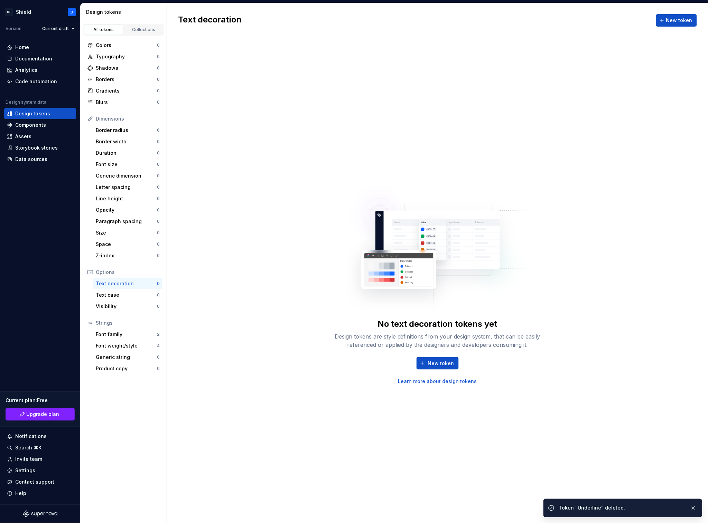
click at [138, 338] on div "Font family 2" at bounding box center [127, 334] width 69 height 11
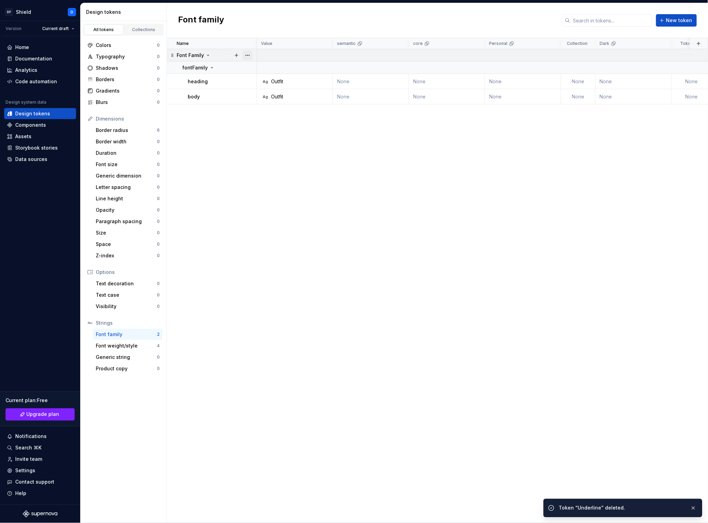
click at [249, 57] on button "button" at bounding box center [248, 55] width 10 height 10
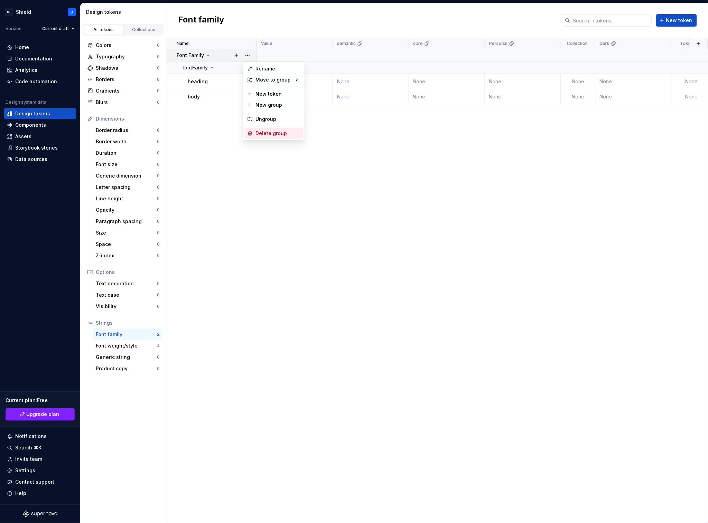
click at [280, 135] on div "Delete group" at bounding box center [277, 133] width 45 height 7
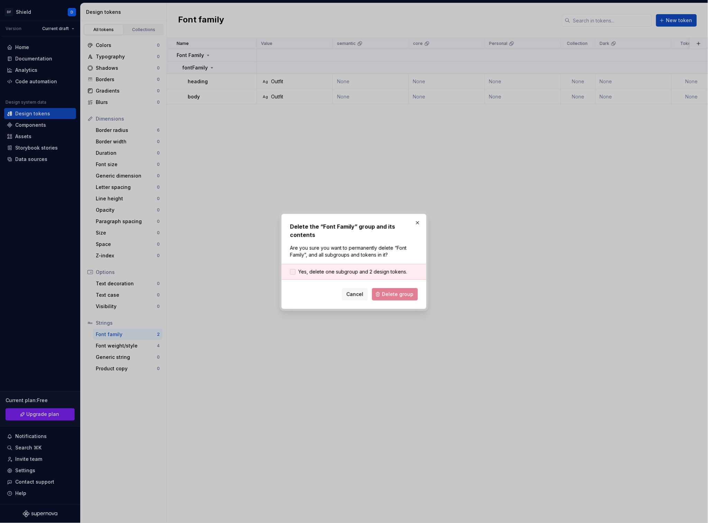
click at [374, 268] on span "Yes, delete one subgroup and 2 design tokens." at bounding box center [352, 271] width 109 height 7
click at [407, 291] on span "Delete group" at bounding box center [397, 294] width 31 height 7
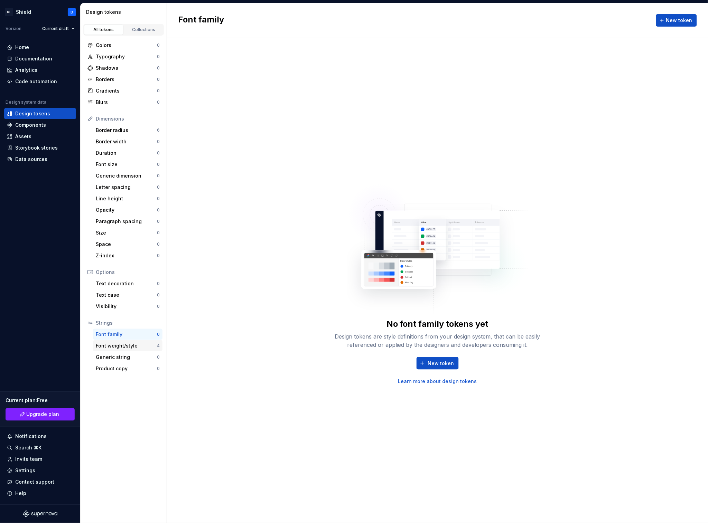
click at [135, 347] on div "Font weight/style" at bounding box center [126, 345] width 61 height 7
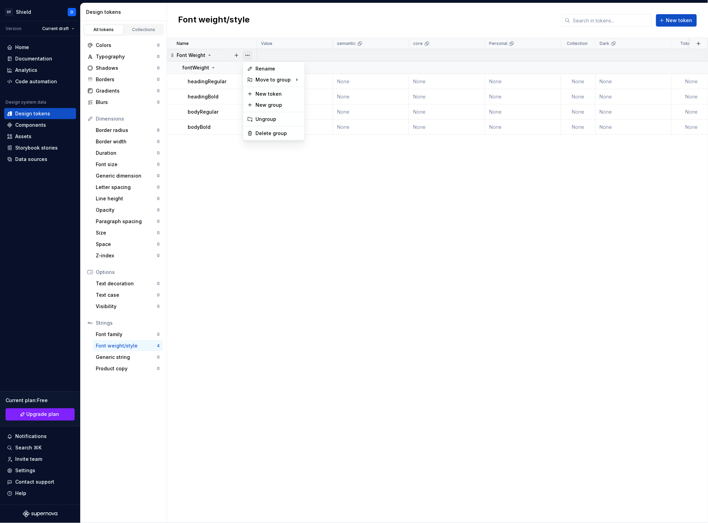
click at [249, 57] on button "button" at bounding box center [248, 55] width 10 height 10
click at [273, 135] on div "Delete group" at bounding box center [277, 133] width 45 height 7
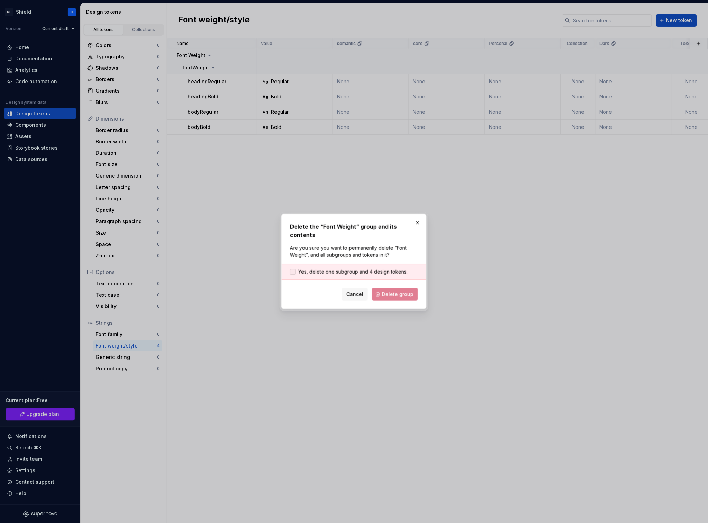
click at [356, 271] on span "Yes, delete one subgroup and 4 design tokens." at bounding box center [352, 271] width 109 height 7
click at [403, 298] on button "Delete group" at bounding box center [395, 294] width 46 height 12
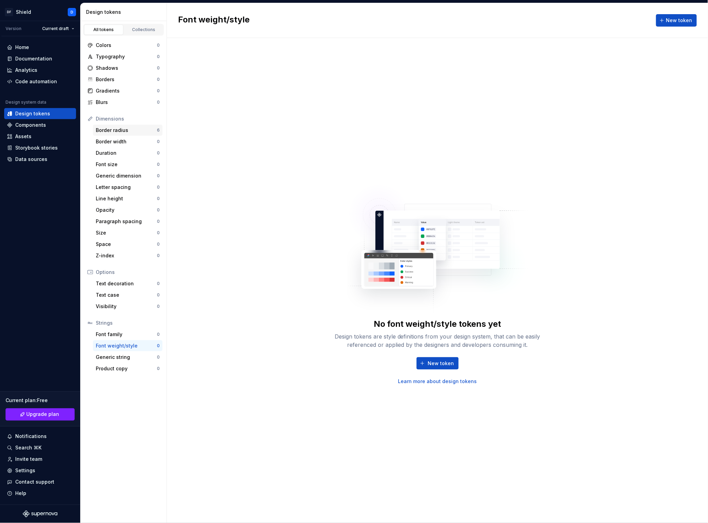
click at [127, 132] on div "Border radius" at bounding box center [126, 130] width 61 height 7
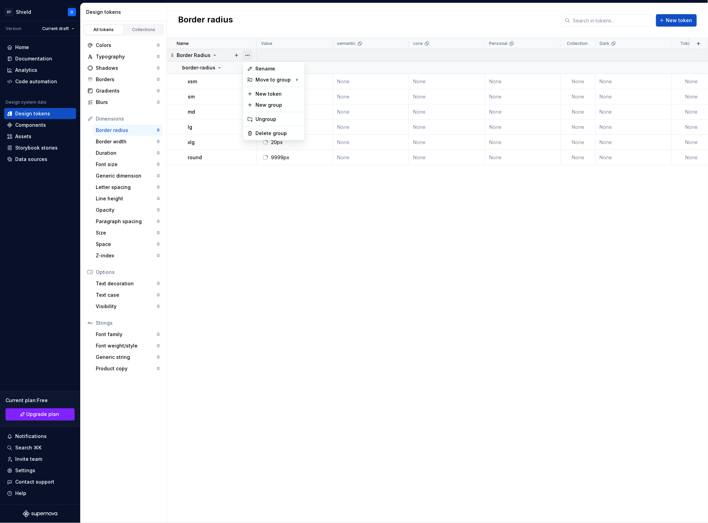
click at [250, 51] on button "button" at bounding box center [248, 55] width 10 height 10
click at [270, 136] on div "Delete group" at bounding box center [277, 133] width 45 height 7
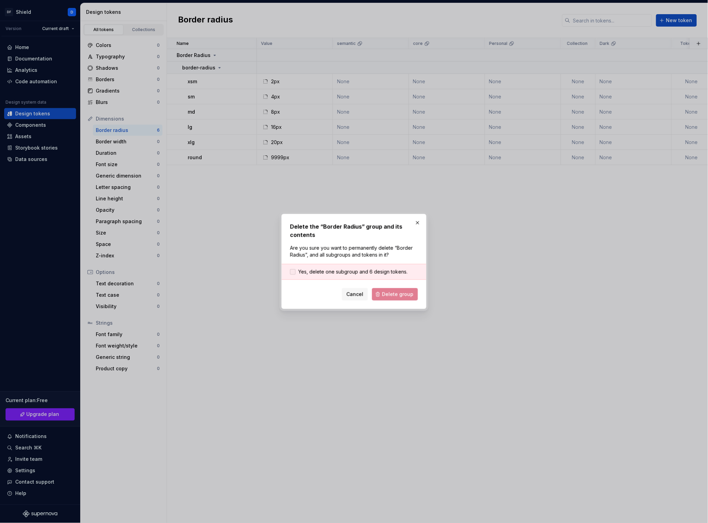
click at [342, 272] on span "Yes, delete one subgroup and 6 design tokens." at bounding box center [352, 271] width 109 height 7
click at [404, 300] on button "Delete group" at bounding box center [395, 294] width 46 height 12
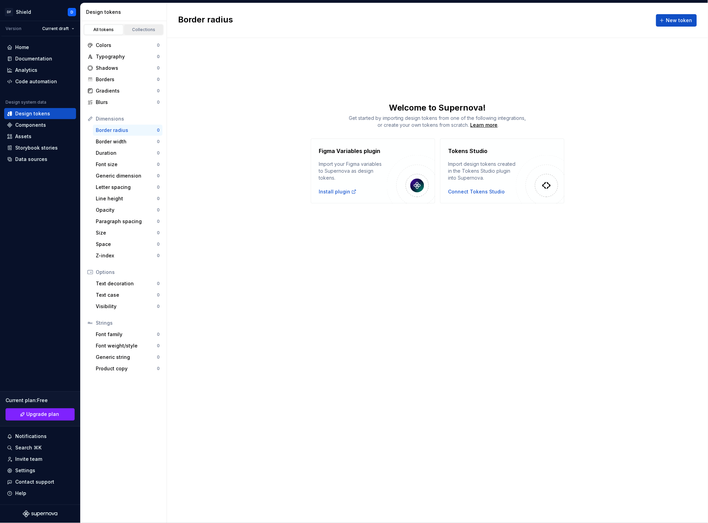
click at [138, 32] on div "Collections" at bounding box center [143, 30] width 35 height 6
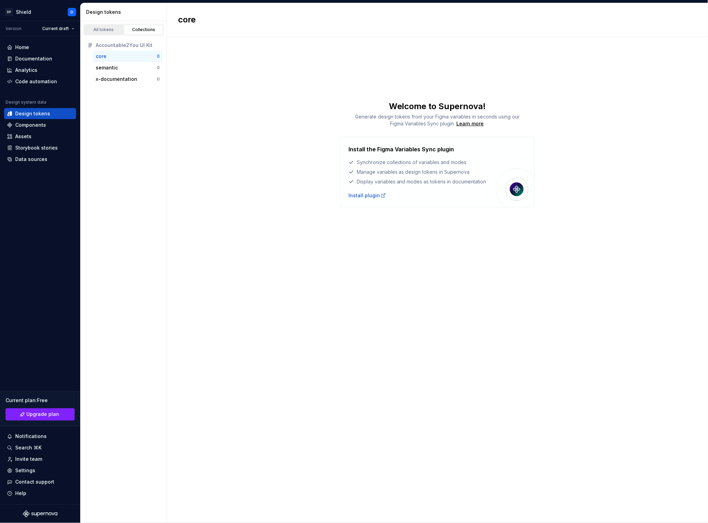
click at [111, 28] on div "All tokens" at bounding box center [103, 30] width 35 height 6
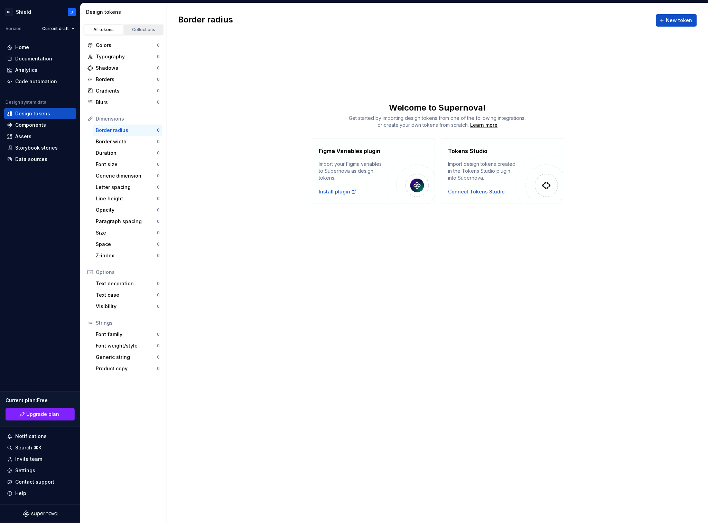
click at [142, 30] on div "Collections" at bounding box center [143, 30] width 35 height 6
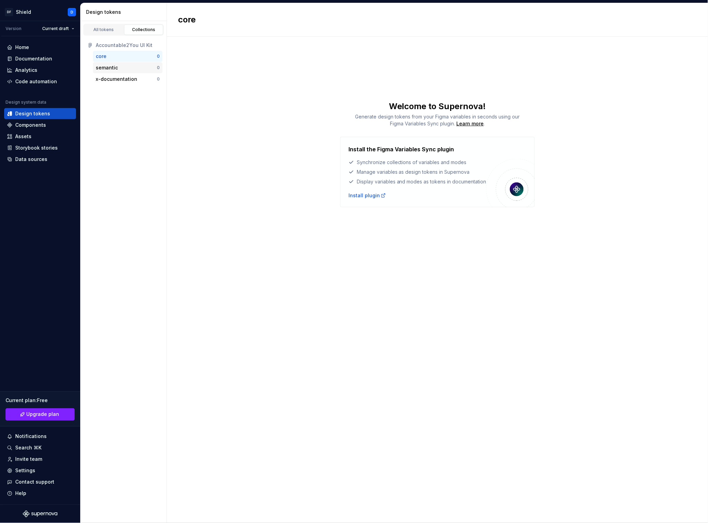
click at [117, 65] on div "semantic" at bounding box center [126, 67] width 61 height 7
click at [120, 53] on div "core" at bounding box center [126, 56] width 61 height 7
click at [104, 27] on div "All tokens" at bounding box center [103, 30] width 35 height 6
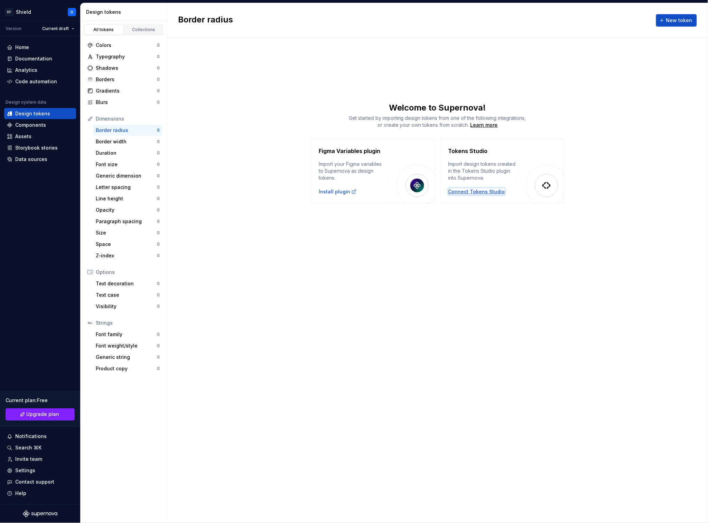
click at [475, 192] on div "Connect Tokens Studio" at bounding box center [476, 191] width 57 height 7
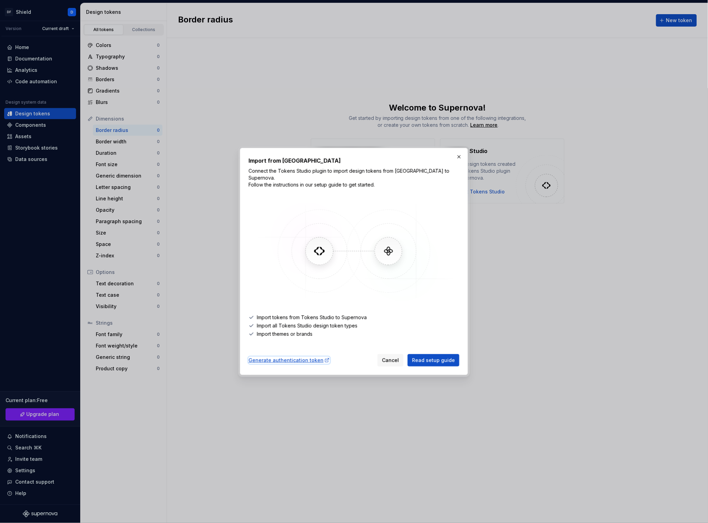
click at [294, 357] on div "Generate authentication token" at bounding box center [288, 360] width 81 height 7
click at [459, 161] on button "button" at bounding box center [459, 157] width 10 height 10
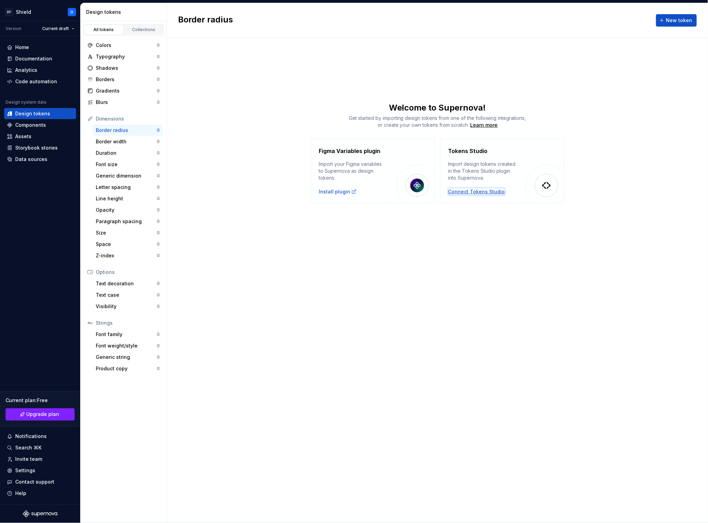
click at [471, 192] on div "Connect Tokens Studio" at bounding box center [476, 191] width 57 height 7
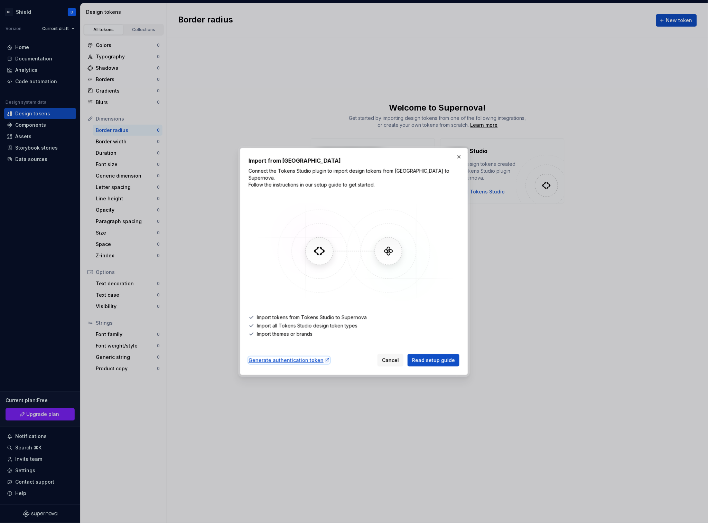
click at [276, 357] on div "Generate authentication token" at bounding box center [288, 360] width 81 height 7
click at [431, 357] on span "Read setup guide" at bounding box center [433, 360] width 43 height 7
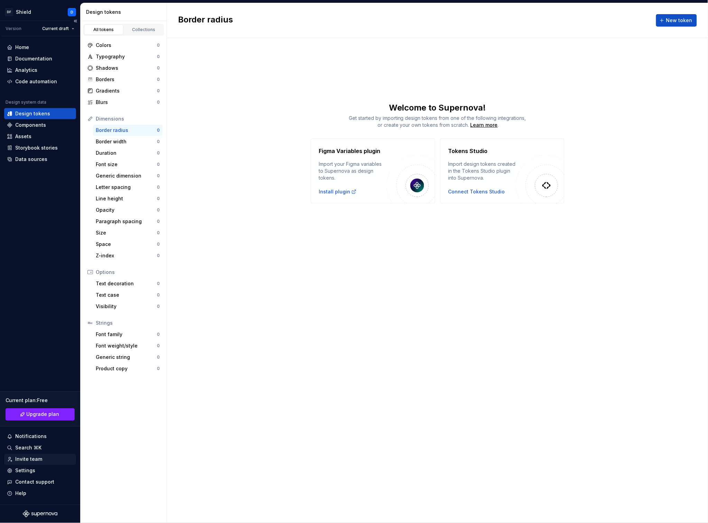
click at [32, 458] on div "Invite team" at bounding box center [28, 459] width 27 height 7
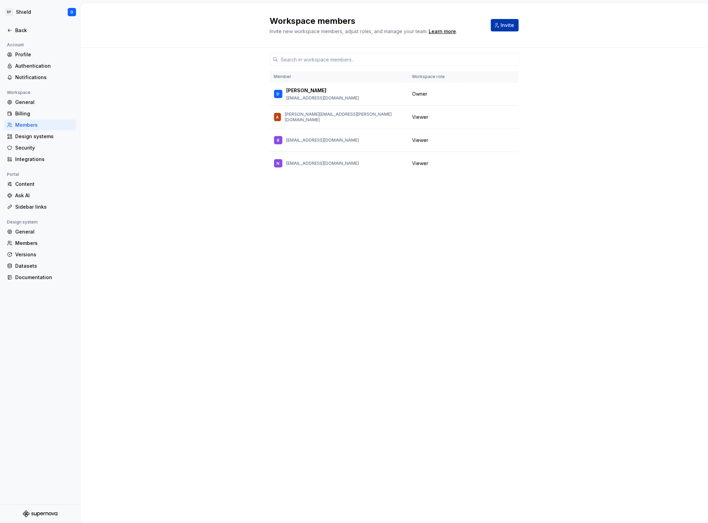
click at [510, 23] on span "Invite" at bounding box center [507, 25] width 13 height 7
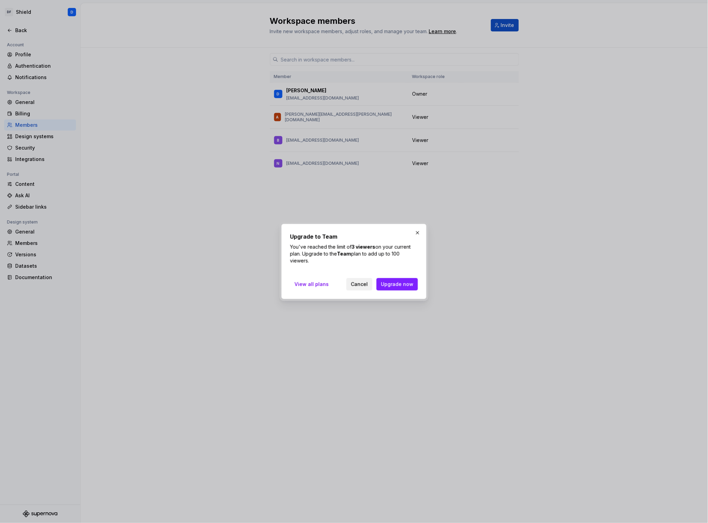
click at [358, 287] on span "Cancel" at bounding box center [359, 284] width 17 height 7
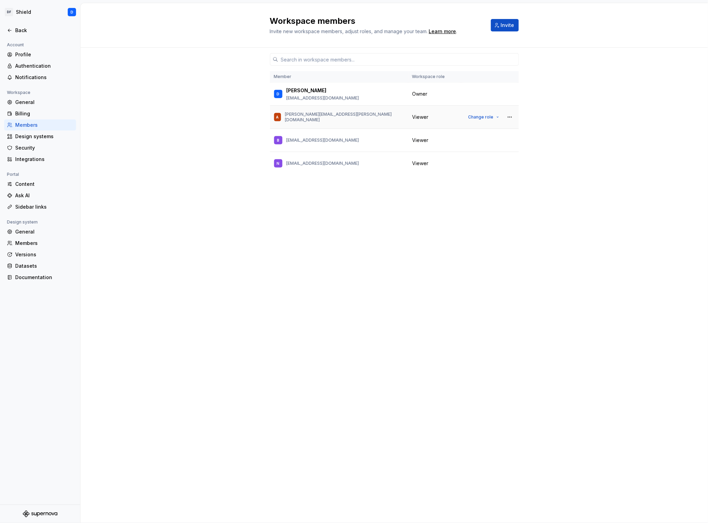
click at [515, 119] on td "Change role" at bounding box center [490, 117] width 58 height 23
click at [511, 118] on button "button" at bounding box center [510, 117] width 10 height 10
click at [142, 128] on div "Member Workspace role D Dan danflynndesign@gmail.com Owner A alissa.lawrence@ac…" at bounding box center [393, 285] width 627 height 475
click at [42, 136] on div "Design systems" at bounding box center [44, 136] width 58 height 7
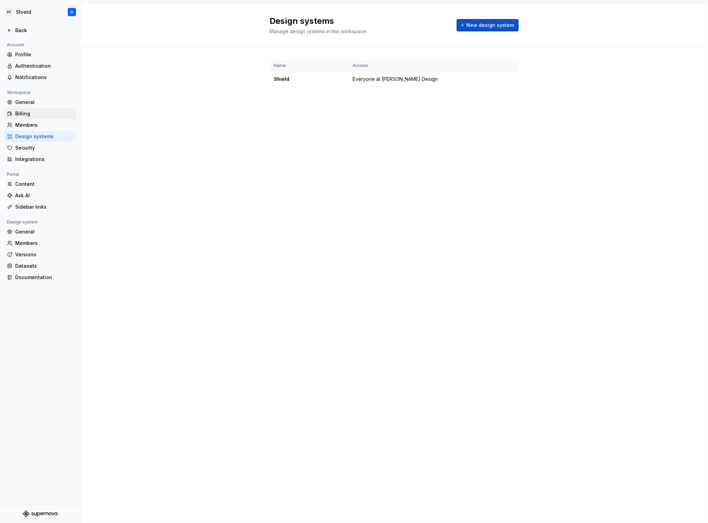
click at [35, 112] on div "Billing" at bounding box center [44, 113] width 58 height 7
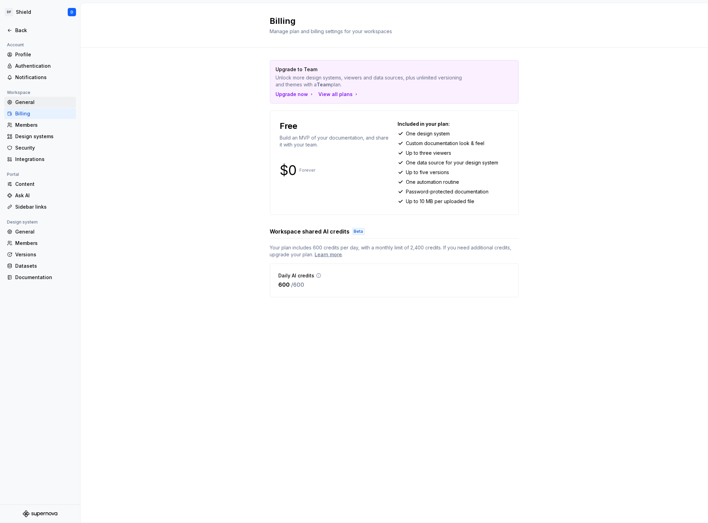
click at [35, 106] on div "General" at bounding box center [40, 102] width 72 height 11
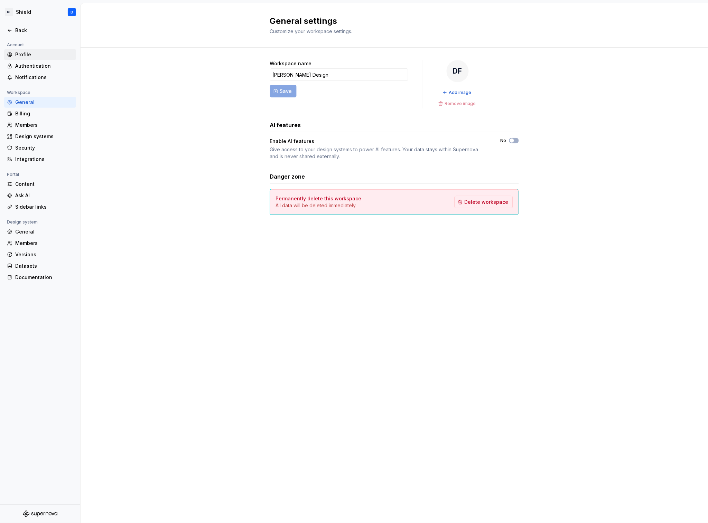
click at [32, 50] on div "Profile" at bounding box center [40, 54] width 72 height 11
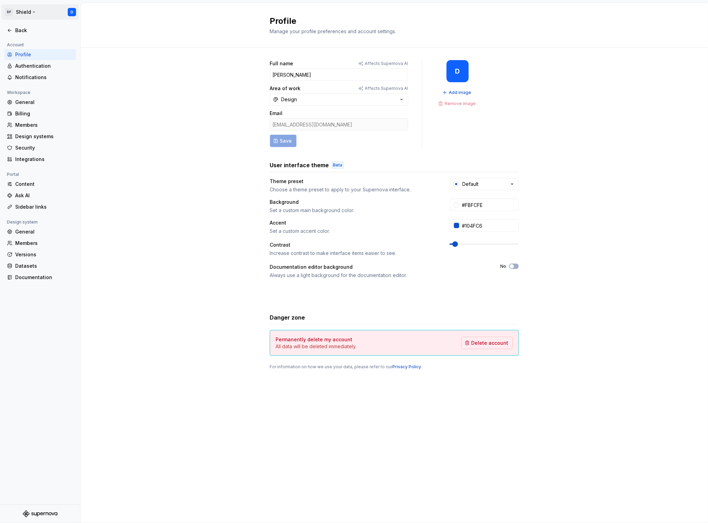
click at [29, 12] on html "DF Shield D Back Account Profile Authentication Notifications Workspace General…" at bounding box center [354, 261] width 708 height 523
click at [48, 59] on div "Daily credits" at bounding box center [41, 60] width 69 height 7
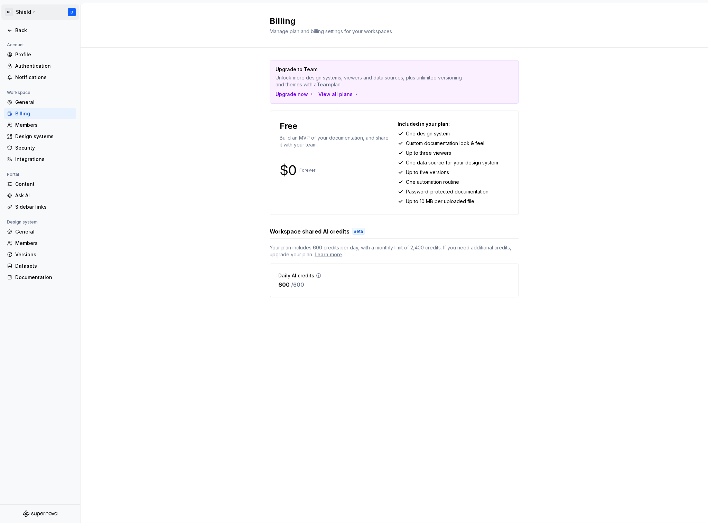
click at [18, 9] on html "DF Shield D Back Account Profile Authentication Notifications Workspace General…" at bounding box center [354, 261] width 708 height 523
click at [212, 306] on html "DF Shield D Back Account Profile Authentication Notifications Workspace General…" at bounding box center [354, 261] width 708 height 523
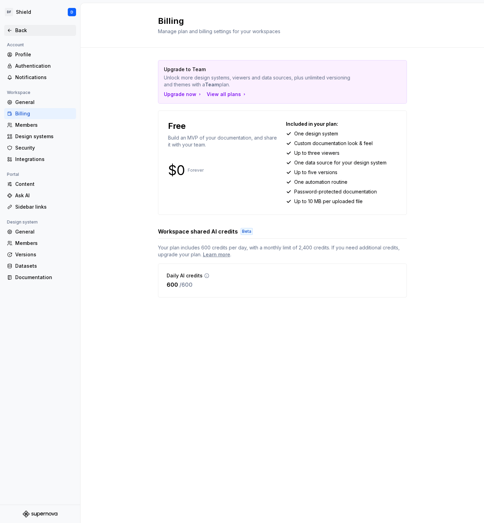
click at [22, 33] on div "Back" at bounding box center [44, 30] width 58 height 7
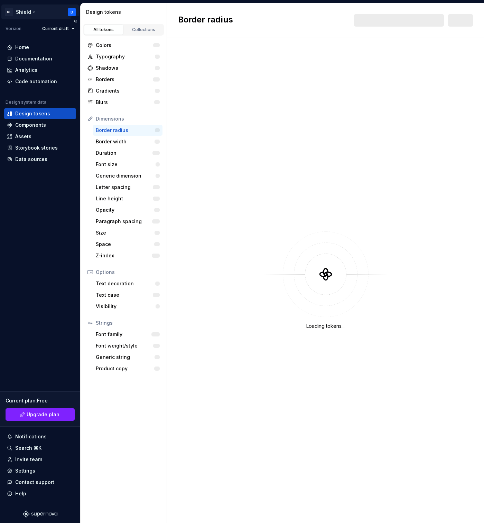
click at [31, 14] on html "DF Shield D Version Current draft Home Documentation Analytics Code automation …" at bounding box center [242, 261] width 484 height 523
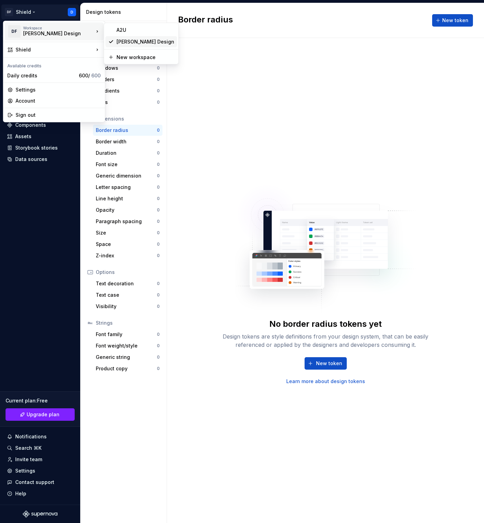
click at [145, 44] on div "[PERSON_NAME] Design" at bounding box center [145, 41] width 58 height 7
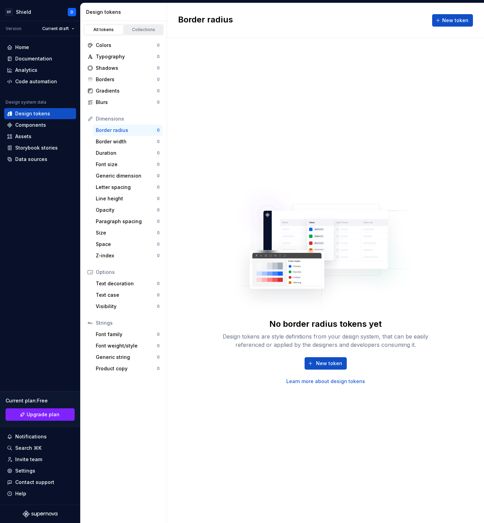
click at [138, 32] on div "Collections" at bounding box center [143, 30] width 35 height 6
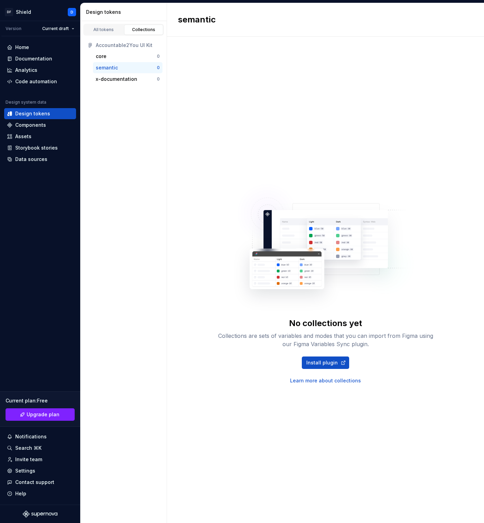
click at [331, 380] on link "Learn more about collections" at bounding box center [325, 380] width 71 height 7
click at [154, 148] on div "All tokens Collections Accountable2You UI Kit core 0 semantic 0 x-documentation…" at bounding box center [123, 272] width 86 height 502
click at [140, 30] on div "Collections" at bounding box center [143, 30] width 35 height 6
click at [108, 28] on div "All tokens" at bounding box center [103, 30] width 35 height 6
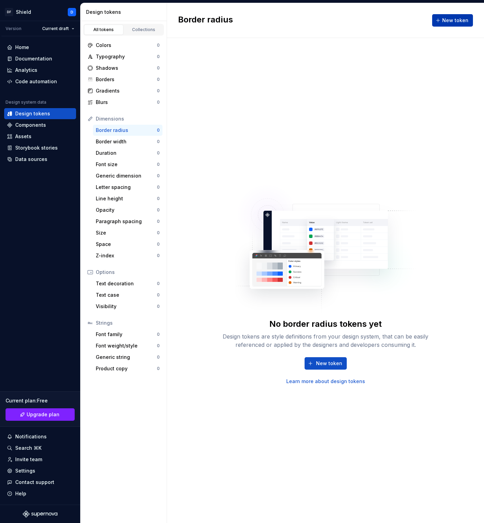
click at [460, 21] on span "New token" at bounding box center [455, 20] width 26 height 7
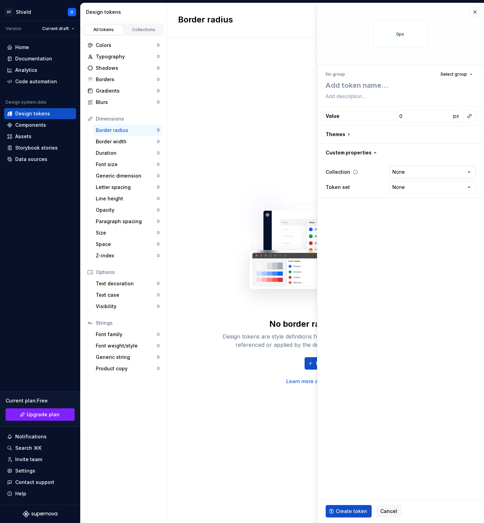
click at [437, 171] on html "DF Shield D Version Current draft Home Documentation Analytics Code automation …" at bounding box center [242, 261] width 484 height 523
click at [435, 236] on html "DF Shield D Version Current draft Home Documentation Analytics Code automation …" at bounding box center [242, 261] width 484 height 523
click at [416, 174] on html "DF Shield D Version Current draft Home Documentation Analytics Code automation …" at bounding box center [242, 261] width 484 height 523
click at [428, 352] on html "DF Shield D Version Current draft Home Documentation Analytics Code automation …" at bounding box center [242, 261] width 484 height 523
click at [383, 509] on span "Cancel" at bounding box center [388, 511] width 17 height 7
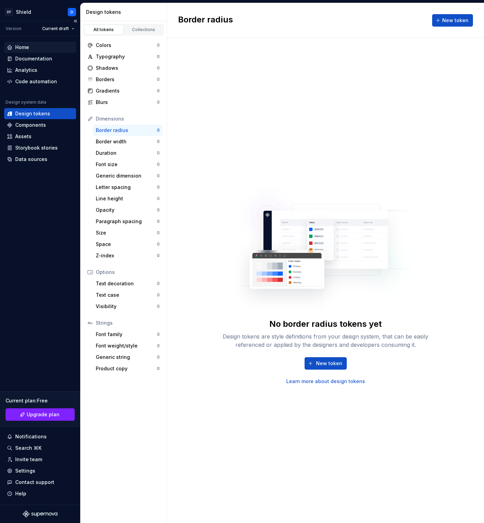
click at [39, 50] on div "Home" at bounding box center [40, 47] width 66 height 7
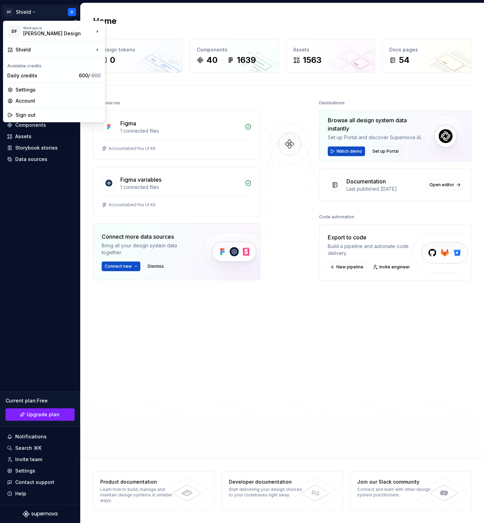
click at [27, 13] on html "DF Shield D Version Current draft Home Documentation Analytics Code automation …" at bounding box center [242, 261] width 484 height 523
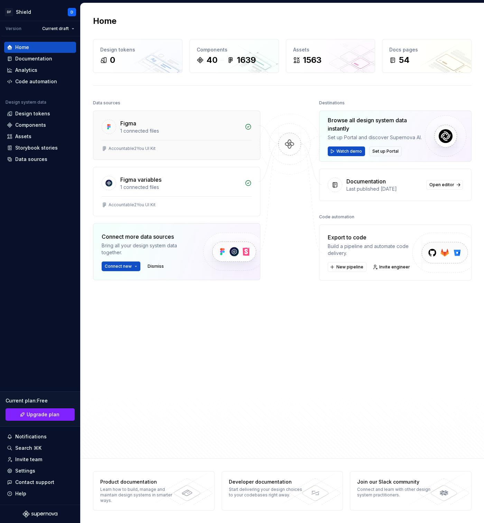
click at [187, 124] on div "Figma" at bounding box center [180, 123] width 120 height 8
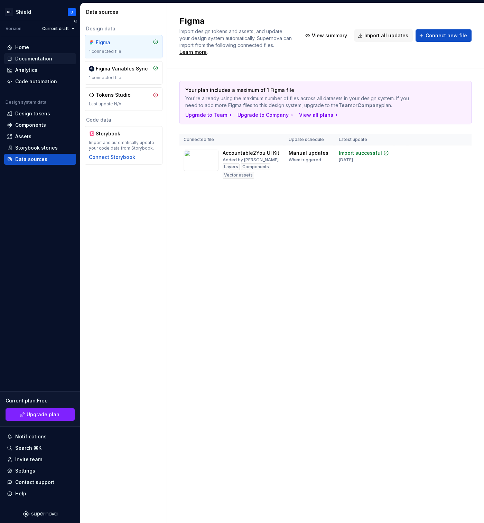
click at [45, 60] on div "Documentation" at bounding box center [33, 58] width 37 height 7
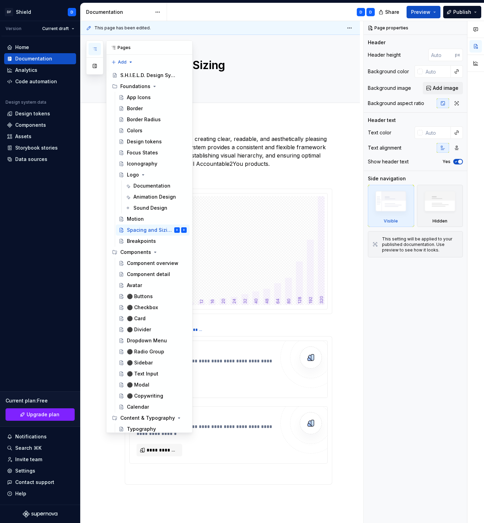
click at [96, 52] on button "button" at bounding box center [94, 49] width 12 height 12
click at [134, 78] on div "S.H.I.E.L.D. Design System" at bounding box center [143, 75] width 46 height 7
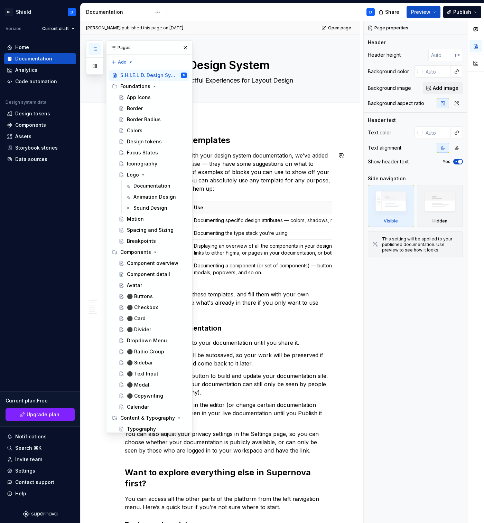
click at [284, 170] on p "To help get you started with your design system documentation, we’ve added some…" at bounding box center [228, 171] width 207 height 41
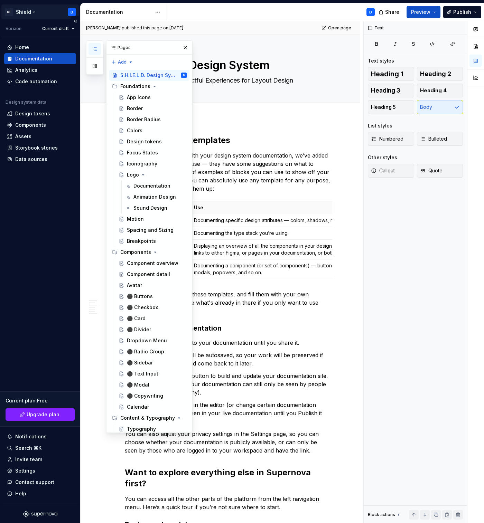
click at [24, 8] on html "DF Shield D Version Current draft Home Documentation Analytics Code automation …" at bounding box center [242, 261] width 484 height 523
click at [29, 154] on div "Data sources" at bounding box center [40, 159] width 72 height 11
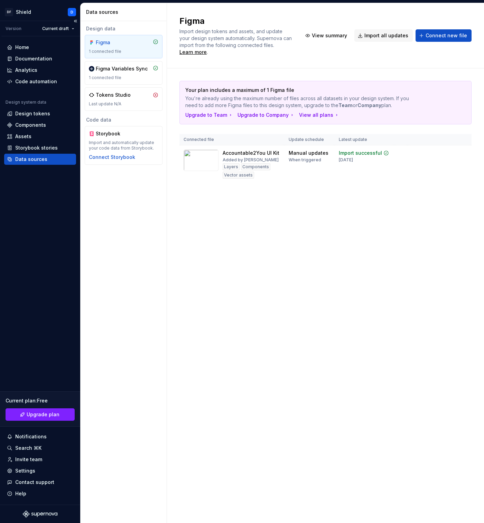
click at [30, 157] on div "Data sources" at bounding box center [31, 159] width 32 height 7
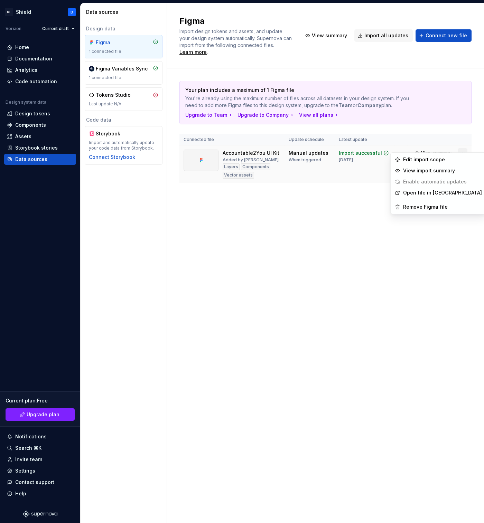
click at [461, 147] on html "DF Shield D Version Current draft Home Documentation Analytics Code automation …" at bounding box center [242, 261] width 484 height 523
click at [446, 158] on div "Edit import scope" at bounding box center [442, 159] width 79 height 7
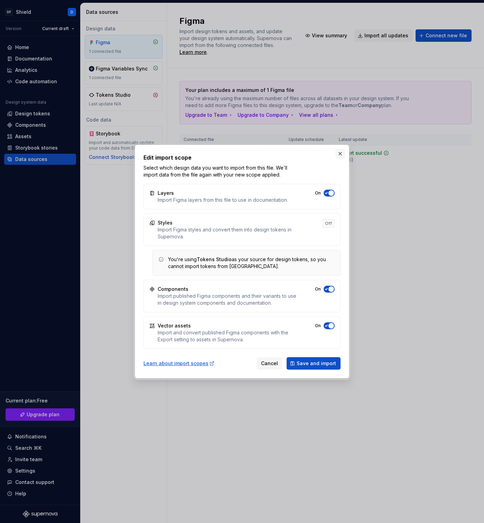
click at [340, 150] on button "button" at bounding box center [340, 154] width 10 height 10
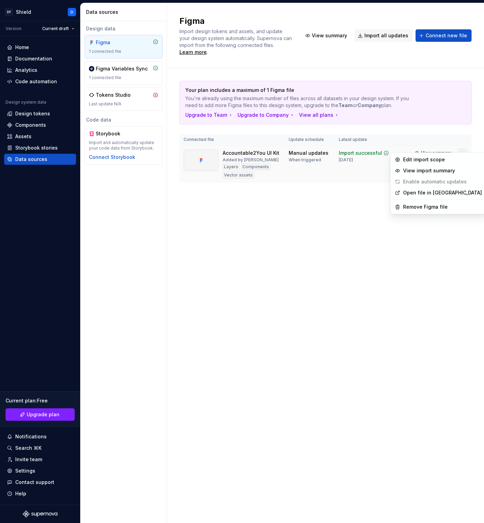
click at [462, 145] on html "DF Shield D Version Current draft Home Documentation Analytics Code automation …" at bounding box center [242, 261] width 484 height 523
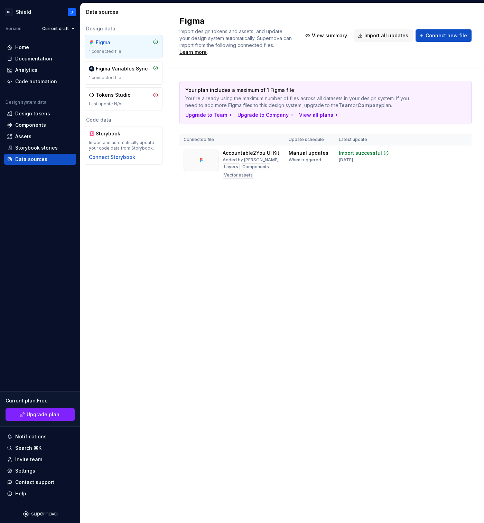
click at [355, 217] on html "DF Shield D Version Current draft Home Documentation Analytics Code automation …" at bounding box center [242, 261] width 484 height 523
click at [348, 157] on div "2 months ago" at bounding box center [346, 160] width 14 height 6
click at [206, 155] on div at bounding box center [200, 160] width 35 height 21
click at [466, 143] on html "DF Shield D Version Current draft Home Documentation Analytics Code automation …" at bounding box center [242, 261] width 484 height 523
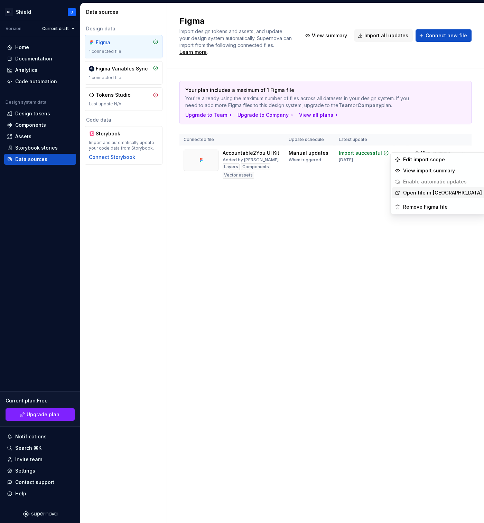
click at [441, 189] on div "Open file in Figma" at bounding box center [438, 192] width 93 height 11
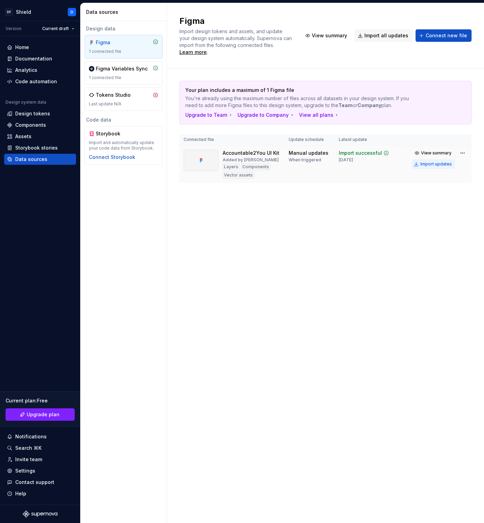
click at [439, 161] on div "Import updates" at bounding box center [435, 164] width 31 height 6
click at [461, 147] on html "DF Shield D Version Current draft Home Documentation Analytics Code automation …" at bounding box center [242, 261] width 484 height 523
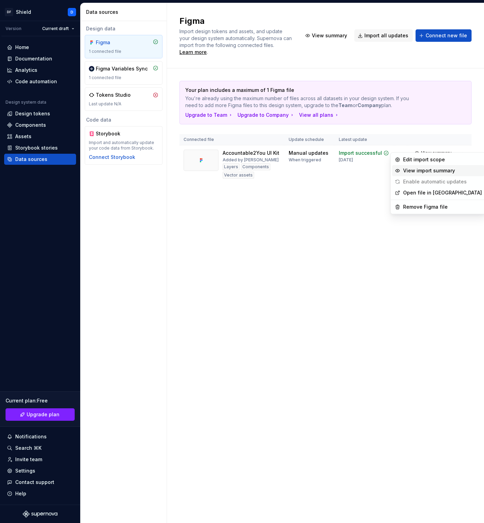
click at [446, 168] on div "View import summary" at bounding box center [442, 170] width 79 height 7
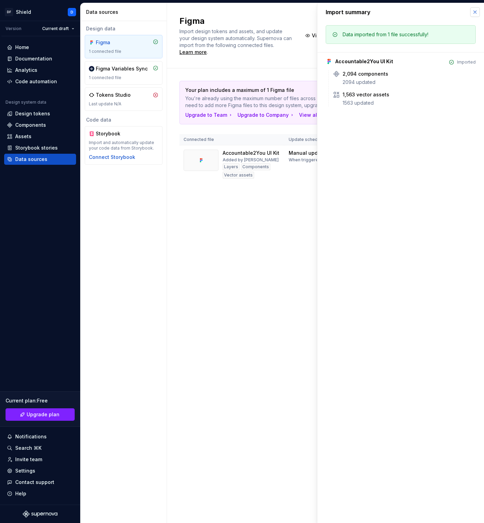
click at [475, 13] on button "button" at bounding box center [475, 12] width 10 height 10
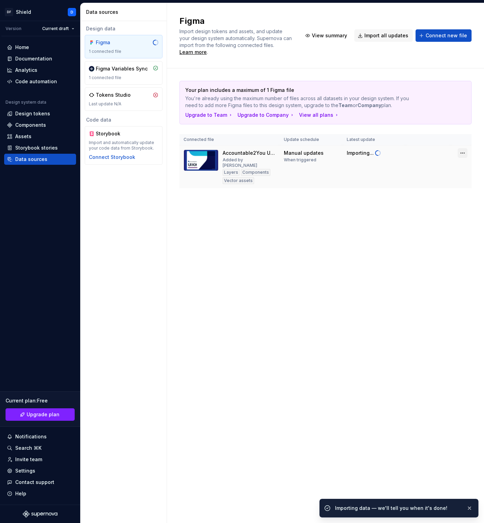
click at [463, 145] on html "DF Shield D Version Current draft Home Documentation Analytics Code automation …" at bounding box center [242, 261] width 484 height 523
click at [444, 159] on div "Edit import scope" at bounding box center [442, 159] width 79 height 7
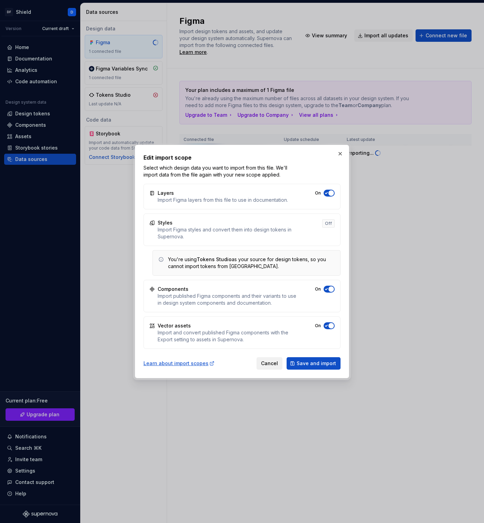
click at [271, 361] on span "Cancel" at bounding box center [269, 363] width 17 height 7
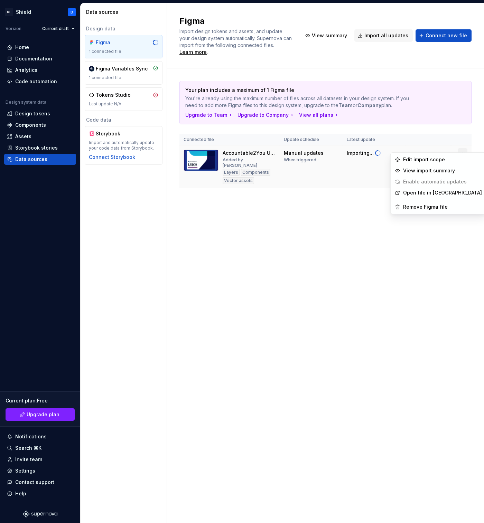
click at [460, 149] on html "DF Shield D Version Current draft Home Documentation Analytics Code automation …" at bounding box center [242, 261] width 484 height 523
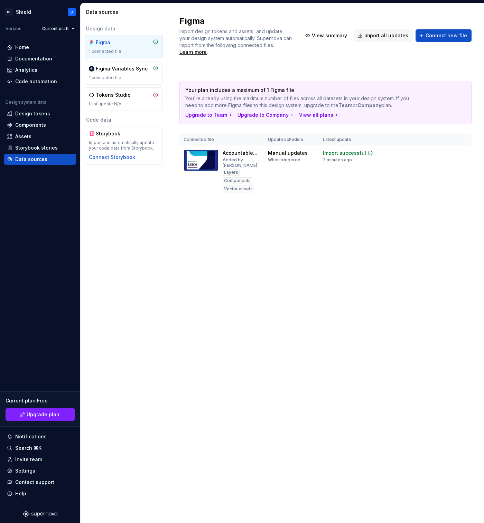
click at [128, 74] on html "DF Shield D Version Current draft Home Documentation Analytics Code automation …" at bounding box center [242, 261] width 484 height 523
click at [132, 71] on div "Figma Variables Sync" at bounding box center [122, 68] width 52 height 7
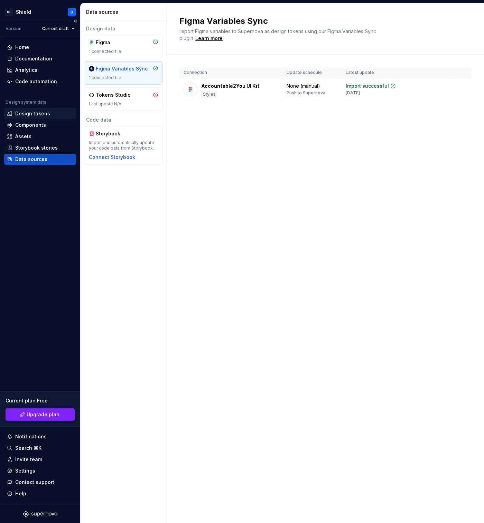
click at [31, 115] on div "Design tokens" at bounding box center [32, 113] width 35 height 7
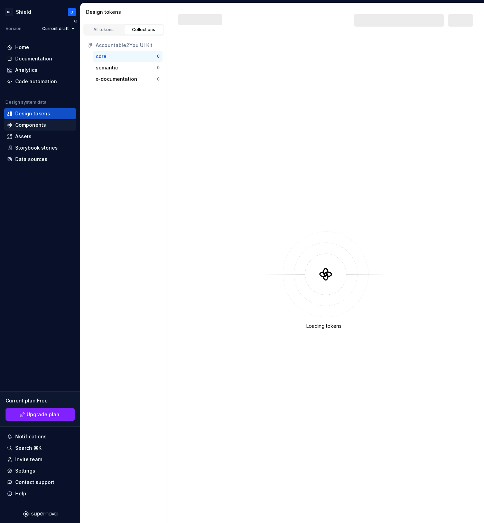
click at [33, 124] on div "Components" at bounding box center [30, 125] width 31 height 7
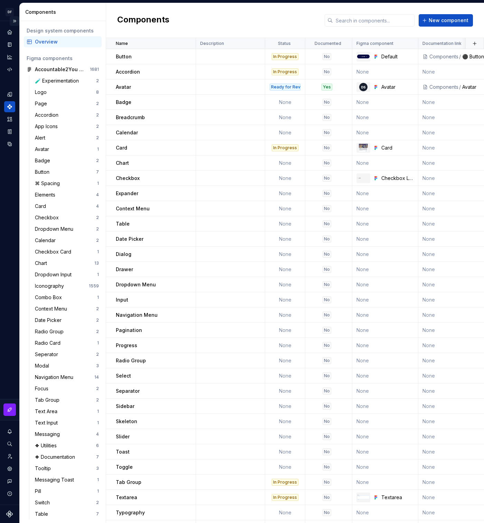
click at [16, 22] on button "Expand sidebar" at bounding box center [15, 21] width 10 height 10
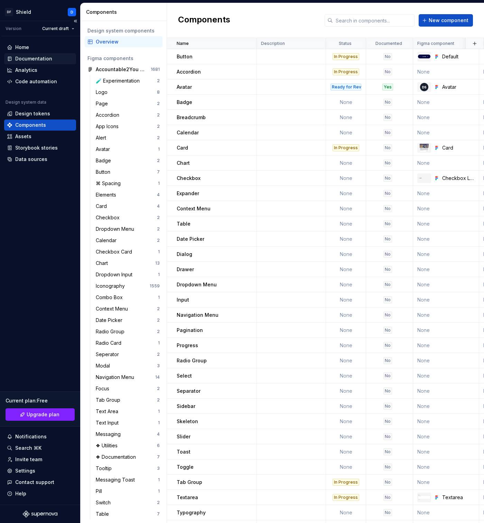
click at [31, 62] on div "Documentation" at bounding box center [40, 58] width 72 height 11
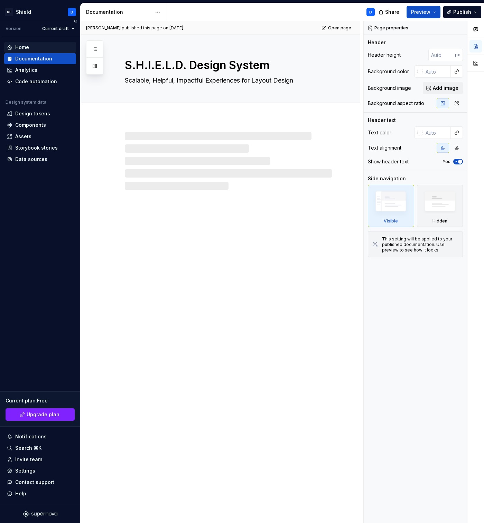
click at [31, 47] on div "Home" at bounding box center [40, 47] width 66 height 7
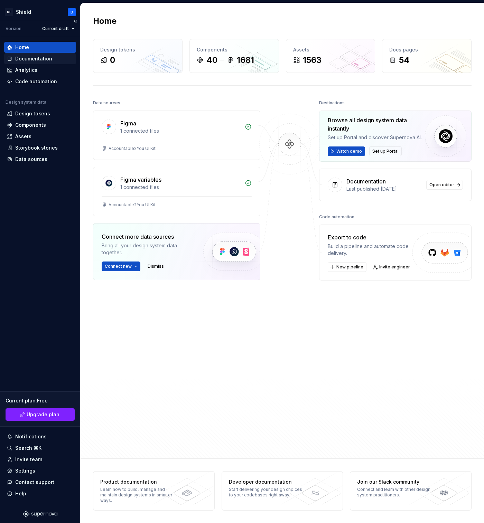
click at [30, 60] on div "Documentation" at bounding box center [33, 58] width 37 height 7
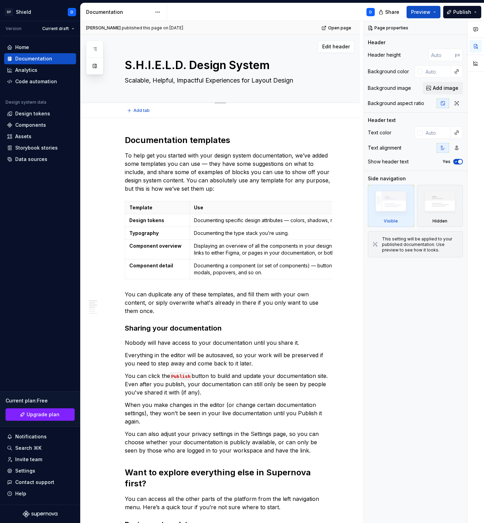
click at [202, 65] on textarea "S.H.I.E.L.D. Design System" at bounding box center [226, 65] width 207 height 17
drag, startPoint x: 315, startPoint y: 81, endPoint x: 135, endPoint y: 64, distance: 180.8
click at [134, 64] on div "S.H.I.E.L.D. Design System Scalable, Helpful, Impactful Experiences for Layout …" at bounding box center [228, 69] width 207 height 68
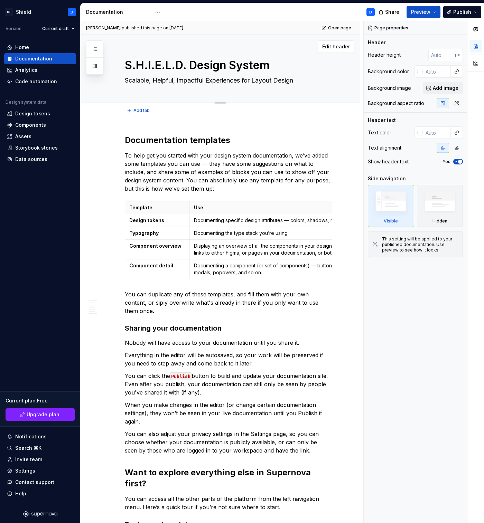
click at [135, 64] on textarea "S.H.I.E.L.D. Design System" at bounding box center [226, 65] width 207 height 17
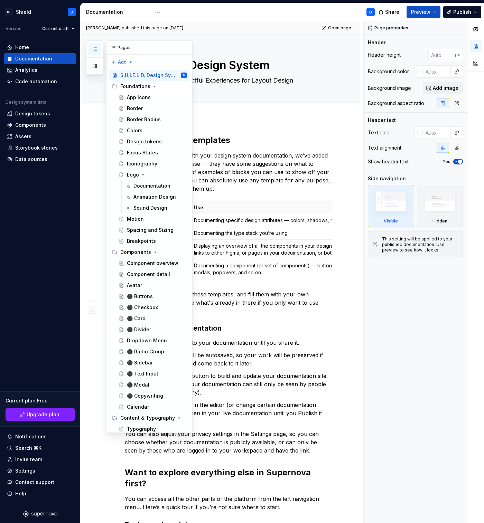
click at [93, 42] on div at bounding box center [94, 57] width 17 height 34
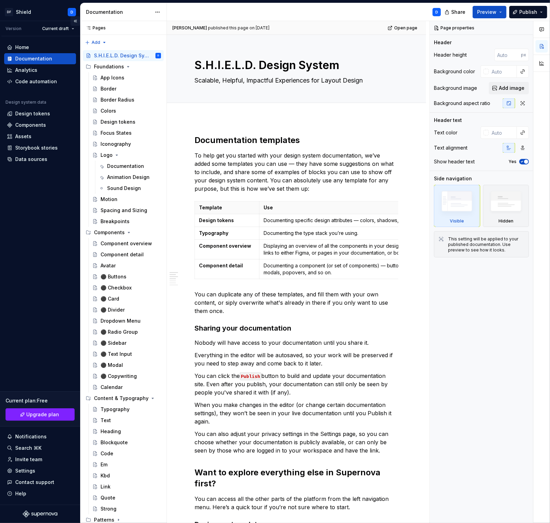
click at [75, 21] on button "Collapse sidebar" at bounding box center [75, 21] width 10 height 10
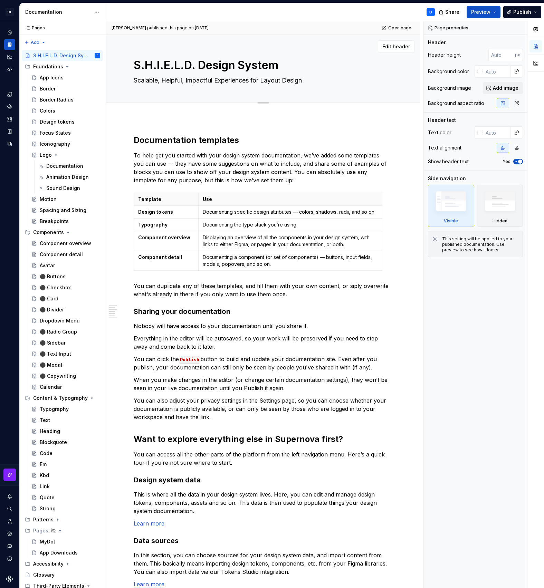
click at [164, 79] on textarea "Scalable, Helpful, Impactful Experiences for Layout Design" at bounding box center [261, 80] width 259 height 11
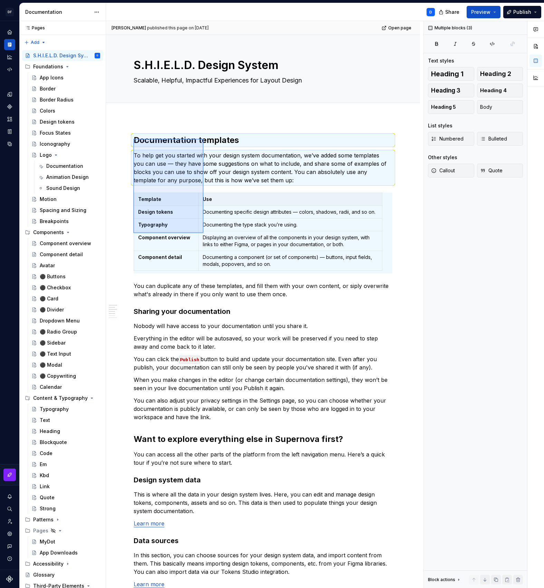
drag, startPoint x: 133, startPoint y: 139, endPoint x: 203, endPoint y: 232, distance: 116.0
click at [203, 233] on div "Dan published this page on July 9, 2025 Open page S.H.I.E.L.D. Design System Sc…" at bounding box center [264, 305] width 317 height 568
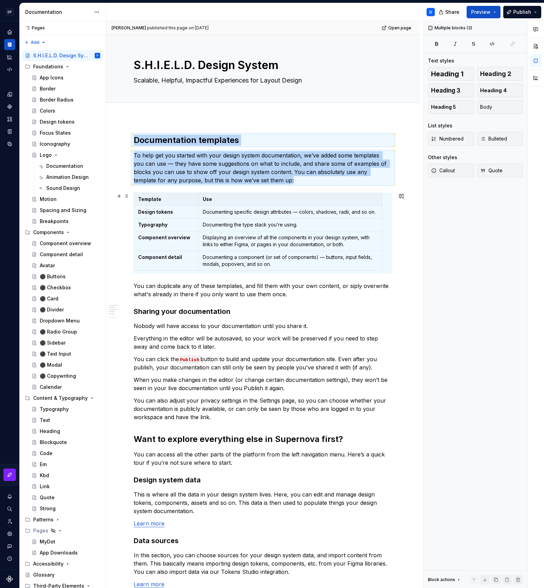
scroll to position [2, 0]
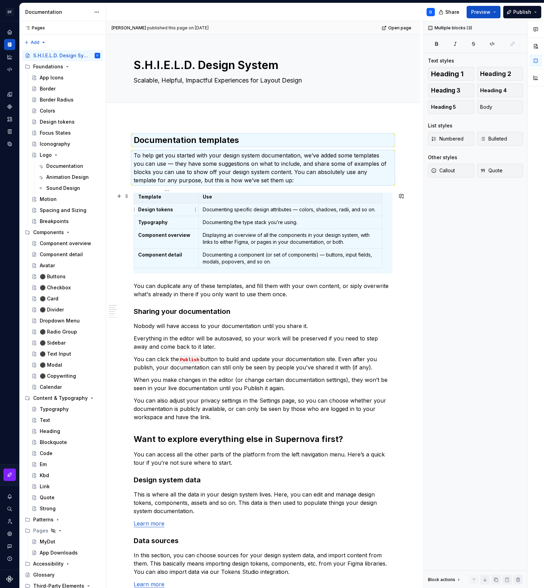
click at [184, 141] on h2 "Documentation templates" at bounding box center [263, 140] width 259 height 11
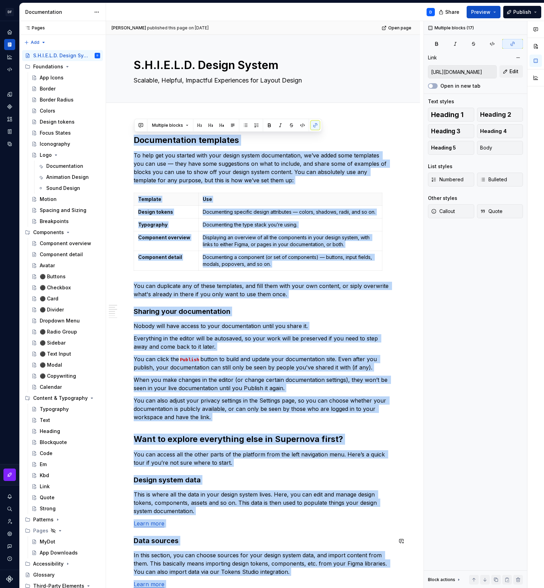
scroll to position [313, 0]
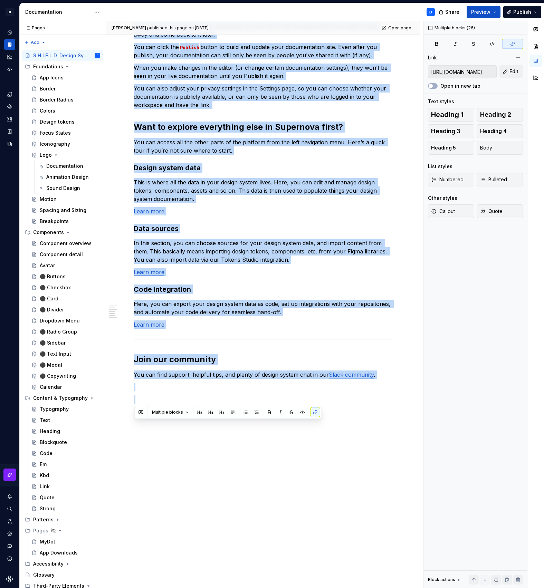
drag, startPoint x: 134, startPoint y: 139, endPoint x: 293, endPoint y: 593, distance: 480.6
click at [293, 523] on html "DF Shield D Design system data Documentation D Share Preview Publish Pages Page…" at bounding box center [272, 294] width 544 height 588
click at [279, 519] on div "Documentation templates To help get you started with your design system documen…" at bounding box center [263, 197] width 314 height 783
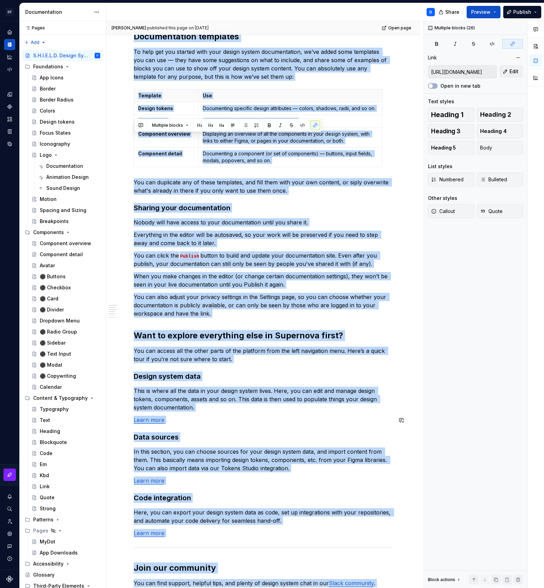
scroll to position [0, 0]
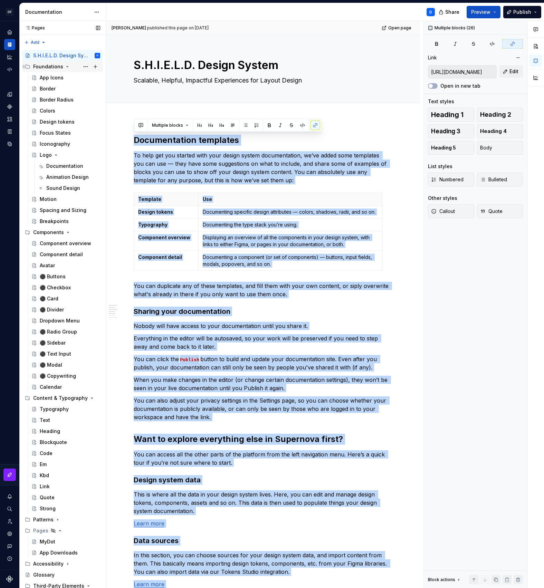
click at [65, 67] on icon "Page tree" at bounding box center [68, 67] width 6 height 6
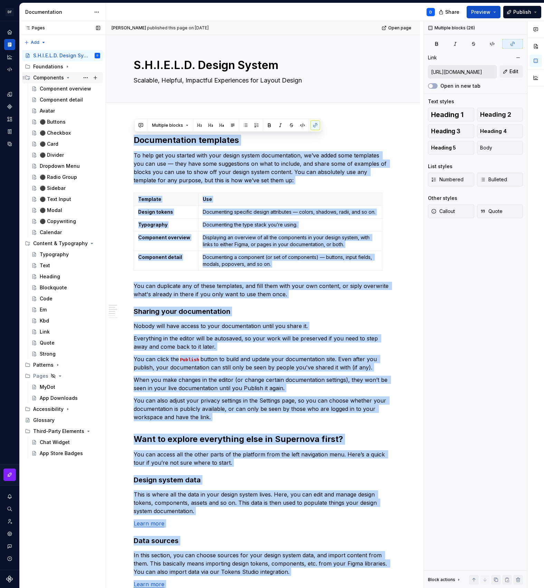
click at [65, 77] on icon "Page tree" at bounding box center [68, 78] width 6 height 6
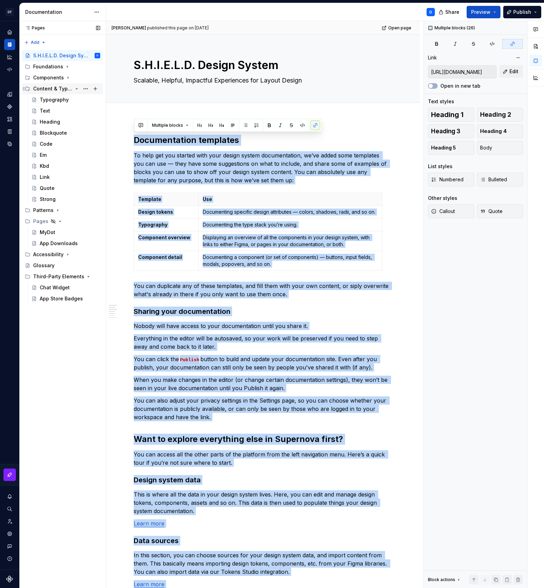
click at [76, 90] on icon "Page tree" at bounding box center [77, 89] width 6 height 6
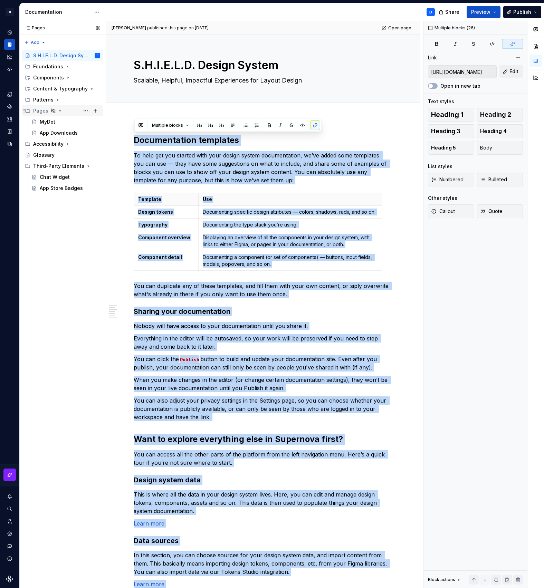
click at [60, 112] on icon "Page tree" at bounding box center [60, 111] width 6 height 6
click at [76, 143] on icon "Page tree" at bounding box center [77, 144] width 6 height 6
click at [51, 68] on div "Foundations" at bounding box center [48, 66] width 30 height 7
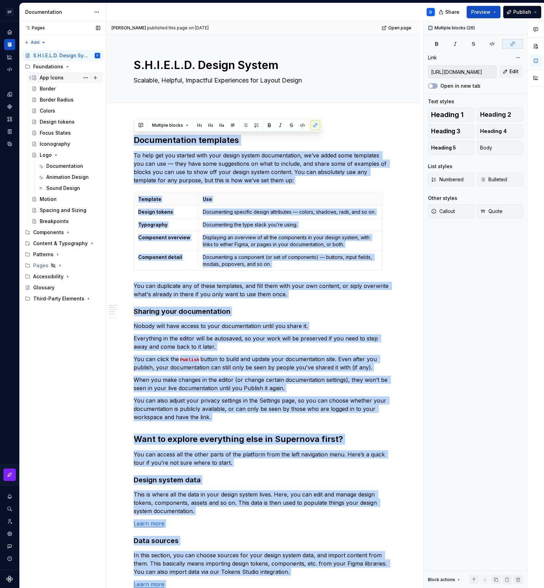
click at [56, 79] on div "App Icons" at bounding box center [52, 77] width 24 height 7
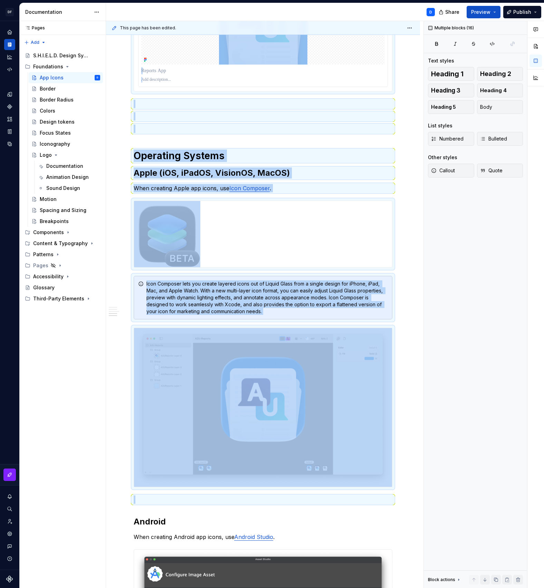
scroll to position [943, 0]
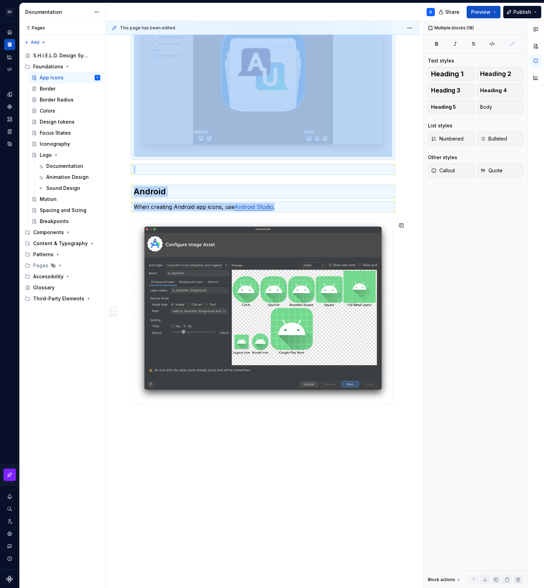
drag, startPoint x: 136, startPoint y: 141, endPoint x: 387, endPoint y: 418, distance: 373.7
copy div "**********"
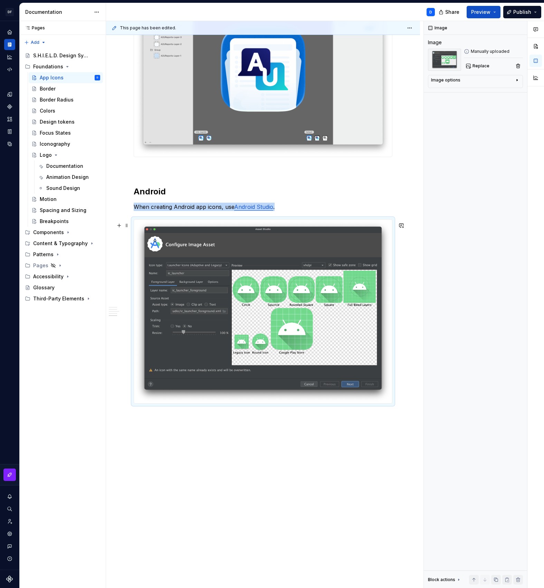
click at [304, 340] on img at bounding box center [263, 312] width 258 height 184
copy p "When creating Android app icons, use Android Studio ."
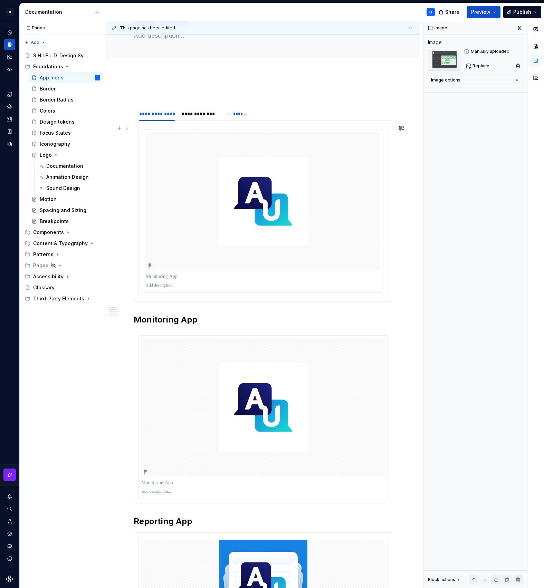
scroll to position [0, 0]
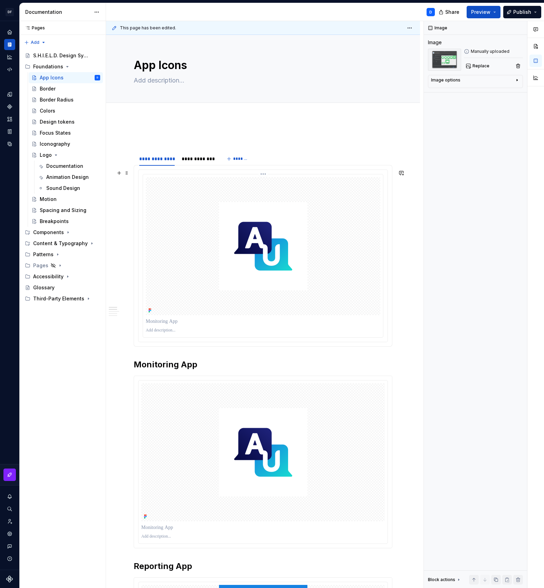
click at [291, 265] on img at bounding box center [263, 246] width 88 height 88
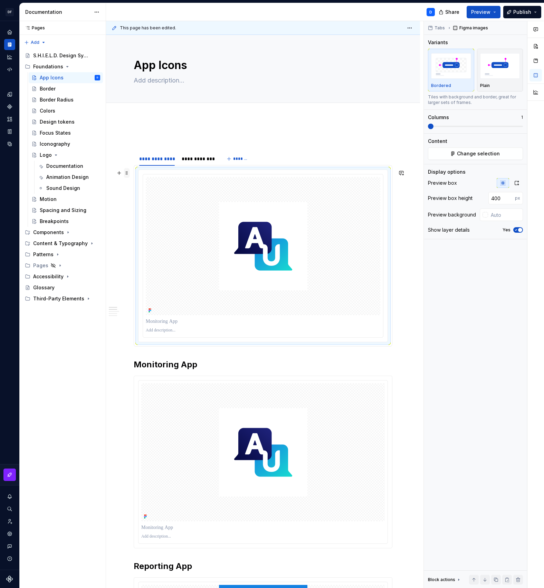
click at [128, 173] on span at bounding box center [127, 173] width 6 height 10
click at [200, 164] on div "**********" at bounding box center [198, 158] width 39 height 11
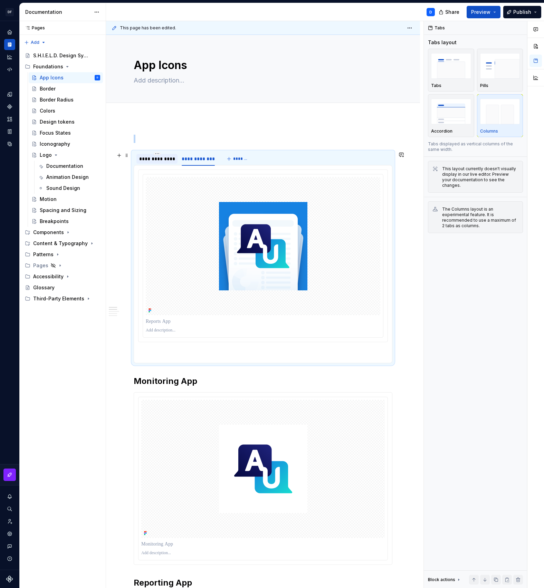
click at [159, 162] on div "**********" at bounding box center [157, 158] width 36 height 7
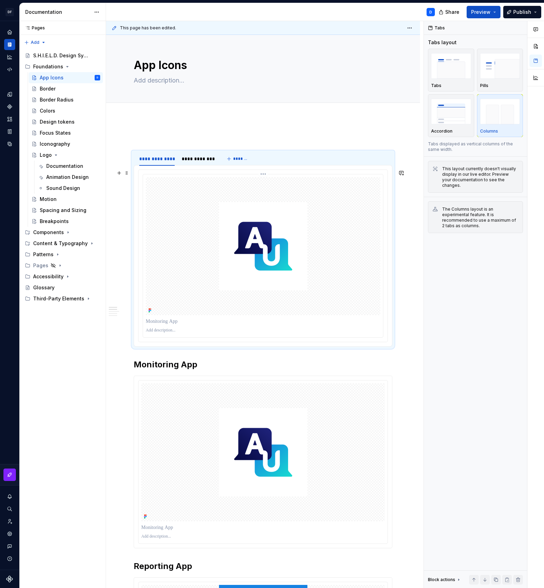
click at [305, 234] on img at bounding box center [263, 246] width 88 height 88
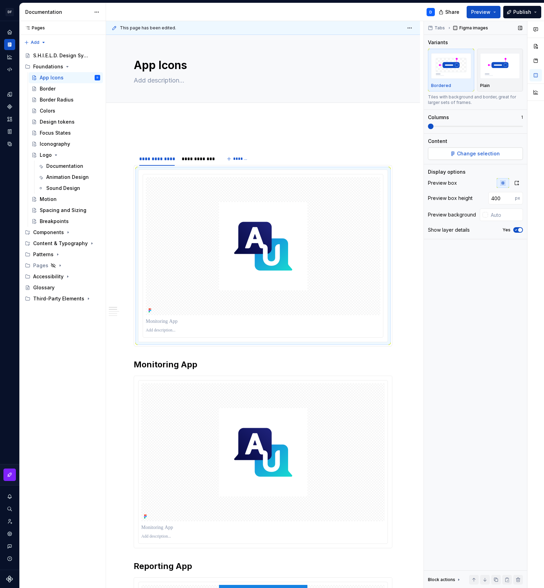
click at [508, 156] on button "Change selection" at bounding box center [475, 154] width 95 height 12
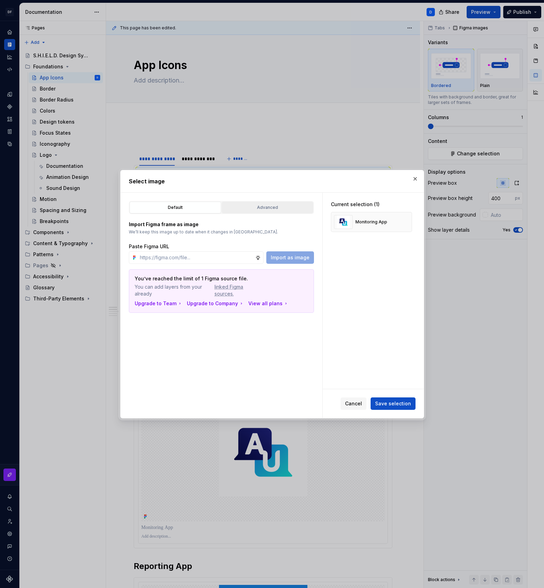
click at [272, 212] on button "Advanced" at bounding box center [268, 208] width 92 height 12
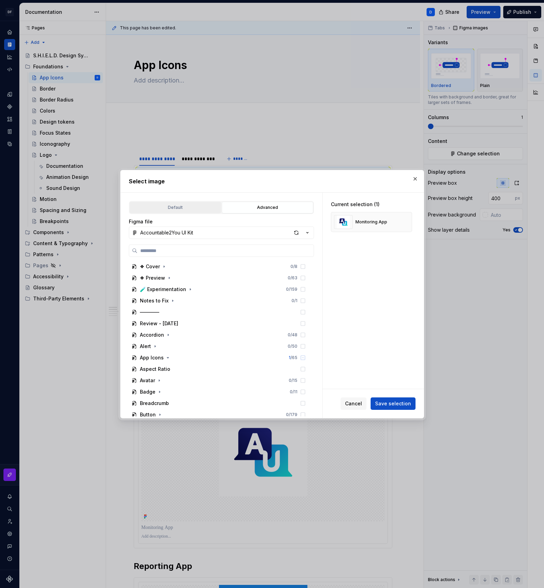
click at [193, 210] on div "Default" at bounding box center [175, 207] width 87 height 7
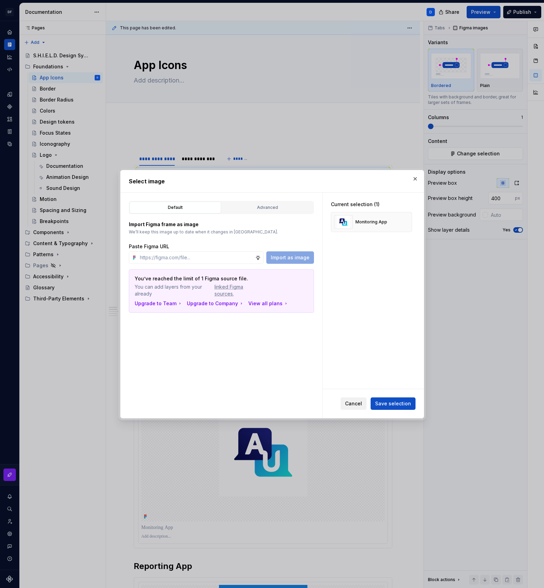
click at [348, 399] on button "Cancel" at bounding box center [354, 404] width 26 height 12
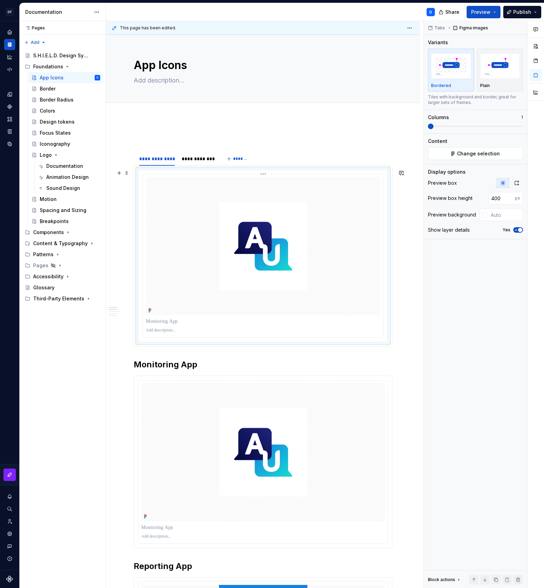
click at [264, 220] on img at bounding box center [263, 246] width 88 height 88
click at [287, 233] on img at bounding box center [263, 246] width 88 height 88
click at [194, 160] on div "**********" at bounding box center [198, 158] width 33 height 7
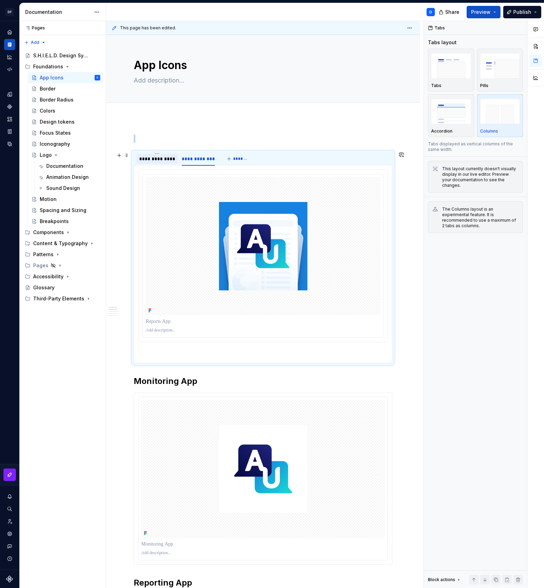
click at [167, 158] on div "**********" at bounding box center [157, 158] width 36 height 7
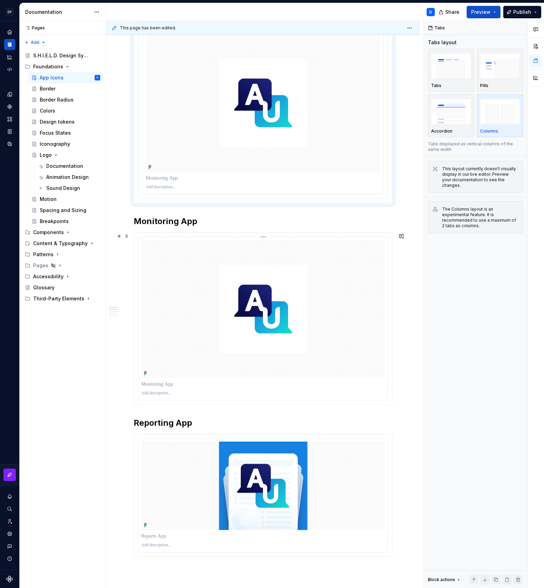
scroll to position [156, 0]
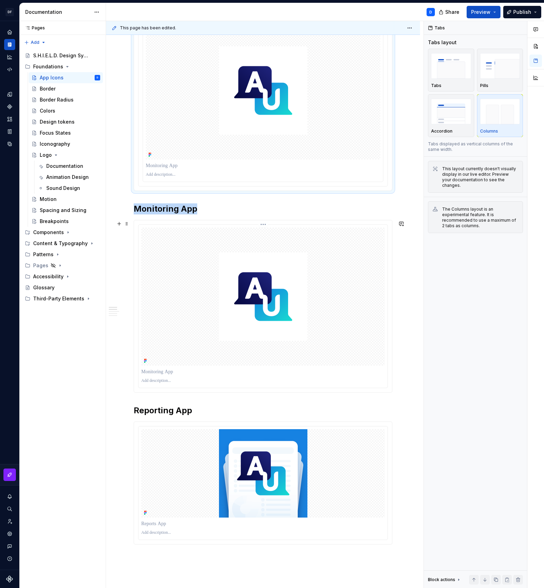
click at [249, 305] on img at bounding box center [263, 297] width 88 height 88
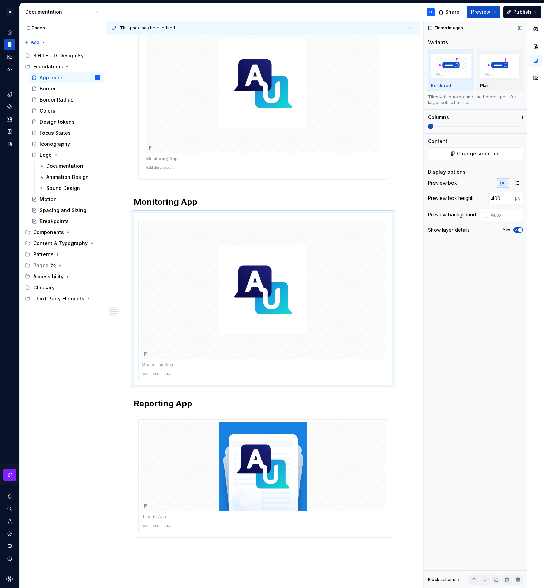
scroll to position [39, 0]
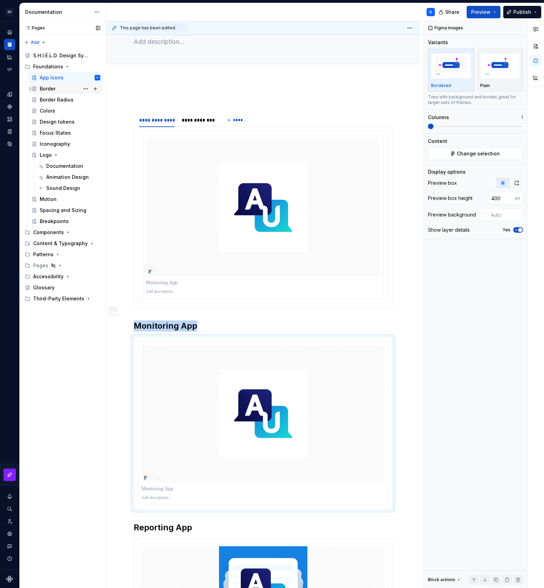
click at [51, 90] on div "Border" at bounding box center [48, 88] width 16 height 7
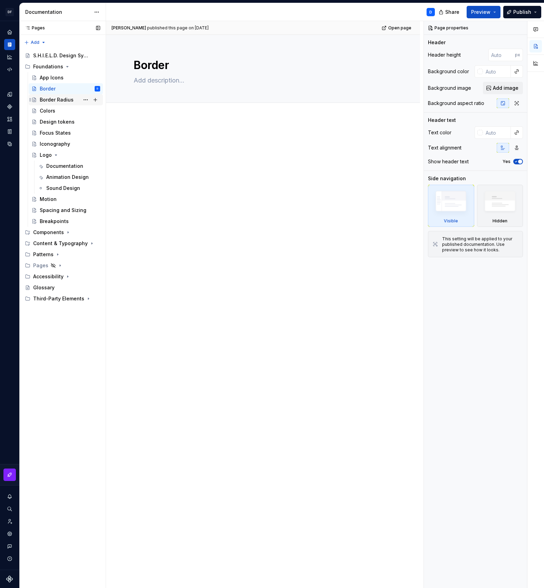
click at [66, 101] on div "Border Radius" at bounding box center [57, 99] width 34 height 7
click at [60, 108] on div "Colors" at bounding box center [70, 111] width 60 height 10
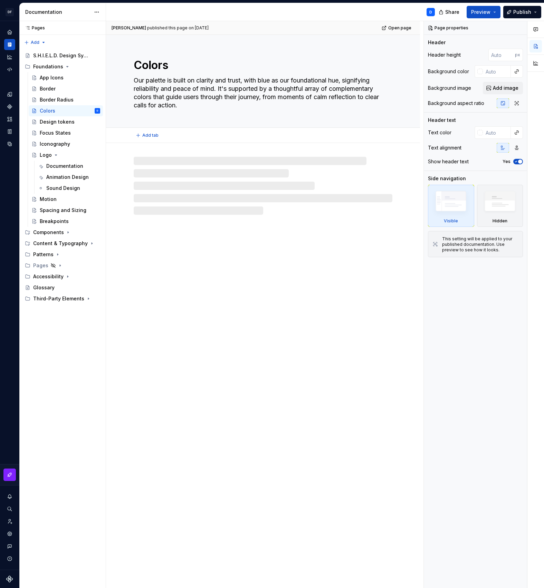
click at [178, 84] on textarea "Our palette is built on clarity and trust, with blue as our foundational hue, s…" at bounding box center [261, 93] width 259 height 36
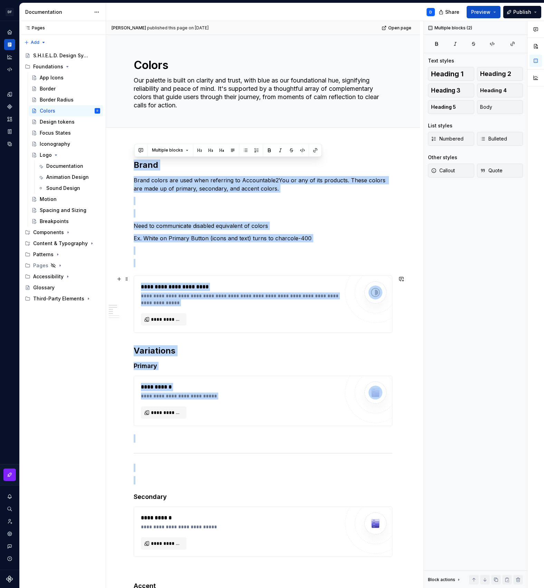
drag, startPoint x: 136, startPoint y: 163, endPoint x: 246, endPoint y: 477, distance: 333.2
click at [250, 487] on div "**********" at bounding box center [263, 456] width 259 height 592
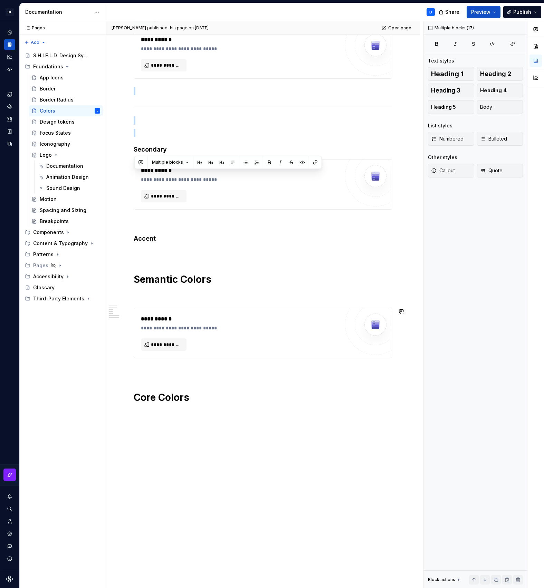
click at [246, 475] on div "**********" at bounding box center [263, 191] width 314 height 793
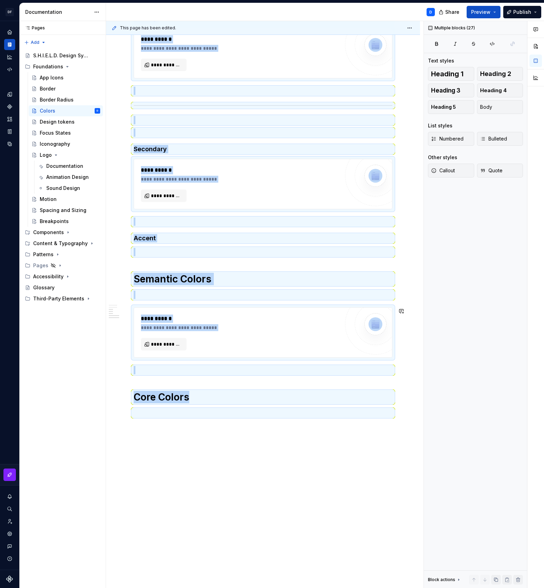
copy div "**********"
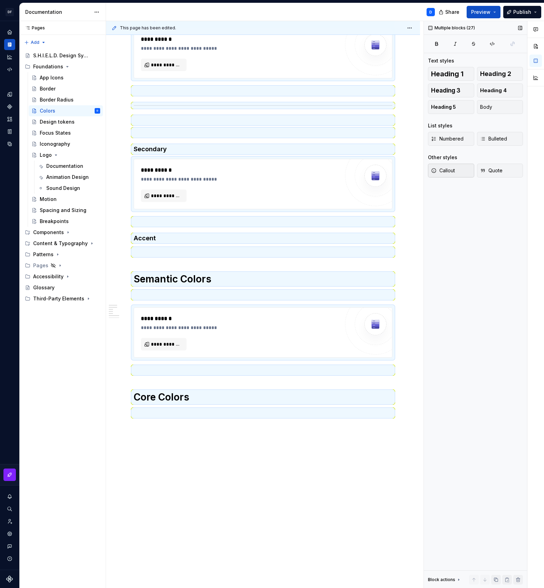
scroll to position [0, 0]
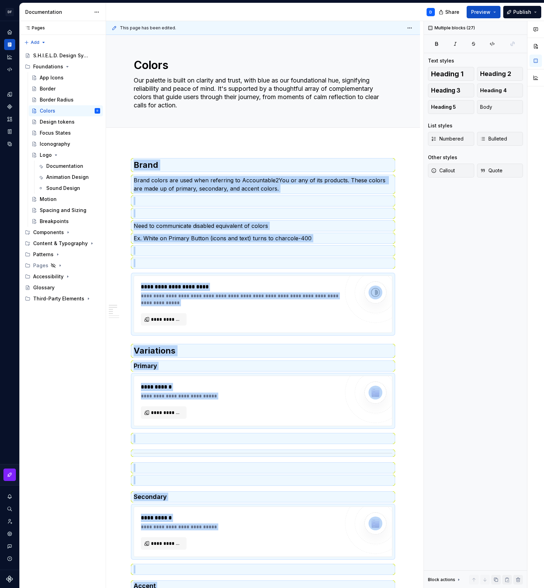
click at [258, 144] on div "**********" at bounding box center [263, 546] width 314 height 807
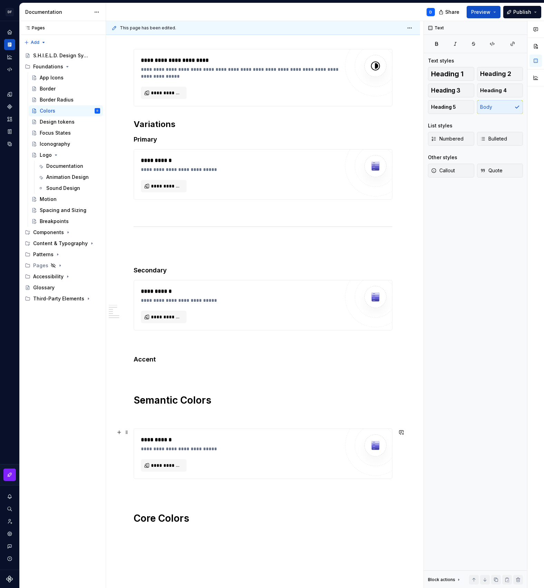
scroll to position [248, 0]
click at [48, 125] on div "Design tokens" at bounding box center [57, 121] width 35 height 7
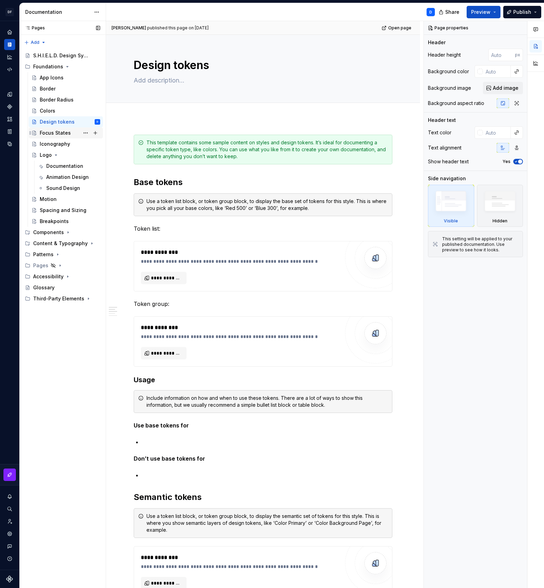
click at [57, 134] on div "Focus States" at bounding box center [55, 133] width 31 height 7
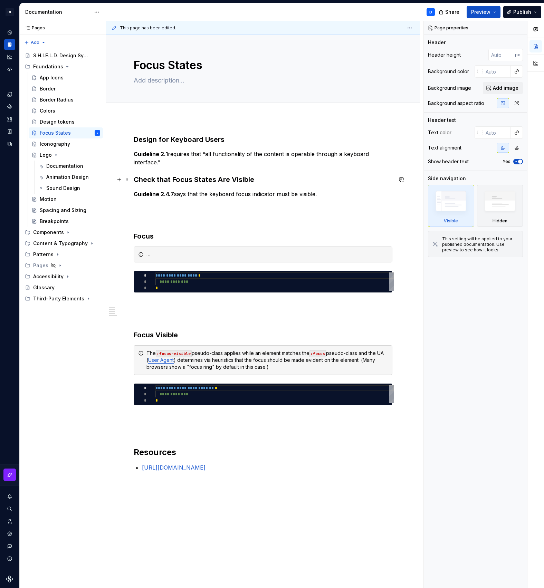
click at [180, 178] on h3 "Check that Focus States Are Visible" at bounding box center [263, 180] width 259 height 10
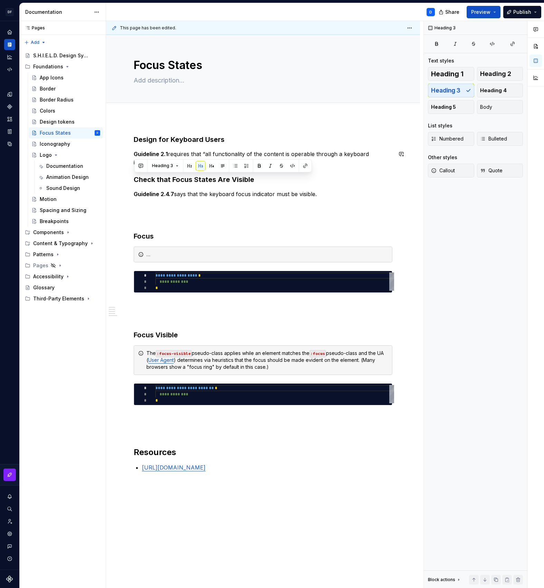
click at [178, 140] on h3 "Design for Keyboard Users" at bounding box center [263, 140] width 259 height 10
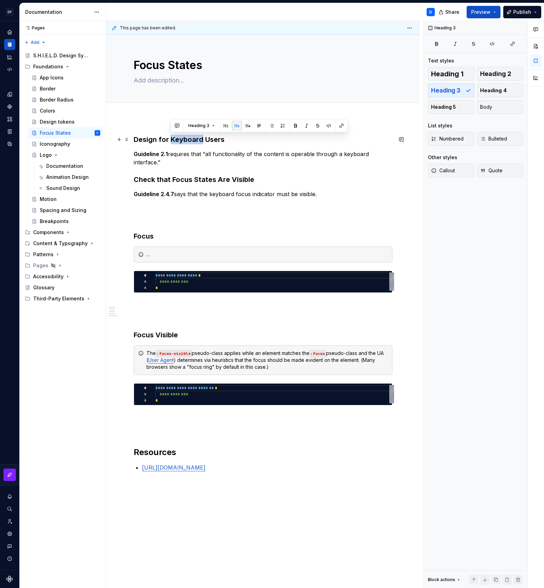
click at [178, 140] on h3 "Design for Keyboard Users" at bounding box center [263, 140] width 259 height 10
copy h3 "Design for Keyboard Users"
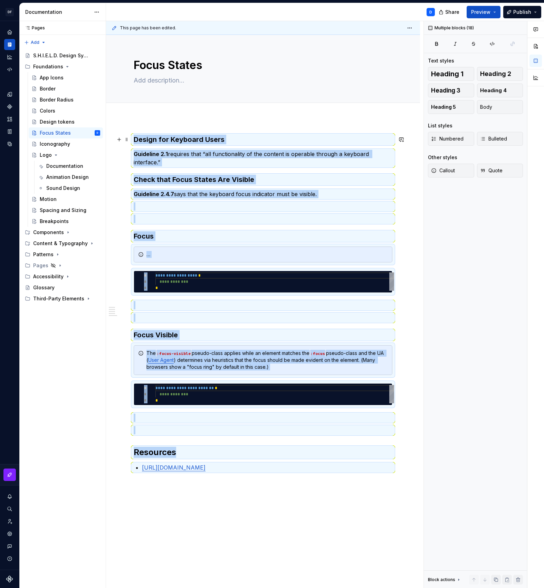
copy div "**********"
click at [306, 211] on p at bounding box center [263, 206] width 259 height 8
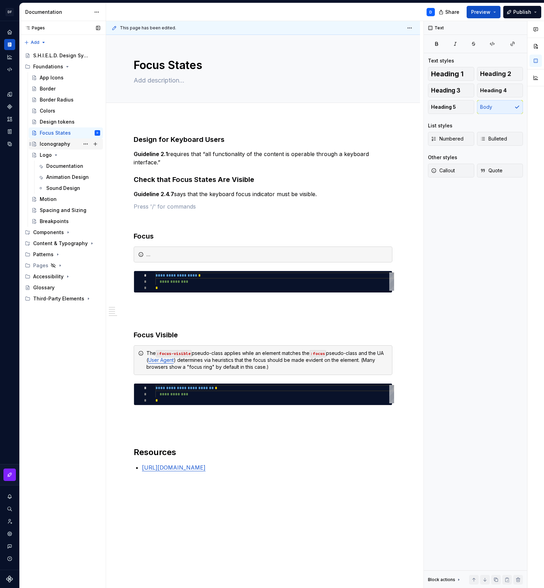
click at [64, 146] on div "Iconography" at bounding box center [55, 144] width 30 height 7
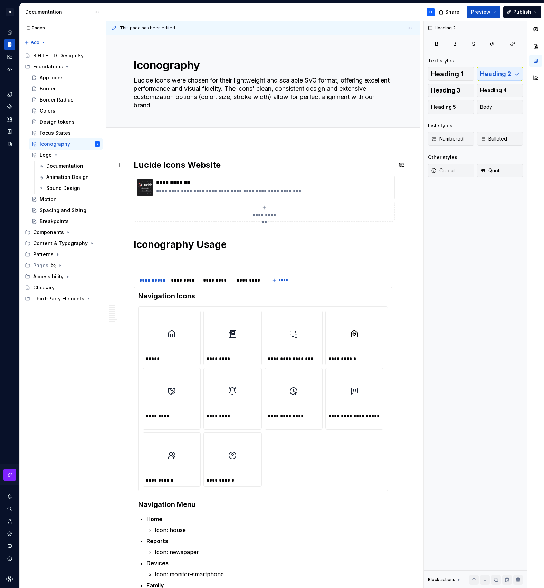
click at [191, 162] on h2 "Lucide Icons Website" at bounding box center [263, 165] width 259 height 11
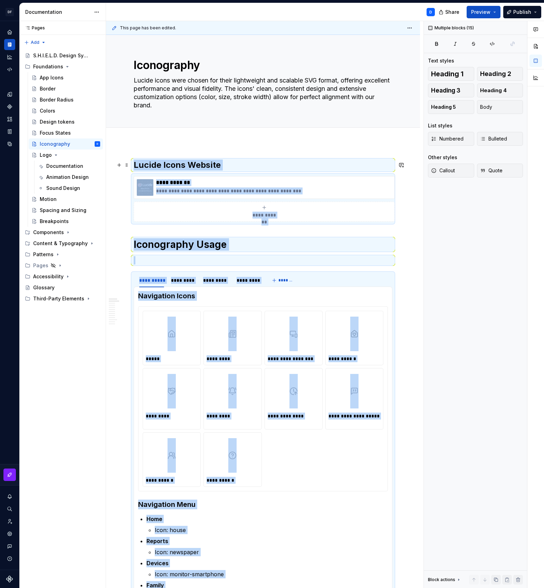
click at [192, 162] on h2 "Lucide Icons Website" at bounding box center [263, 165] width 259 height 11
copy div "**********"
click at [283, 84] on textarea "Lucide icons were chosen for their lightweight and scalable SVG format, offerin…" at bounding box center [261, 93] width 259 height 36
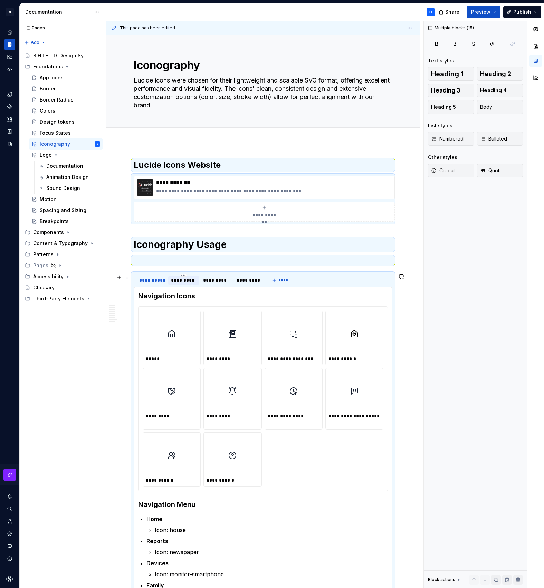
click at [177, 282] on div "*********" at bounding box center [183, 280] width 25 height 7
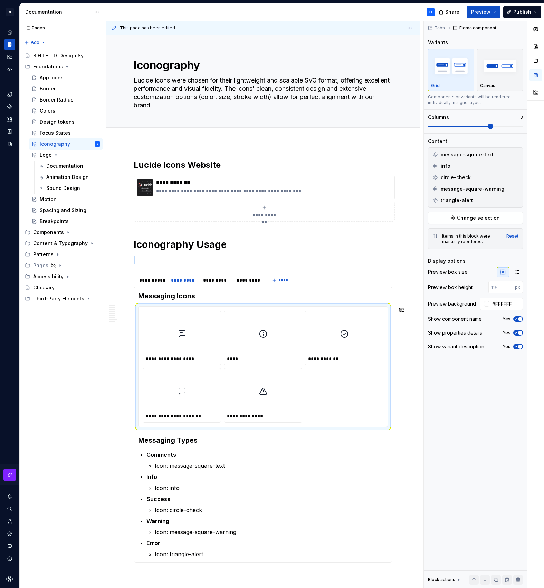
click at [193, 361] on div "**********" at bounding box center [182, 358] width 73 height 7
click at [220, 279] on div "*********" at bounding box center [216, 280] width 27 height 7
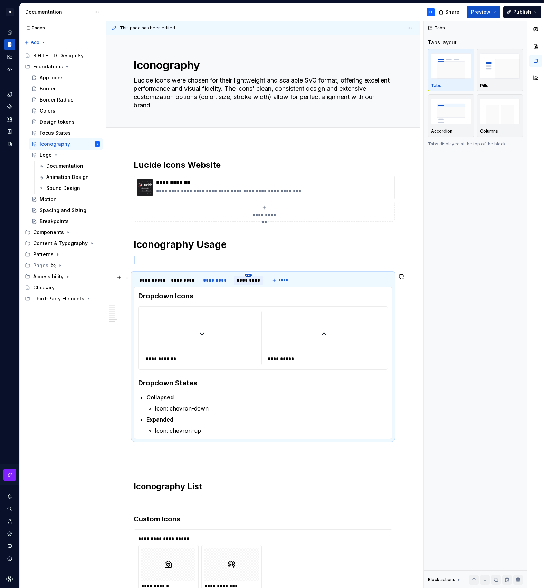
click at [249, 277] on html "DF Shield D Design system data Documentation D Share Preview Publish Pages Page…" at bounding box center [272, 294] width 544 height 588
click at [245, 283] on div "Edit name Duplicate tab Move to left Move to right Delete tab" at bounding box center [276, 309] width 62 height 62
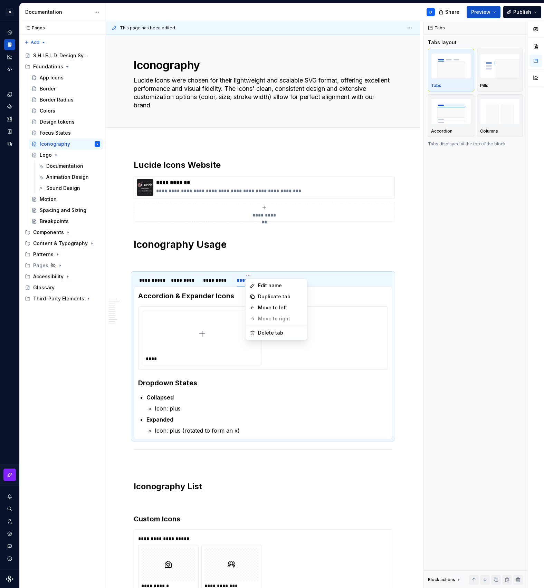
click at [321, 476] on html "DF Shield D Design system data Documentation D Share Preview Publish Pages Page…" at bounding box center [272, 294] width 544 height 588
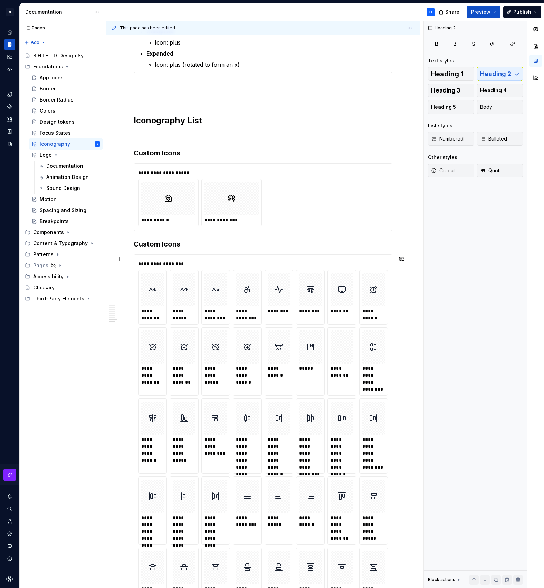
scroll to position [377, 0]
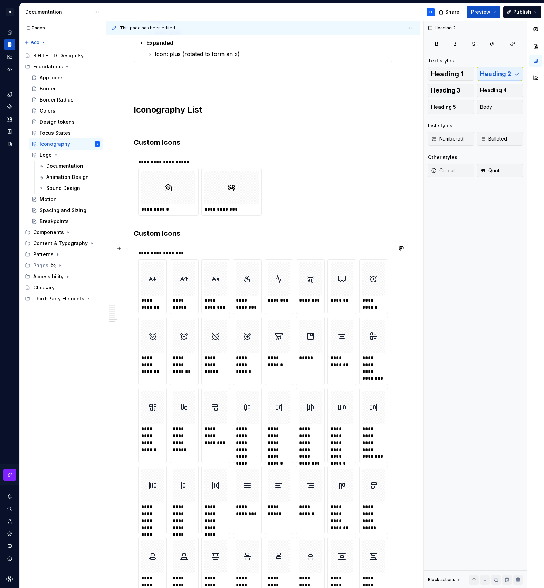
click at [290, 291] on div at bounding box center [279, 279] width 22 height 33
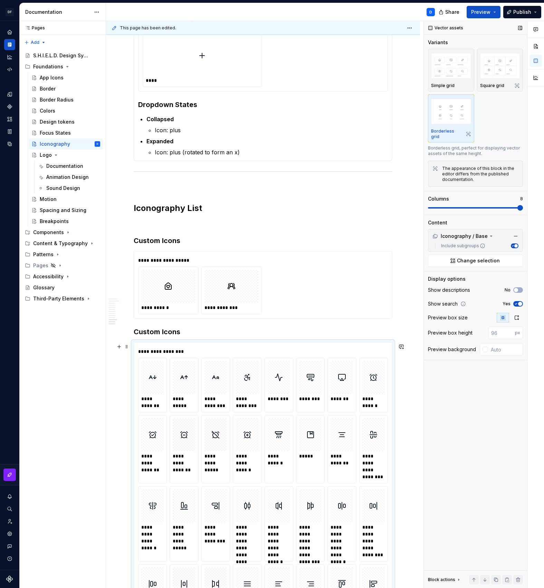
scroll to position [306, 0]
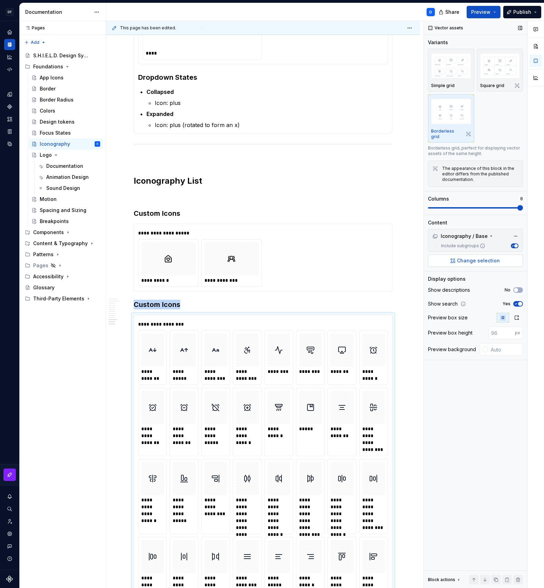
click at [459, 261] on button "Change selection" at bounding box center [475, 261] width 95 height 12
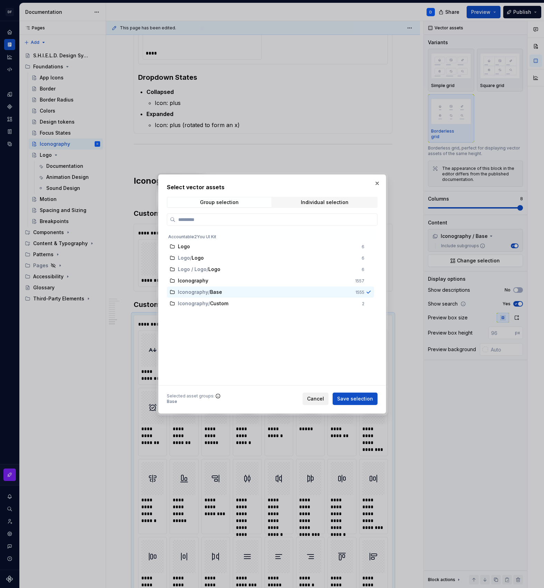
click at [315, 399] on span "Cancel" at bounding box center [315, 399] width 17 height 7
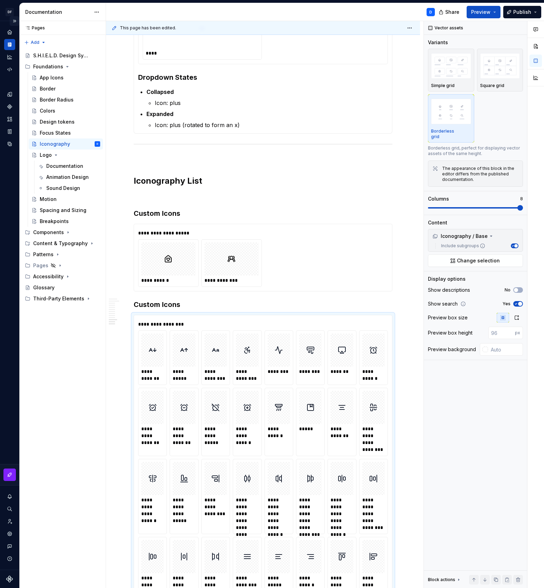
click at [15, 22] on button "Expand sidebar" at bounding box center [15, 21] width 10 height 10
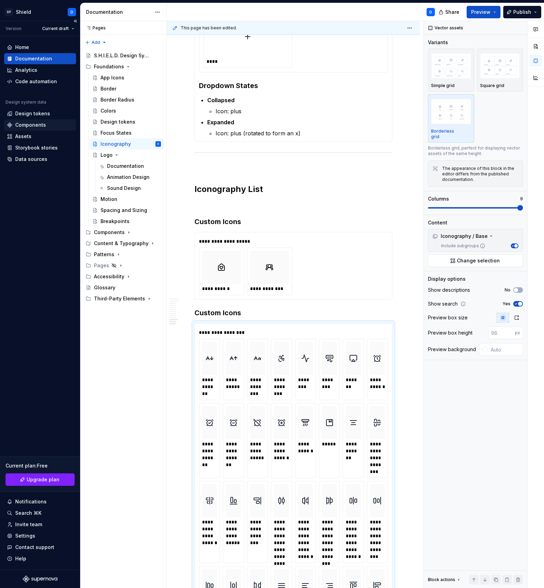
scroll to position [314, 0]
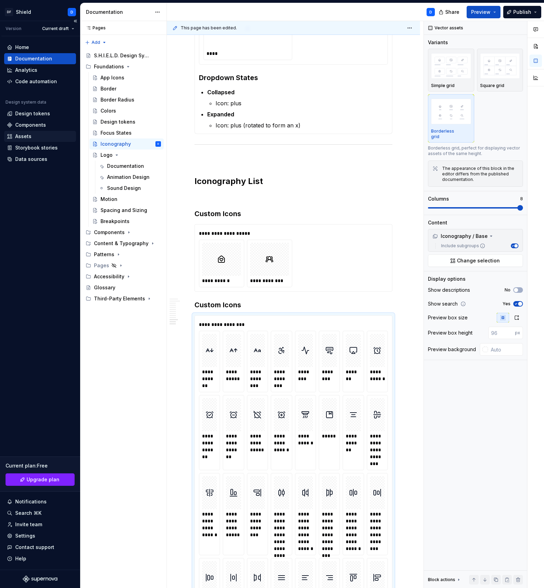
click at [29, 137] on div "Assets" at bounding box center [23, 136] width 16 height 7
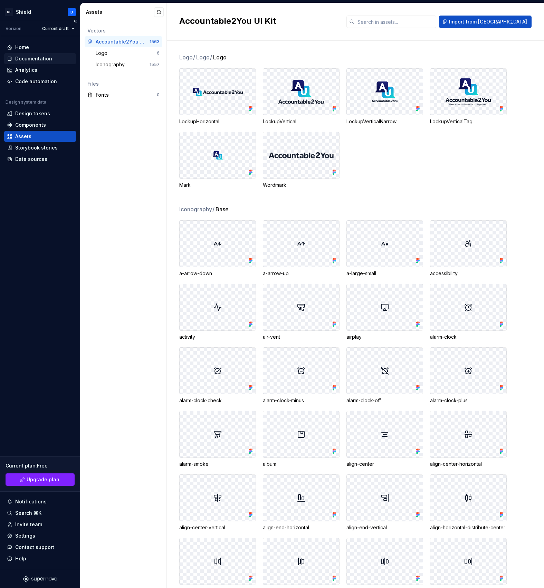
click at [28, 59] on div "Documentation" at bounding box center [33, 58] width 37 height 7
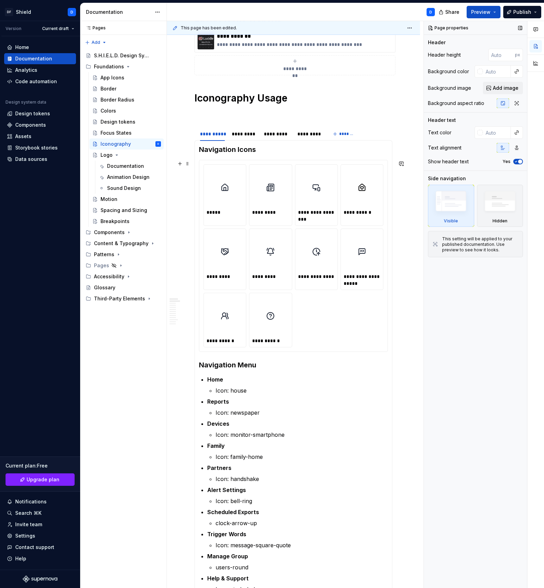
scroll to position [120, 0]
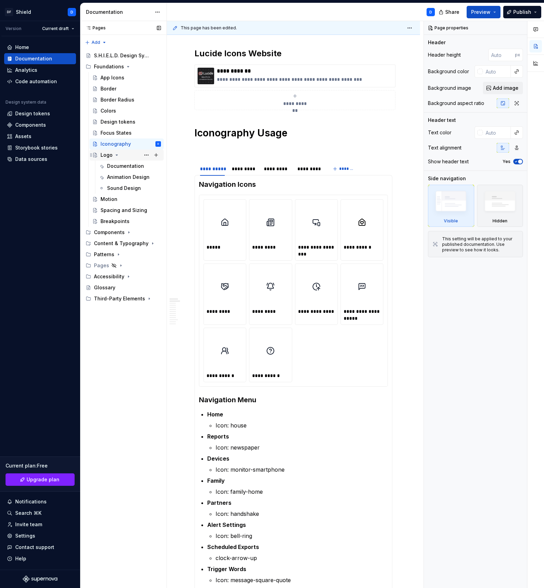
click at [105, 156] on div "Logo" at bounding box center [107, 155] width 12 height 7
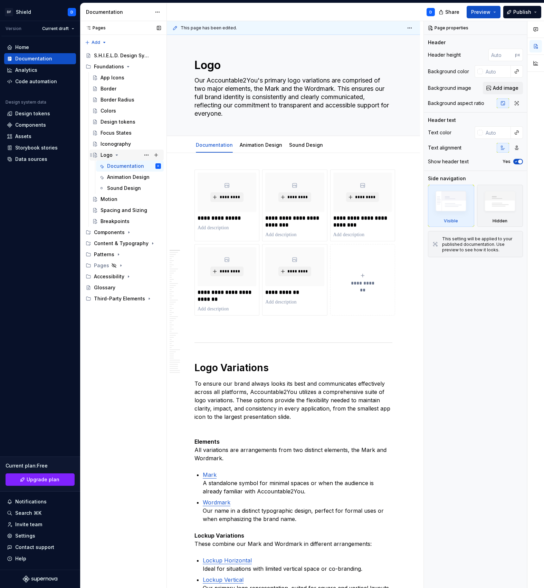
click at [106, 154] on div "Logo" at bounding box center [107, 155] width 12 height 7
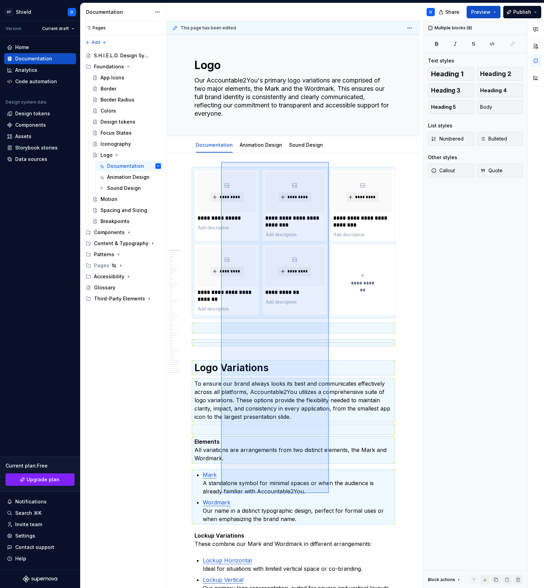
drag, startPoint x: 323, startPoint y: 463, endPoint x: 329, endPoint y: 492, distance: 29.6
click at [329, 494] on div "This page has been edited. Logo Our Accountable2You's primary logo variations a…" at bounding box center [295, 305] width 257 height 568
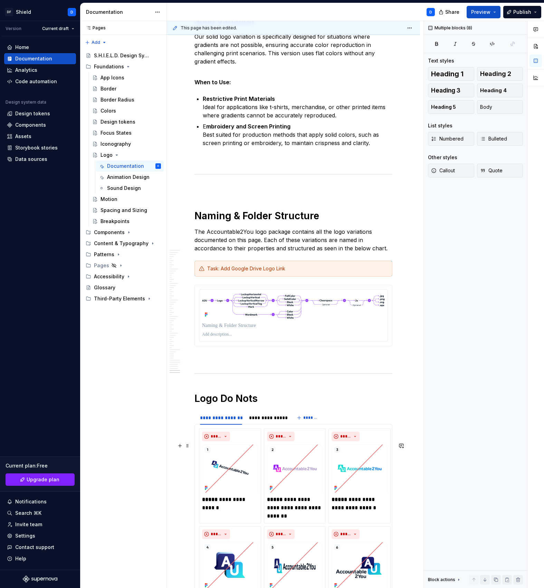
scroll to position [9611, 0]
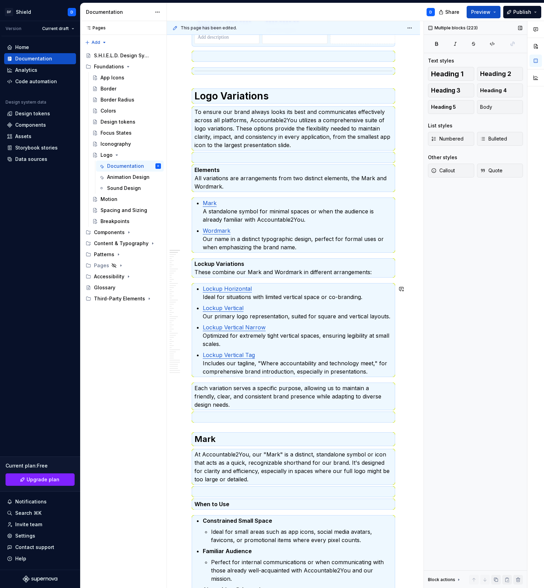
scroll to position [0, 0]
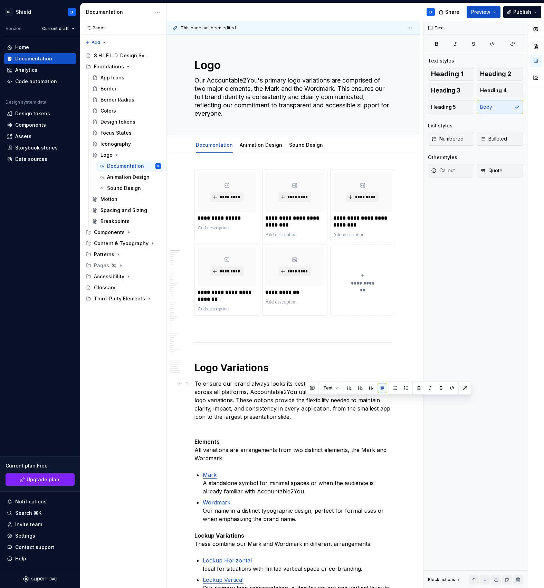
click at [258, 400] on p "To ensure our brand always looks its best and communicates effectively across a…" at bounding box center [293, 400] width 198 height 41
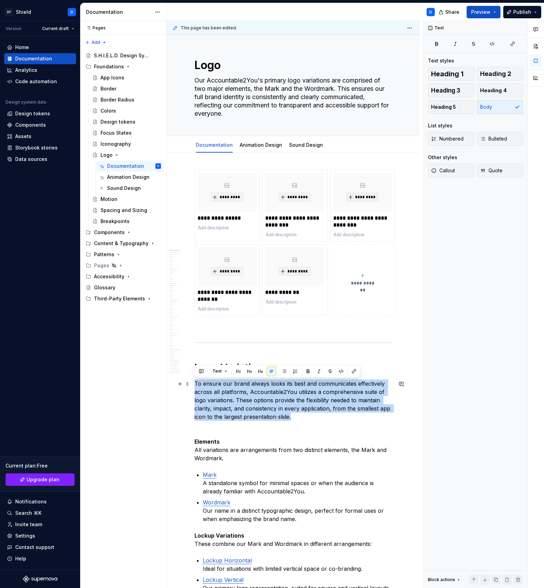
click at [250, 399] on p "To ensure our brand always looks its best and communicates effectively across a…" at bounding box center [293, 400] width 198 height 41
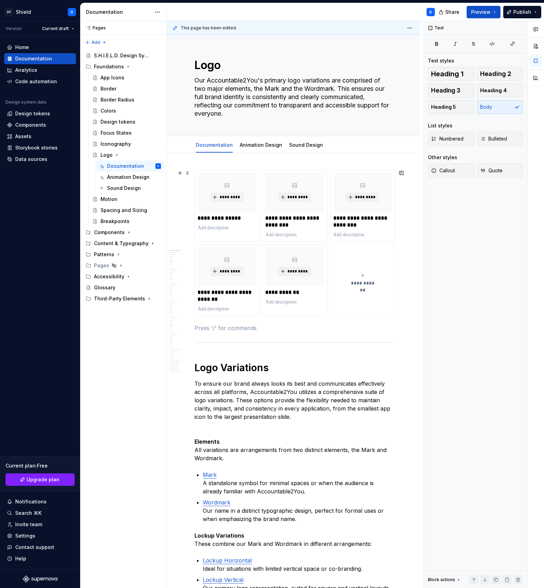
click at [374, 306] on button "**********" at bounding box center [362, 280] width 65 height 72
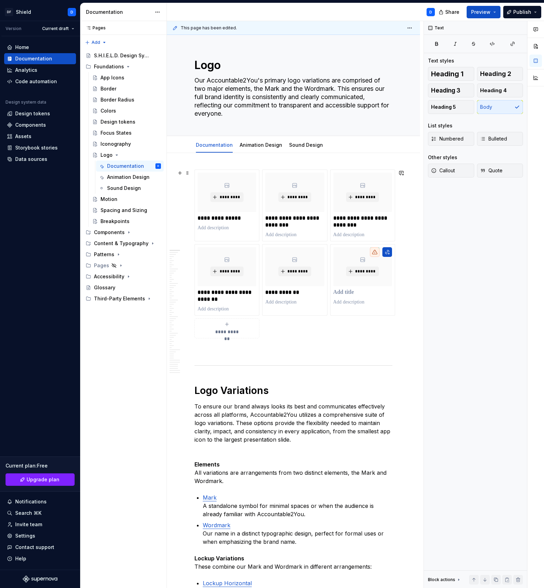
click at [354, 328] on div "**********" at bounding box center [293, 254] width 198 height 169
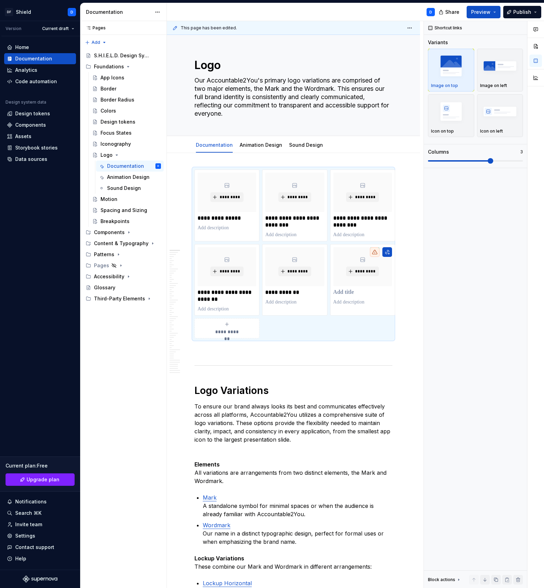
click at [262, 417] on p "To ensure our brand always looks its best and communicates effectively across a…" at bounding box center [293, 422] width 198 height 41
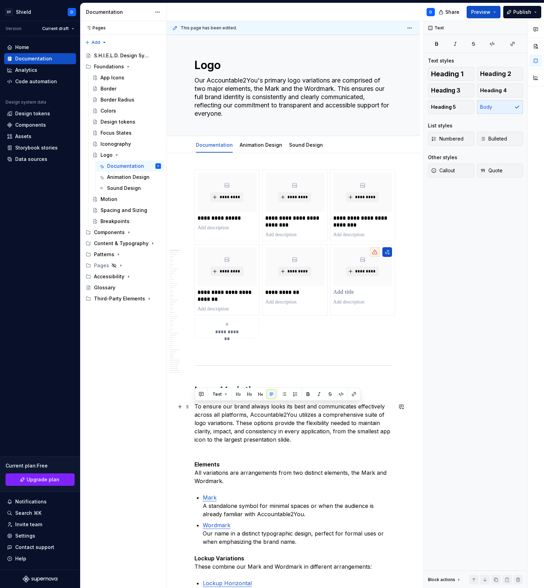
click at [202, 422] on p "To ensure our brand always looks its best and communicates effectively across a…" at bounding box center [293, 422] width 198 height 41
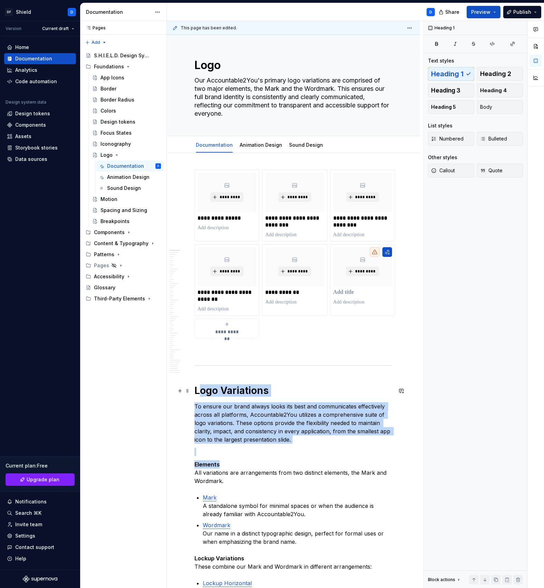
drag, startPoint x: 198, startPoint y: 388, endPoint x: 241, endPoint y: 461, distance: 84.8
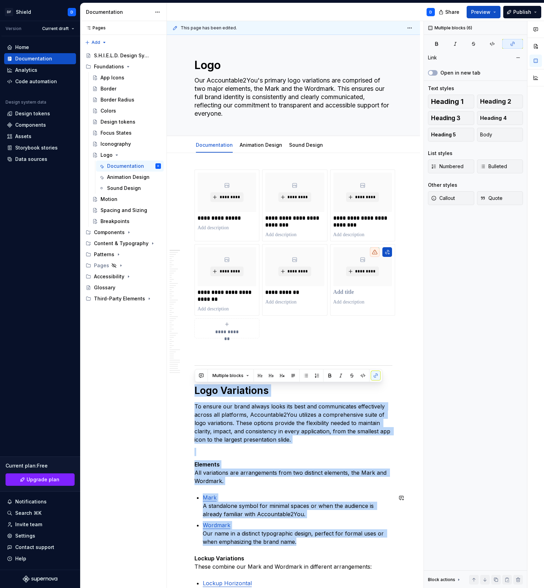
drag, startPoint x: 194, startPoint y: 392, endPoint x: 276, endPoint y: 547, distance: 175.4
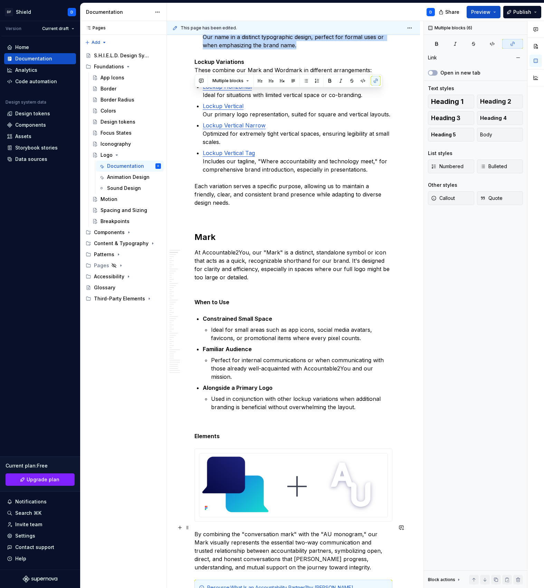
scroll to position [491, 0]
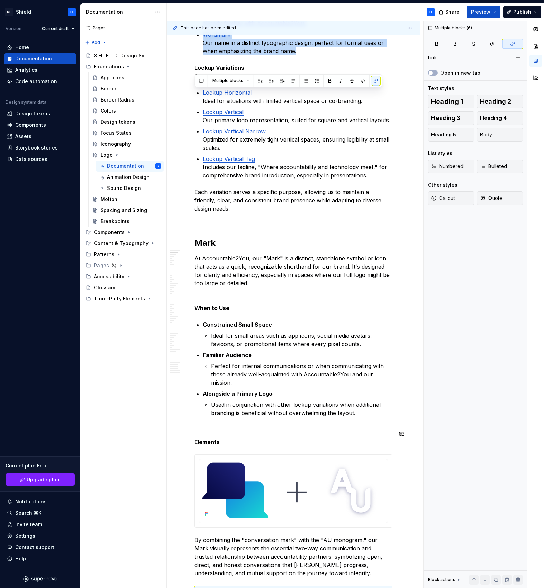
click at [230, 438] on p "Elements" at bounding box center [293, 442] width 198 height 8
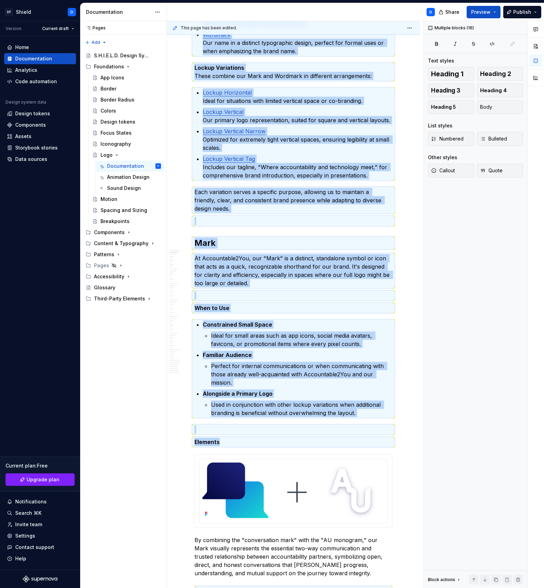
copy div "Logo Variations To ensure our brand always looks its best and communicates effe…"
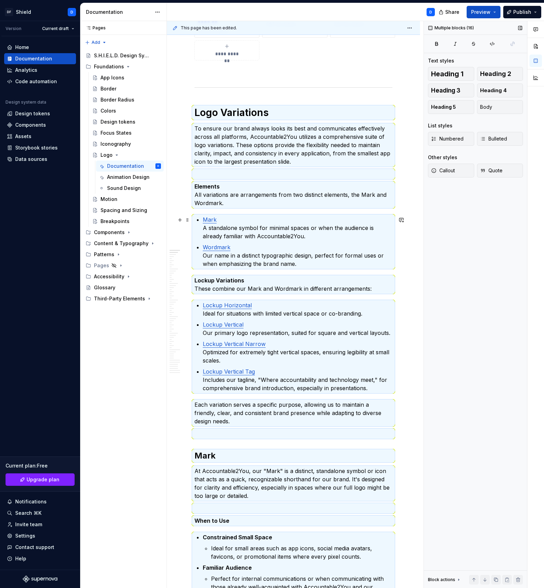
scroll to position [0, 0]
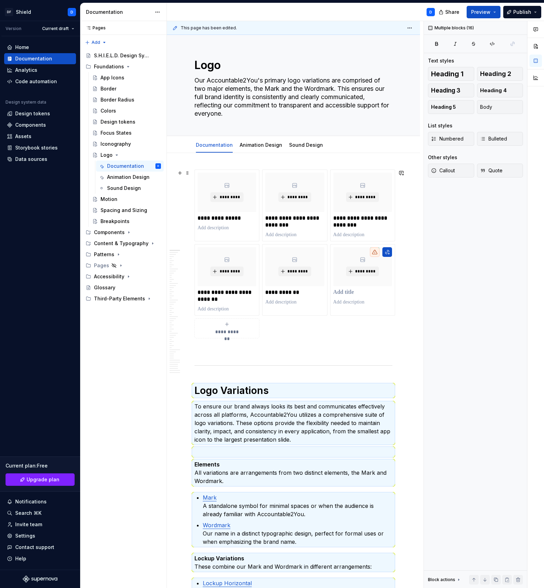
click at [333, 316] on div "**********" at bounding box center [293, 254] width 198 height 169
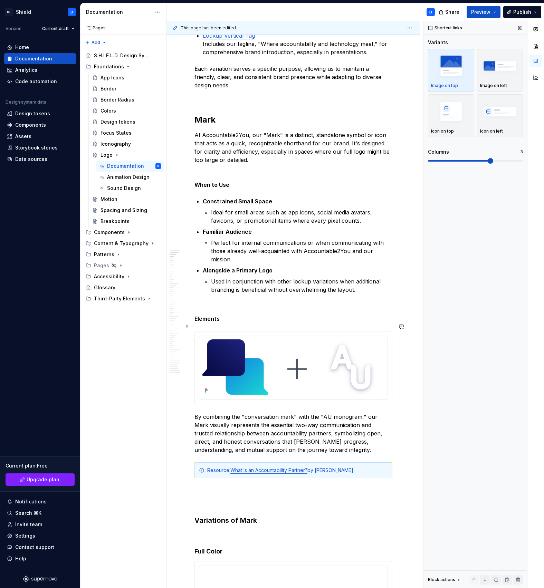
scroll to position [675, 0]
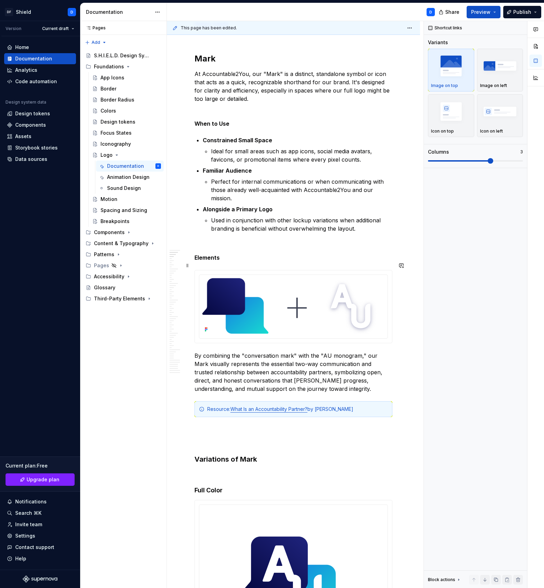
click at [211, 337] on div at bounding box center [293, 306] width 198 height 73
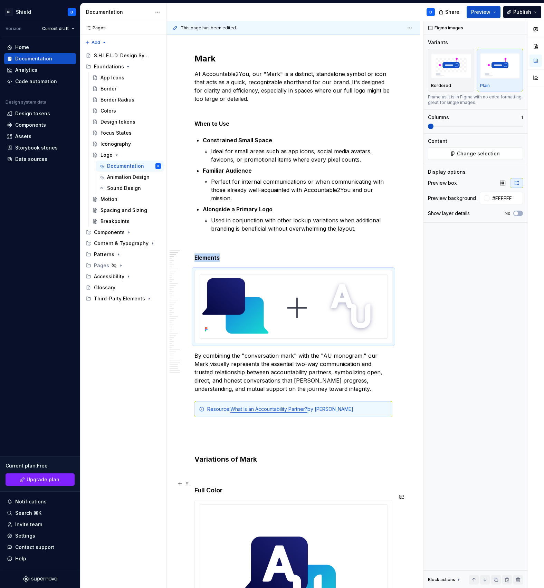
click at [229, 486] on h4 "Full Color" at bounding box center [293, 490] width 198 height 8
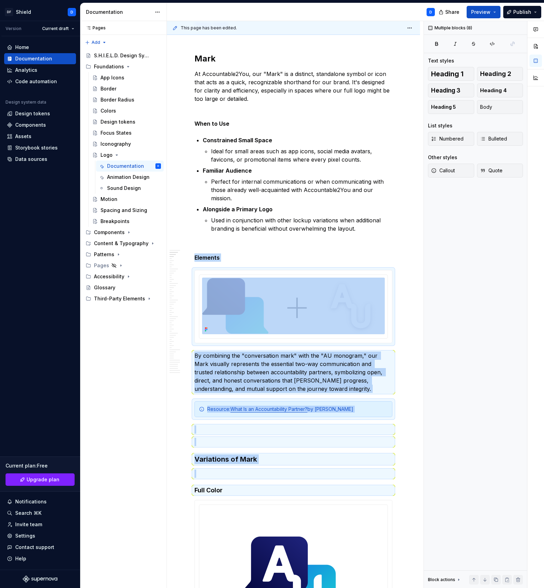
copy div "Elements By combining the "conversation mark" with the "AU monogram," our Mark …"
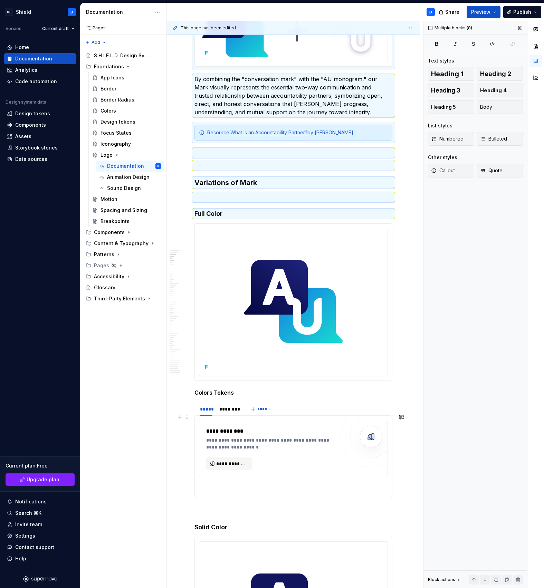
scroll to position [958, 0]
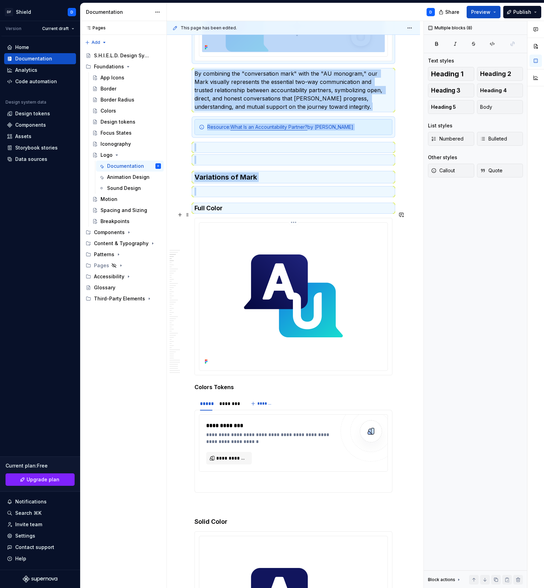
click at [290, 305] on img at bounding box center [293, 296] width 143 height 141
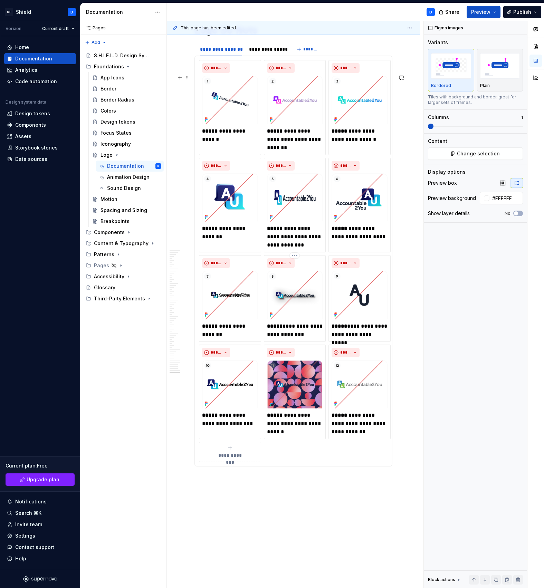
scroll to position [9634, 0]
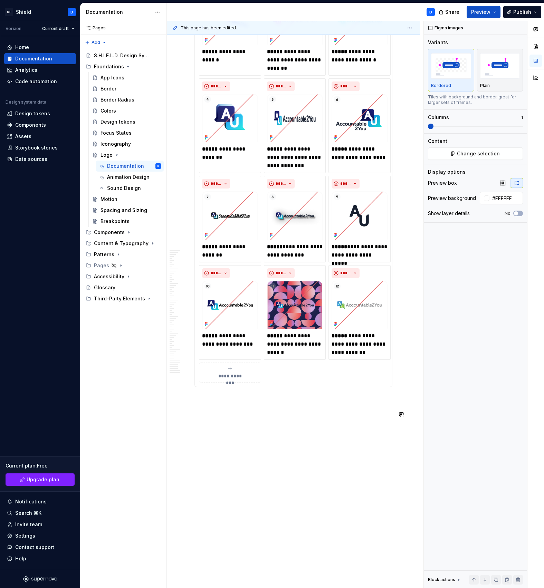
click at [320, 423] on div "This page has been edited. Logo Our Accountable2You's primary logo variations a…" at bounding box center [295, 305] width 257 height 568
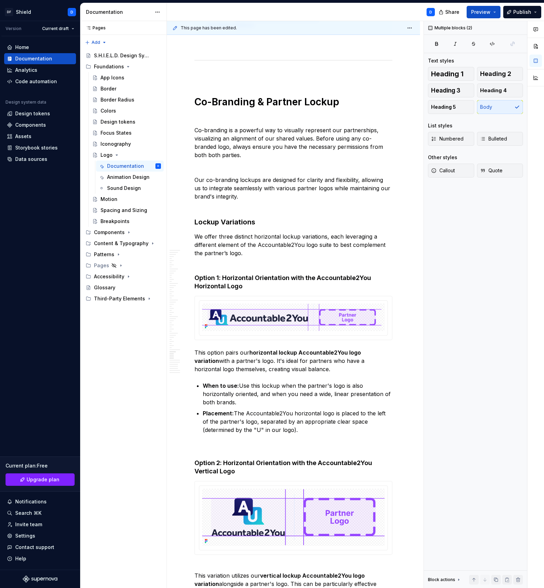
scroll to position [7095, 0]
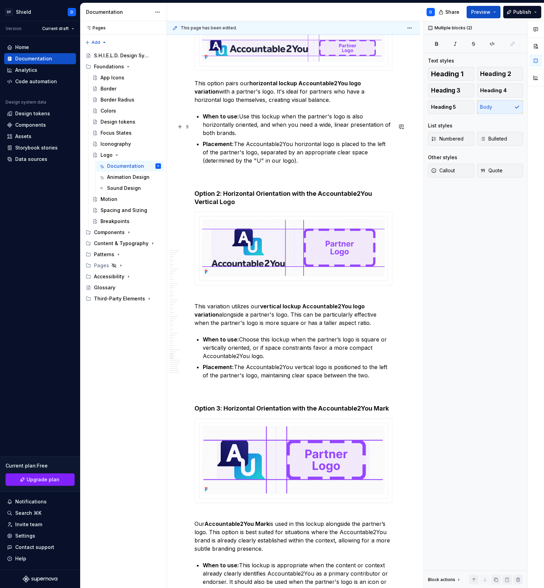
drag, startPoint x: 289, startPoint y: 407, endPoint x: 285, endPoint y: 136, distance: 270.5
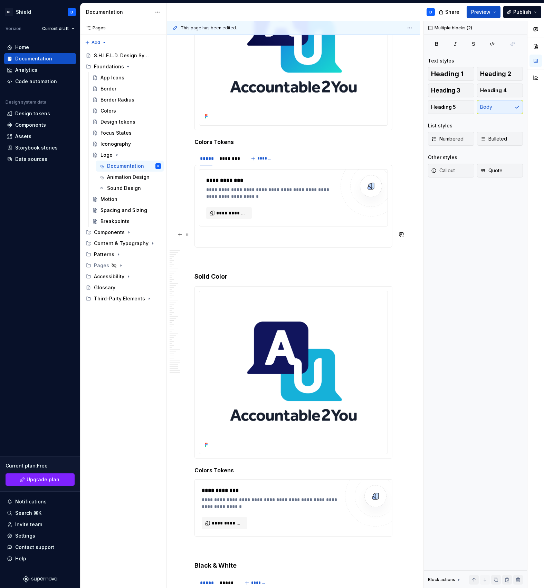
scroll to position [4797, 0]
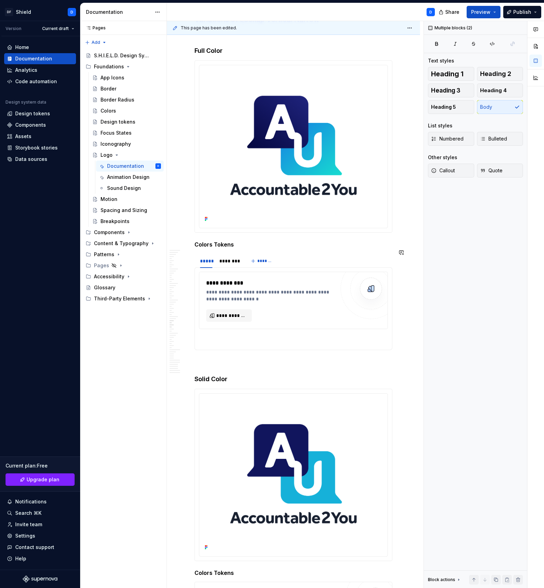
click at [313, 254] on section "**********" at bounding box center [293, 302] width 198 height 97
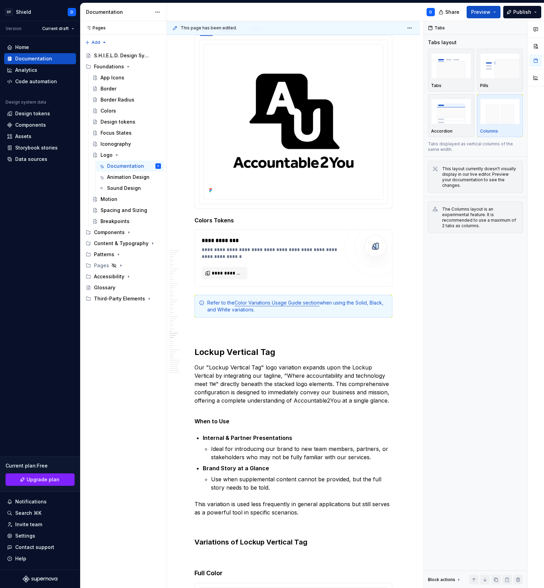
scroll to position [823, 0]
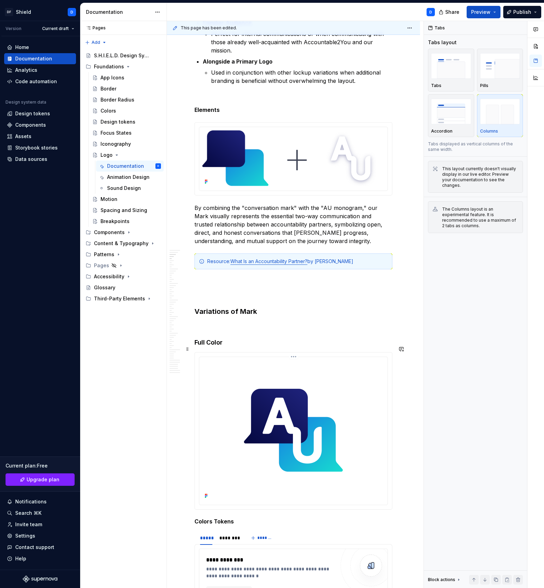
click at [222, 339] on h4 "Full Color" at bounding box center [293, 343] width 198 height 8
drag, startPoint x: 196, startPoint y: 306, endPoint x: 228, endPoint y: 350, distance: 54.0
click at [208, 307] on h3 "Variations of Mark" at bounding box center [293, 312] width 198 height 10
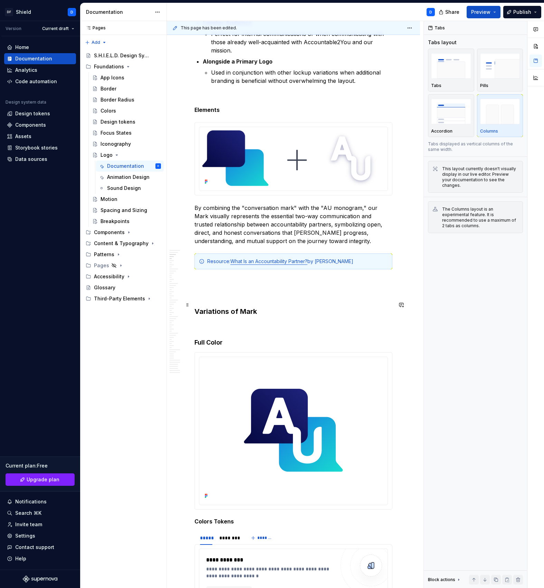
click at [198, 307] on h3 "Variations of Mark" at bounding box center [293, 312] width 198 height 10
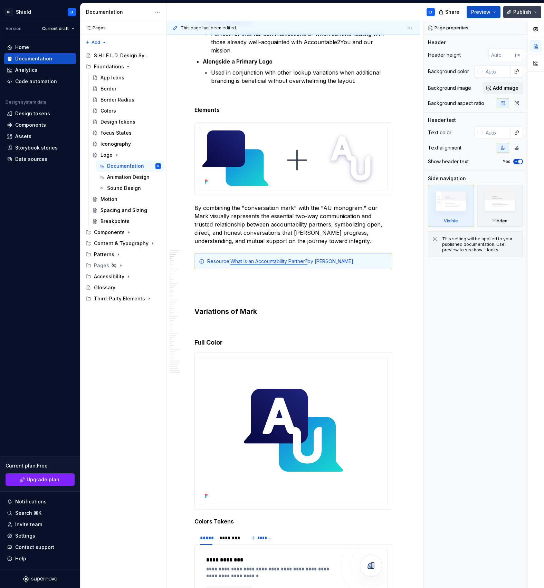
click at [541, 15] on button "Publish" at bounding box center [522, 12] width 38 height 12
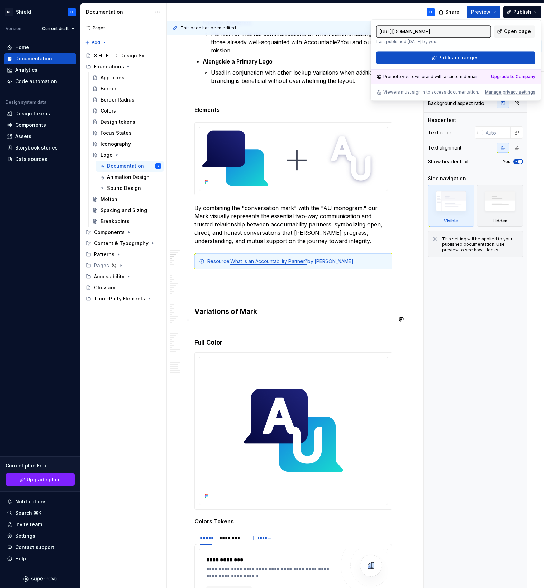
click at [214, 322] on p at bounding box center [293, 326] width 198 height 8
type textarea "*"
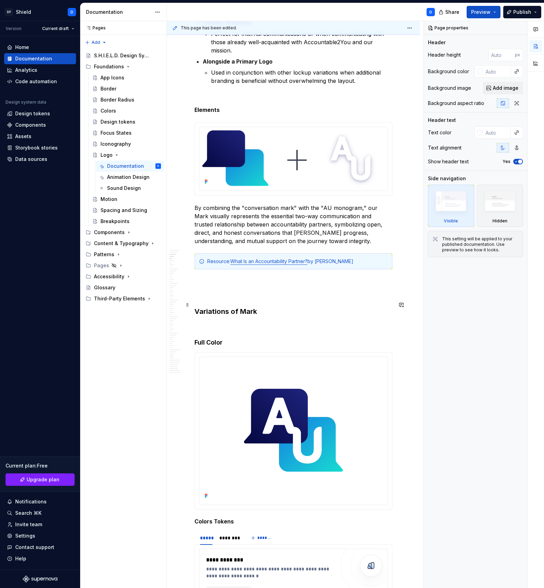
drag, startPoint x: 196, startPoint y: 304, endPoint x: 226, endPoint y: 364, distance: 66.9
drag, startPoint x: 196, startPoint y: 301, endPoint x: 229, endPoint y: 330, distance: 44.0
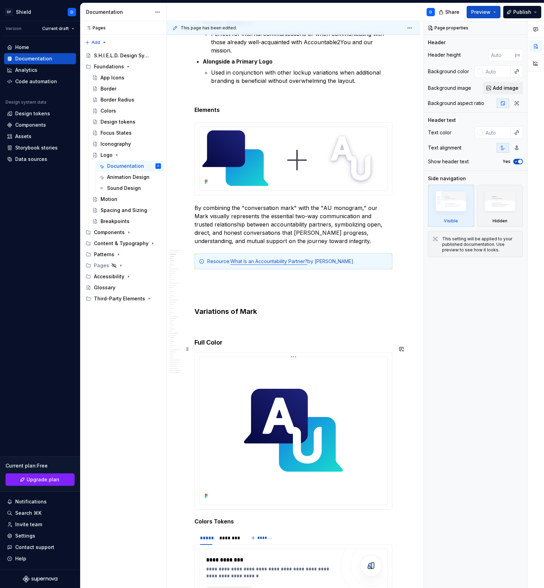
drag, startPoint x: 206, startPoint y: 282, endPoint x: 251, endPoint y: 362, distance: 91.7
click at [201, 278] on p at bounding box center [293, 282] width 198 height 8
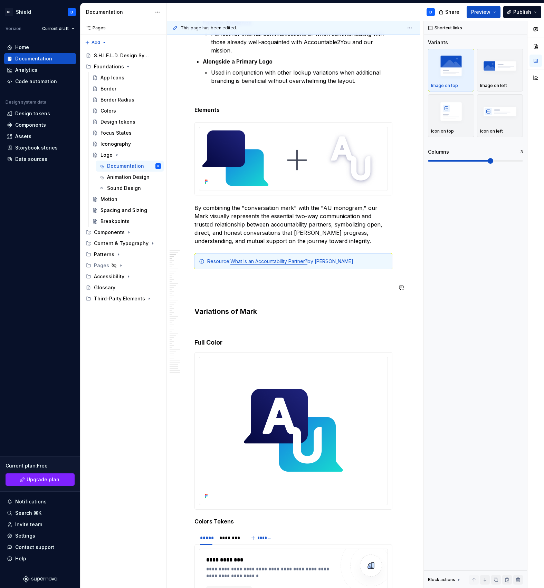
click at [219, 307] on h3 "Variations of Mark" at bounding box center [293, 312] width 198 height 10
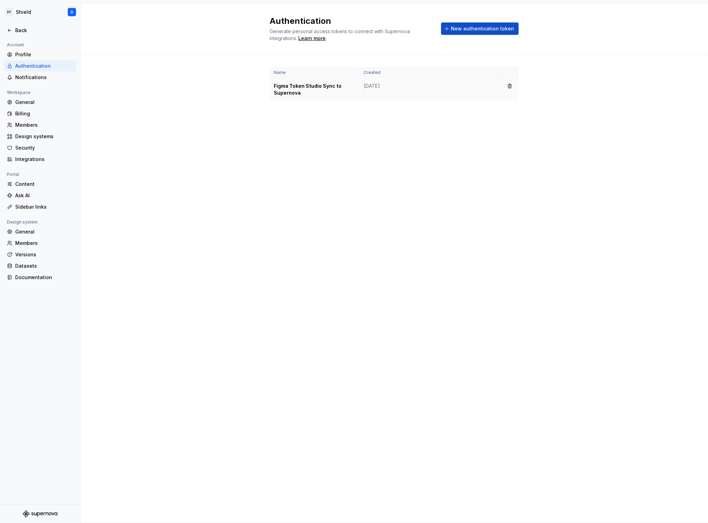
click at [294, 90] on td "Figma Token Studio Sync to Supernova" at bounding box center [315, 89] width 90 height 22
click at [510, 85] on button "button" at bounding box center [510, 86] width 10 height 10
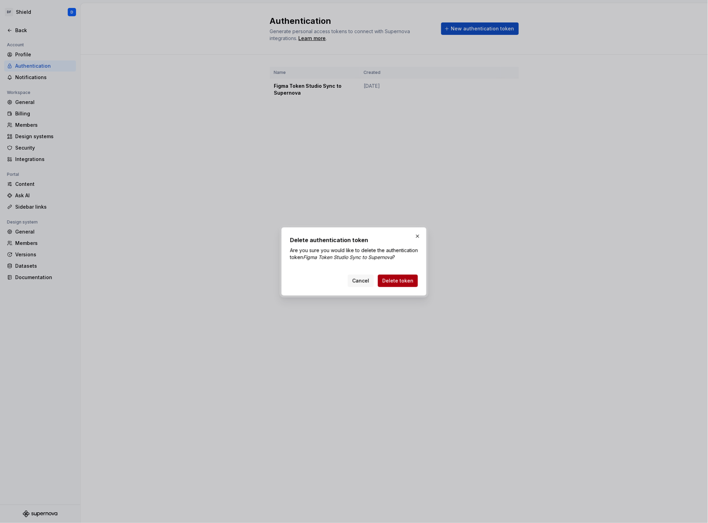
click at [404, 285] on button "Delete token" at bounding box center [398, 281] width 40 height 12
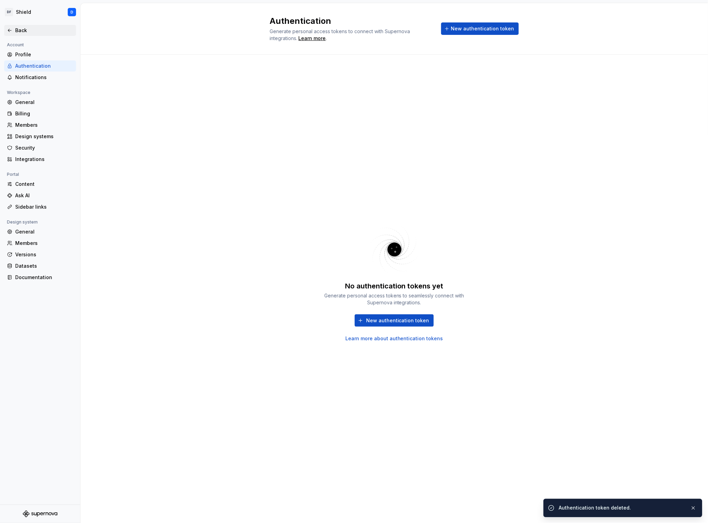
click at [16, 31] on div "Back" at bounding box center [44, 30] width 58 height 7
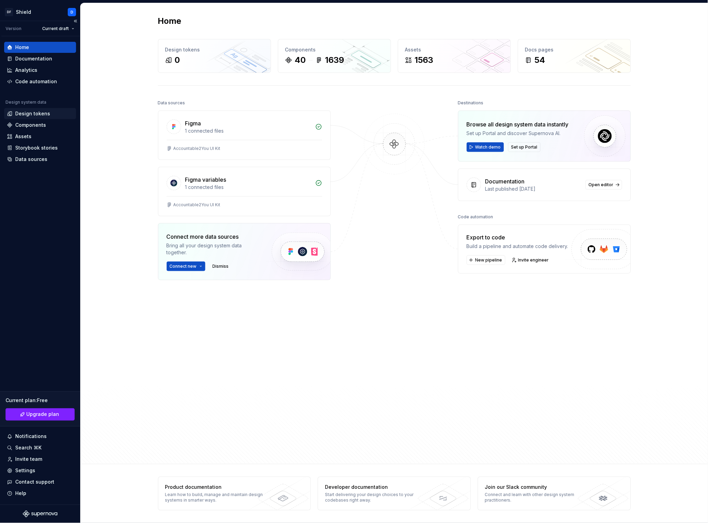
click at [25, 111] on div "Design tokens" at bounding box center [32, 113] width 35 height 7
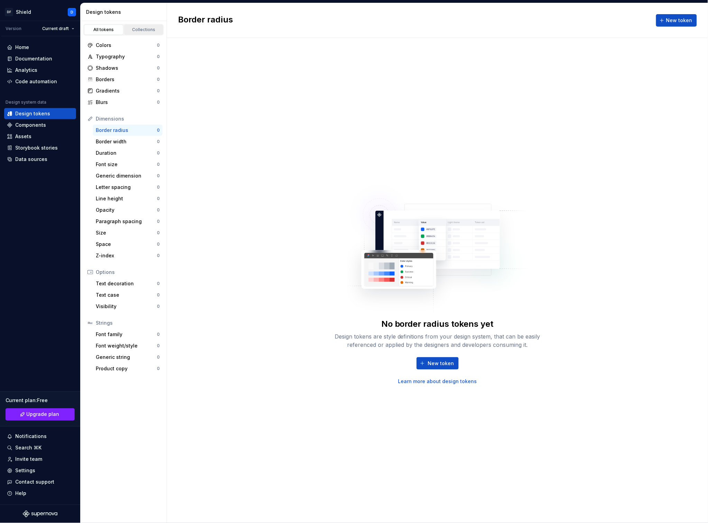
click at [146, 29] on div "Collections" at bounding box center [143, 30] width 35 height 6
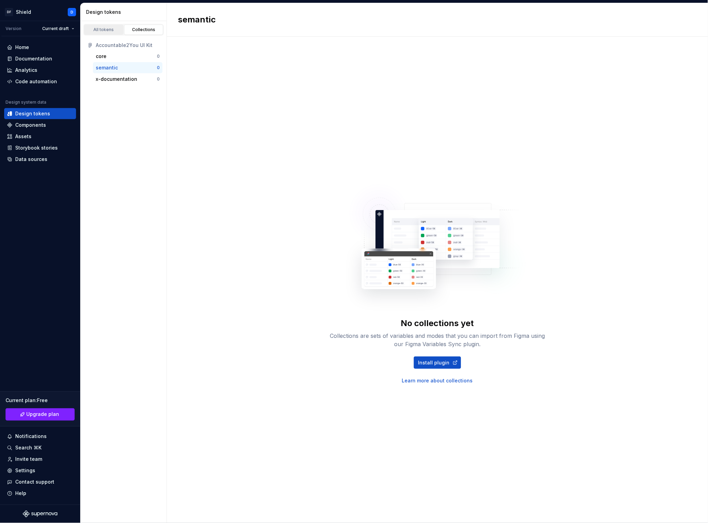
click at [104, 31] on div "All tokens" at bounding box center [103, 30] width 35 height 6
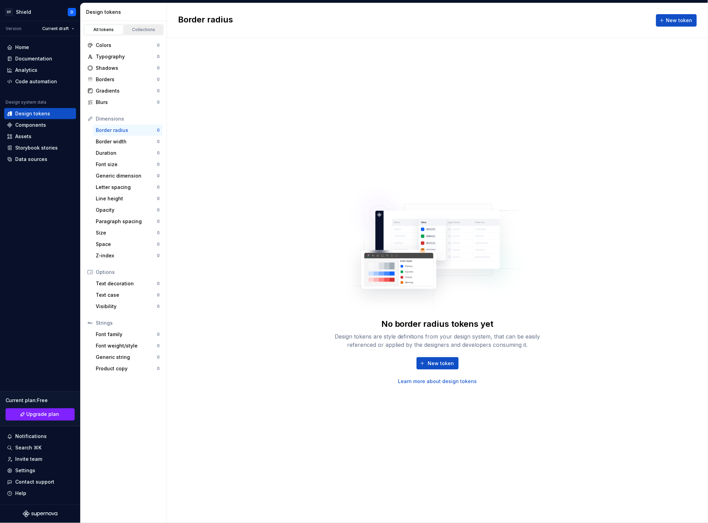
click at [139, 30] on div "Collections" at bounding box center [143, 30] width 35 height 6
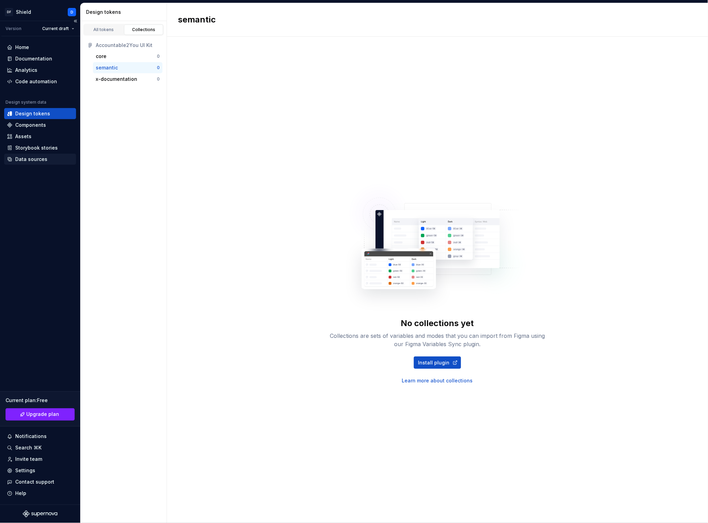
click at [41, 160] on div "Data sources" at bounding box center [31, 159] width 32 height 7
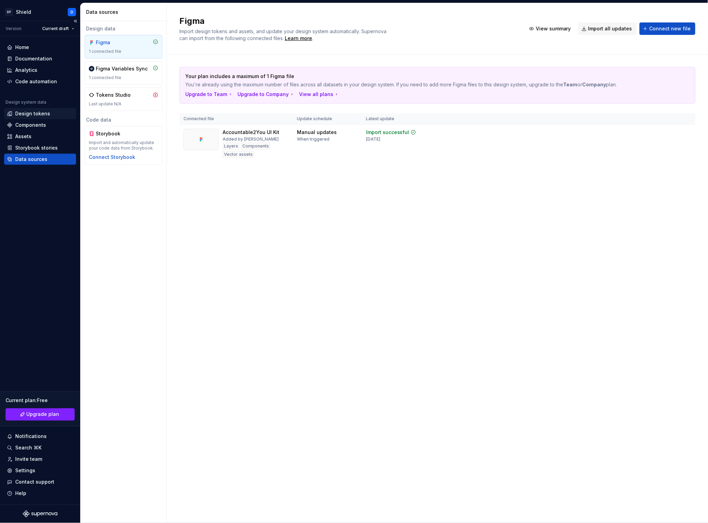
click at [31, 115] on div "Design tokens" at bounding box center [32, 113] width 35 height 7
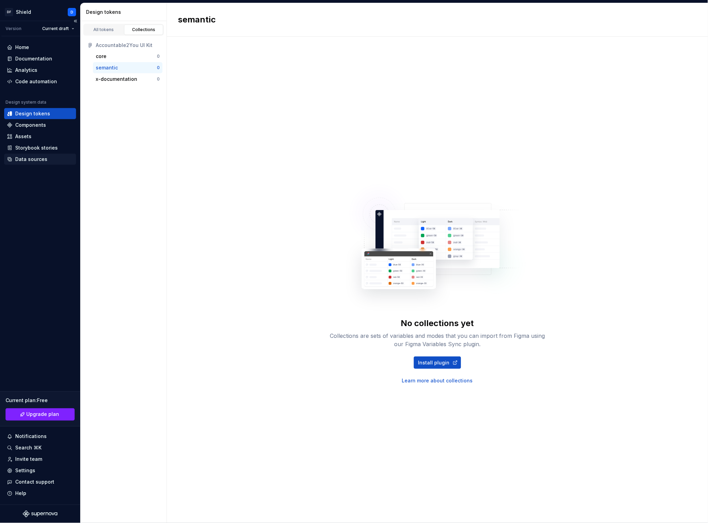
click at [24, 160] on div "Data sources" at bounding box center [31, 159] width 32 height 7
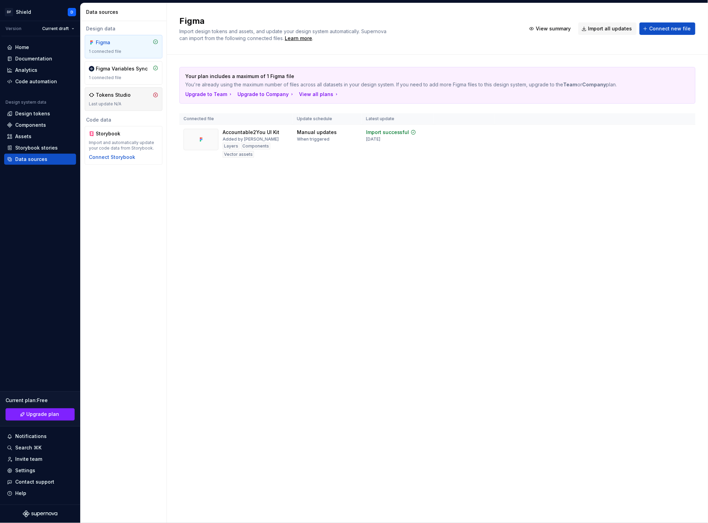
click at [127, 104] on div "Last update N/A" at bounding box center [123, 104] width 69 height 6
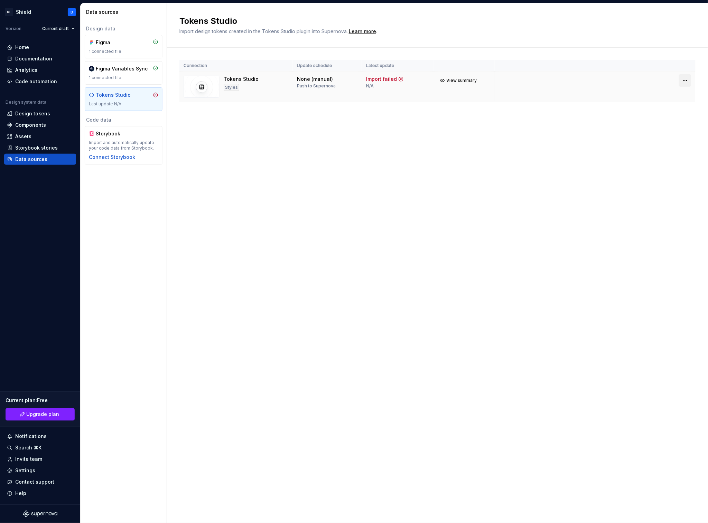
click at [689, 78] on html "DF Shield D Version Current draft Home Documentation Analytics Code automation …" at bounding box center [354, 261] width 708 height 523
click at [671, 109] on div "Disconnect integration" at bounding box center [678, 109] width 55 height 7
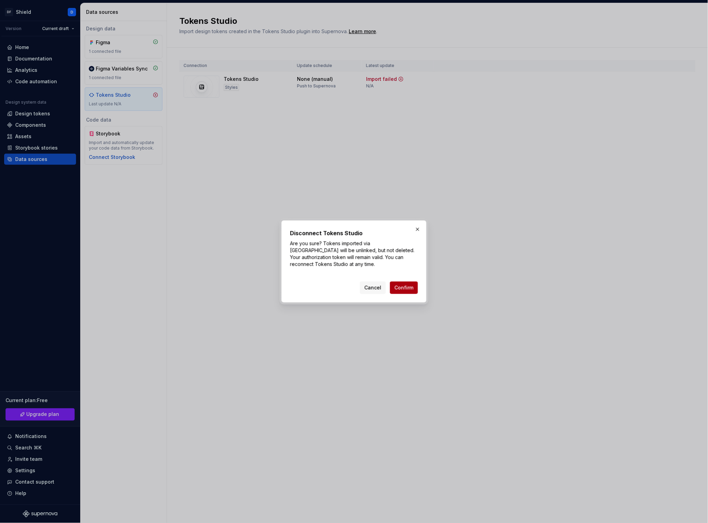
click at [401, 291] on span "Confirm" at bounding box center [403, 287] width 19 height 7
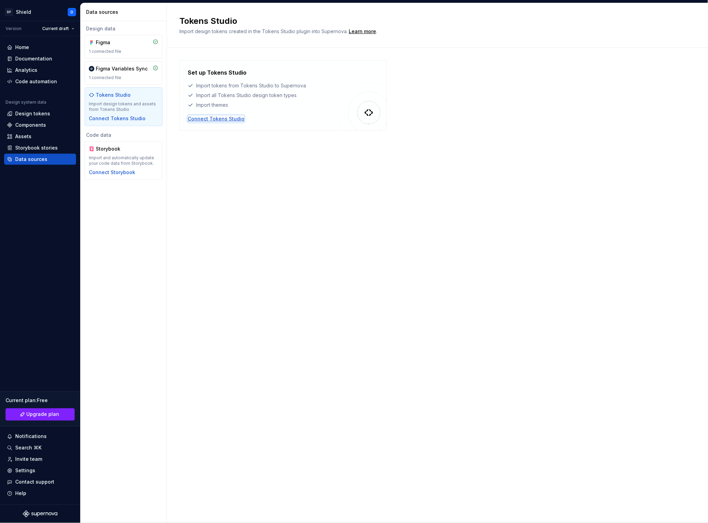
click at [221, 119] on div "Connect Tokens Studio" at bounding box center [216, 118] width 57 height 7
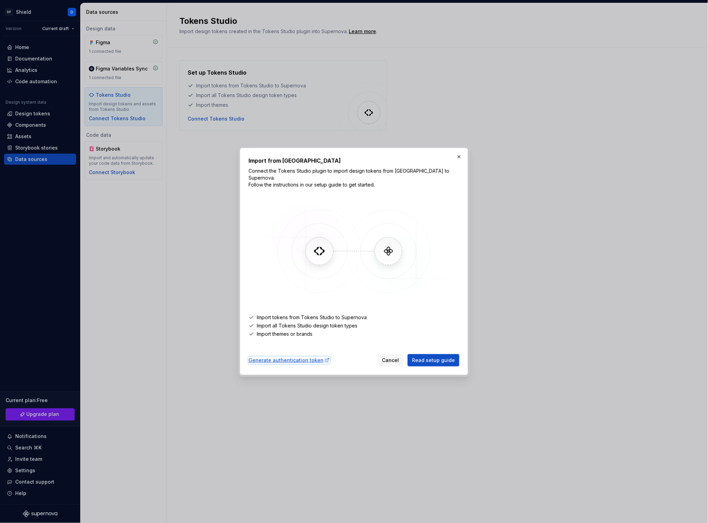
click at [288, 359] on div "Generate authentication token" at bounding box center [288, 360] width 81 height 7
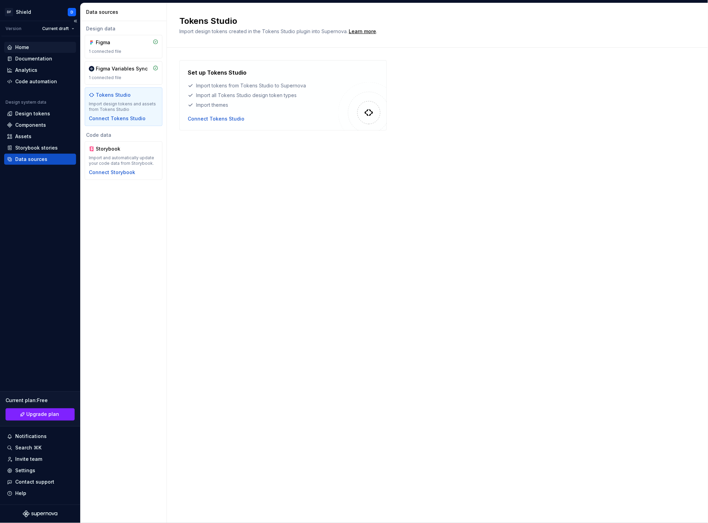
click at [19, 45] on div "Home" at bounding box center [22, 47] width 14 height 7
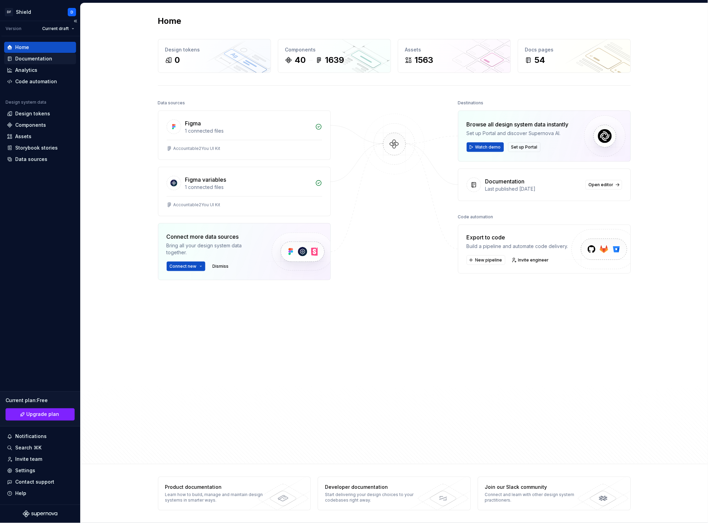
click at [44, 58] on div "Documentation" at bounding box center [33, 58] width 37 height 7
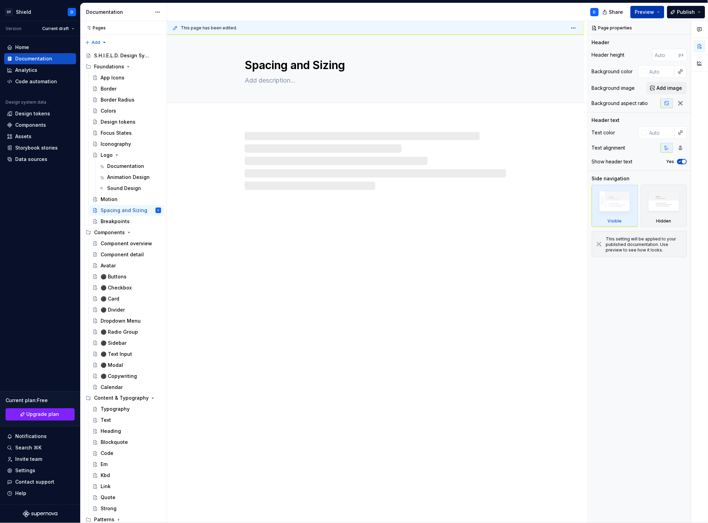
click at [654, 11] on span "Preview" at bounding box center [644, 12] width 19 height 7
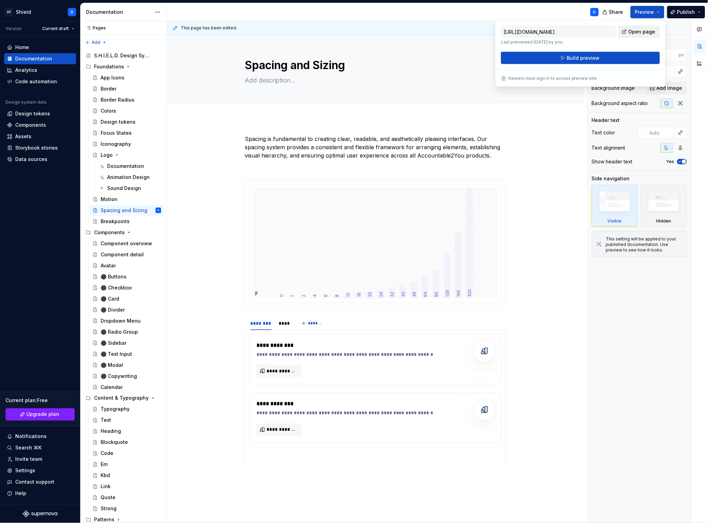
click at [648, 34] on span "Open page" at bounding box center [641, 31] width 27 height 7
click at [697, 13] on button "Publish" at bounding box center [686, 12] width 38 height 12
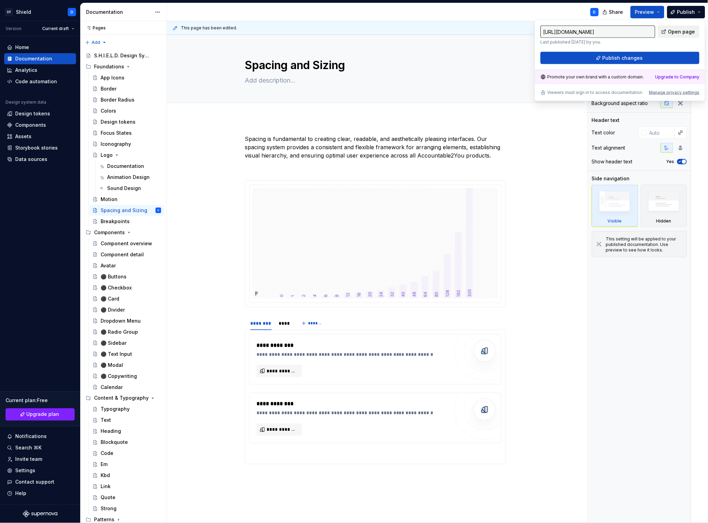
click at [684, 34] on span "Open page" at bounding box center [681, 31] width 27 height 7
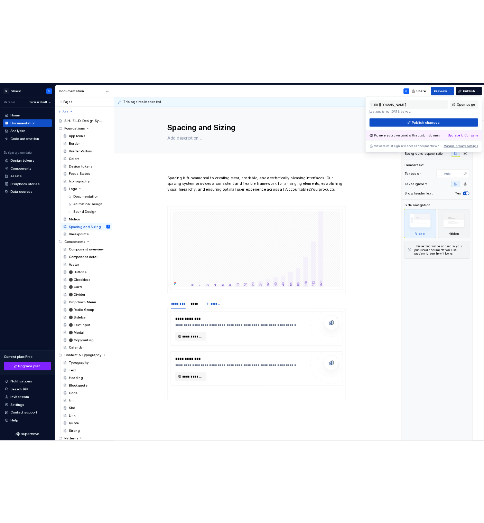
scroll to position [0, 0]
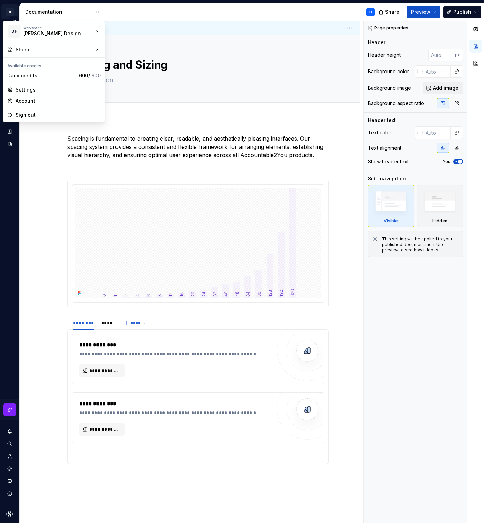
click at [11, 11] on html "DF Shield D Design system data Documentation D Share Preview Publish Pages Add …" at bounding box center [242, 261] width 484 height 523
type textarea "*"
click at [55, 208] on html "DF Shield D Design system data Documentation D Share Preview Publish Pages Add …" at bounding box center [242, 261] width 484 height 523
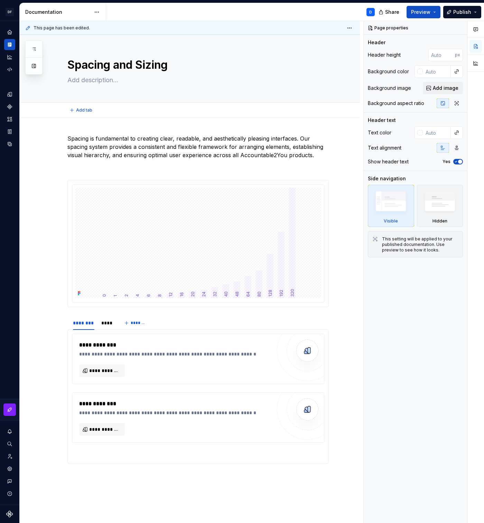
type textarea "*"
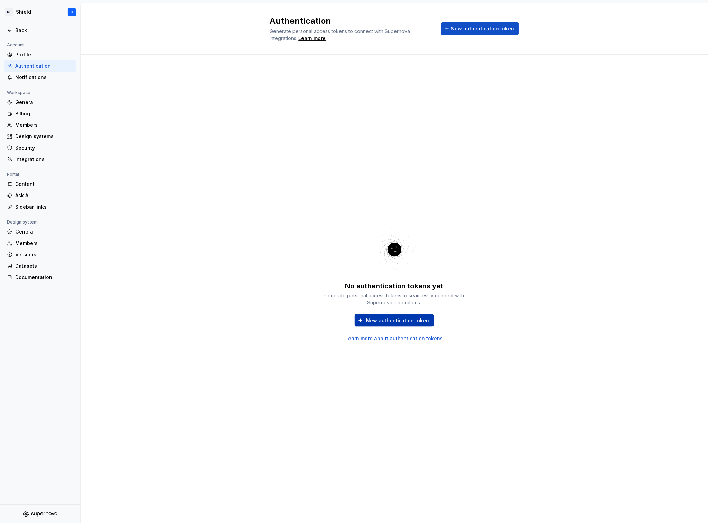
click at [394, 322] on span "New authentication token" at bounding box center [397, 320] width 63 height 7
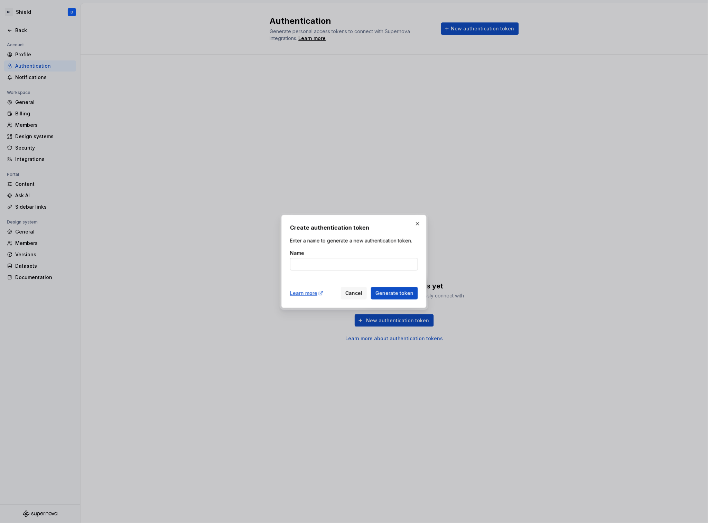
click at [362, 265] on input "Name" at bounding box center [354, 264] width 128 height 12
type input "A2U Token Studio Figma"
click at [407, 293] on span "Generate token" at bounding box center [394, 293] width 38 height 7
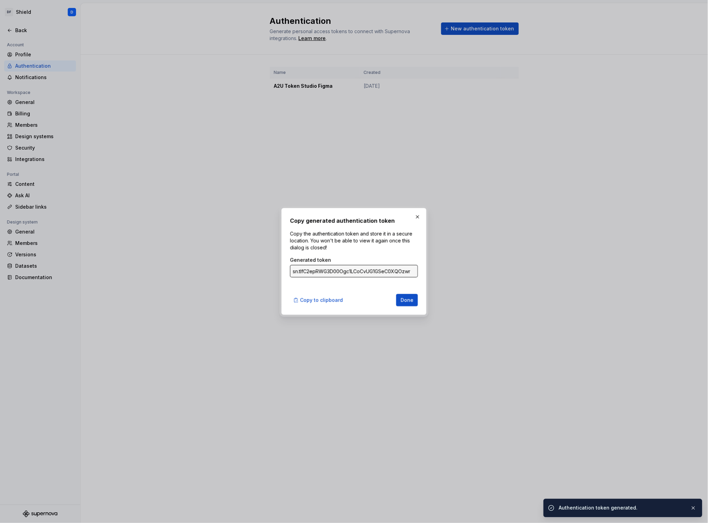
click at [376, 269] on input "sn.tIfC2epRWG3D00Ogc1LCoCvUG1GSeC0XQOzwrU8JP6pHI5EbY38GVR7ohHYwvPN9qDL6gbcYZelw…" at bounding box center [354, 271] width 128 height 12
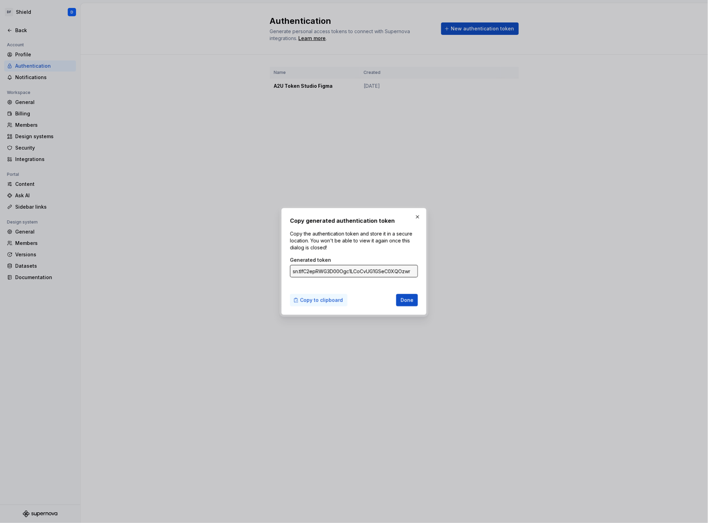
click at [309, 302] on span "Copy to clipboard" at bounding box center [321, 300] width 43 height 7
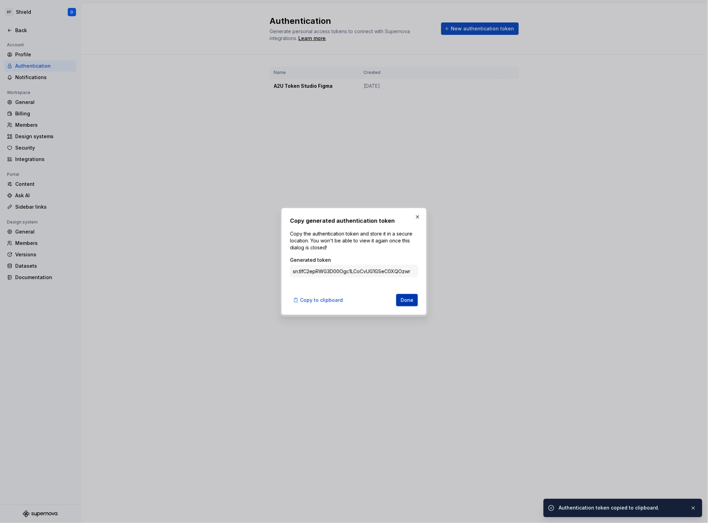
click at [406, 303] on span "Done" at bounding box center [406, 300] width 13 height 7
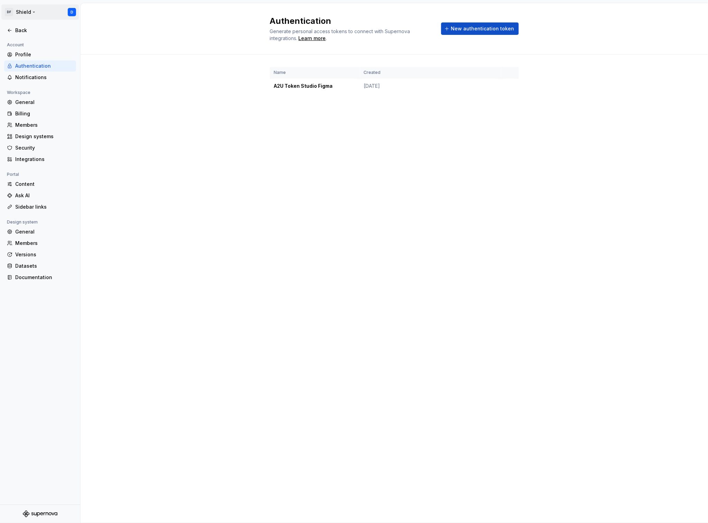
click at [9, 11] on html "DF Shield D Back Account Profile Authentication Notifications Workspace General…" at bounding box center [354, 261] width 708 height 523
click at [35, 37] on div "[PERSON_NAME] Design" at bounding box center [52, 33] width 59 height 7
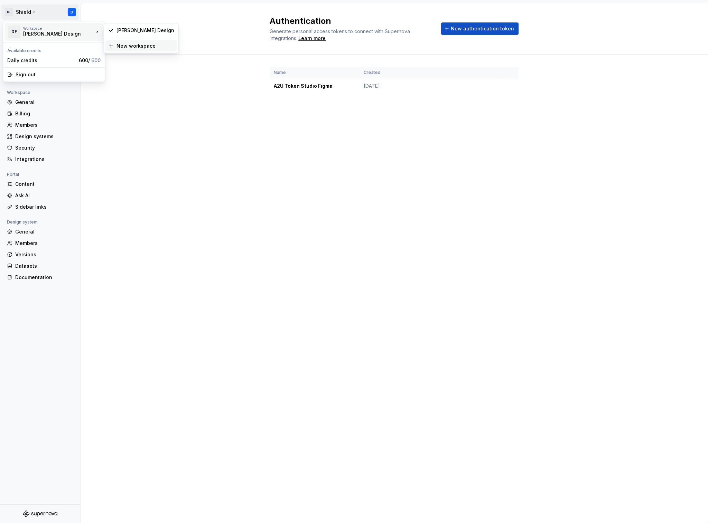
click at [138, 46] on div "New workspace" at bounding box center [145, 45] width 58 height 7
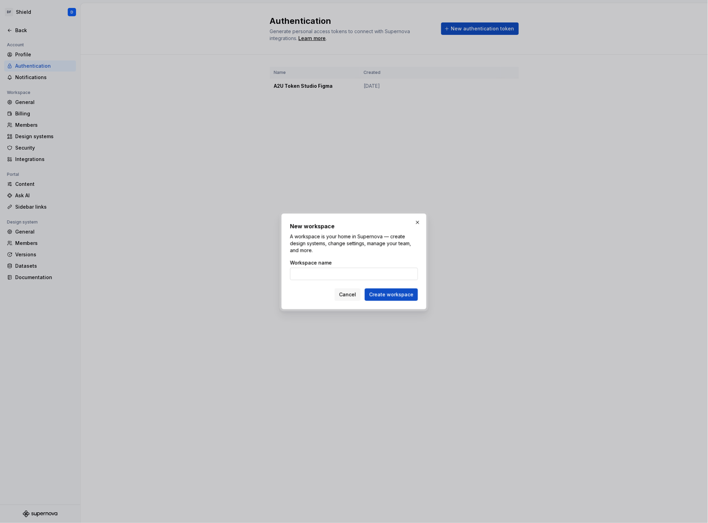
click at [316, 272] on input "Workspace name" at bounding box center [354, 274] width 128 height 12
type input "A2U"
click at [403, 295] on span "Create workspace" at bounding box center [391, 294] width 44 height 7
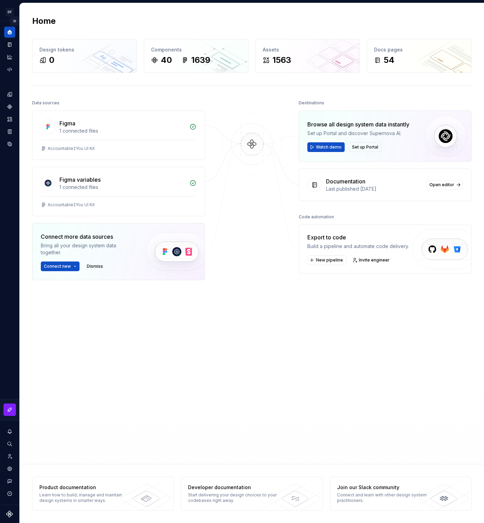
click at [13, 21] on button "Expand sidebar" at bounding box center [15, 21] width 10 height 10
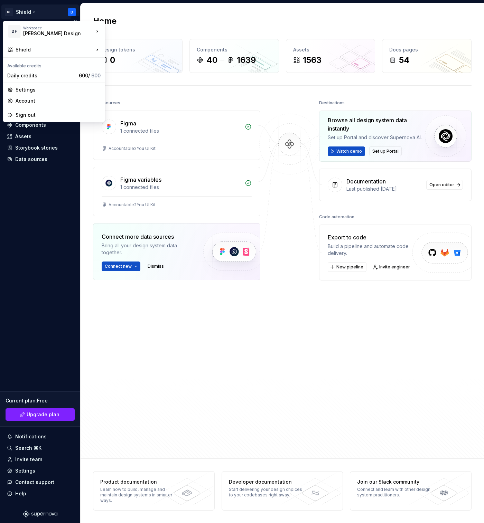
click at [23, 14] on html "DF Shield D Version Current draft Home Documentation Analytics Code automation …" at bounding box center [242, 261] width 484 height 523
click at [140, 32] on div "A2U" at bounding box center [145, 30] width 58 height 7
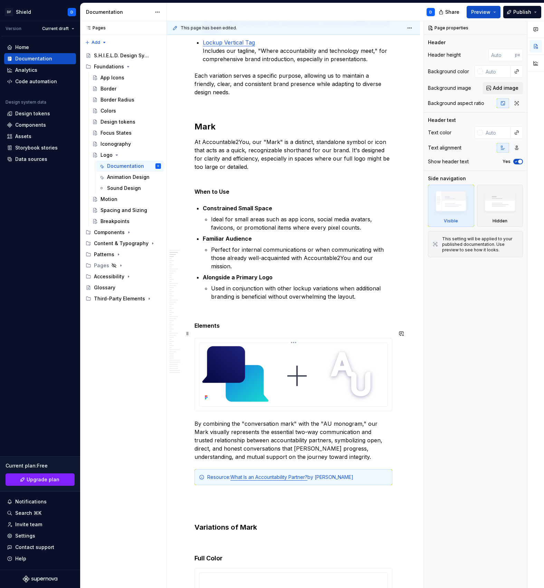
scroll to position [876, 0]
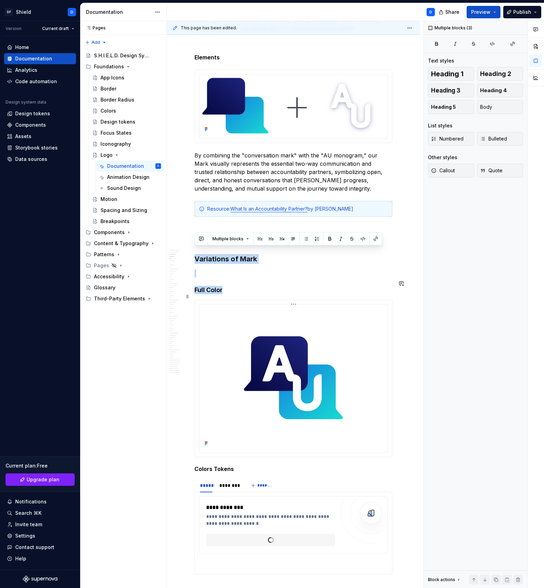
drag, startPoint x: 196, startPoint y: 254, endPoint x: 246, endPoint y: 392, distance: 147.0
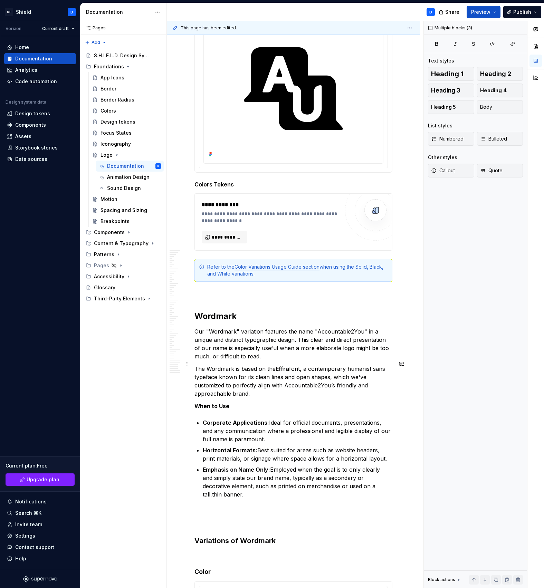
scroll to position [1777, 0]
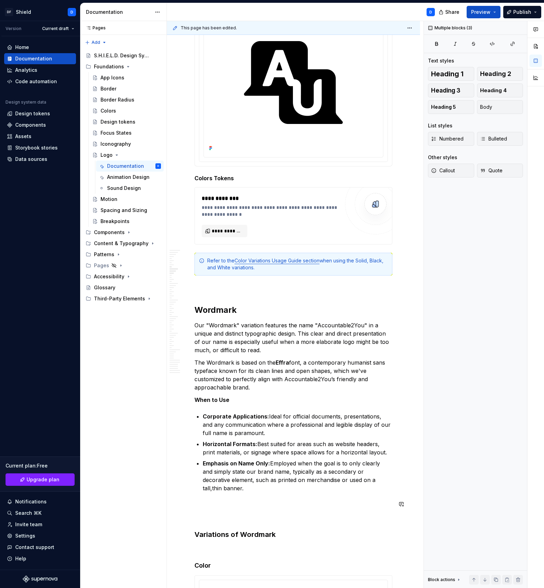
click at [298, 530] on h3 "Variations of Wordmark" at bounding box center [293, 535] width 198 height 10
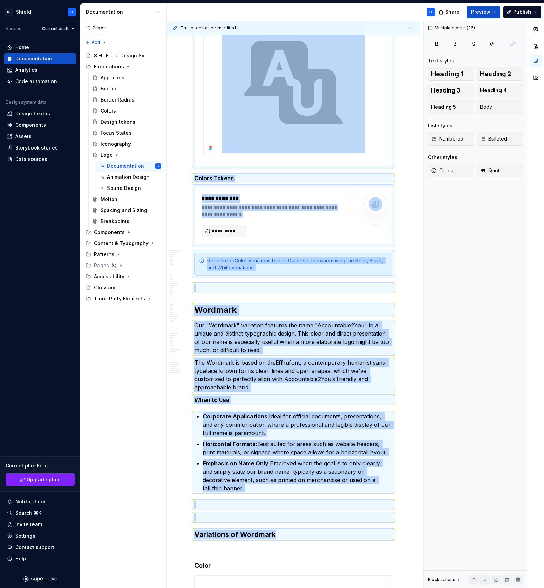
copy div "**********"
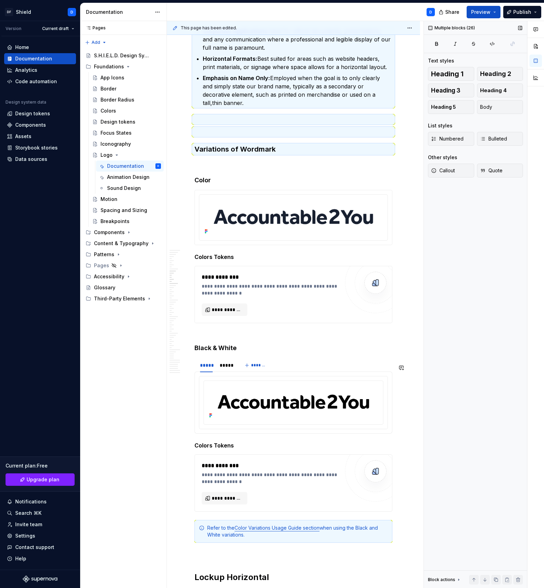
scroll to position [2153, 0]
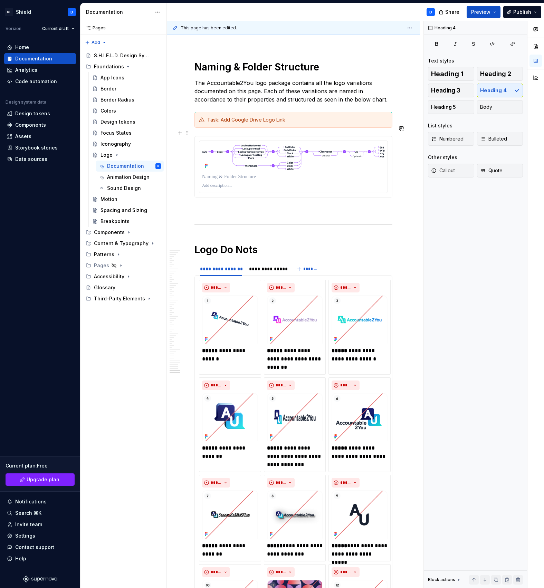
scroll to position [9548, 0]
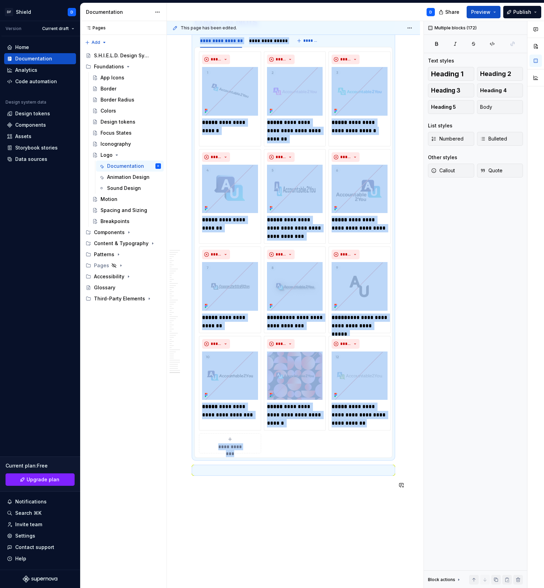
copy div "**********"
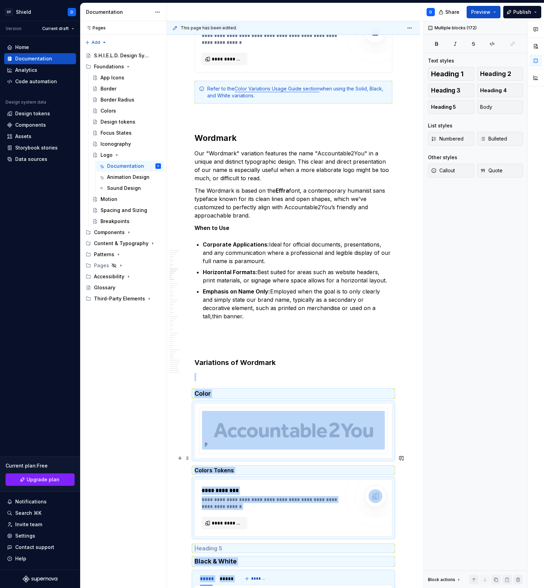
scroll to position [1950, 0]
copy div "**********"
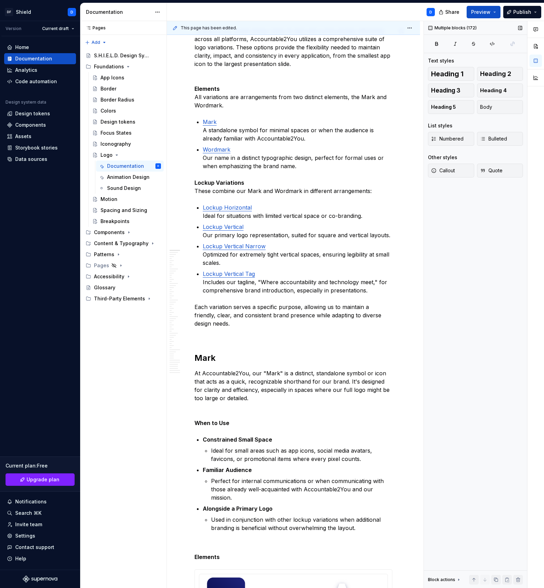
scroll to position [0, 0]
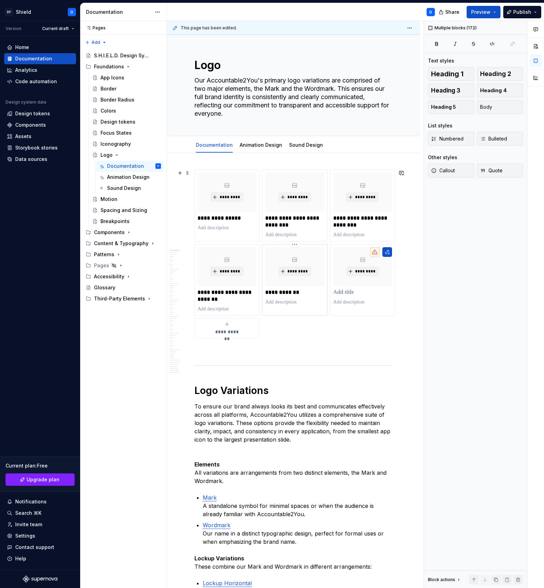
click at [297, 297] on div "**********" at bounding box center [294, 276] width 59 height 59
type textarea "*"
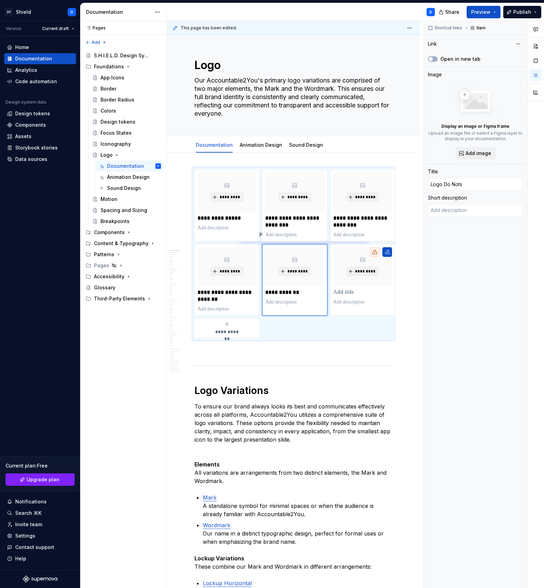
type input "Logo / Documentation/ Logo Do Nots"
click at [228, 219] on p "**********" at bounding box center [227, 218] width 59 height 7
type textarea "*"
type input "Logo / Documentation/ Logo Variations"
type input "Logo Variations"
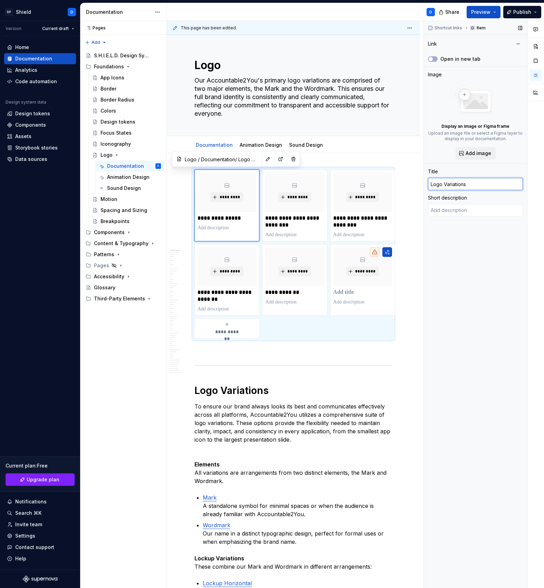
click at [463, 182] on input "Logo Variations" at bounding box center [475, 184] width 95 height 12
click at [296, 226] on p "**********" at bounding box center [294, 222] width 59 height 14
type textarea "*"
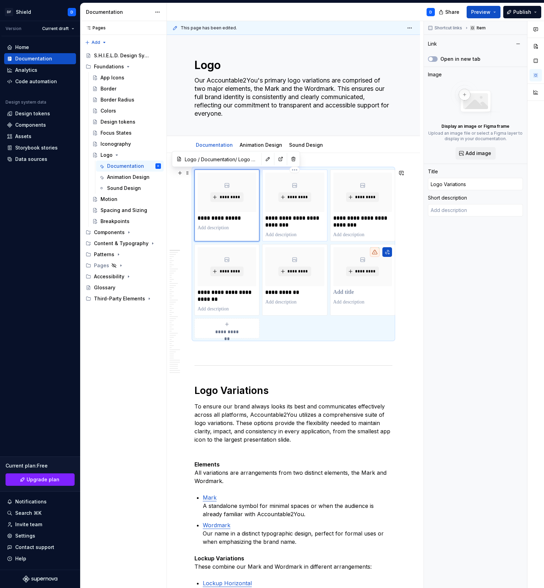
type input "Logo / Documentation/ Color Variations Usage Guide"
type input "Color Variations Usage Guide"
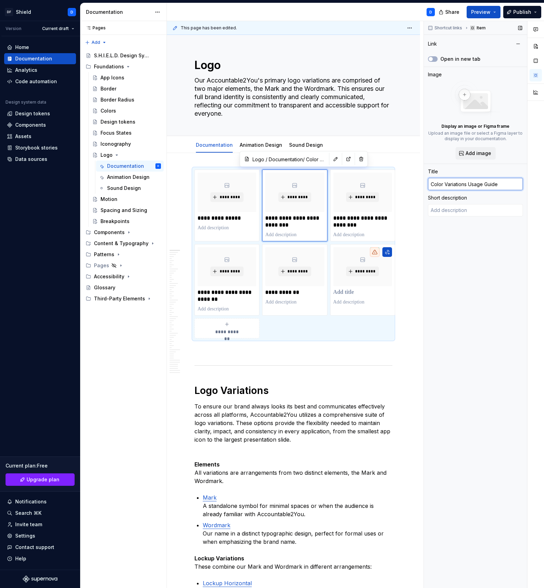
click at [467, 187] on input "Color Variations Usage Guide" at bounding box center [475, 184] width 95 height 12
click at [352, 220] on p "**********" at bounding box center [362, 222] width 59 height 14
type textarea "*"
type input "Logo / Documentation/ Co-Branding & Partner Lockup"
type input "Co-Branding & Partner Lockup"
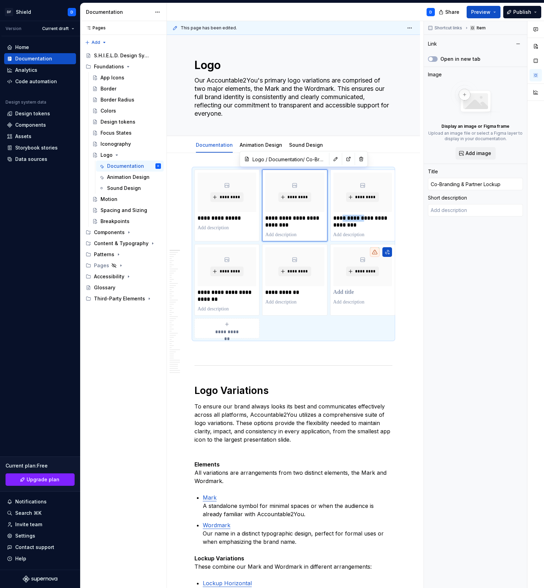
click at [352, 220] on p "**********" at bounding box center [362, 222] width 59 height 14
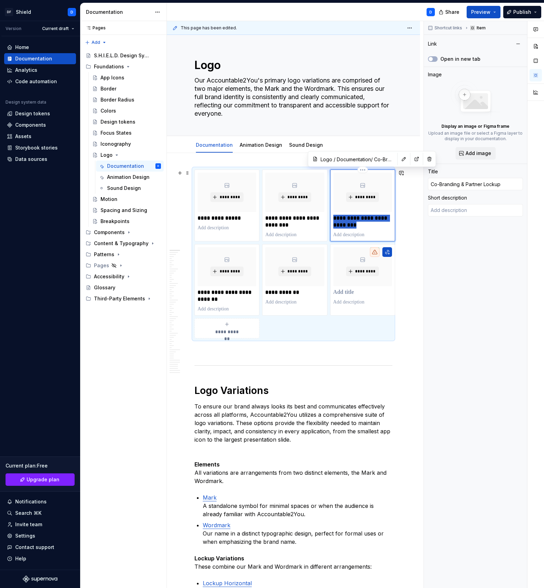
click at [352, 220] on p "**********" at bounding box center [362, 222] width 59 height 14
click at [476, 182] on input "Co-Branding & Partner Lockup" at bounding box center [475, 184] width 95 height 12
click at [463, 185] on input "Co-Branding & Partner Lockup" at bounding box center [475, 184] width 95 height 12
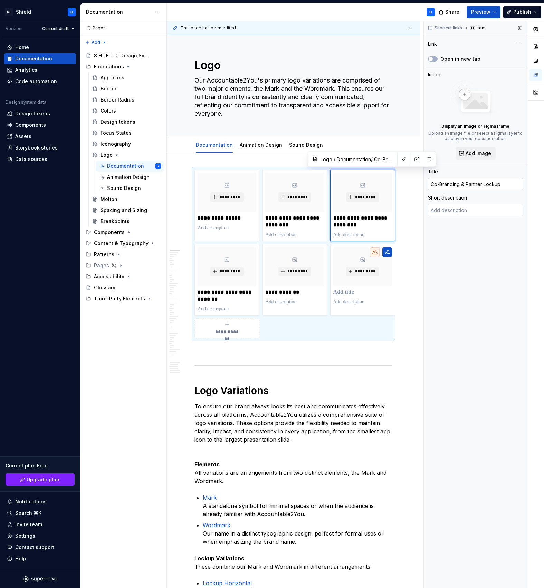
click at [463, 185] on input "Co-Branding & Partner Lockup" at bounding box center [475, 184] width 95 height 12
click at [286, 212] on div "**********" at bounding box center [294, 206] width 59 height 66
type textarea "*"
type input "Logo / Documentation/ Color Variations Usage Guide"
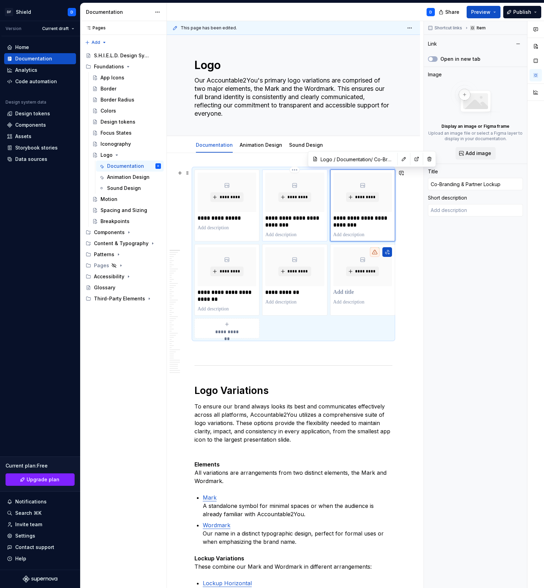
type input "Color Variations Usage Guide"
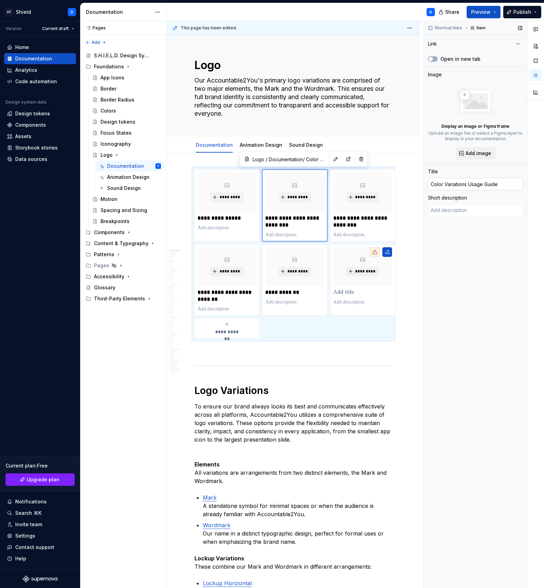
click at [463, 184] on input "Color Variations Usage Guide" at bounding box center [475, 184] width 95 height 12
click at [254, 144] on link "Animation Design" at bounding box center [261, 145] width 42 height 6
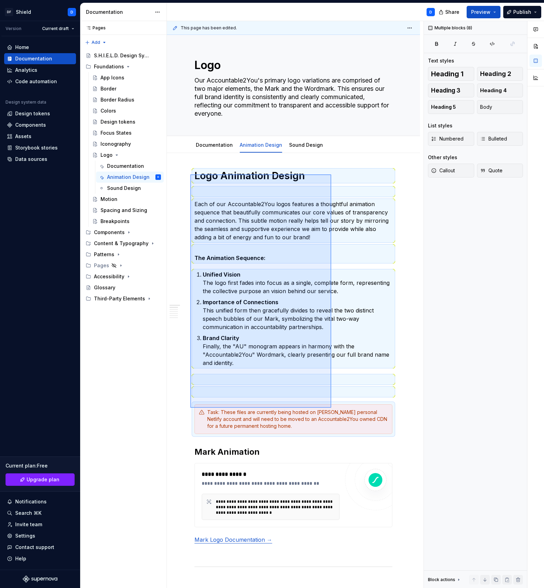
drag, startPoint x: 190, startPoint y: 174, endPoint x: 329, endPoint y: 404, distance: 267.5
click at [331, 407] on div "**********" at bounding box center [295, 305] width 257 height 568
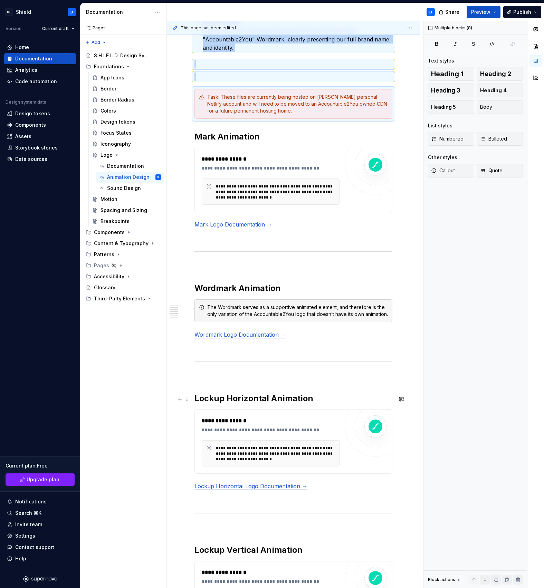
scroll to position [896, 0]
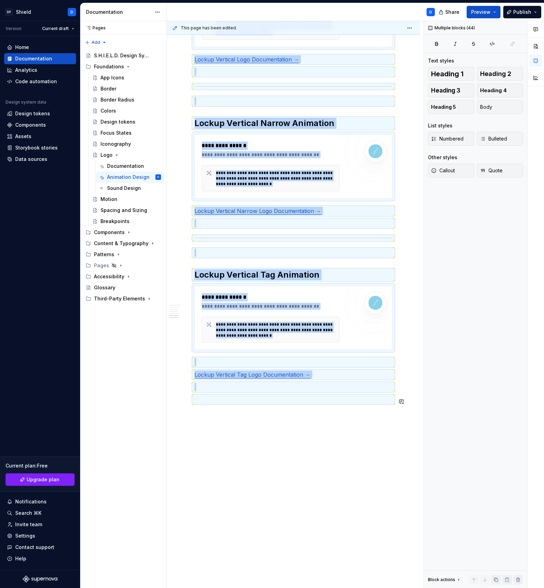
copy div "Logo Animation Design Each of our Accountable2You logos features a thoughtful a…"
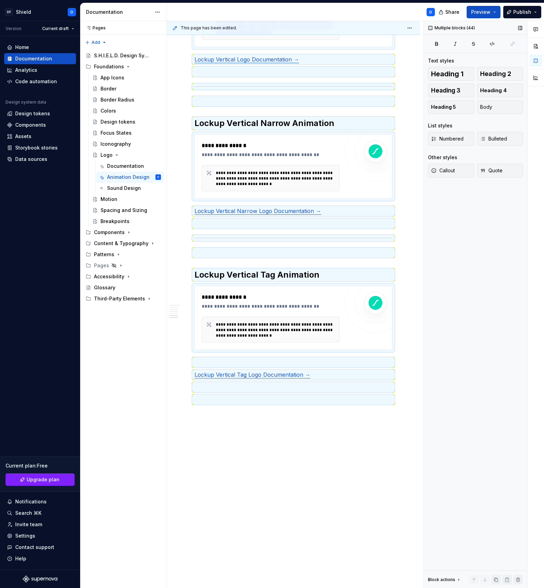
scroll to position [0, 0]
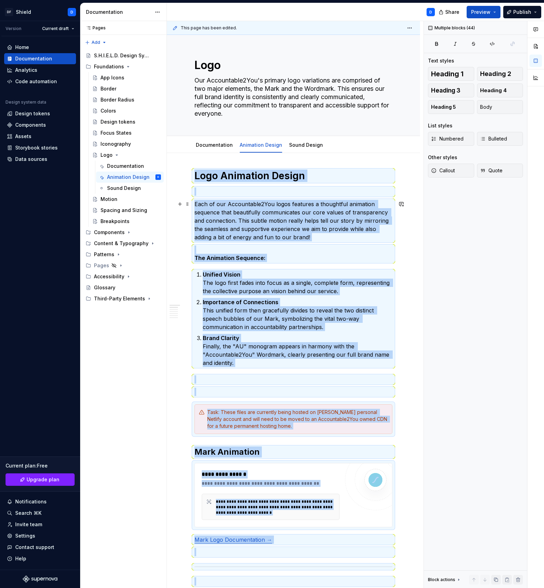
click at [306, 226] on p "Each of our Accountable2You logos features a thoughtful animation sequence that…" at bounding box center [293, 220] width 198 height 41
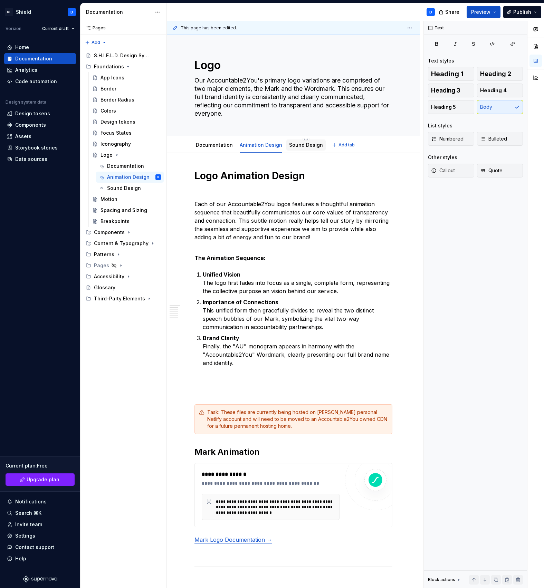
click at [296, 146] on link "Sound Design" at bounding box center [306, 145] width 34 height 6
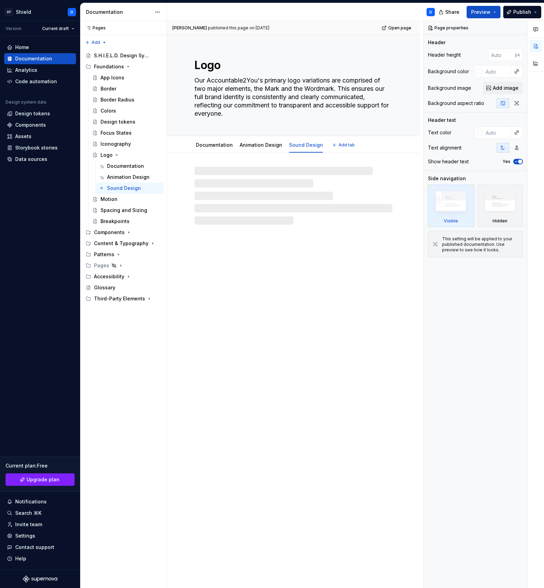
click at [260, 150] on div "Animation Design" at bounding box center [261, 145] width 48 height 11
click at [265, 98] on textarea "Our Accountable2You's primary logo variations are comprised of two major elemen…" at bounding box center [292, 97] width 198 height 44
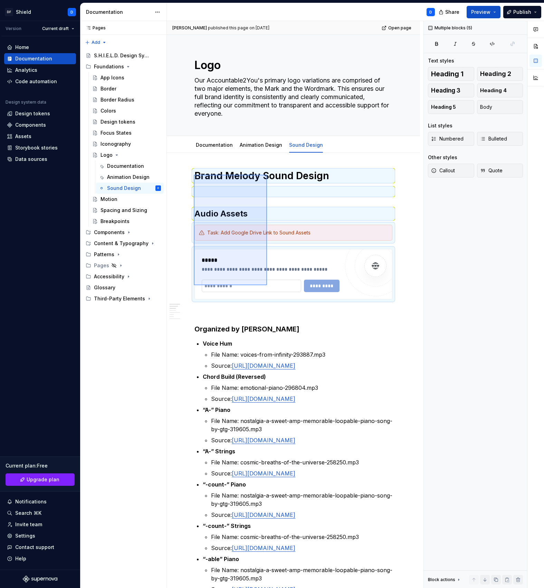
drag, startPoint x: 194, startPoint y: 175, endPoint x: 270, endPoint y: 291, distance: 139.0
click at [270, 292] on div "**********" at bounding box center [295, 305] width 257 height 568
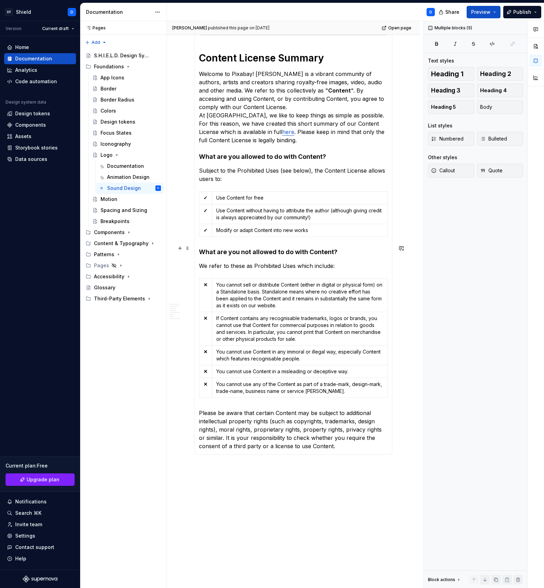
scroll to position [1561, 0]
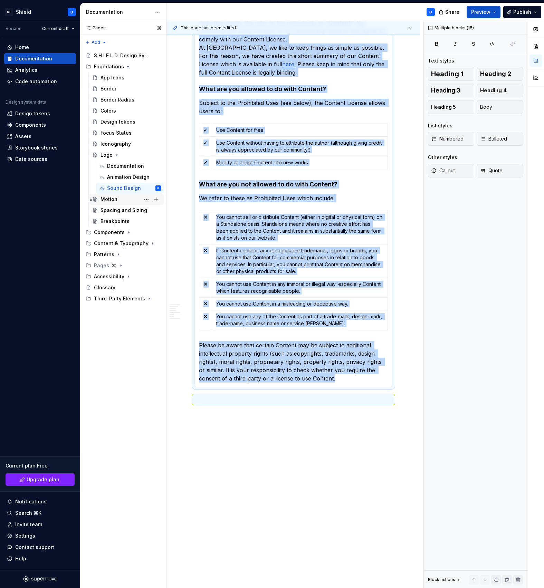
click at [107, 200] on div "Motion" at bounding box center [109, 199] width 17 height 7
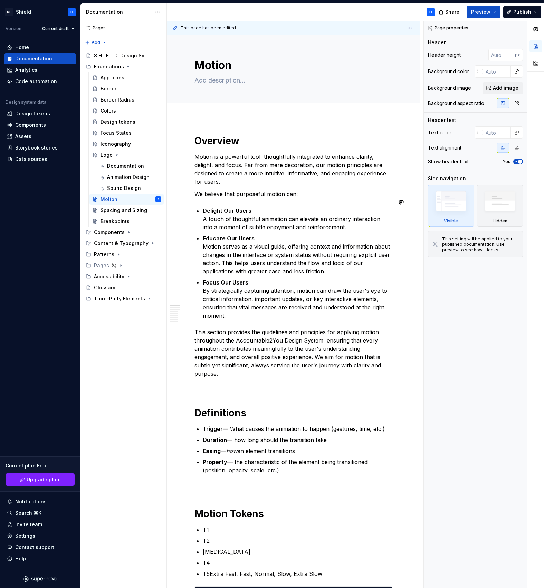
click at [244, 245] on p "Educate Our Users Motion serves as a visual guide, offering context and informa…" at bounding box center [298, 254] width 190 height 41
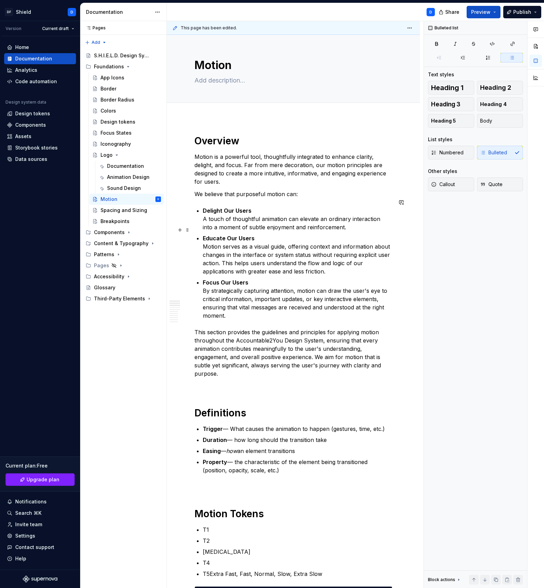
click at [259, 255] on p "Educate Our Users Motion serves as a visual guide, offering context and informa…" at bounding box center [298, 254] width 190 height 41
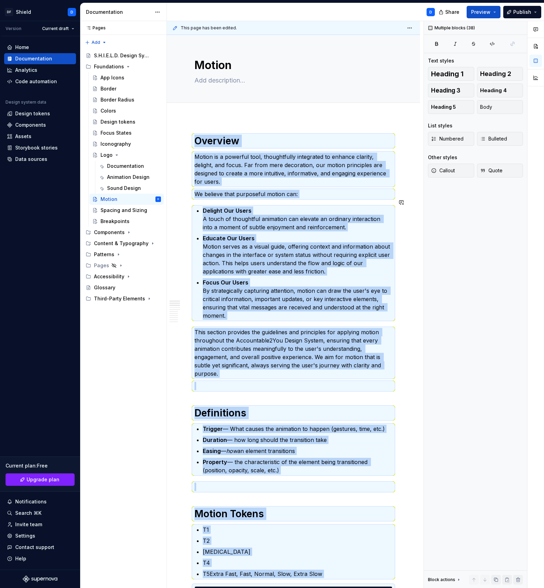
copy div "Overview Motion is a powerful tool, thoughtfully integrated to enhance clarity,…"
click at [113, 213] on div "Spacing and Sizing" at bounding box center [121, 210] width 40 height 7
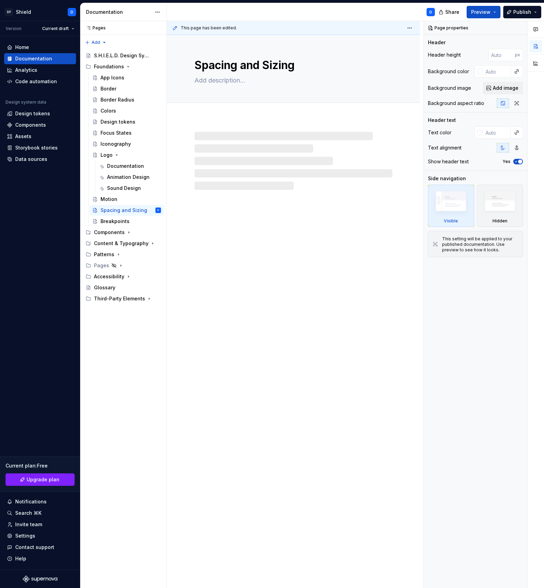
click at [305, 224] on div "Spacing and Sizing" at bounding box center [293, 312] width 253 height 554
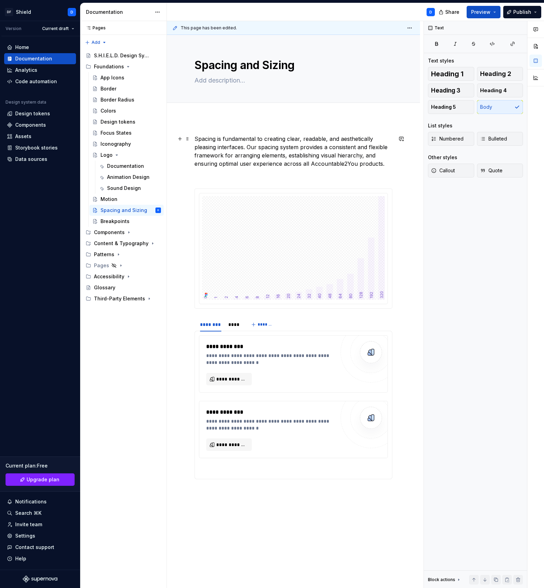
click at [286, 154] on p "Spacing is fundamental to creating clear, readable, and aesthetically pleasing …" at bounding box center [293, 151] width 198 height 33
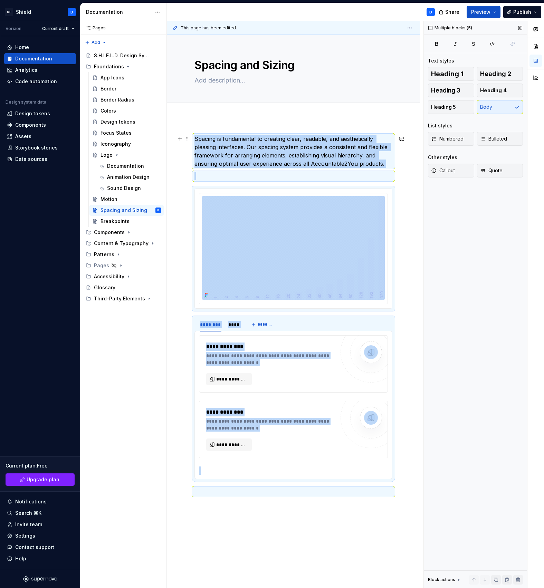
copy div "**********"
click at [420, 386] on div "**********" at bounding box center [293, 399] width 253 height 563
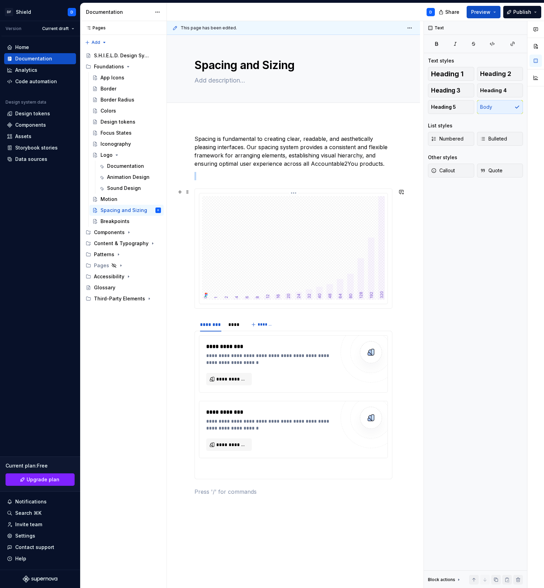
click at [363, 292] on img at bounding box center [293, 248] width 183 height 104
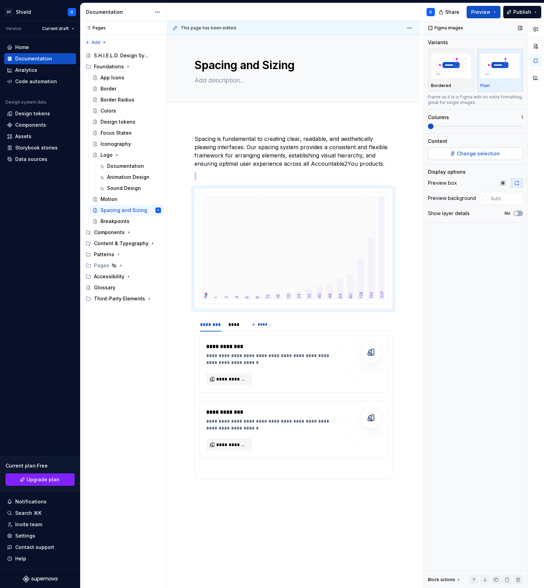
click at [487, 151] on span "Change selection" at bounding box center [478, 153] width 43 height 7
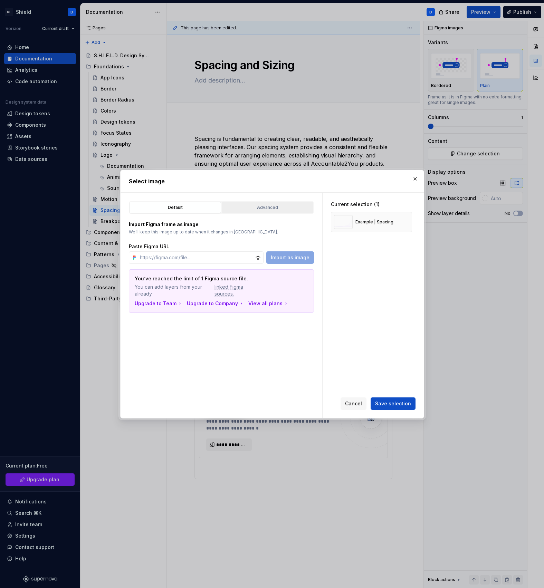
click at [276, 203] on button "Advanced" at bounding box center [268, 208] width 92 height 12
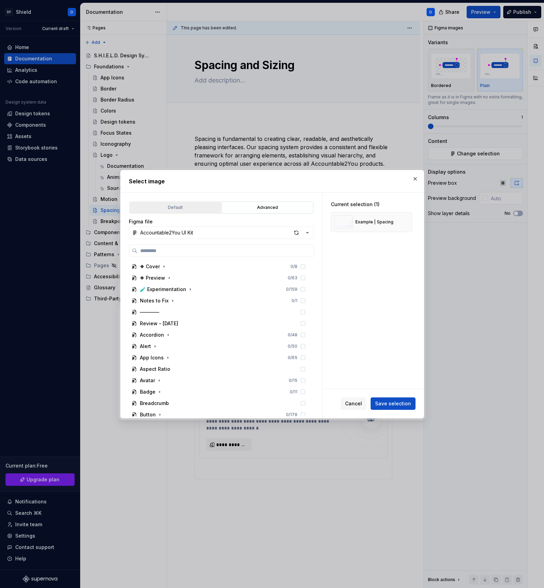
click at [188, 206] on div "Default" at bounding box center [175, 207] width 87 height 7
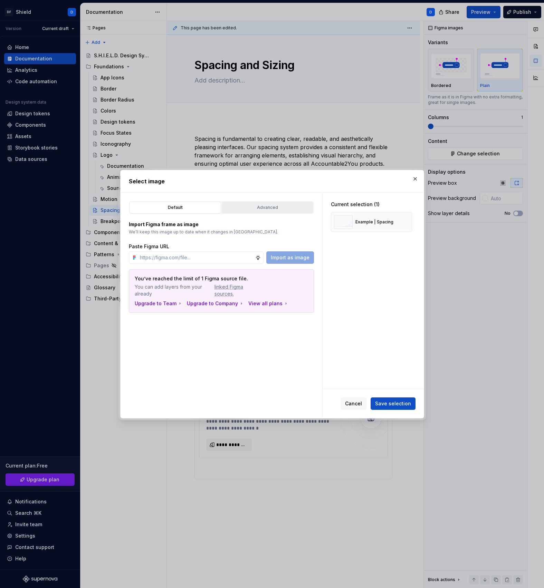
click at [275, 207] on div "Advanced" at bounding box center [267, 207] width 87 height 7
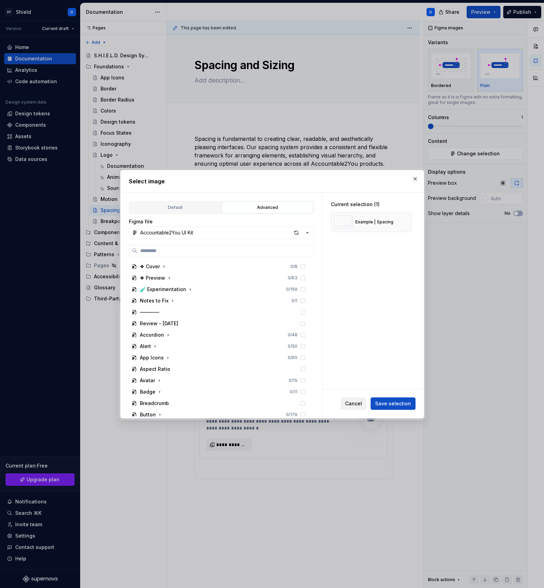
click at [356, 399] on button "Cancel" at bounding box center [354, 404] width 26 height 12
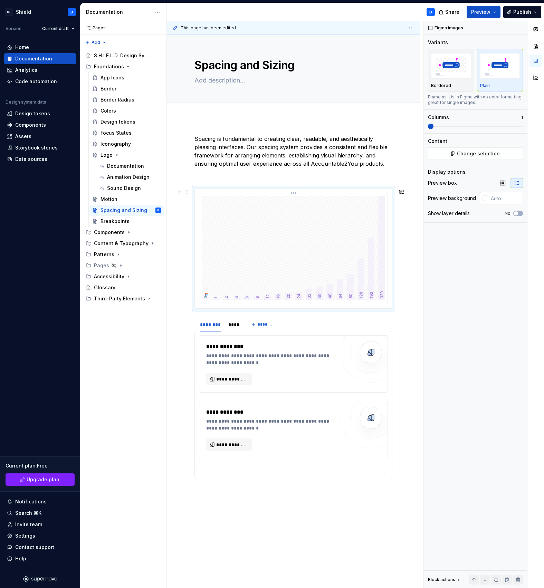
click at [324, 245] on img at bounding box center [293, 248] width 183 height 104
click at [491, 149] on button "Change selection" at bounding box center [475, 154] width 95 height 12
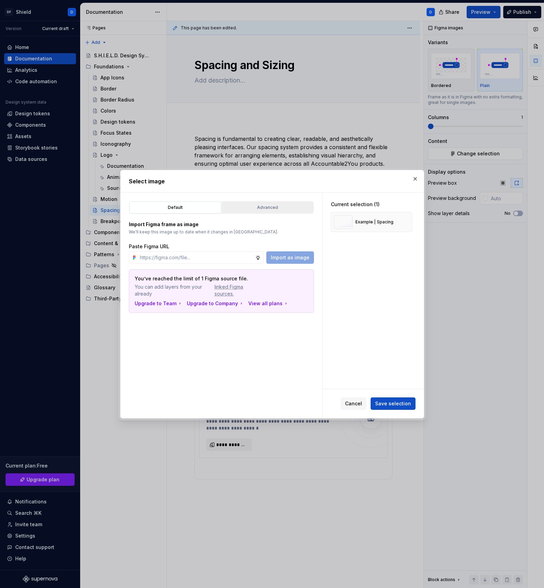
click at [253, 206] on div "Advanced" at bounding box center [267, 207] width 87 height 7
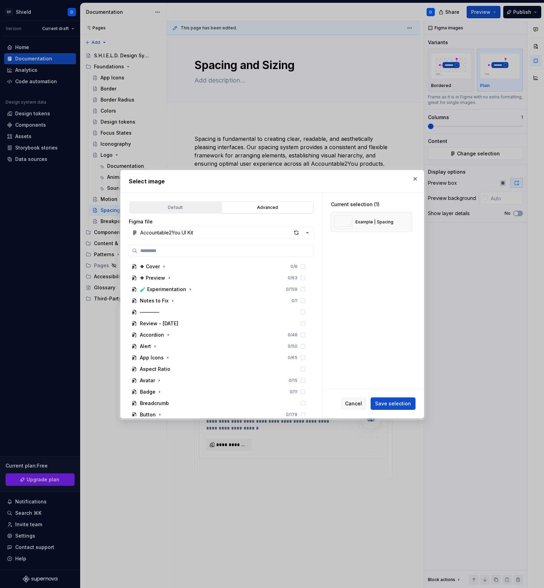
click at [188, 209] on div "Default" at bounding box center [175, 207] width 87 height 7
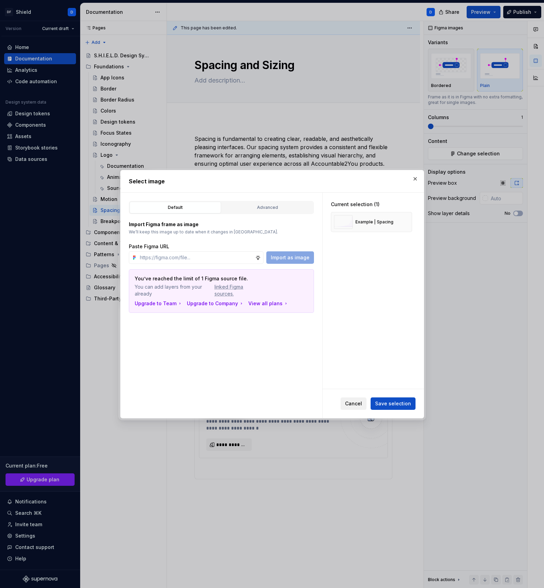
click at [358, 402] on span "Cancel" at bounding box center [353, 403] width 17 height 7
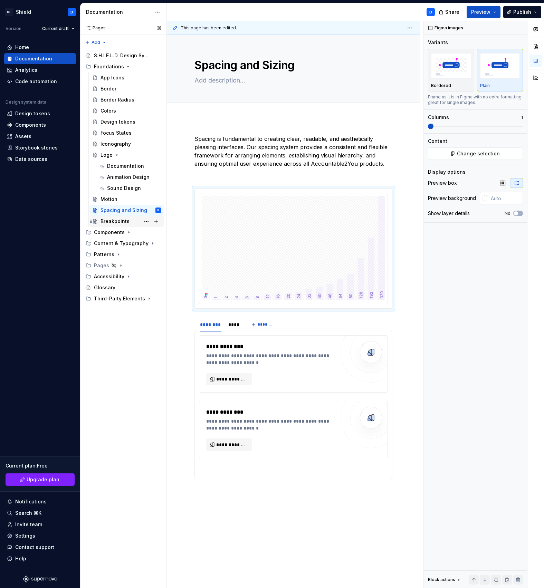
click at [107, 220] on div "Breakpoints" at bounding box center [115, 221] width 29 height 7
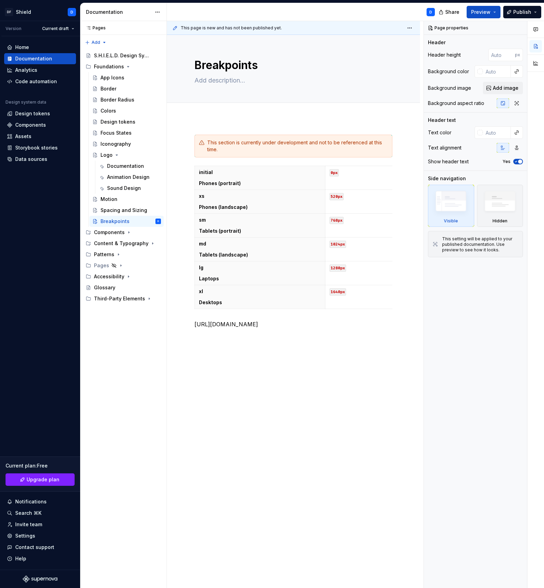
click at [273, 343] on div "This section is currently under development and not to be referenced at this ti…" at bounding box center [293, 315] width 253 height 395
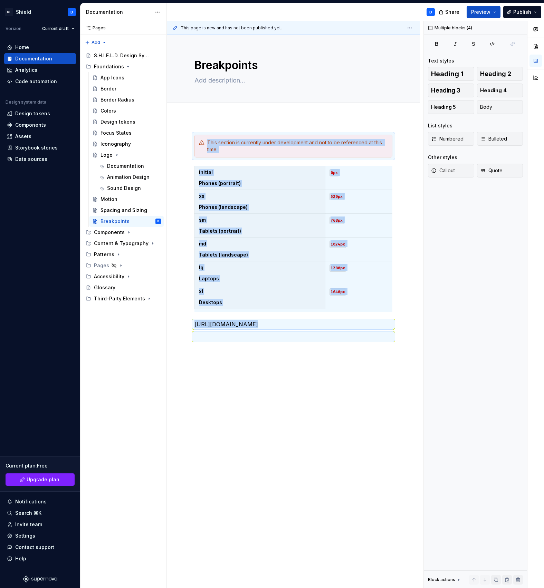
copy div "This section is currently under development and not to be referenced at this ti…"
click at [112, 232] on div "Components" at bounding box center [109, 232] width 31 height 7
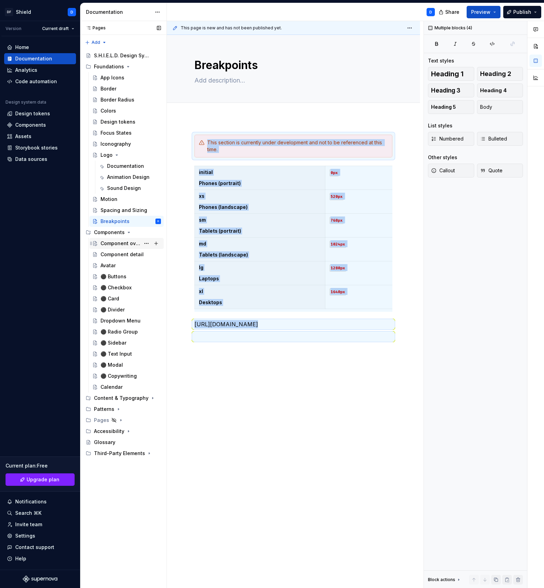
click at [119, 245] on div "Component overview" at bounding box center [121, 243] width 40 height 7
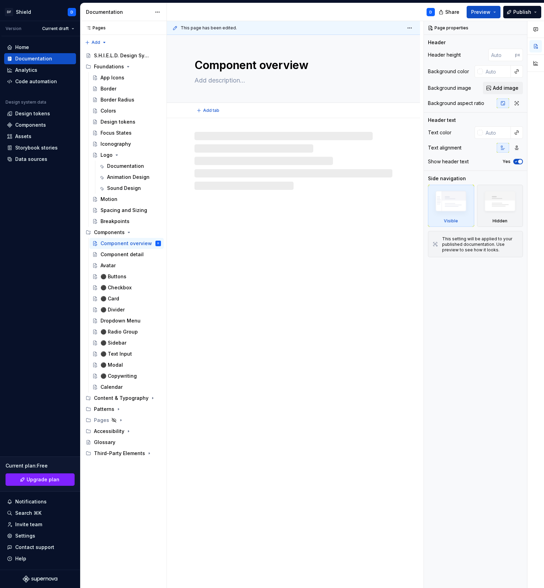
click at [294, 66] on textarea "Component overview" at bounding box center [292, 65] width 198 height 17
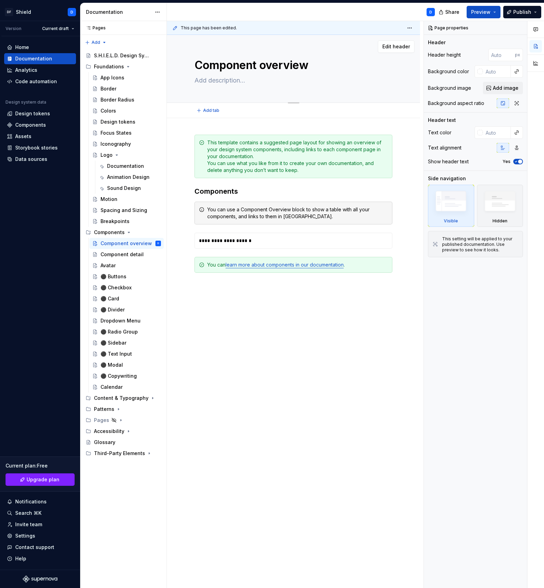
click at [294, 66] on textarea "Component overview" at bounding box center [292, 65] width 198 height 17
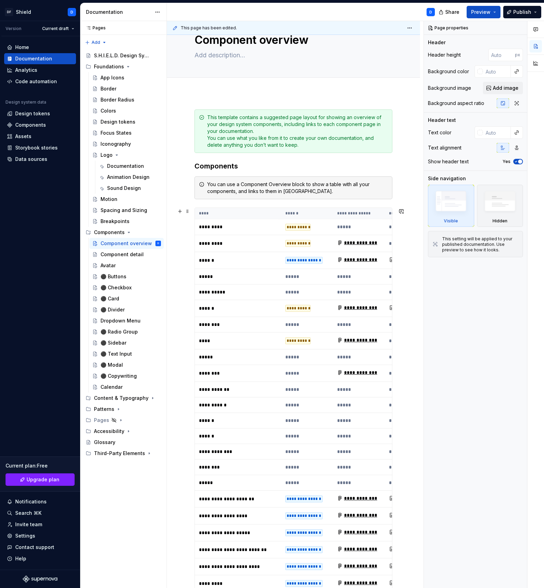
scroll to position [21, 0]
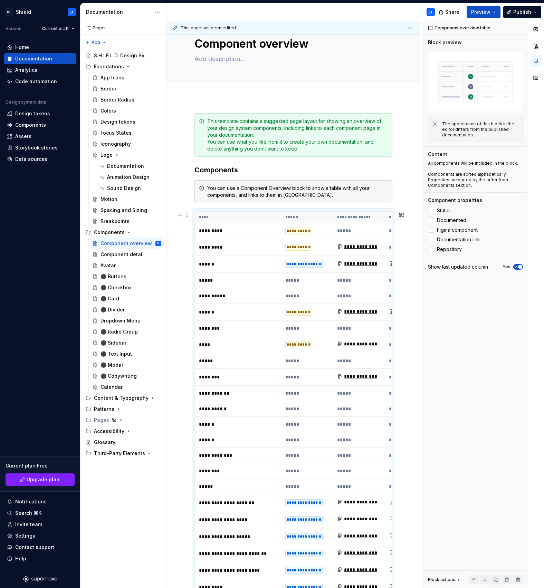
click at [304, 332] on td "*****" at bounding box center [307, 329] width 52 height 16
click at [462, 330] on div "Component overview table Block preview The appearance of this block in the edit…" at bounding box center [475, 305] width 103 height 568
click at [255, 187] on div "You can use a Component Overview block to show a table with all your components…" at bounding box center [297, 192] width 181 height 14
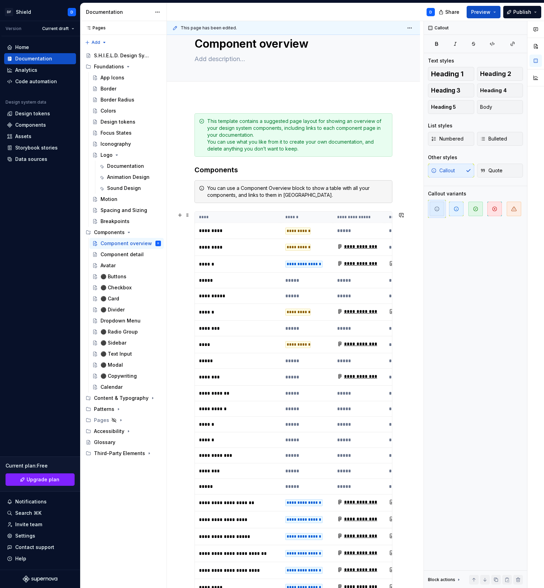
click at [243, 223] on table "**********" at bounding box center [316, 540] width 242 height 657
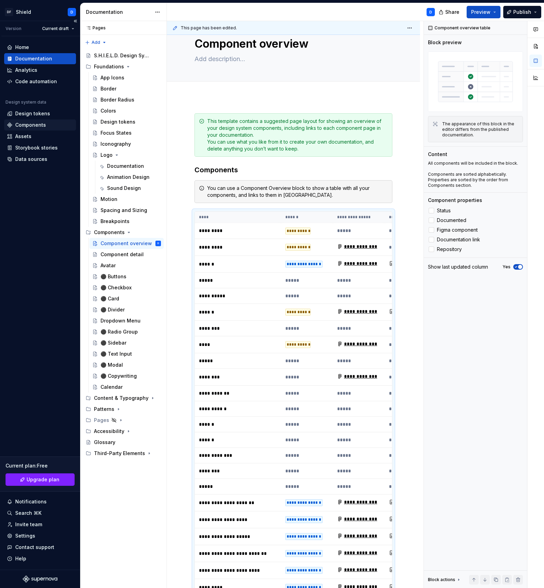
click at [23, 123] on div "Components" at bounding box center [30, 125] width 31 height 7
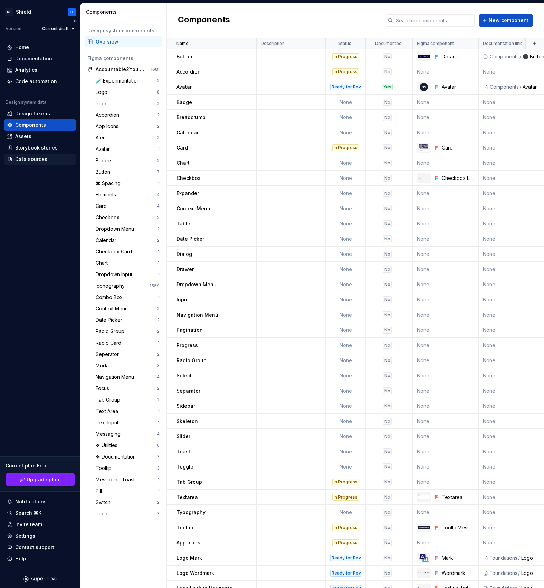
click at [28, 161] on div "Data sources" at bounding box center [31, 159] width 32 height 7
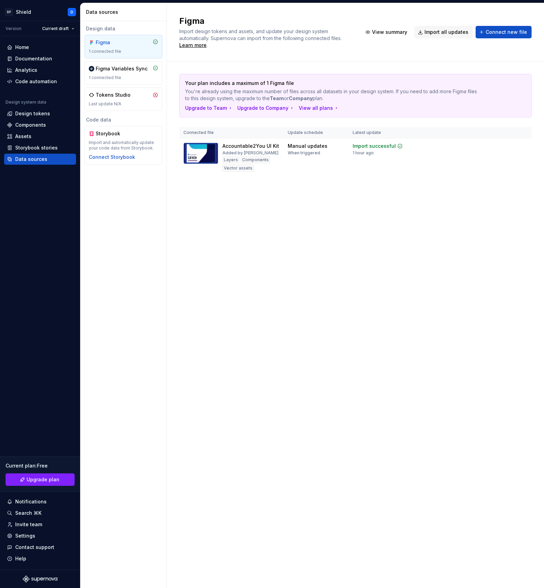
click at [122, 44] on div "Figma" at bounding box center [112, 42] width 33 height 7
click at [526, 149] on html "DF Shield D Version Current draft Home Documentation Analytics Code automation …" at bounding box center [272, 294] width 544 height 588
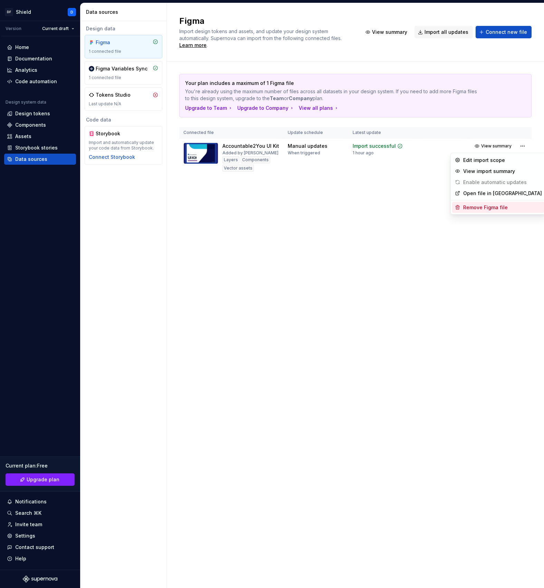
click at [499, 210] on div "Remove Figma file" at bounding box center [502, 207] width 79 height 7
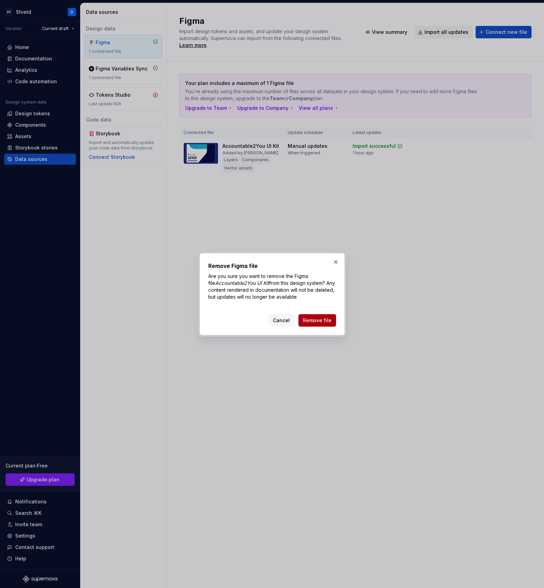
click at [319, 323] on span "Remove file" at bounding box center [317, 320] width 29 height 7
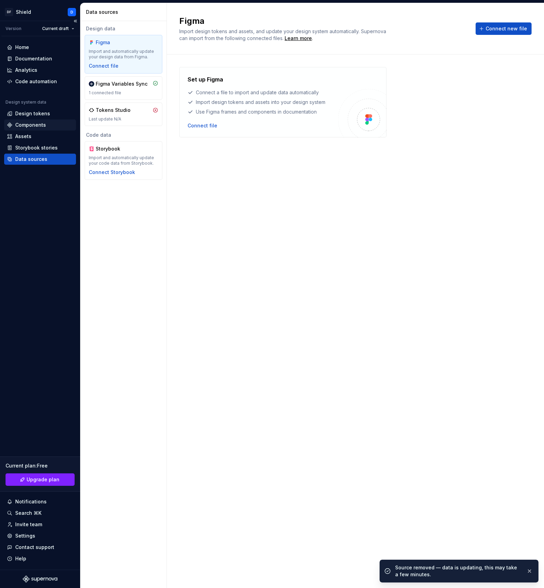
click at [48, 126] on div "Components" at bounding box center [40, 125] width 66 height 7
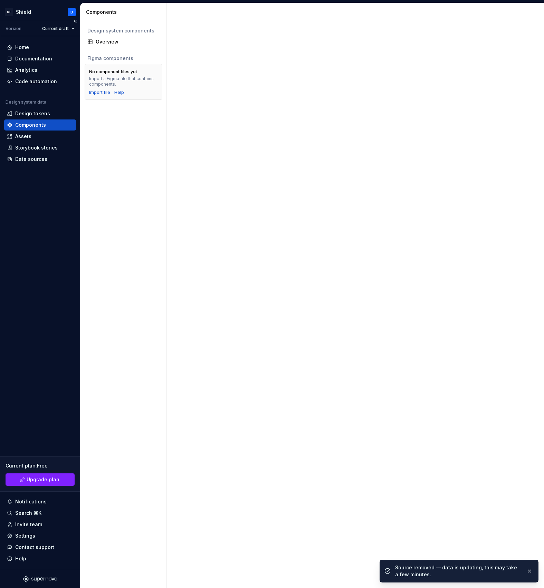
click at [41, 126] on div "Components" at bounding box center [30, 125] width 31 height 7
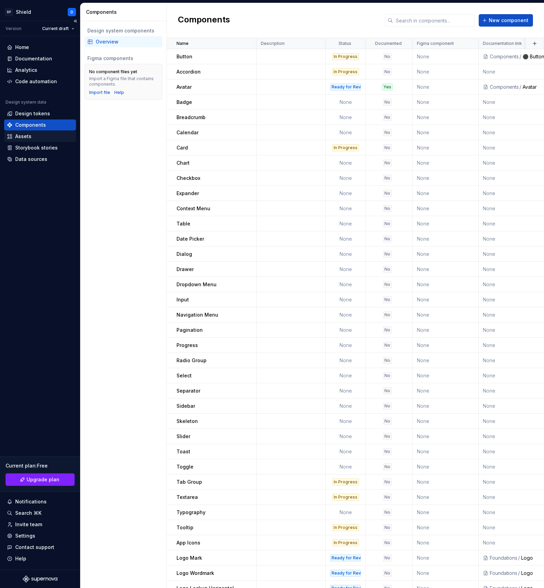
click at [45, 133] on div "Assets" at bounding box center [40, 136] width 66 height 7
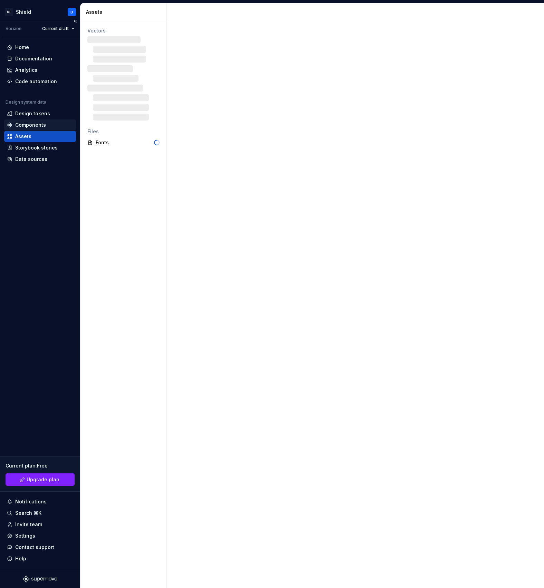
click at [44, 125] on div "Components" at bounding box center [30, 125] width 31 height 7
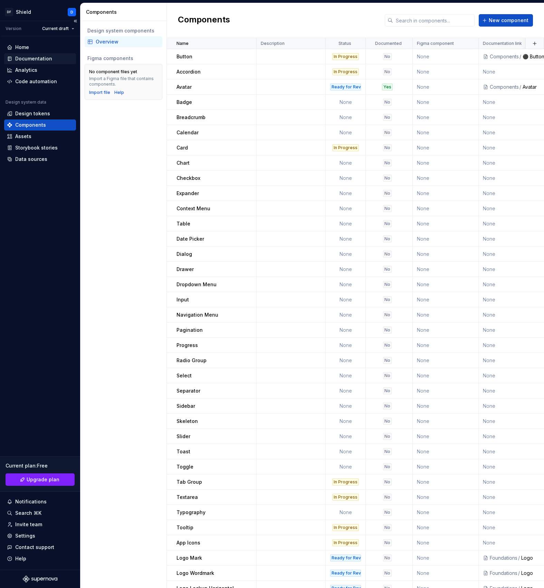
click at [23, 60] on div "Documentation" at bounding box center [33, 58] width 37 height 7
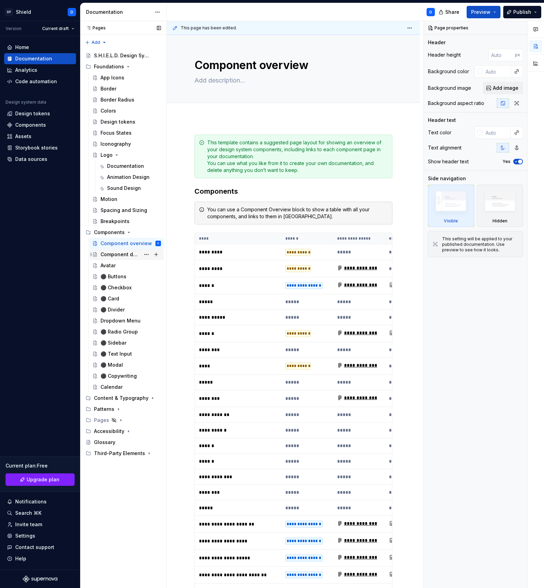
click at [124, 254] on div "Component detail" at bounding box center [121, 254] width 40 height 7
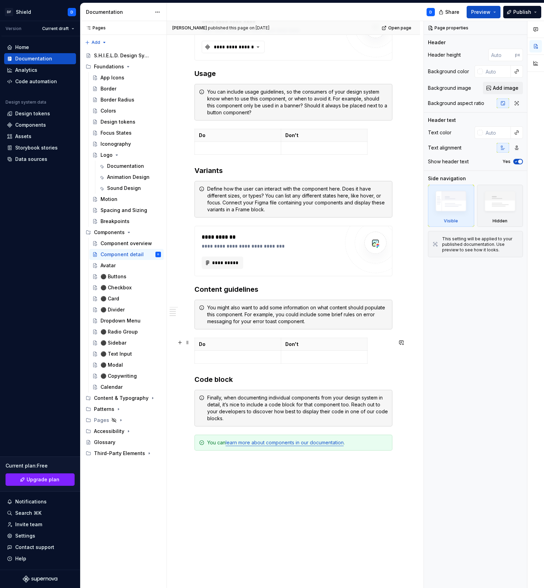
scroll to position [261, 0]
click at [301, 526] on div "**********" at bounding box center [293, 254] width 253 height 795
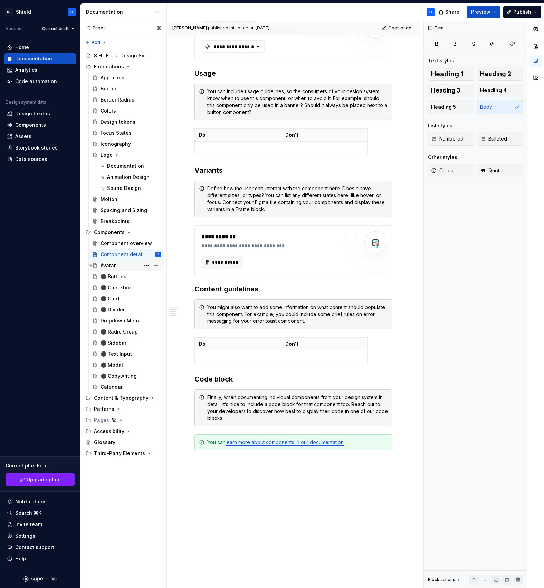
click at [116, 269] on div "Avatar" at bounding box center [131, 266] width 60 height 10
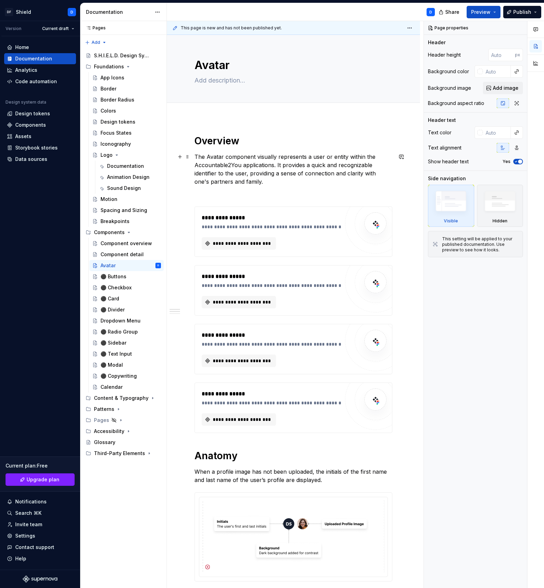
click at [274, 165] on p "The Avatar component visually represents a user or entity within the Accountabl…" at bounding box center [293, 169] width 198 height 33
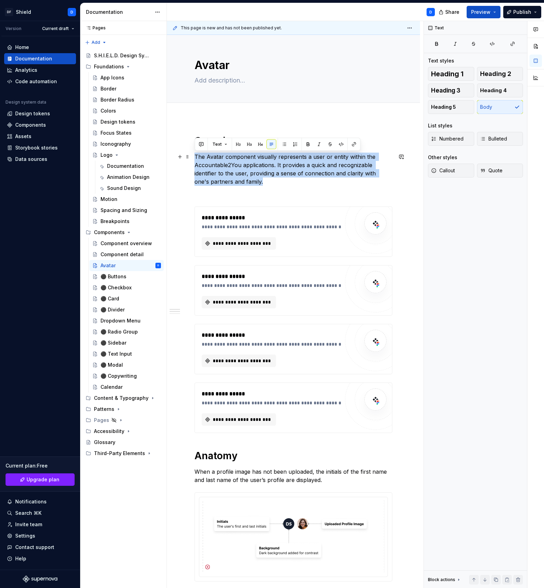
click at [274, 165] on p "The Avatar component visually represents a user or entity within the Accountabl…" at bounding box center [293, 169] width 198 height 33
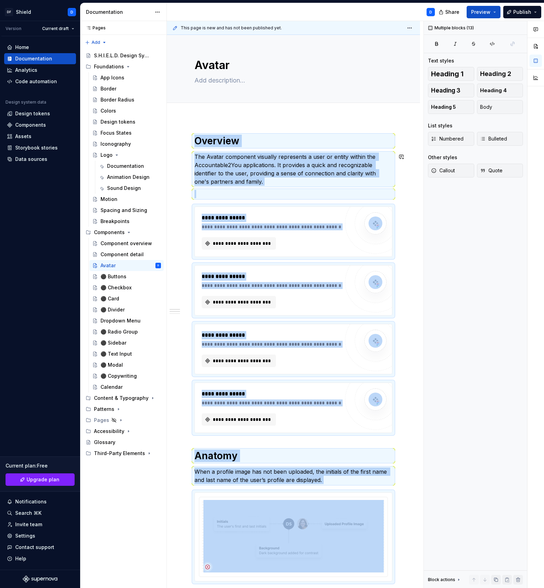
copy div "**********"
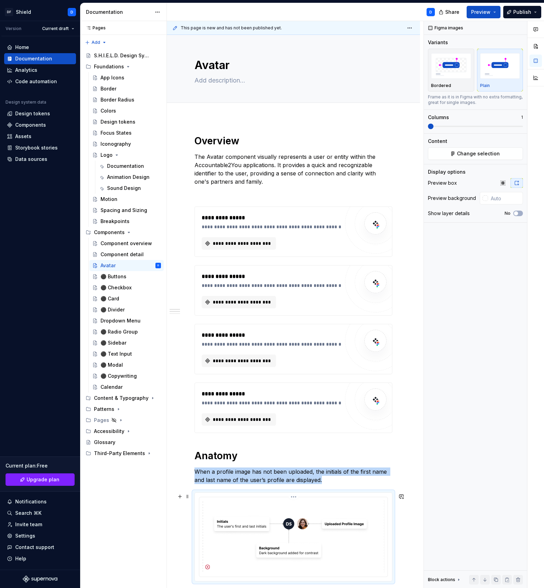
click at [304, 532] on img at bounding box center [293, 536] width 180 height 73
click at [119, 278] on div "⚫️ Buttons" at bounding box center [114, 276] width 26 height 7
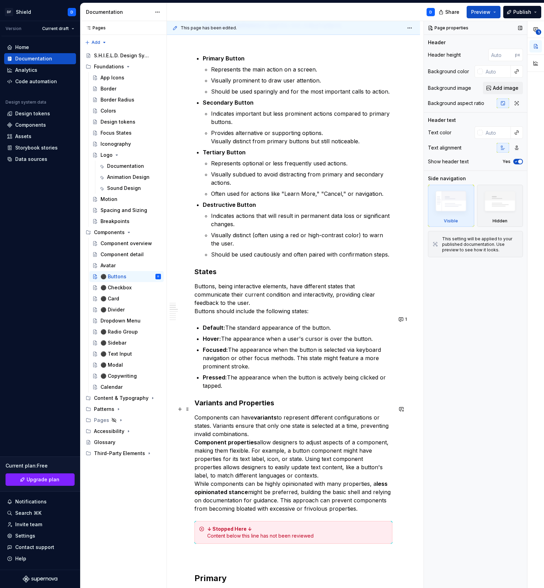
scroll to position [474, 0]
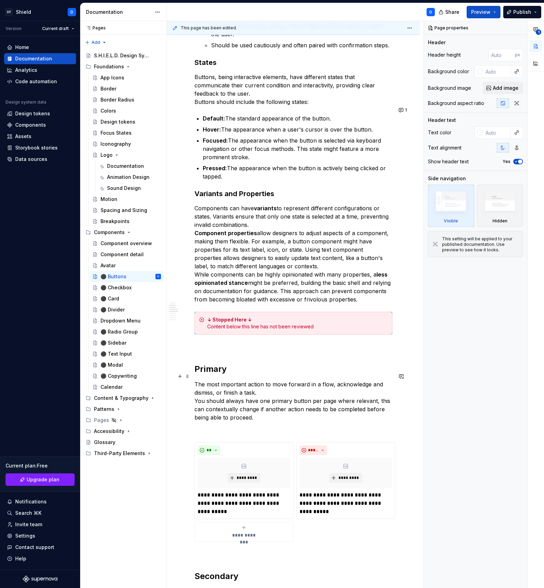
click at [322, 380] on p "The most important action to move forward in a flow, acknowledge and dismiss, o…" at bounding box center [293, 400] width 198 height 41
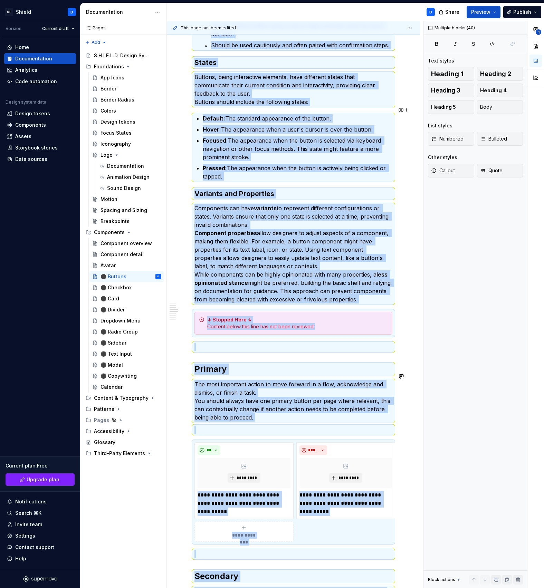
copy div "**********"
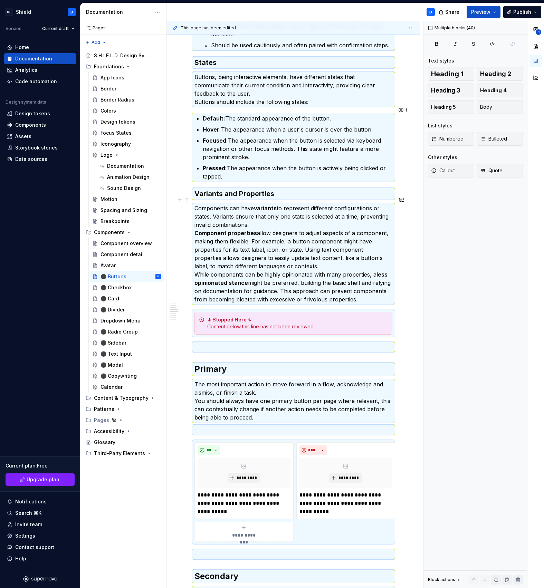
click at [297, 235] on p "Components can have variants to represent different configurations or states. V…" at bounding box center [293, 253] width 198 height 99
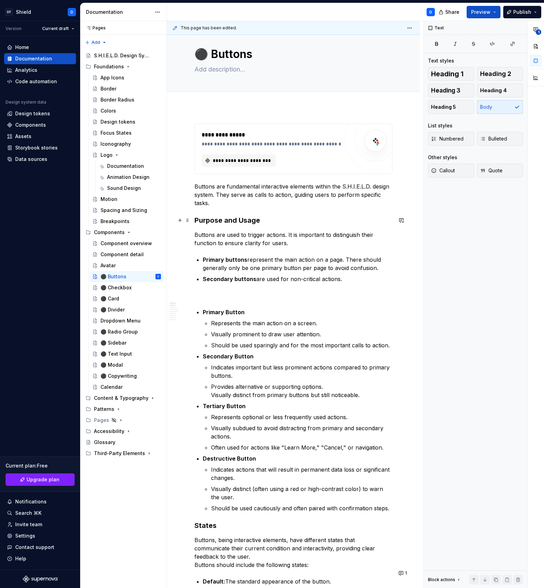
scroll to position [0, 0]
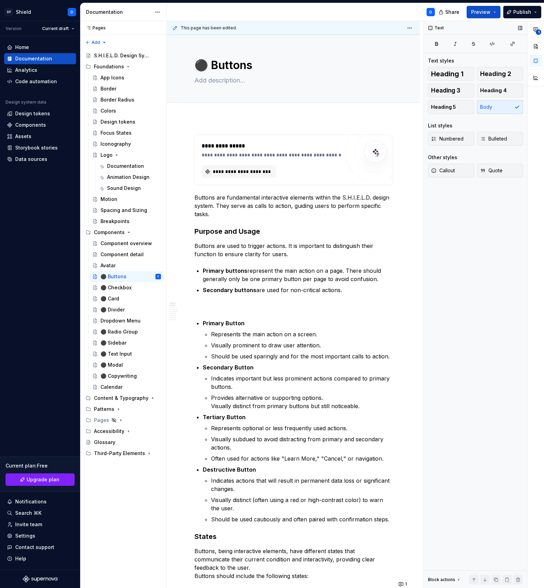
type textarea "*"
